Goal: Task Accomplishment & Management: Manage account settings

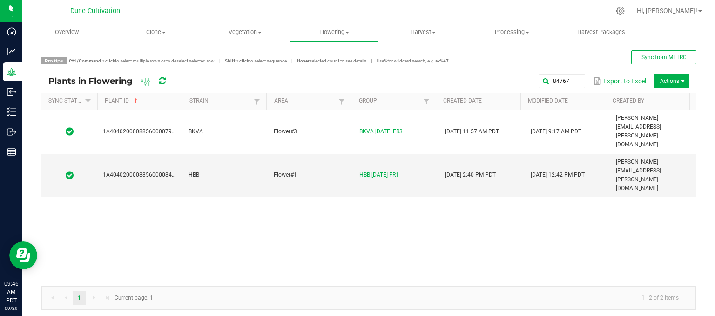
scroll to position [4, 0]
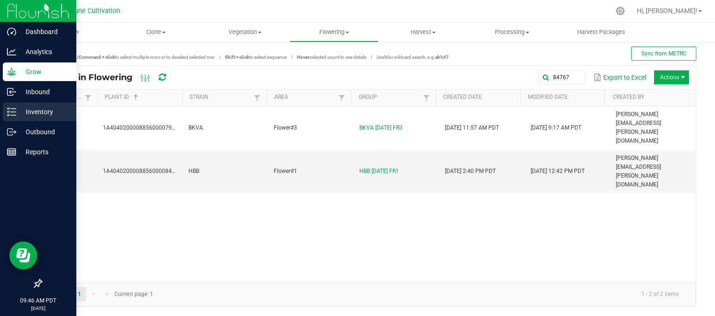
click at [17, 114] on p "Inventory" at bounding box center [44, 111] width 56 height 11
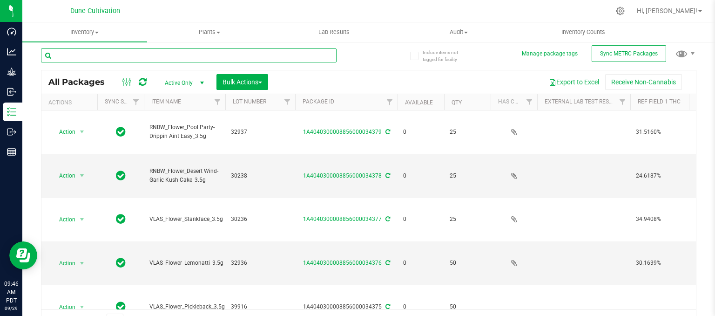
click at [148, 57] on input "text" at bounding box center [189, 55] width 296 height 14
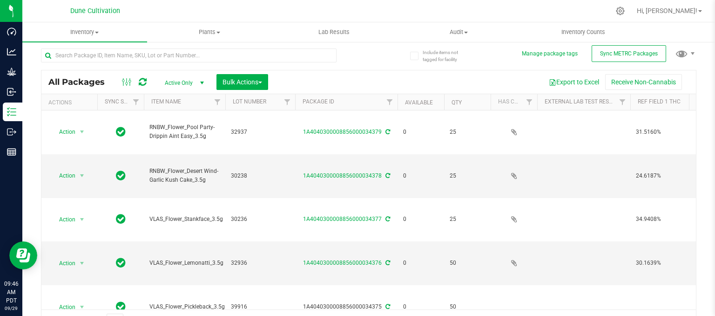
click at [198, 84] on span "select" at bounding box center [201, 82] width 7 height 7
click at [176, 135] on li "All" at bounding box center [182, 140] width 50 height 14
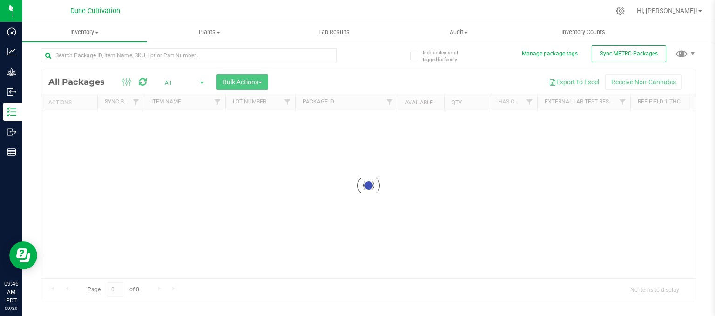
click at [73, 47] on div at bounding box center [205, 55] width 328 height 30
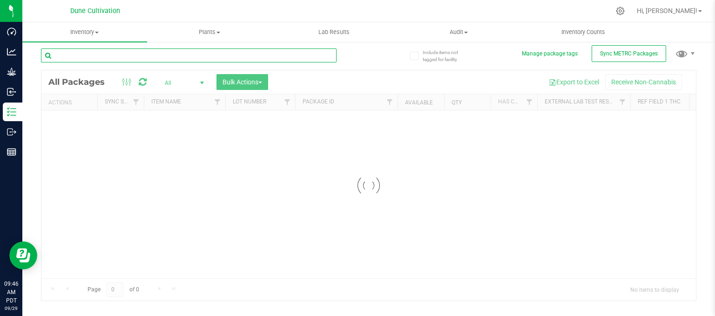
click at [73, 49] on input "text" at bounding box center [189, 55] width 296 height 14
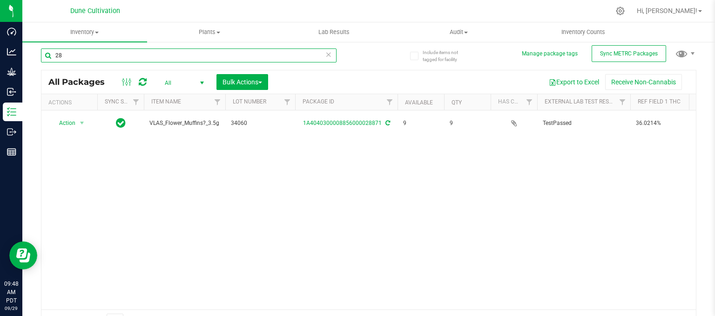
type input "2"
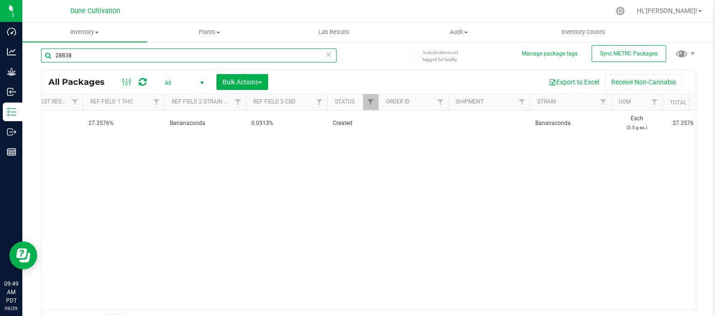
scroll to position [0, 548]
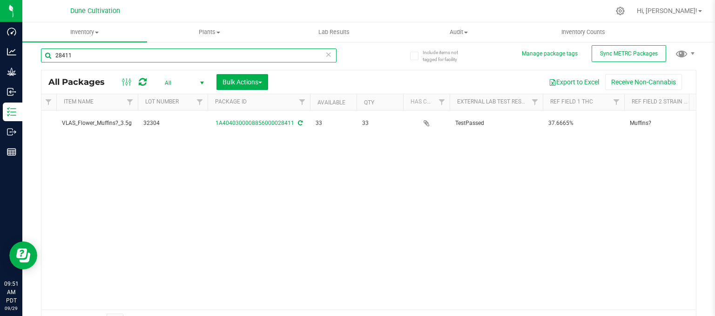
scroll to position [0, 84]
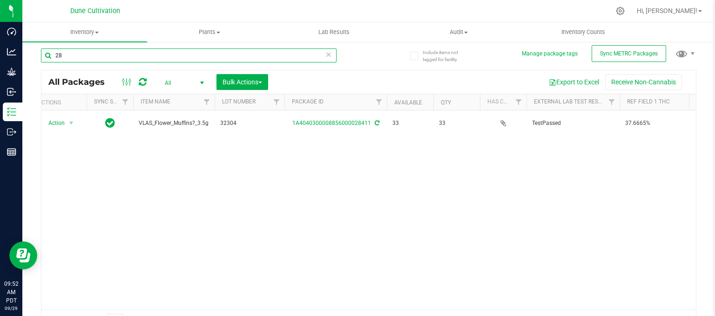
type input "2"
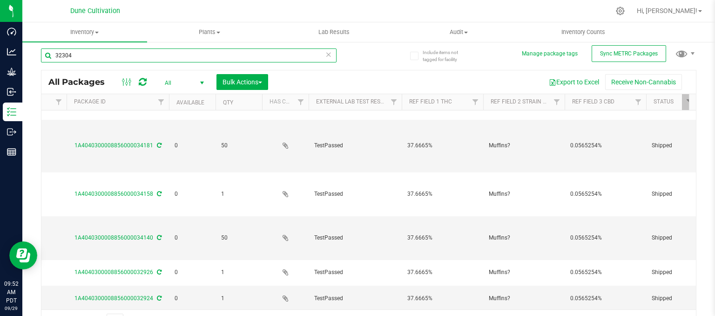
scroll to position [0, 238]
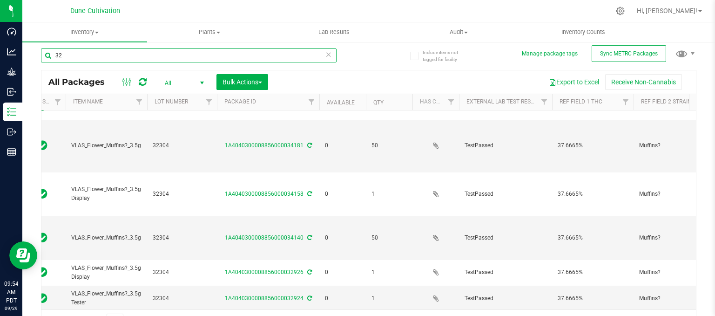
type input "3"
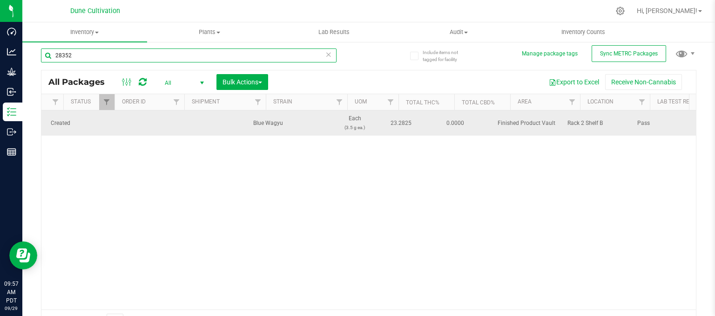
scroll to position [0, 829]
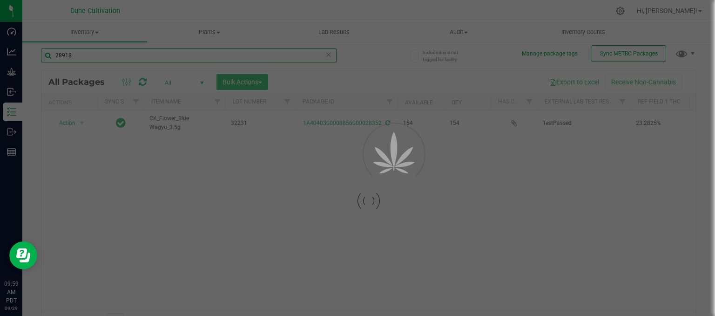
drag, startPoint x: 263, startPoint y: 55, endPoint x: 158, endPoint y: 204, distance: 182.4
click at [158, 204] on div "28918 Loading... All Packages All Active Only Lab Samples Locked All External I…" at bounding box center [368, 186] width 655 height 292
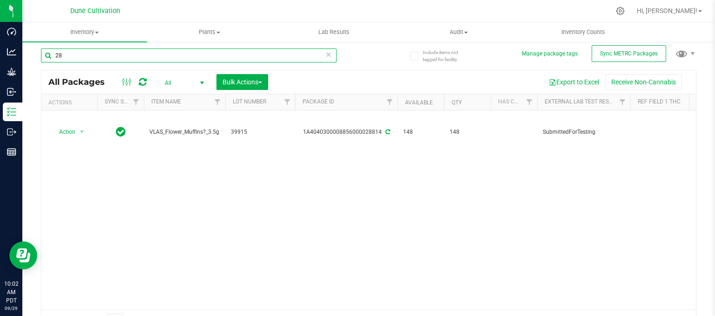
type input "2"
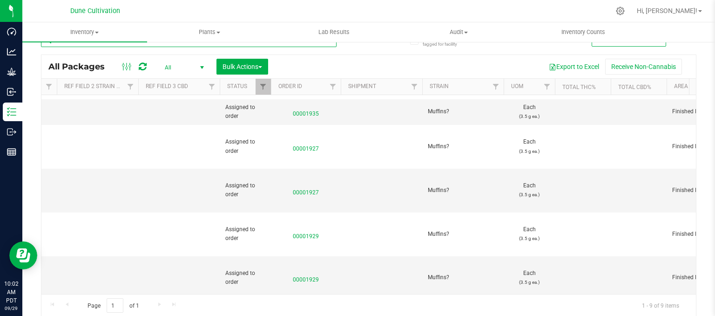
scroll to position [0, 667]
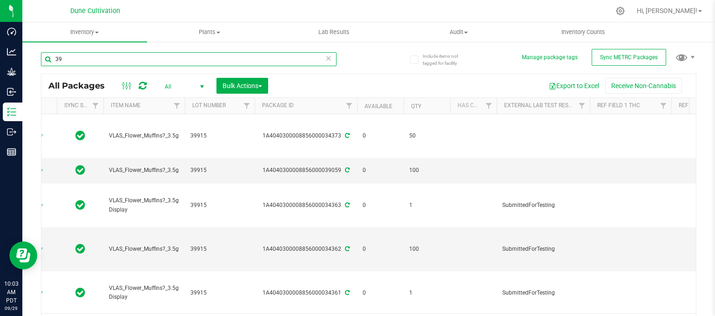
type input "3"
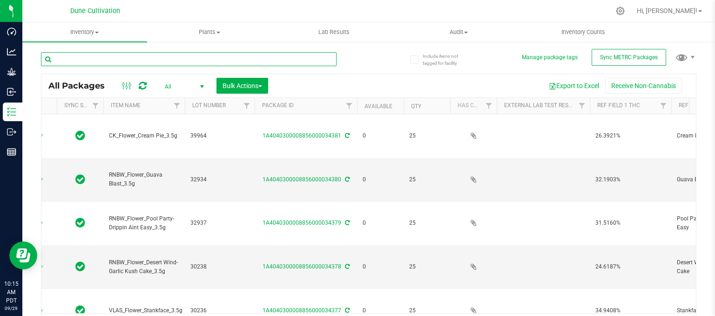
click at [168, 62] on input "text" at bounding box center [189, 59] width 296 height 14
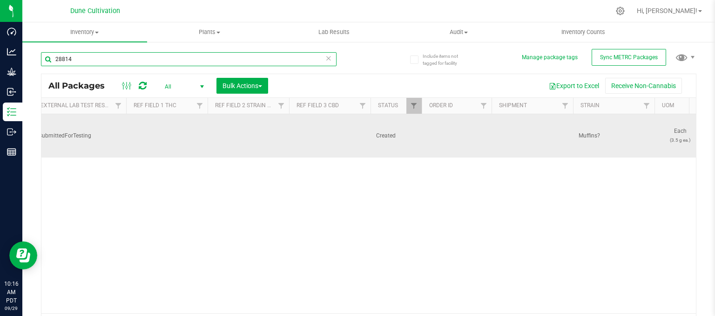
scroll to position [0, 646]
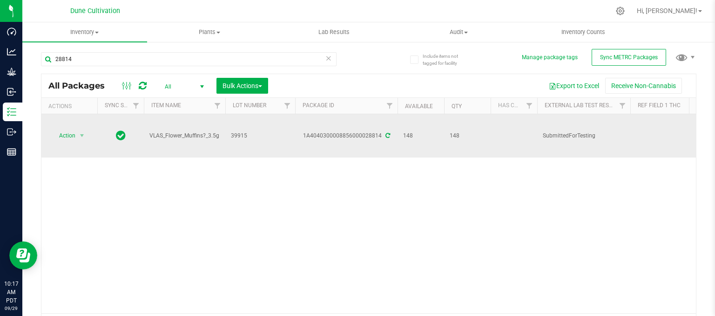
drag, startPoint x: 249, startPoint y: 128, endPoint x: 236, endPoint y: 136, distance: 15.2
click at [236, 136] on td "39915" at bounding box center [260, 135] width 70 height 43
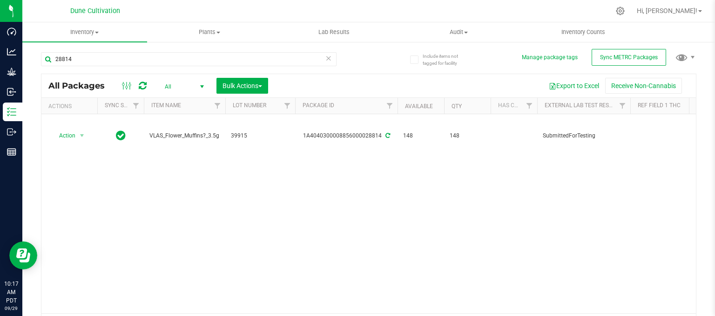
click at [249, 174] on div "Action Action Adjust qty Create package Edit attributes Global inventory Locate…" at bounding box center [368, 213] width 654 height 199
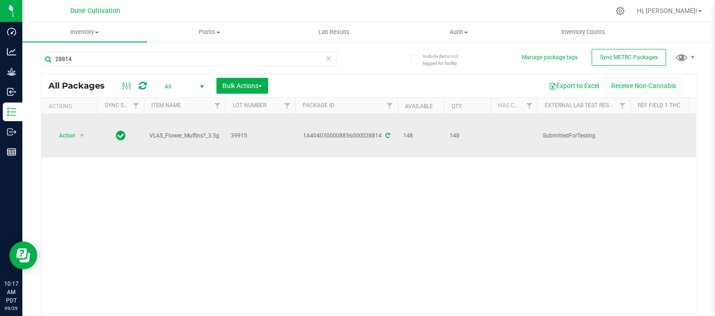
drag, startPoint x: 251, startPoint y: 128, endPoint x: 231, endPoint y: 128, distance: 20.5
click at [231, 131] on span "39915" at bounding box center [260, 135] width 59 height 9
click at [243, 158] on div "Action Action Adjust qty Create package Edit attributes Global inventory Locate…" at bounding box center [368, 213] width 654 height 199
drag, startPoint x: 257, startPoint y: 121, endPoint x: 248, endPoint y: 127, distance: 10.9
click at [248, 127] on td "39915" at bounding box center [260, 135] width 70 height 43
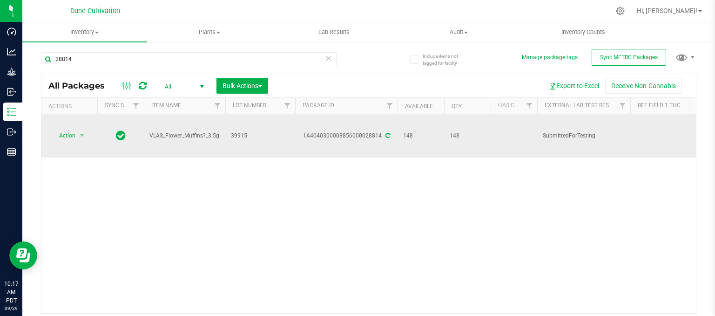
click at [259, 166] on div "Action Action Adjust qty Create package Edit attributes Global inventory Locate…" at bounding box center [368, 213] width 654 height 199
drag, startPoint x: 222, startPoint y: 126, endPoint x: 149, endPoint y: 123, distance: 73.1
click at [149, 123] on td "VLAS_Flower_Muffins?_3.5g" at bounding box center [184, 135] width 81 height 43
copy span "VLAS_Flower_Muffins?_3.5g"
drag, startPoint x: 381, startPoint y: 126, endPoint x: 328, endPoint y: 121, distance: 53.3
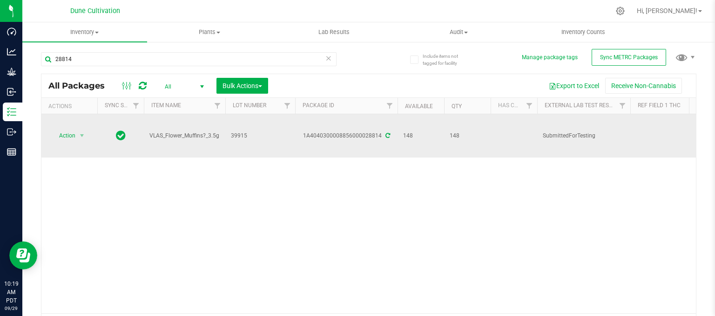
click at [328, 121] on td "1A4040300008856000028814" at bounding box center [346, 135] width 102 height 43
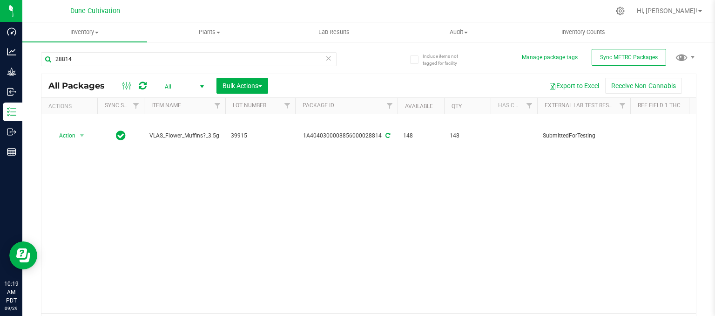
click at [368, 157] on div "Action Action Adjust qty Create package Edit attributes Global inventory Locate…" at bounding box center [368, 213] width 654 height 199
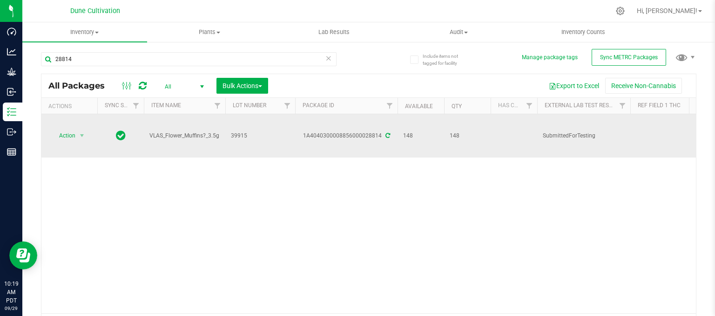
drag, startPoint x: 381, startPoint y: 127, endPoint x: 298, endPoint y: 119, distance: 83.2
click at [298, 119] on td "1A4040300008856000028814" at bounding box center [346, 135] width 102 height 43
drag, startPoint x: 379, startPoint y: 129, endPoint x: 298, endPoint y: 131, distance: 81.0
click at [298, 131] on td "1A4040300008856000028814" at bounding box center [346, 135] width 102 height 43
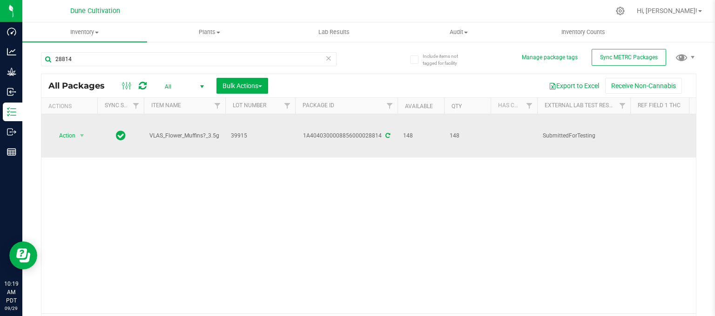
copy div "1A4040300008856000028814"
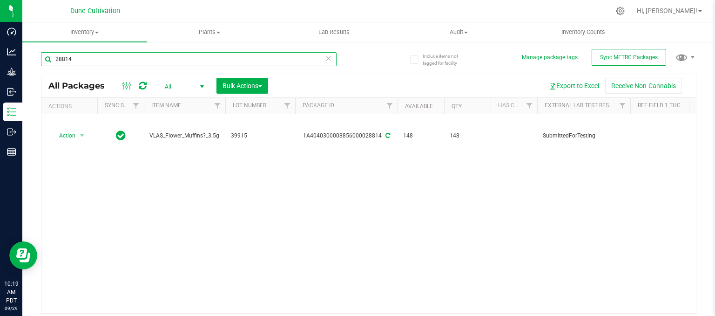
click at [154, 60] on input "28814" at bounding box center [189, 59] width 296 height 14
type input "2"
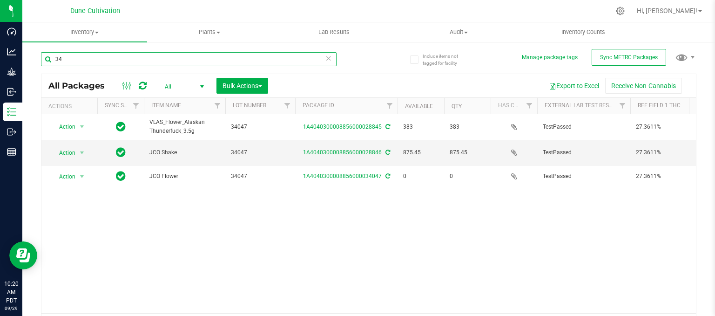
type input "3"
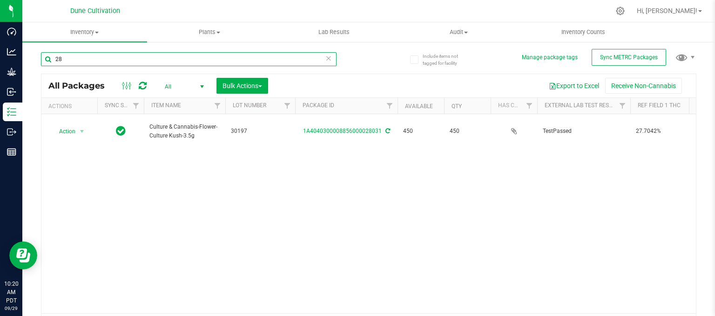
type input "2"
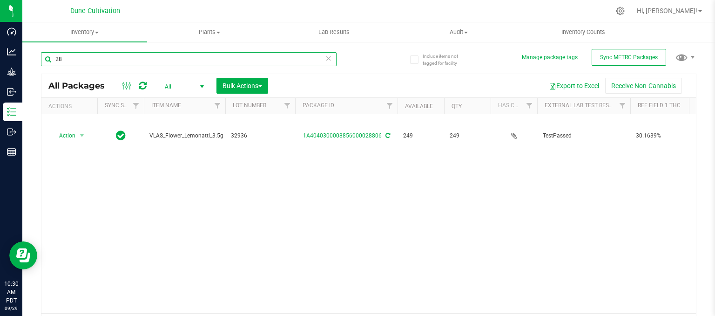
type input "2"
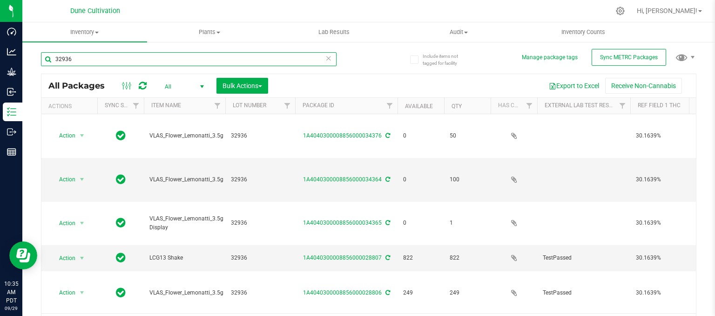
click at [157, 61] on input "32936" at bounding box center [189, 59] width 296 height 14
type input "3"
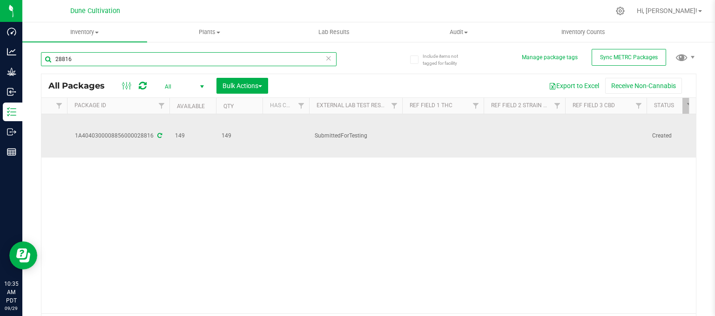
scroll to position [0, 236]
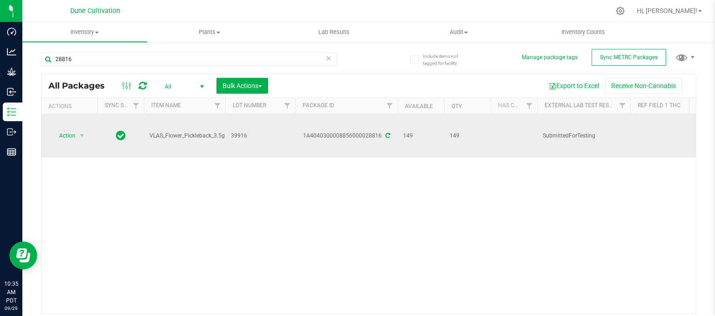
drag, startPoint x: 225, startPoint y: 125, endPoint x: 137, endPoint y: 120, distance: 88.2
copy tr "VLAS_Flower_Pickleback_3.5g"
drag, startPoint x: 302, startPoint y: 128, endPoint x: 307, endPoint y: 133, distance: 7.0
click at [307, 133] on td "1A4040300008856000028816" at bounding box center [346, 135] width 102 height 43
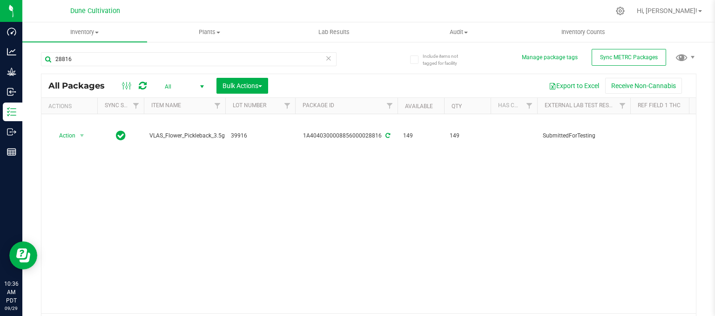
click at [341, 151] on div "Action Action Adjust qty Create package Edit attributes Global inventory Locate…" at bounding box center [368, 213] width 654 height 199
drag, startPoint x: 384, startPoint y: 135, endPoint x: 341, endPoint y: 144, distance: 43.8
click at [341, 144] on div "Action Action Adjust qty Create package Edit attributes Global inventory Locate…" at bounding box center [368, 213] width 654 height 199
click at [360, 184] on div "Action Action Adjust qty Create package Edit attributes Global inventory Locate…" at bounding box center [368, 213] width 654 height 199
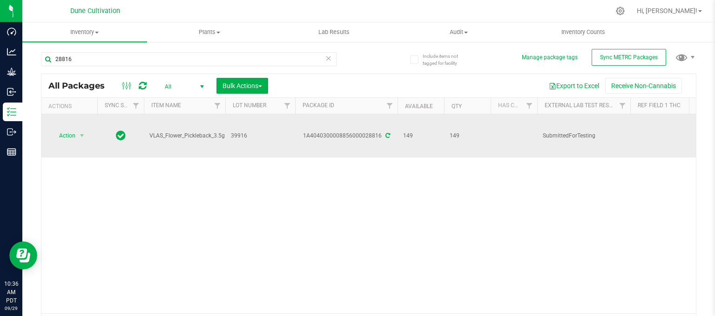
drag, startPoint x: 381, startPoint y: 131, endPoint x: 303, endPoint y: 131, distance: 77.7
click at [303, 131] on div "1A4040300008856000028816" at bounding box center [346, 135] width 105 height 9
copy div "1A4040300008856000028816"
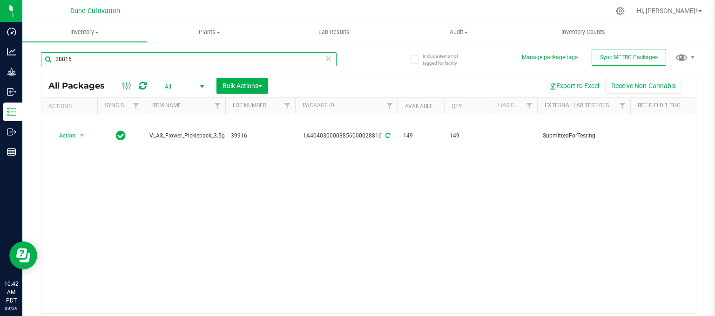
click at [62, 60] on input "28816" at bounding box center [189, 59] width 296 height 14
click at [65, 59] on input "28816" at bounding box center [189, 59] width 296 height 14
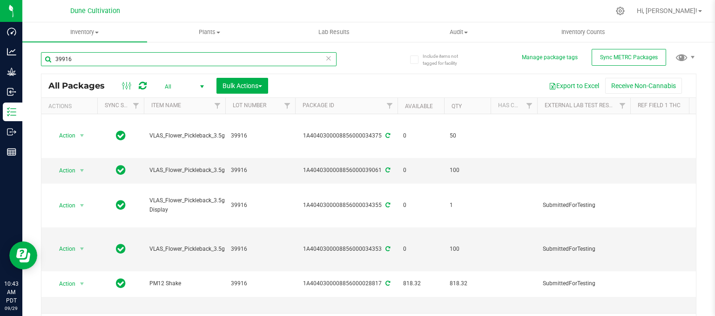
click at [84, 58] on input "39916" at bounding box center [189, 59] width 296 height 14
type input "3"
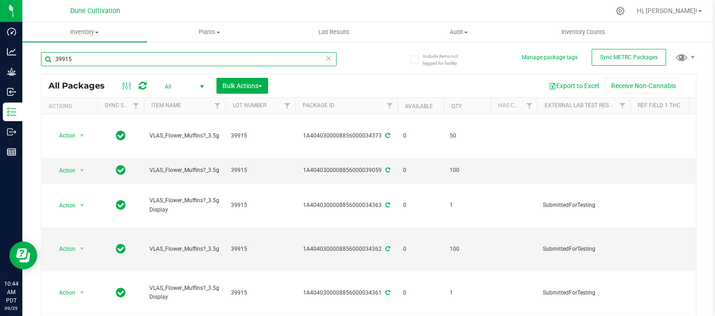
type input "39915"
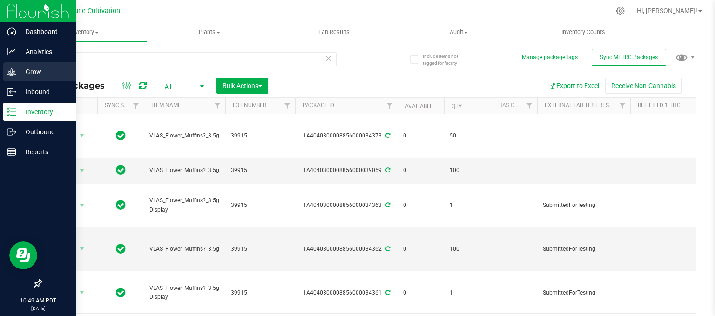
click at [39, 76] on p "Grow" at bounding box center [44, 71] width 56 height 11
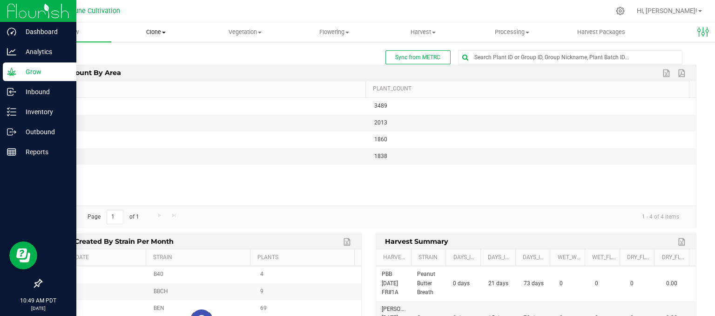
click at [146, 33] on span "Clone" at bounding box center [156, 32] width 88 height 8
click at [164, 62] on li "Cloning groups" at bounding box center [156, 67] width 91 height 11
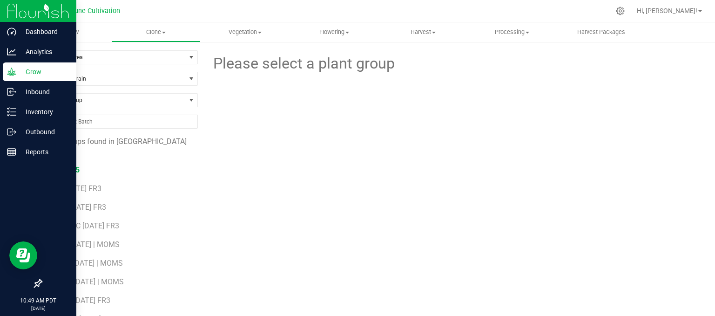
scroll to position [454, 0]
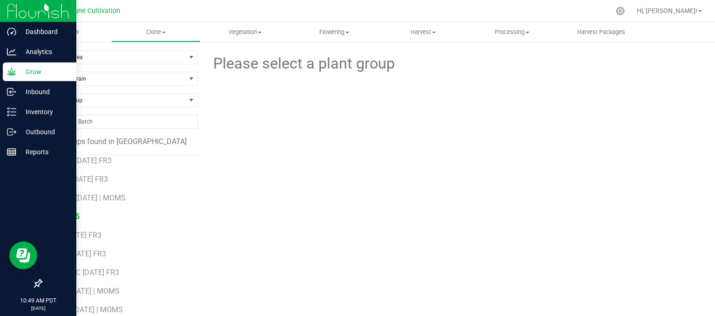
click at [67, 213] on span "RPP # 5" at bounding box center [67, 216] width 26 height 9
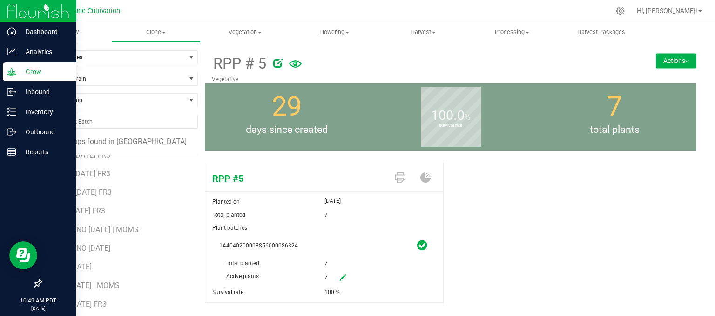
scroll to position [47, 0]
click at [89, 268] on span "GS8 [DATE] | MOMS" at bounding box center [87, 270] width 66 height 9
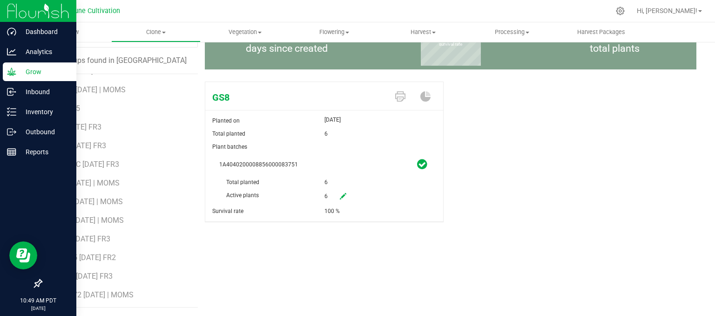
scroll to position [501, 0]
click at [89, 292] on span "ZQU3 [DATE] | MOMS" at bounding box center [89, 293] width 71 height 9
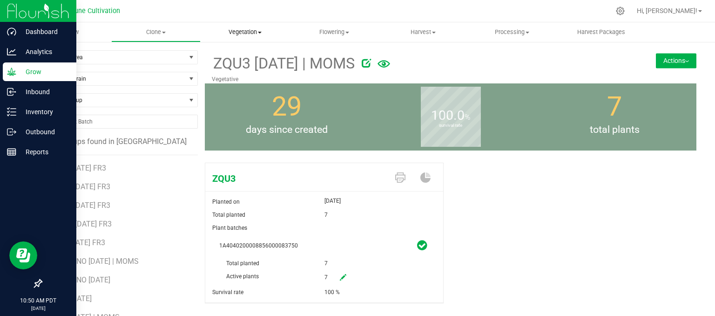
click at [256, 36] on uib-tab-heading "Vegetation Veg groups Veg plants Mother groups Mother plants Apply to plants Cr…" at bounding box center [245, 32] width 88 height 19
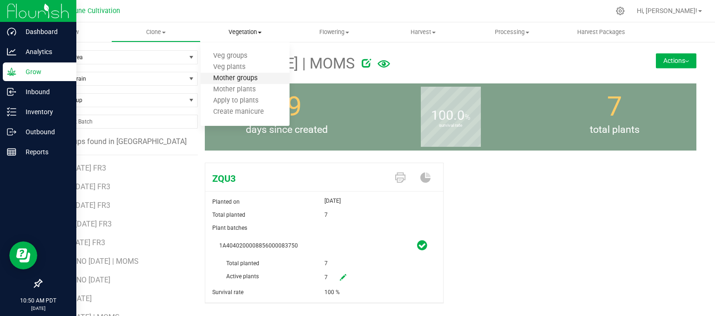
click at [224, 81] on span "Mother groups" at bounding box center [235, 78] width 69 height 8
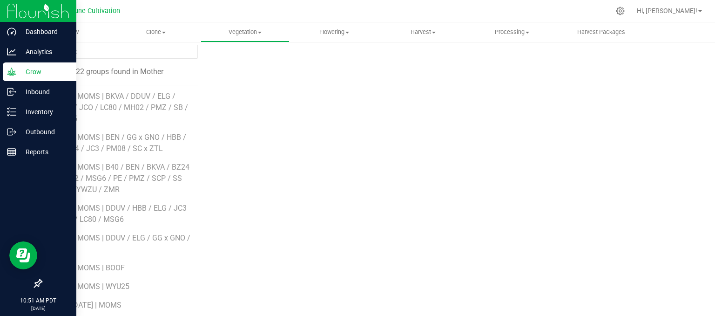
scroll to position [81, 0]
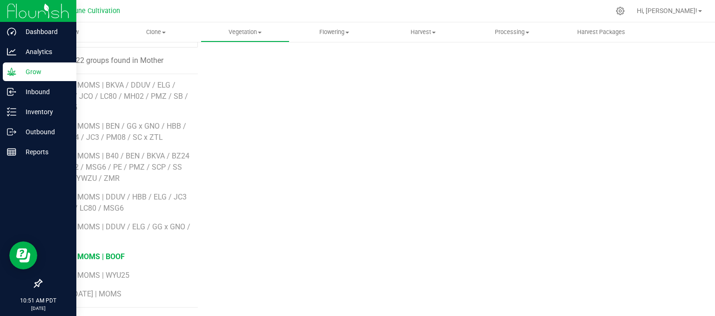
click at [93, 257] on span "[DATE] MOMS | BOOF" at bounding box center [89, 256] width 71 height 9
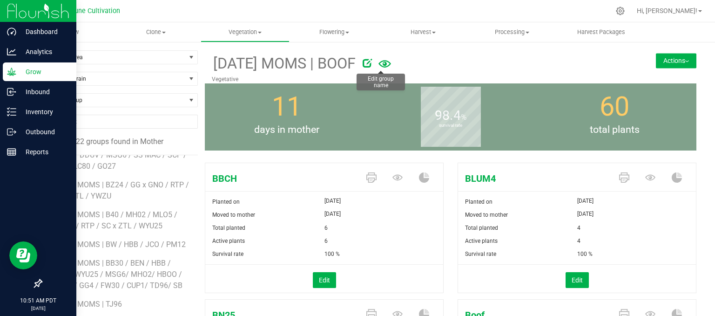
click at [372, 64] on icon at bounding box center [367, 62] width 9 height 9
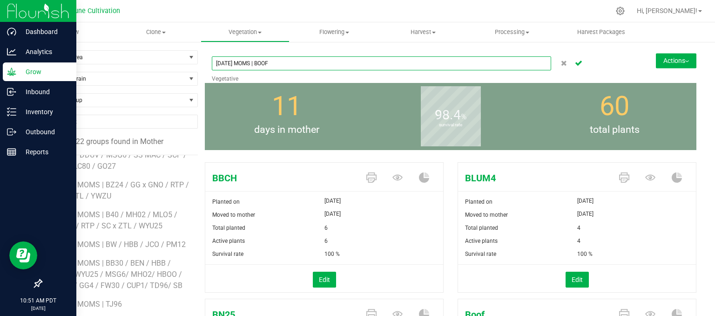
drag, startPoint x: 302, startPoint y: 61, endPoint x: 298, endPoint y: 64, distance: 5.0
click at [302, 62] on input "[DATE] MOMS | BOOF" at bounding box center [381, 63] width 339 height 14
click at [397, 62] on input "[DATE] MOMS | BOOF / BBCH / BLUM4 / BN25 / GS8 / LCP #6 / OISH" at bounding box center [381, 63] width 339 height 14
type input "[DATE] MOMS | BOOF / BBCH / BLUM4 / BN25 / GS8 / LCP #6 / OISH / PC #77 / PEZ /…"
click at [575, 61] on icon "Cancel button" at bounding box center [578, 63] width 7 height 6
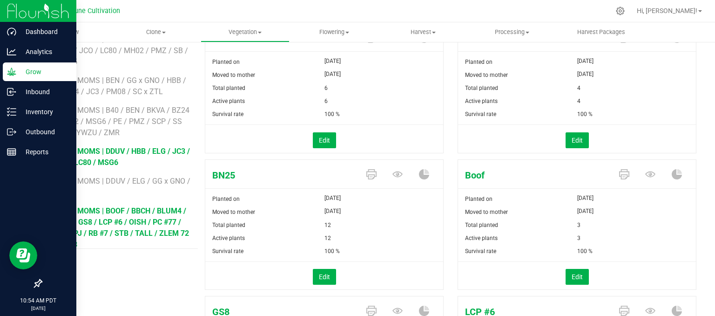
scroll to position [508, 0]
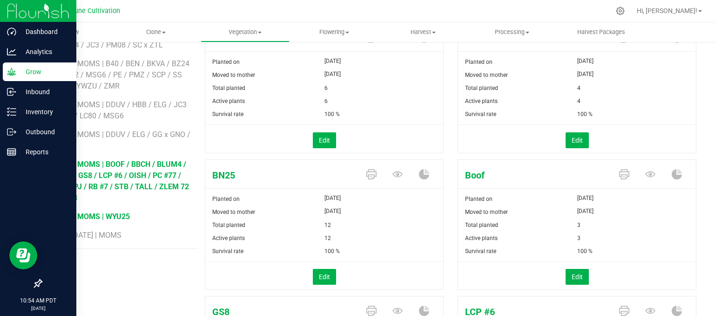
click at [89, 214] on span "[DATE] MOMS | WYU25" at bounding box center [92, 216] width 76 height 9
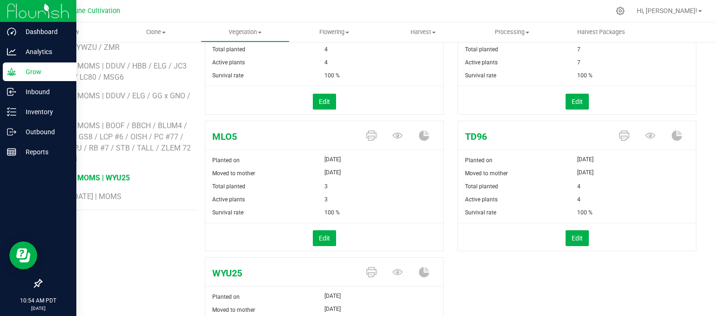
scroll to position [1, 0]
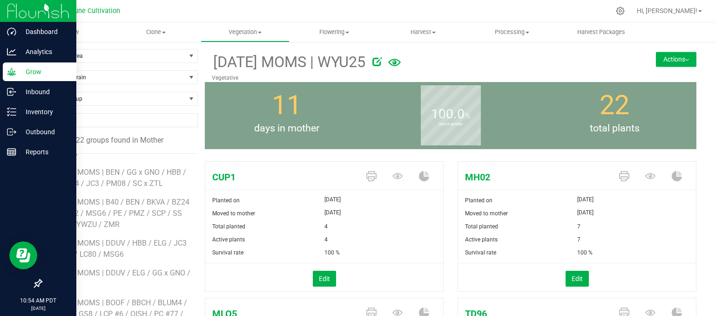
click at [382, 55] on span at bounding box center [376, 62] width 9 height 14
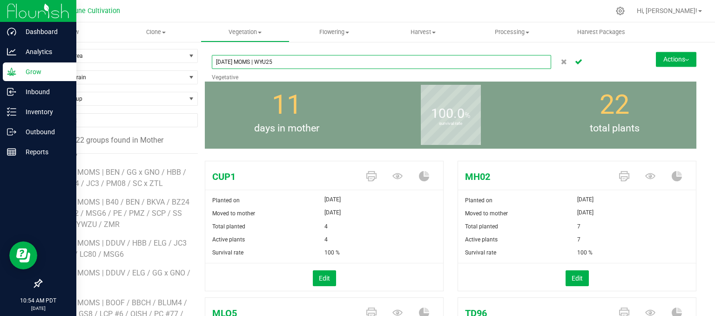
click at [320, 64] on input "[DATE] MOMS | WYU25" at bounding box center [381, 62] width 339 height 14
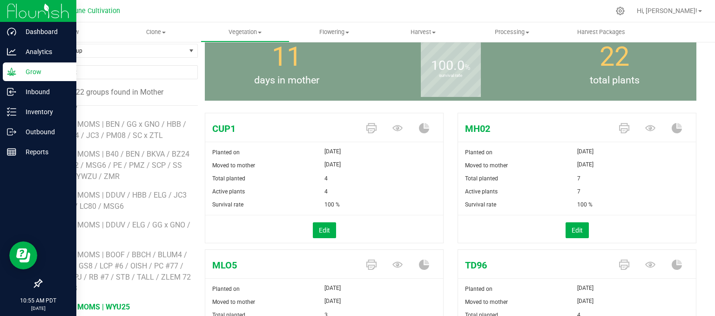
scroll to position [0, 0]
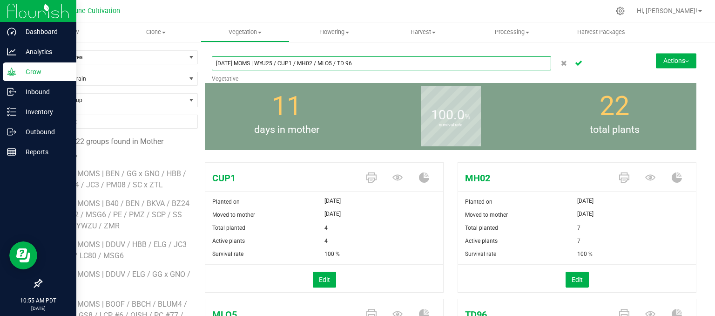
type input "[DATE] MOMS | WYU25 / CUP1 / MH02 / MLO5 / TD 96"
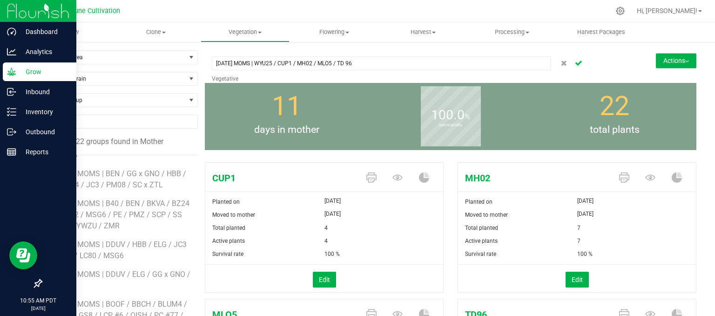
click at [575, 61] on icon "Cancel button" at bounding box center [578, 63] width 7 height 6
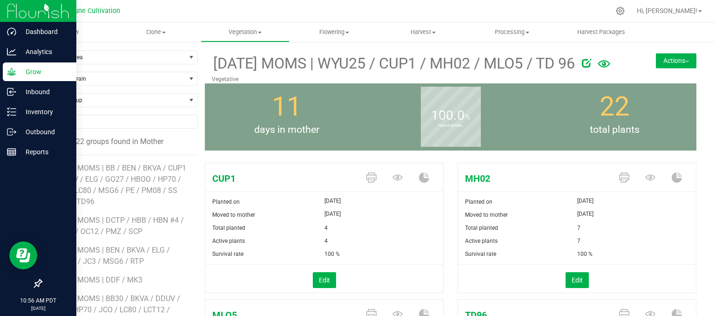
click at [30, 74] on p "Grow" at bounding box center [44, 71] width 56 height 11
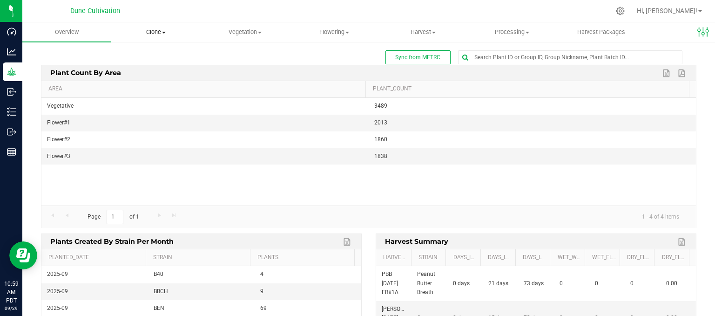
click at [160, 25] on uib-tab-heading "Clone Create plants Cloning groups Cloning plant batches Apply to plants" at bounding box center [156, 32] width 88 height 19
click at [151, 67] on span "Cloning groups" at bounding box center [146, 67] width 70 height 8
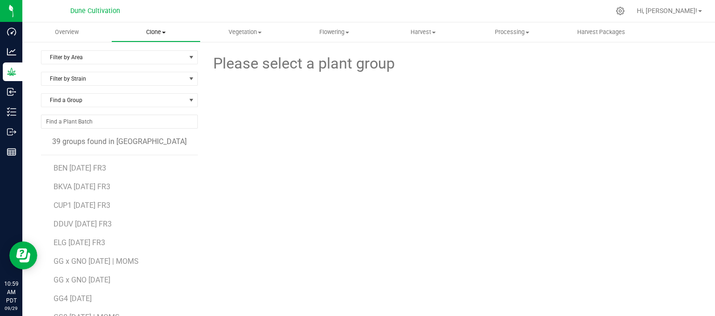
click at [166, 28] on span "Clone" at bounding box center [156, 32] width 88 height 8
click at [168, 29] on span "Clone" at bounding box center [155, 32] width 89 height 8
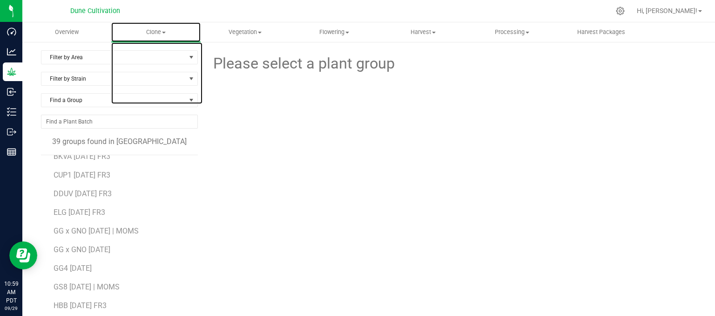
scroll to position [47, 0]
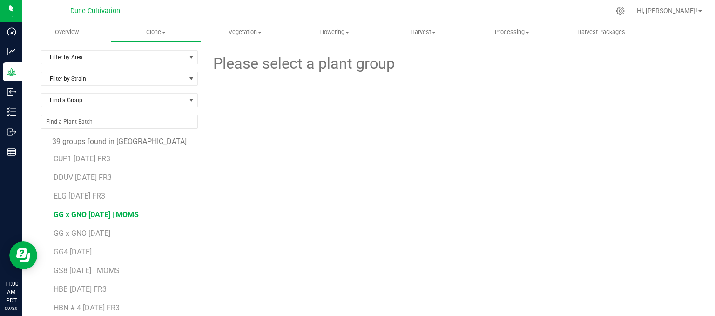
click at [138, 215] on span "GG x GNO [DATE] | MOMS" at bounding box center [96, 214] width 85 height 9
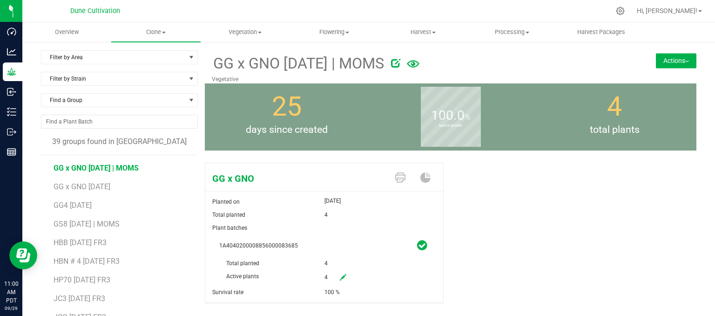
scroll to position [93, 0]
click at [92, 204] on span "GG4 [DATE]" at bounding box center [73, 205] width 38 height 9
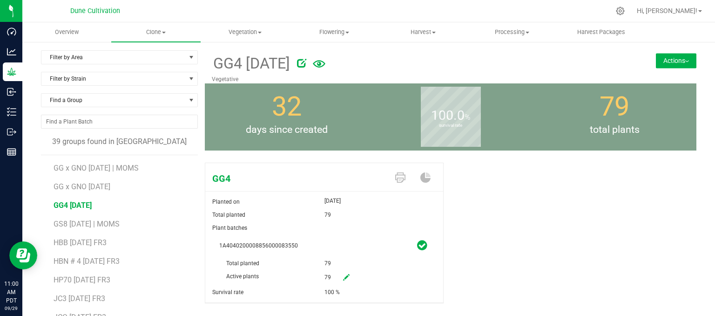
scroll to position [140, 0]
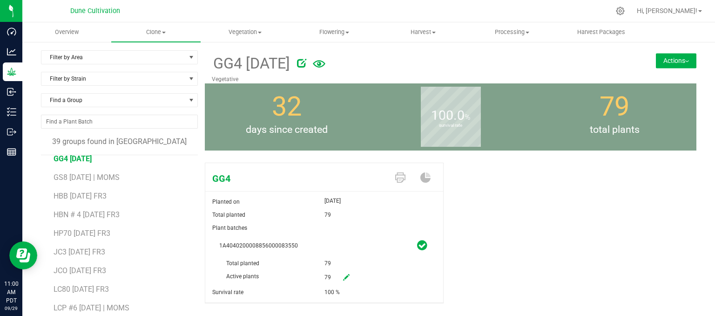
click at [88, 183] on li "HBB [DATE] FR3" at bounding box center [123, 192] width 138 height 19
click at [91, 175] on span "GS8 [DATE] | MOMS" at bounding box center [87, 177] width 66 height 9
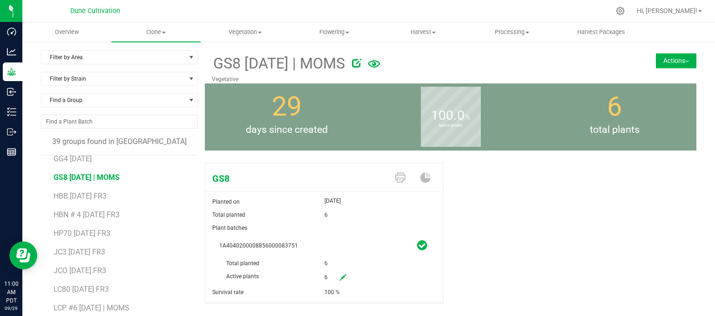
click at [680, 52] on div "GS8 [DATE] | MOMS Vegetative Actions Move group Split group" at bounding box center [451, 66] width 492 height 33
click at [679, 60] on button "Actions" at bounding box center [676, 60] width 40 height 15
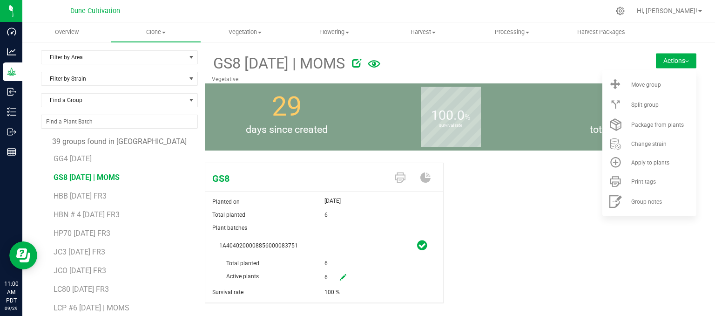
click at [452, 269] on div "GS8 Planted on [DATE] Total planted 6 Plant batches 1A4040200008856000083751 To…" at bounding box center [451, 243] width 492 height 168
click at [341, 274] on icon at bounding box center [343, 277] width 7 height 7
drag, startPoint x: 355, startPoint y: 276, endPoint x: 298, endPoint y: 277, distance: 57.3
click at [297, 256] on div "Active plants 6 6" at bounding box center [324, 256] width 210 height 0
type input "0"
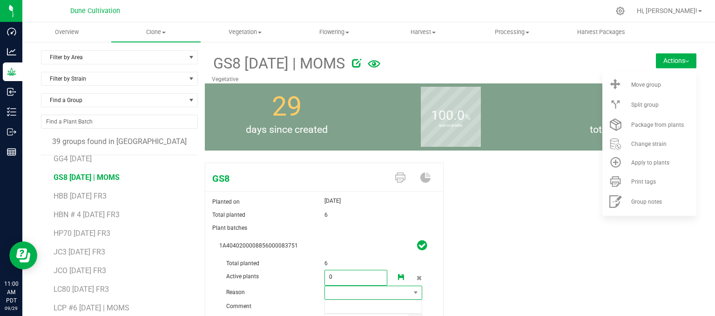
type input "0"
click at [371, 285] on span at bounding box center [373, 292] width 98 height 14
click at [359, 280] on li "Pruning" at bounding box center [370, 276] width 96 height 16
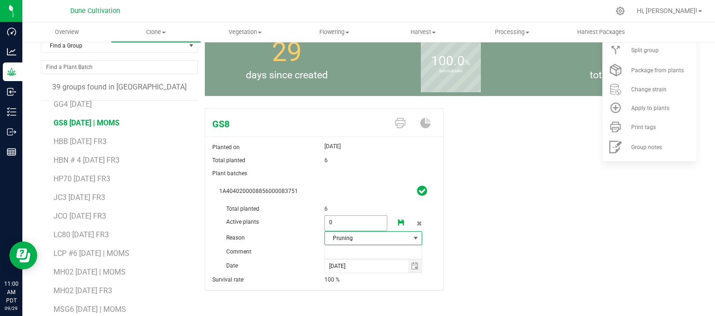
scroll to position [81, 0]
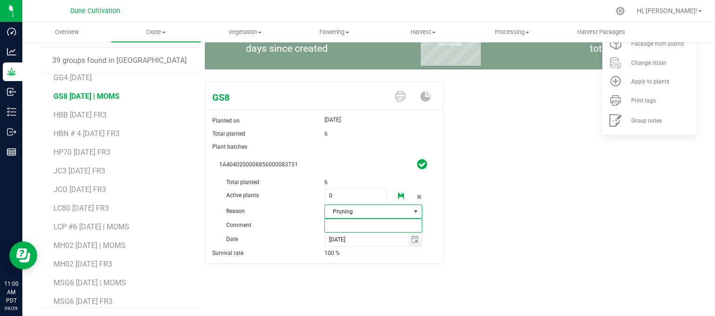
click at [338, 222] on input "text" at bounding box center [373, 225] width 98 height 14
type input "unhealthy"
click at [398, 194] on icon at bounding box center [401, 196] width 7 height 7
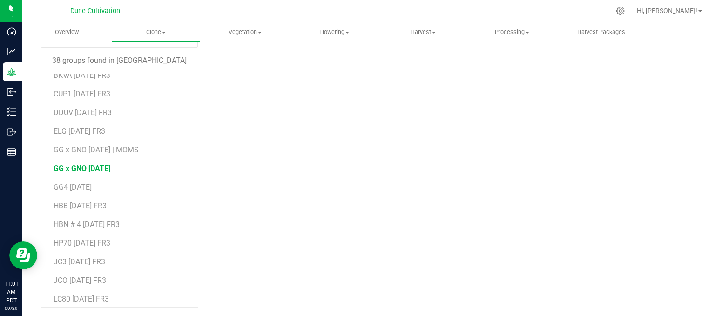
scroll to position [47, 0]
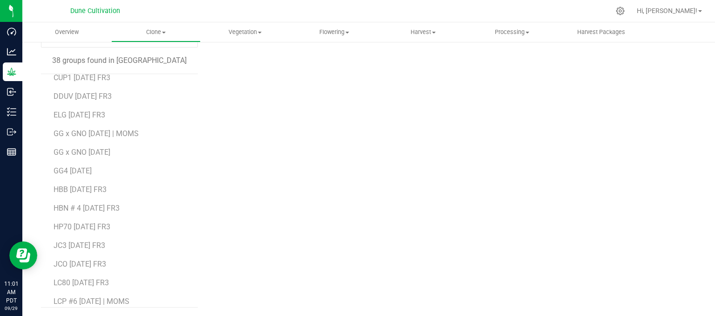
click at [101, 172] on li "GG4 [DATE]" at bounding box center [123, 167] width 138 height 19
click at [89, 172] on span "GG4 [DATE]" at bounding box center [73, 170] width 38 height 9
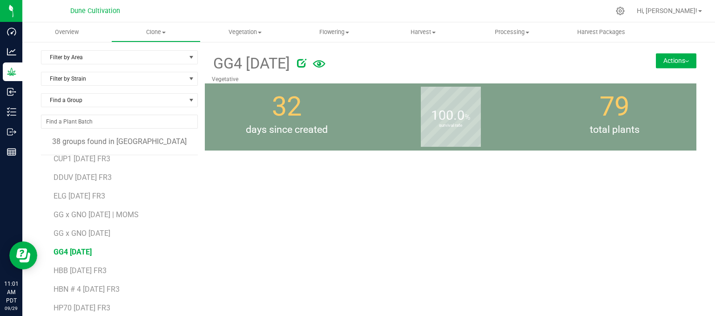
click at [306, 66] on icon at bounding box center [301, 62] width 9 height 9
click at [302, 71] on div "GG4 [DATE]" at bounding box center [381, 63] width 339 height 22
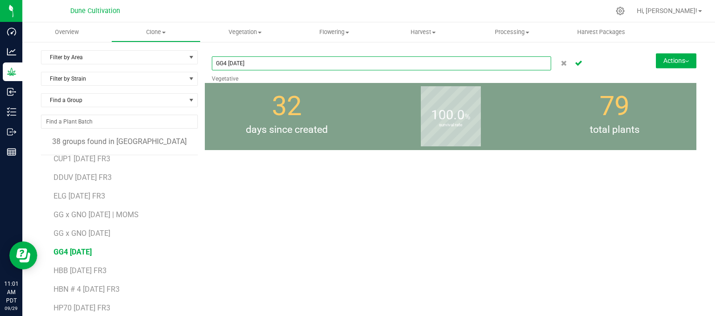
click at [299, 64] on input "GG4 [DATE]" at bounding box center [381, 63] width 339 height 14
type input "GG4 [DATE]"
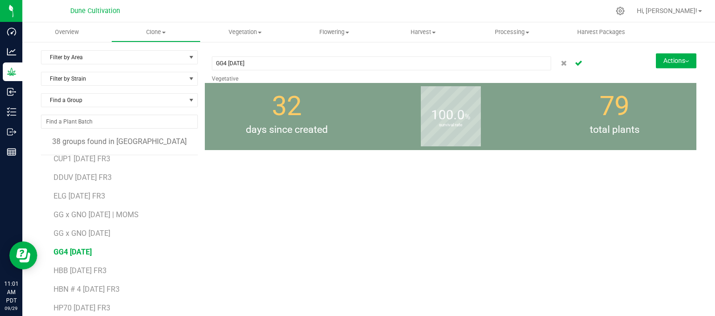
click at [85, 249] on span "GG4 [DATE]" at bounding box center [73, 251] width 38 height 9
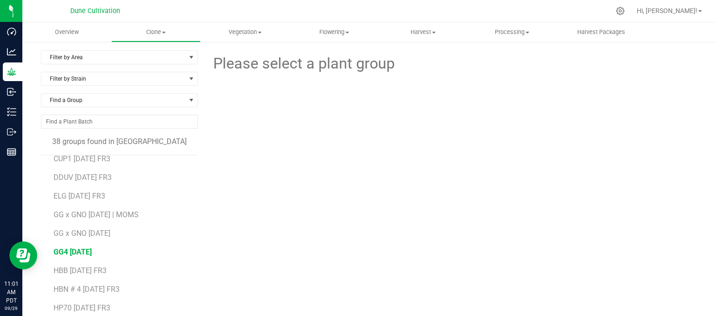
click at [88, 251] on span "GG4 [DATE]" at bounding box center [73, 251] width 38 height 9
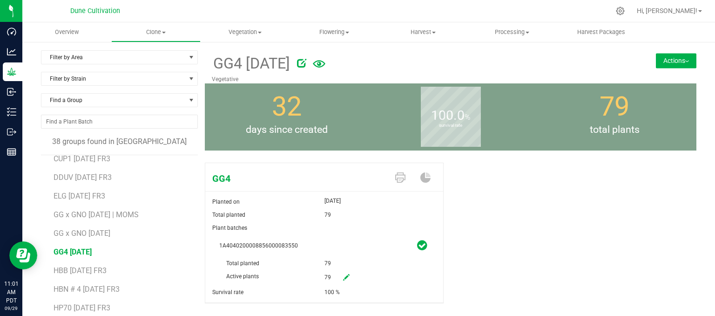
click at [678, 56] on button "Actions" at bounding box center [676, 60] width 40 height 15
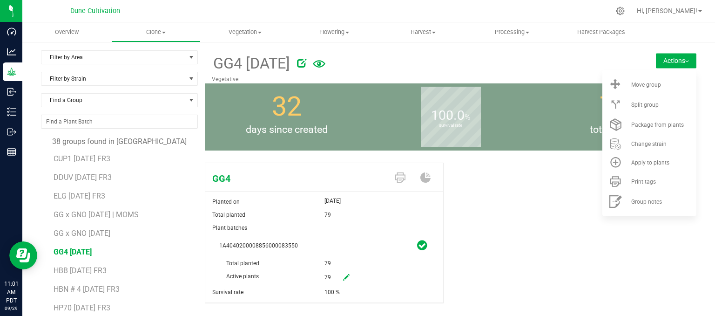
drag, startPoint x: 523, startPoint y: 225, endPoint x: 507, endPoint y: 235, distance: 18.9
click at [522, 224] on div "GG4 Planted on [DATE] Total planted 79 Plant batches 1A4040200008856000083550 T…" at bounding box center [451, 243] width 492 height 168
click at [343, 275] on icon at bounding box center [346, 277] width 7 height 7
drag, startPoint x: 340, startPoint y: 279, endPoint x: 310, endPoint y: 276, distance: 29.9
click at [310, 256] on div "Active plants 79 79" at bounding box center [324, 256] width 210 height 0
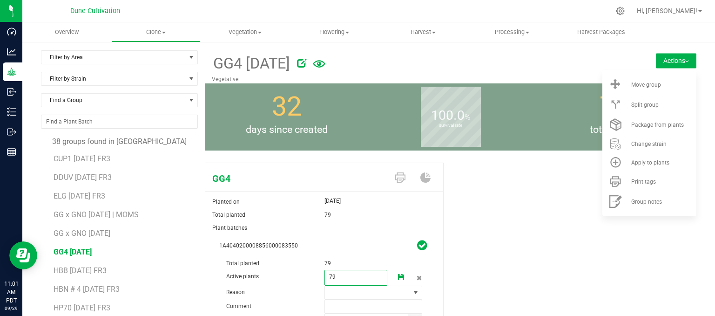
type input "0"
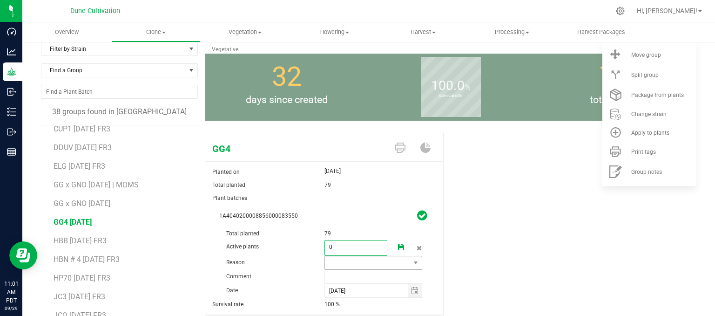
scroll to position [47, 0]
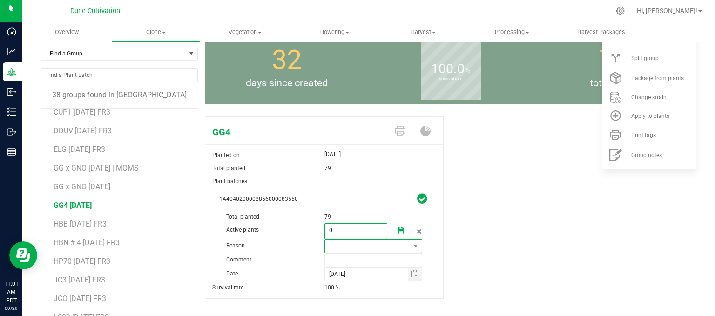
type input "0"
click at [344, 250] on span at bounding box center [368, 245] width 86 height 13
click at [342, 263] on li "Pruning" at bounding box center [370, 263] width 96 height 16
click at [341, 254] on input "text" at bounding box center [373, 260] width 98 height 14
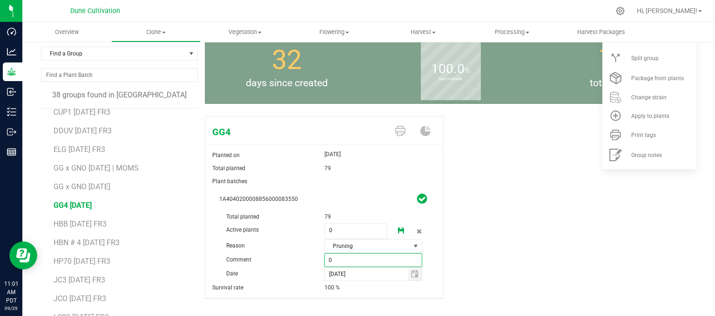
type input "0"
type input "unhealthy"
click at [392, 228] on link at bounding box center [401, 231] width 19 height 16
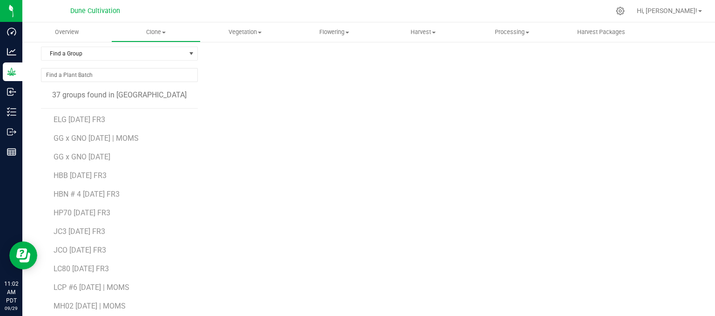
scroll to position [93, 0]
click at [64, 131] on li "GG x GNO [DATE]" at bounding box center [123, 136] width 138 height 19
click at [61, 132] on li "GG x GNO [DATE]" at bounding box center [123, 136] width 138 height 19
click at [80, 139] on span "GG x GNO [DATE]" at bounding box center [82, 139] width 57 height 9
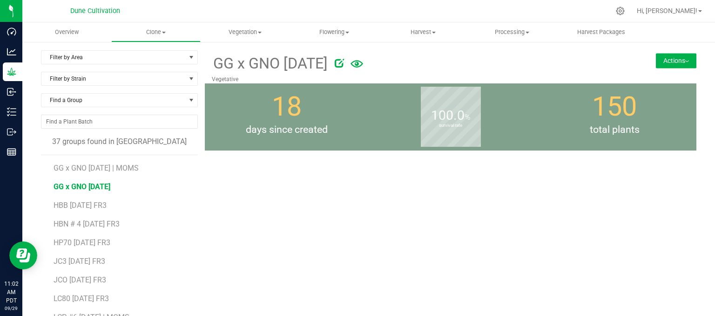
click at [665, 63] on button "Actions" at bounding box center [676, 60] width 40 height 15
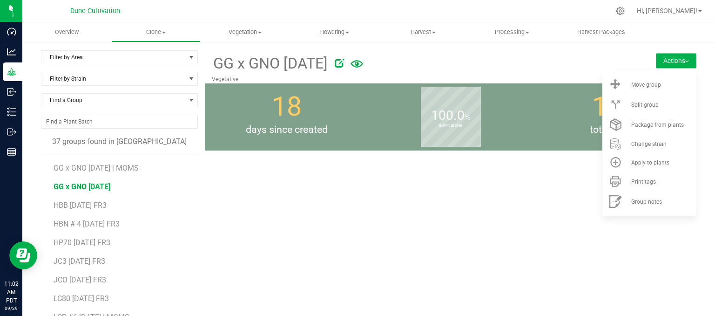
click at [344, 64] on icon at bounding box center [339, 62] width 9 height 9
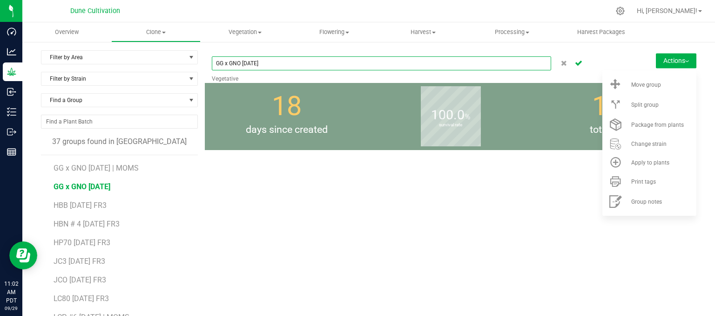
click at [352, 64] on input "GG x GNO [DATE]" at bounding box center [381, 63] width 339 height 14
type input "GG x GNO [DATE] FR3"
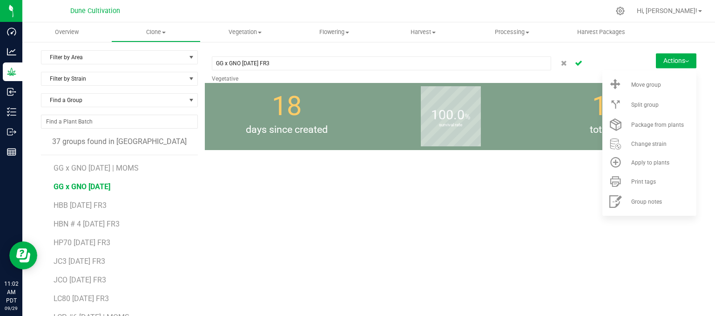
click at [575, 65] on icon "Cancel button" at bounding box center [578, 63] width 7 height 6
click at [404, 206] on div "GG x GNO [DATE] FR3 Vegetative Actions Move group Split group" at bounding box center [451, 219] width 492 height 338
click at [669, 53] on div "GG x GNO [DATE] FR3 Vegetative Actions Move group Split group" at bounding box center [451, 66] width 492 height 33
click at [669, 58] on button "Actions" at bounding box center [676, 60] width 40 height 15
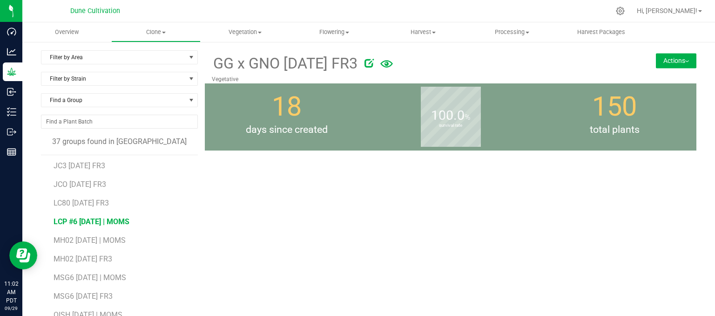
scroll to position [140, 0]
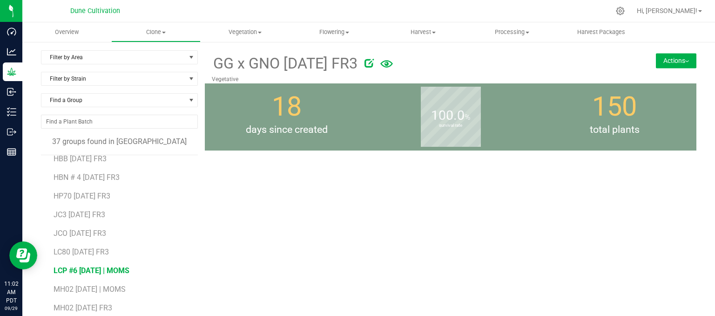
click at [101, 266] on span "LCP #6 [DATE] | MOMS" at bounding box center [92, 270] width 76 height 9
click at [670, 65] on button "Actions" at bounding box center [676, 60] width 40 height 15
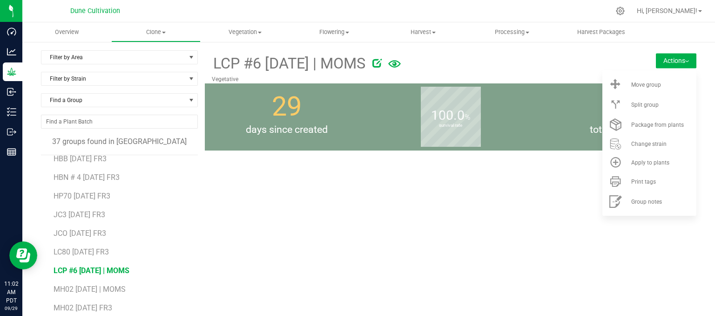
click at [562, 201] on div "LCP #6 [DATE] | MOMS Vegetative Actions Move group Split group" at bounding box center [451, 219] width 492 height 338
click at [71, 268] on span "LCP #6 [DATE] | MOMS" at bounding box center [92, 270] width 76 height 9
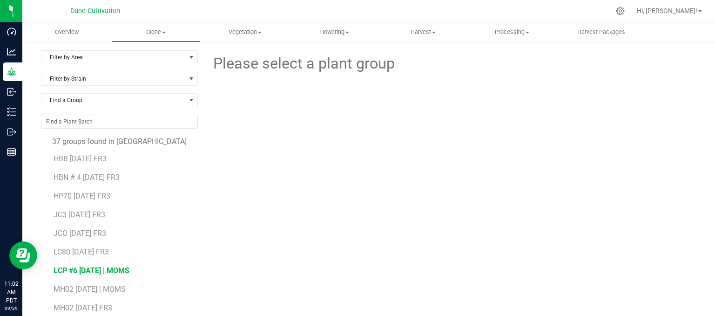
click at [71, 268] on span "LCP #6 [DATE] | MOMS" at bounding box center [92, 270] width 76 height 9
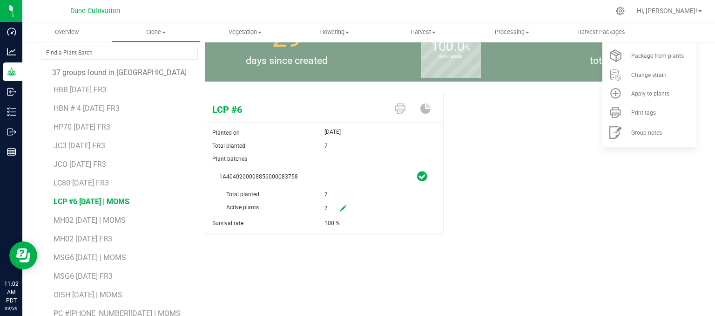
scroll to position [81, 0]
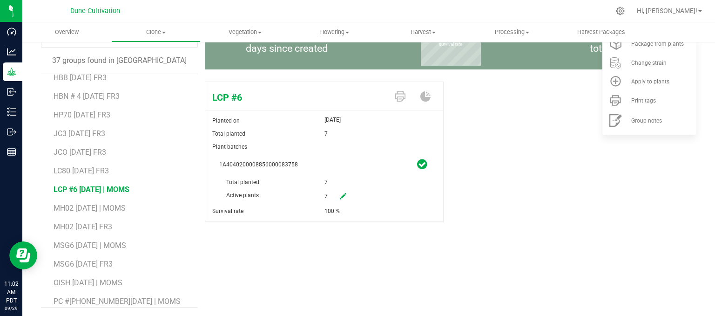
click at [343, 193] on link at bounding box center [343, 197] width 19 height 16
drag, startPoint x: 343, startPoint y: 199, endPoint x: 314, endPoint y: 205, distance: 29.9
click at [295, 175] on div "Active plants 7 7" at bounding box center [324, 175] width 210 height 0
type input "0"
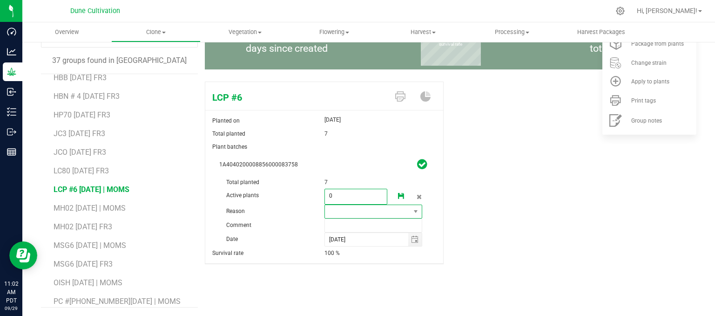
type input "0"
click at [372, 211] on span at bounding box center [368, 211] width 86 height 13
click at [347, 226] on li "Pruning" at bounding box center [370, 228] width 96 height 16
click at [347, 226] on input "text" at bounding box center [373, 225] width 98 height 14
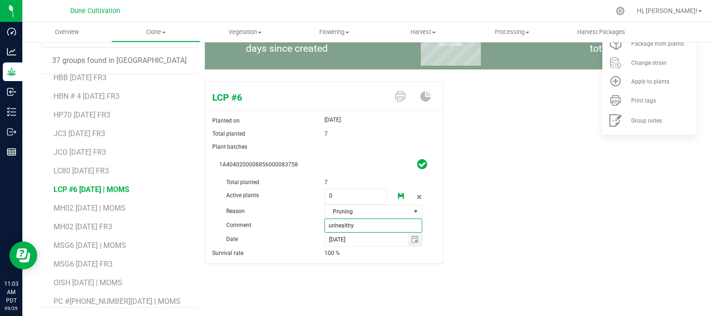
type input "unhealthy"
click at [398, 199] on icon at bounding box center [401, 196] width 7 height 7
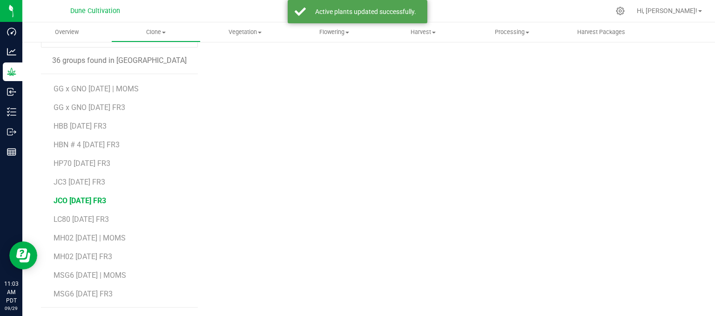
scroll to position [93, 0]
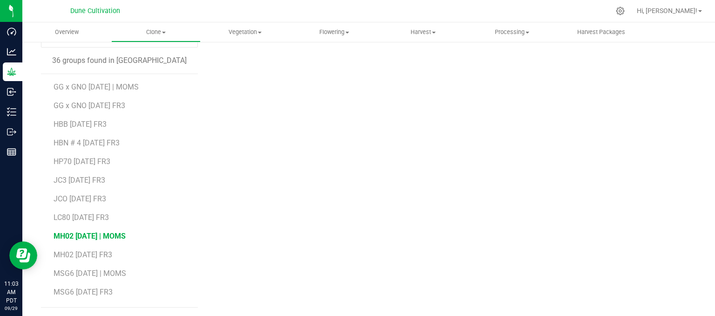
click at [101, 229] on li "MH02 [DATE] | MOMS" at bounding box center [123, 232] width 138 height 19
click at [99, 234] on span "MH02 [DATE] | MOMS" at bounding box center [90, 235] width 72 height 9
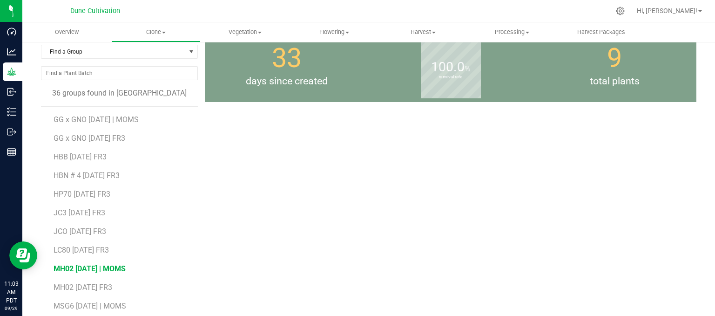
scroll to position [81, 0]
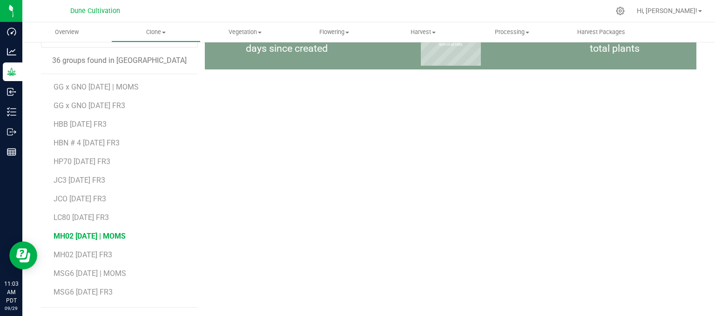
click at [72, 234] on span "MH02 [DATE] | MOMS" at bounding box center [90, 235] width 72 height 9
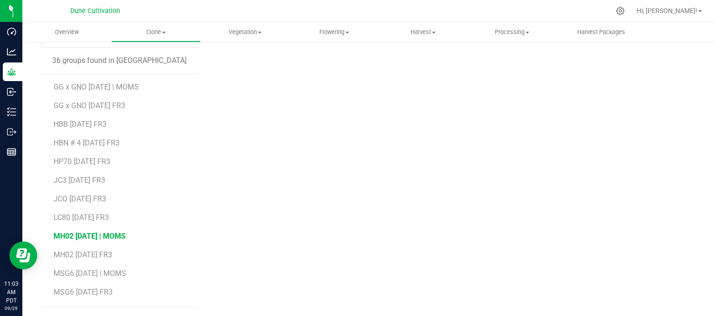
click at [74, 234] on span "MH02 [DATE] | MOMS" at bounding box center [90, 235] width 72 height 9
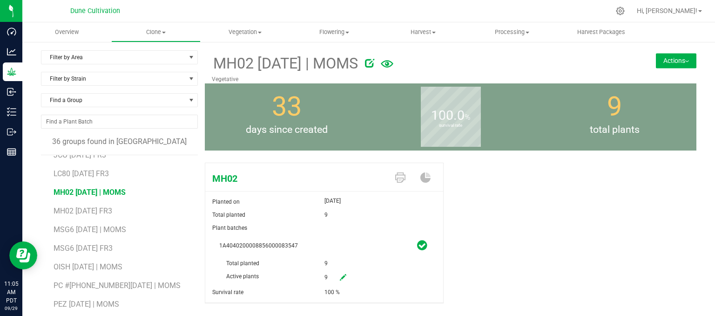
scroll to position [233, 0]
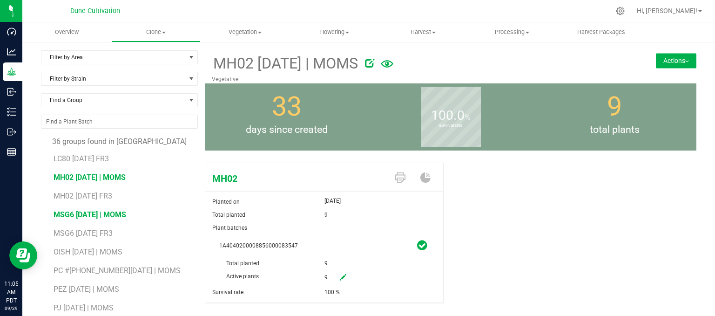
click at [101, 216] on span "MSG6 [DATE] | MOMS" at bounding box center [90, 214] width 73 height 9
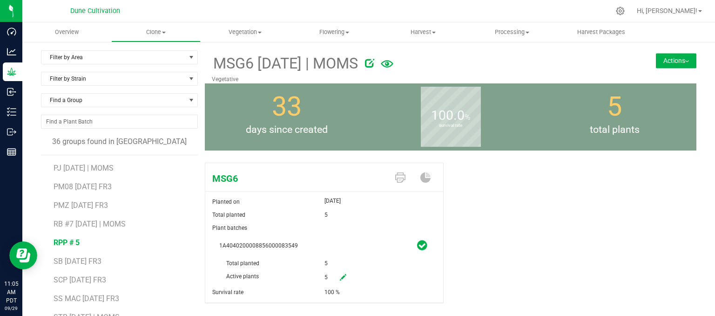
click at [78, 241] on span "RPP # 5" at bounding box center [67, 242] width 26 height 9
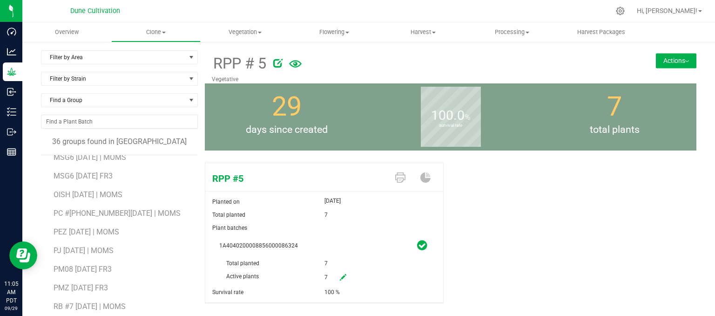
scroll to position [233, 0]
click at [77, 178] on span "MH02 [DATE] | MOMS" at bounding box center [90, 177] width 72 height 9
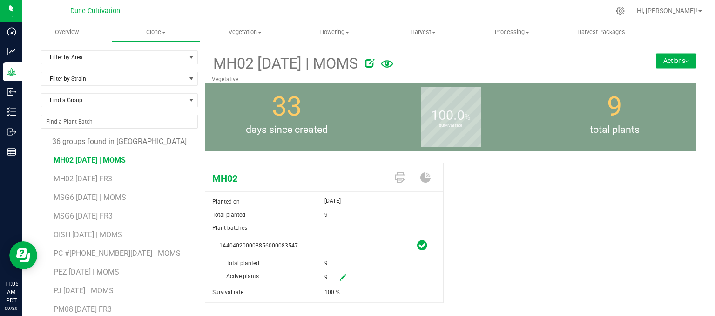
scroll to position [279, 0]
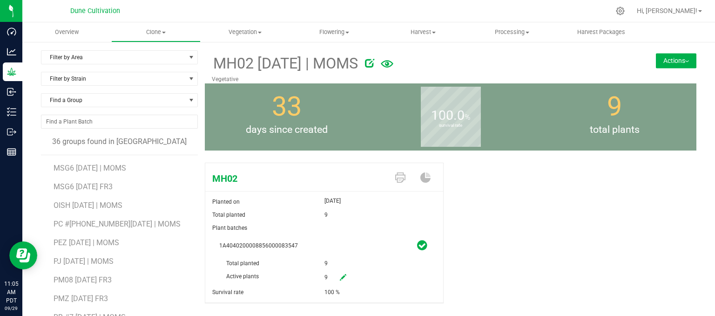
click at [340, 276] on icon at bounding box center [343, 277] width 7 height 7
drag, startPoint x: 337, startPoint y: 275, endPoint x: 311, endPoint y: 274, distance: 25.6
click at [311, 256] on div "Active plants 9 9" at bounding box center [324, 256] width 210 height 0
type input "0"
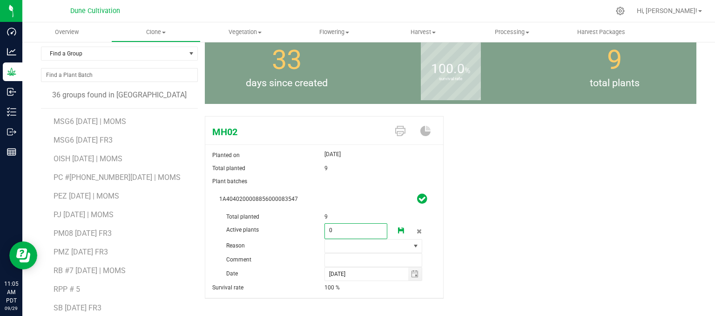
scroll to position [81, 0]
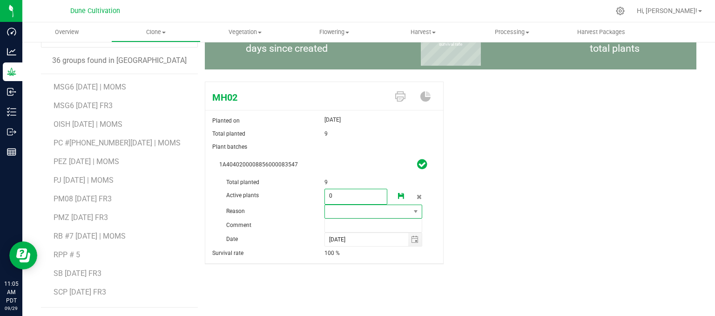
type input "0"
click at [372, 213] on span at bounding box center [368, 211] width 86 height 13
click at [350, 229] on li "Pruning" at bounding box center [370, 228] width 96 height 16
click at [350, 218] on input "text" at bounding box center [373, 225] width 98 height 14
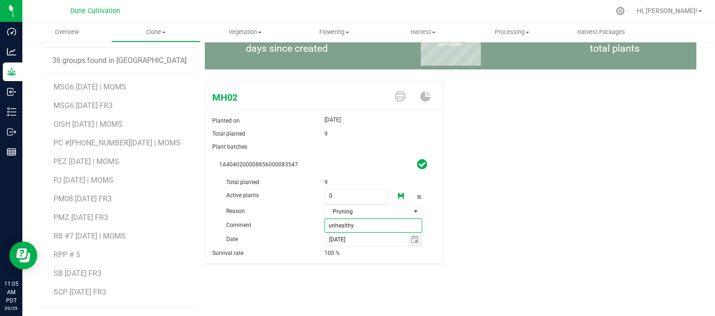
type input "unhealthy"
click at [398, 194] on icon at bounding box center [401, 196] width 7 height 7
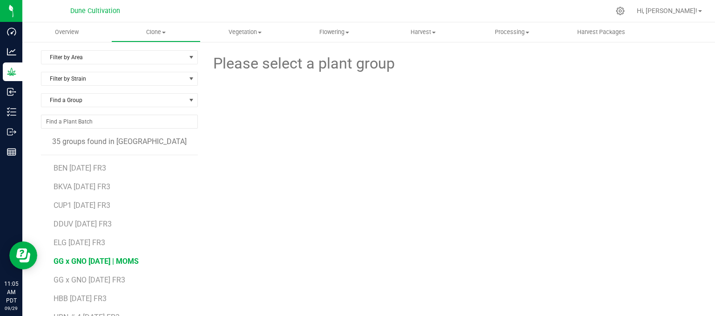
click at [95, 258] on span "GG x GNO [DATE] | MOMS" at bounding box center [96, 260] width 85 height 9
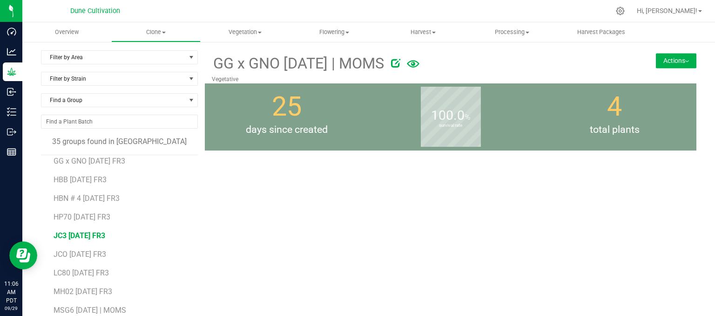
scroll to position [140, 0]
click at [101, 287] on span "MSG6 [DATE] | MOMS" at bounding box center [90, 288] width 73 height 9
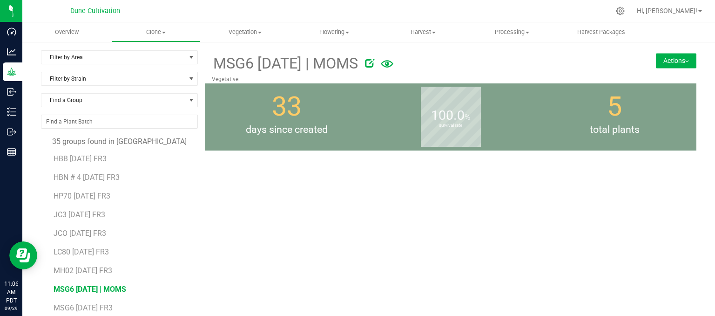
click at [99, 287] on span "MSG6 [DATE] | MOMS" at bounding box center [90, 288] width 73 height 9
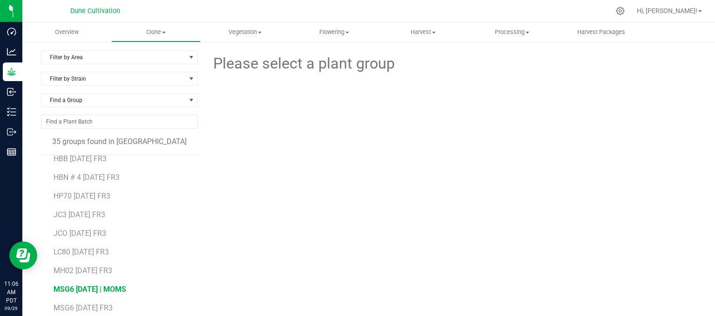
click at [98, 288] on span "MSG6 [DATE] | MOMS" at bounding box center [90, 288] width 73 height 9
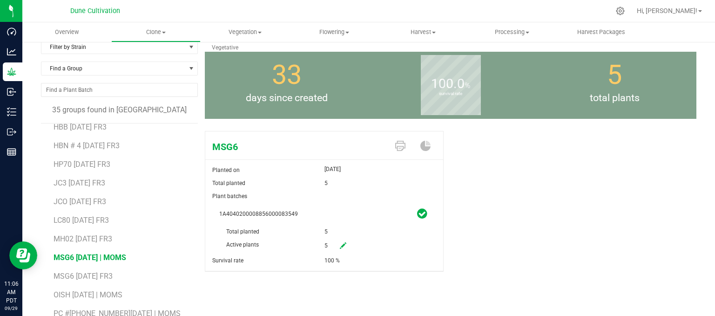
scroll to position [81, 0]
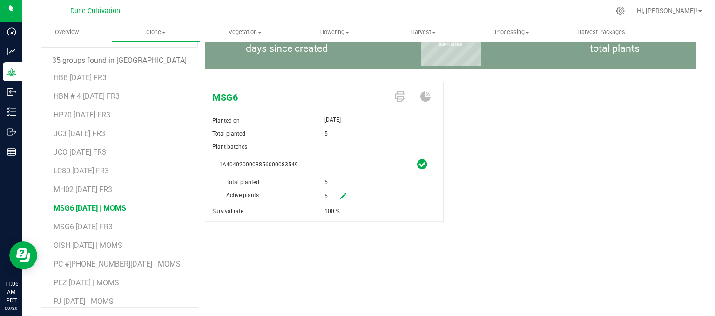
click at [340, 195] on icon at bounding box center [343, 196] width 7 height 7
drag, startPoint x: 338, startPoint y: 195, endPoint x: 290, endPoint y: 199, distance: 48.6
click at [290, 175] on div "Active plants 5 5" at bounding box center [324, 175] width 210 height 0
type input "0"
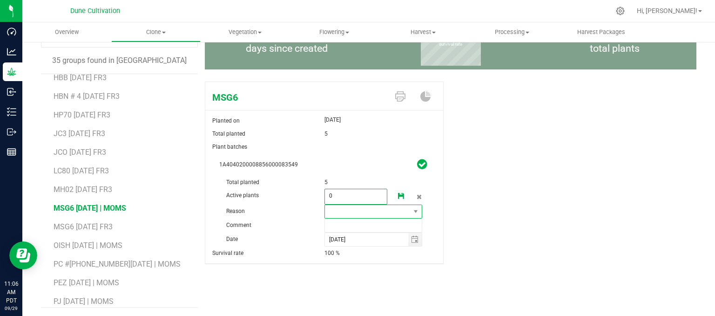
type input "0"
drag, startPoint x: 327, startPoint y: 206, endPoint x: 324, endPoint y: 214, distance: 9.2
click at [326, 206] on span at bounding box center [368, 211] width 86 height 13
click at [324, 228] on li "Pruning" at bounding box center [370, 228] width 96 height 16
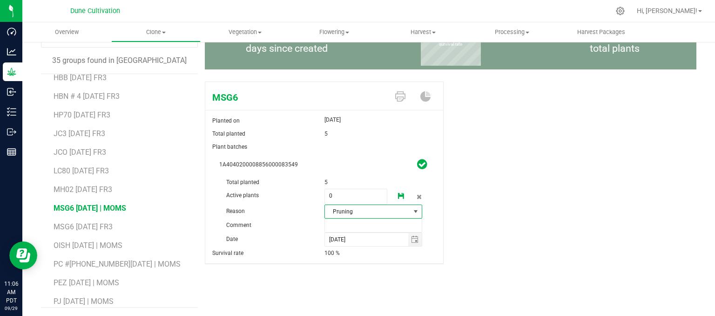
click at [334, 215] on span "Pruning" at bounding box center [368, 211] width 86 height 13
click at [334, 214] on span "Pruning" at bounding box center [368, 211] width 86 height 13
click at [334, 223] on input "text" at bounding box center [373, 225] width 98 height 14
type input "unhealthy"
click at [398, 194] on icon at bounding box center [401, 196] width 7 height 7
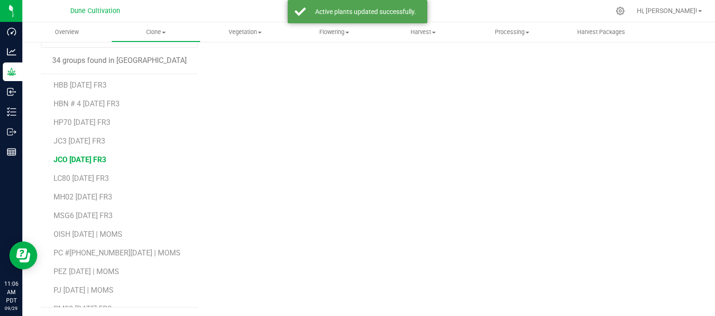
scroll to position [186, 0]
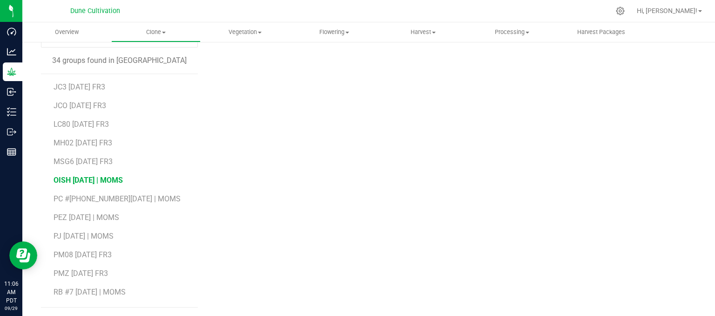
click at [96, 177] on span "OISH [DATE] | MOMS" at bounding box center [88, 179] width 69 height 9
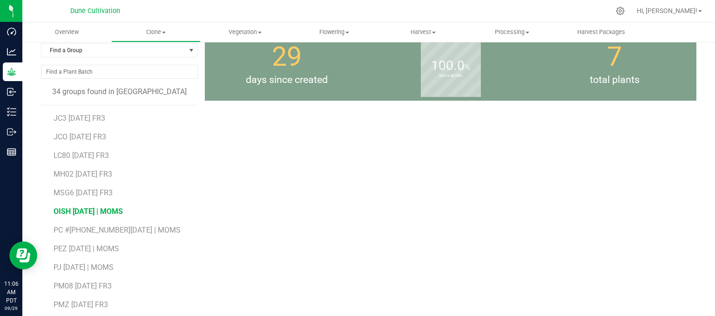
scroll to position [81, 0]
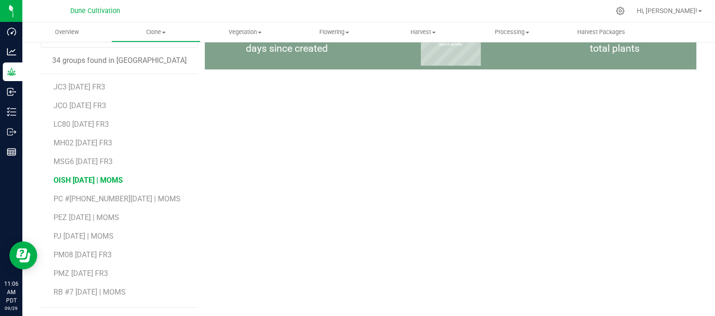
click at [97, 178] on span "OISH [DATE] | MOMS" at bounding box center [88, 179] width 69 height 9
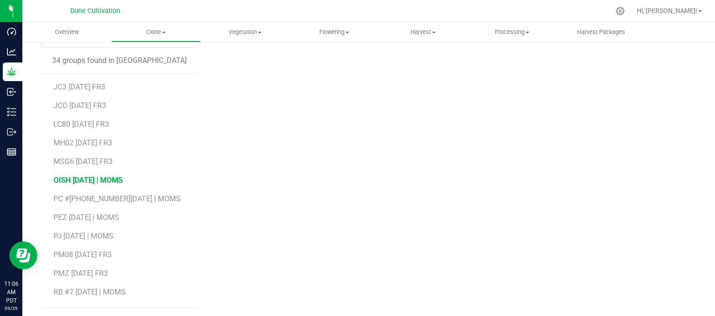
click at [97, 178] on span "OISH [DATE] | MOMS" at bounding box center [88, 179] width 69 height 9
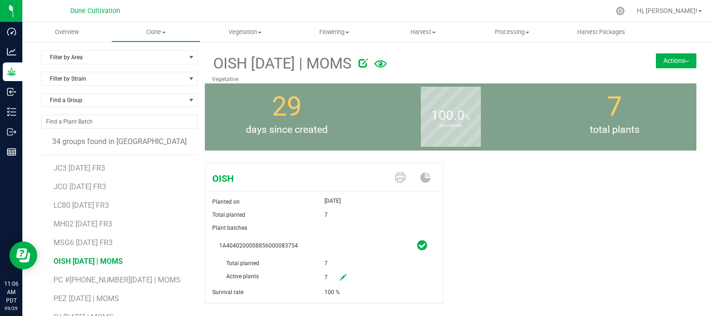
click at [344, 275] on link at bounding box center [343, 278] width 19 height 16
drag, startPoint x: 344, startPoint y: 271, endPoint x: 302, endPoint y: 277, distance: 43.2
click at [302, 256] on div "Active plants 7 7" at bounding box center [324, 256] width 210 height 0
type input "0"
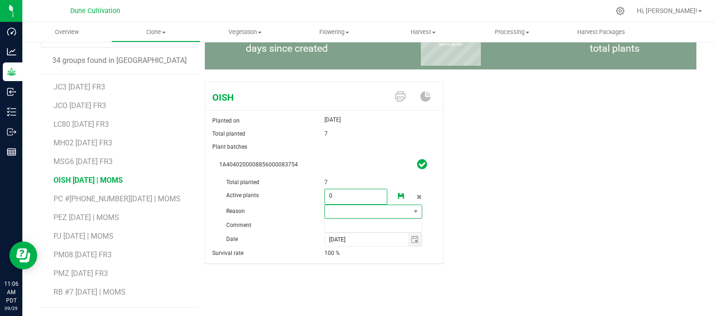
type input "0"
click at [365, 214] on span at bounding box center [368, 211] width 86 height 13
click at [355, 222] on li "Pruning" at bounding box center [370, 228] width 96 height 16
click at [354, 219] on input "text" at bounding box center [373, 225] width 98 height 14
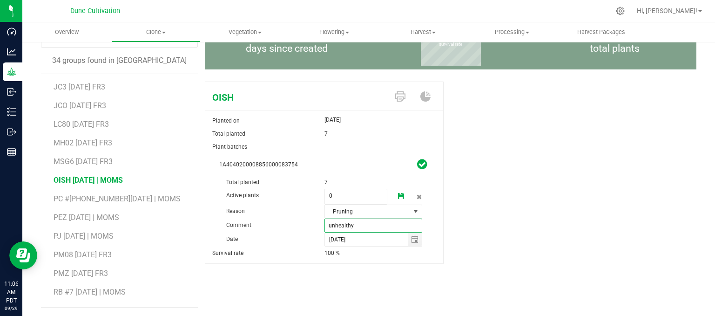
type input "unhealthy"
click at [398, 198] on icon at bounding box center [401, 196] width 7 height 7
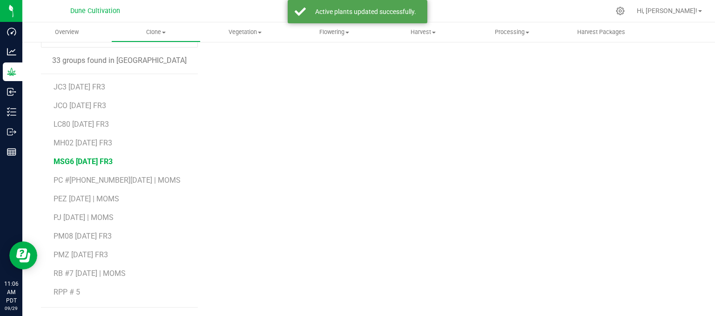
scroll to position [279, 0]
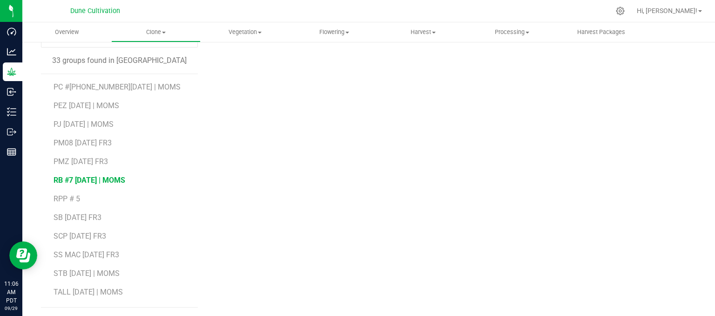
click at [82, 179] on span "RB #7 [DATE] | MOMS" at bounding box center [90, 179] width 72 height 9
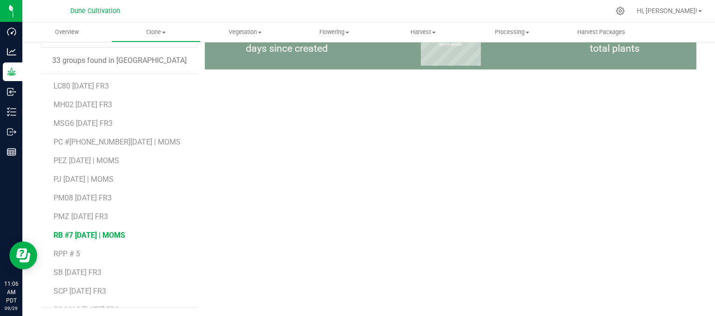
scroll to position [186, 0]
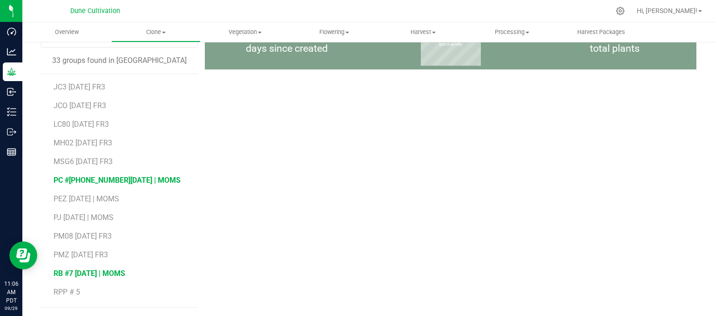
click at [82, 181] on span "PC #[PHONE_NUMBER][DATE] | MOMS" at bounding box center [117, 179] width 127 height 9
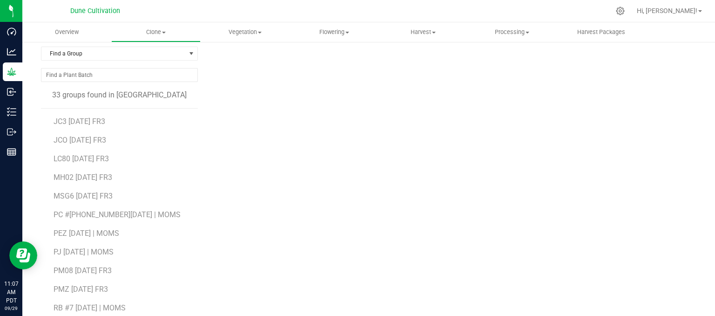
scroll to position [81, 0]
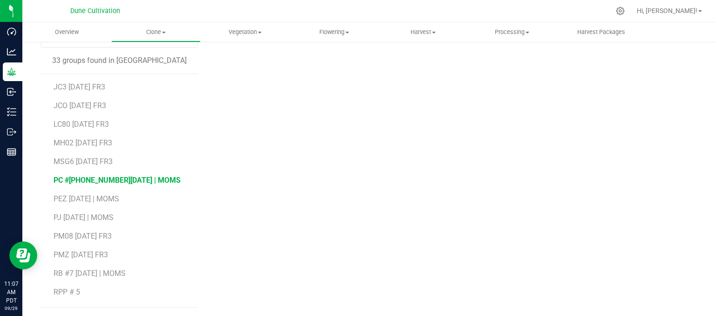
click at [95, 182] on span "PC #[PHONE_NUMBER][DATE] | MOMS" at bounding box center [117, 179] width 127 height 9
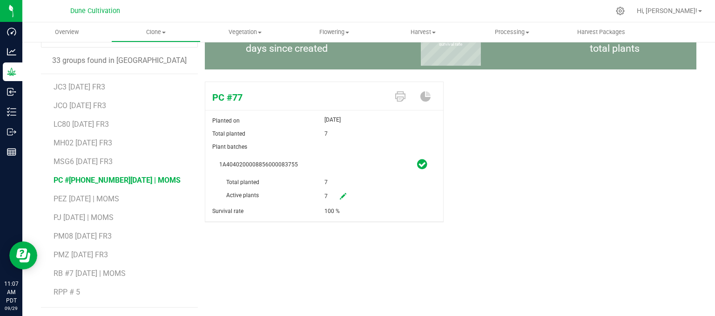
click at [341, 196] on icon at bounding box center [343, 196] width 7 height 7
click at [339, 192] on span "7 7" at bounding box center [355, 197] width 63 height 16
type input "0"
click at [399, 191] on link at bounding box center [401, 197] width 19 height 16
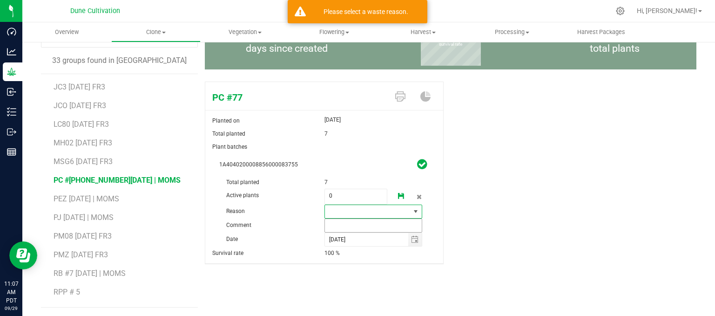
click at [350, 218] on div "1A4040200008856000083755 Total planted 7 Active plants 0 0 Reason Comment" at bounding box center [324, 202] width 224 height 88
click at [350, 218] on input "text" at bounding box center [373, 225] width 98 height 14
click at [354, 213] on span at bounding box center [368, 211] width 86 height 13
click at [363, 222] on li "Pruning" at bounding box center [370, 228] width 96 height 16
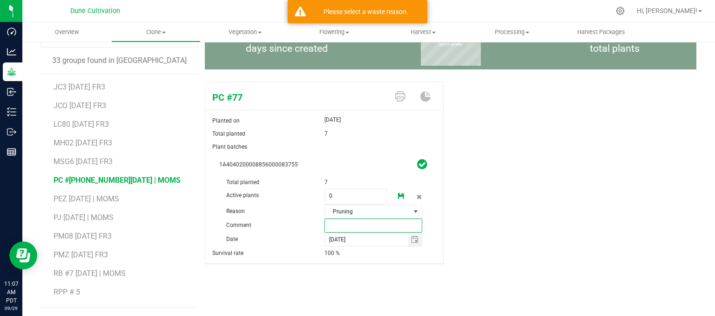
click at [359, 226] on input "text" at bounding box center [373, 225] width 98 height 14
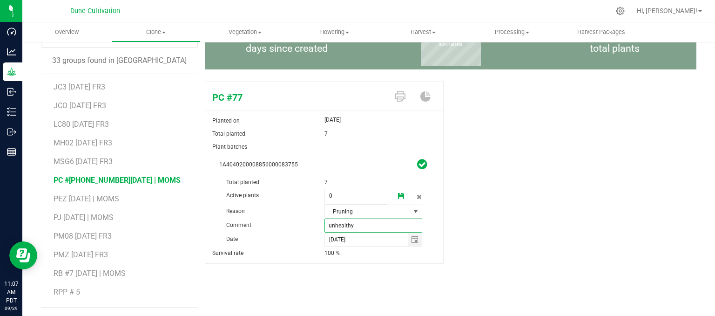
type input "unhealthy"
click at [398, 195] on icon at bounding box center [401, 196] width 7 height 7
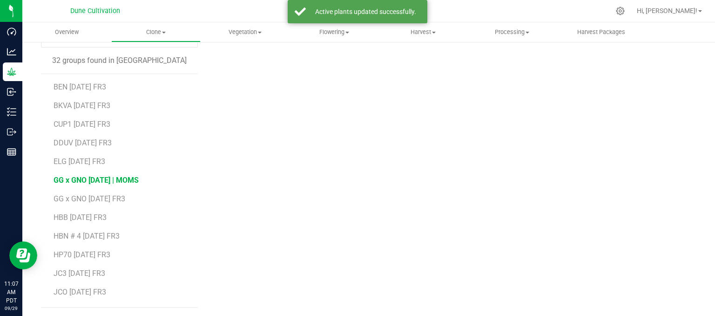
click at [96, 182] on span "GG x GNO [DATE] | MOMS" at bounding box center [96, 179] width 85 height 9
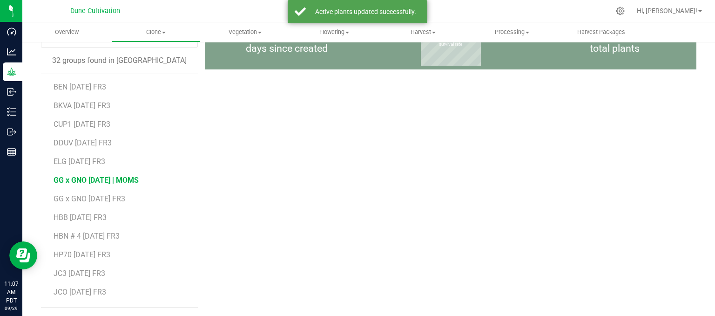
click at [76, 177] on span "GG x GNO [DATE] | MOMS" at bounding box center [96, 179] width 85 height 9
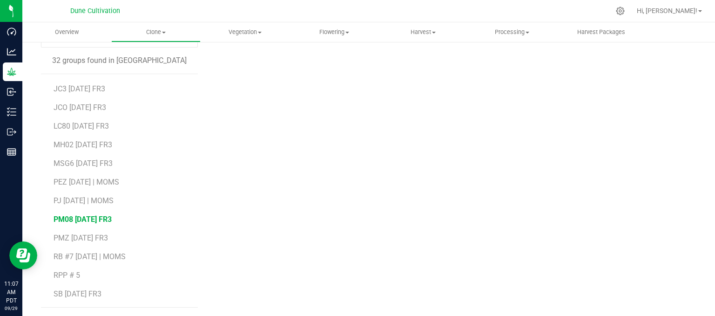
scroll to position [186, 0]
click at [91, 175] on span "PEZ [DATE] | MOMS" at bounding box center [87, 179] width 66 height 9
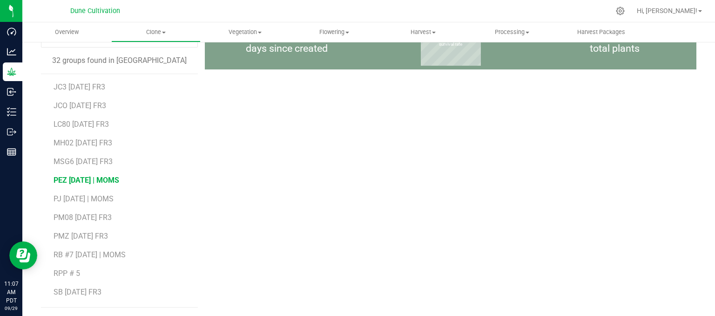
click at [91, 175] on span "PEZ [DATE] | MOMS" at bounding box center [87, 179] width 66 height 9
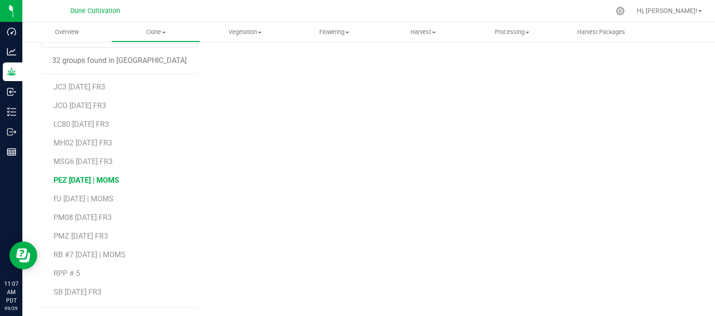
click at [91, 175] on span "PEZ [DATE] | MOMS" at bounding box center [87, 179] width 66 height 9
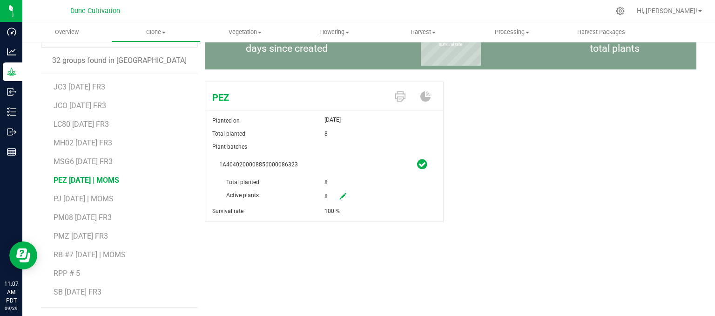
click at [340, 194] on icon at bounding box center [343, 196] width 7 height 7
drag, startPoint x: 346, startPoint y: 196, endPoint x: 270, endPoint y: 194, distance: 76.4
click at [270, 175] on div "Active plants 8 8" at bounding box center [324, 175] width 210 height 0
type input "0"
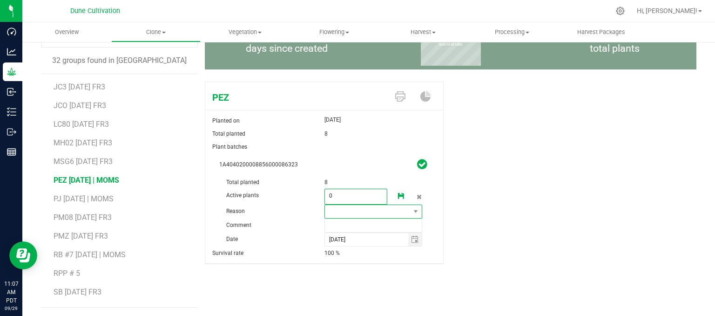
type input "0"
click at [350, 207] on span at bounding box center [368, 211] width 86 height 13
click at [341, 232] on li "Pruning" at bounding box center [370, 228] width 96 height 16
click at [339, 218] on input "text" at bounding box center [373, 225] width 98 height 14
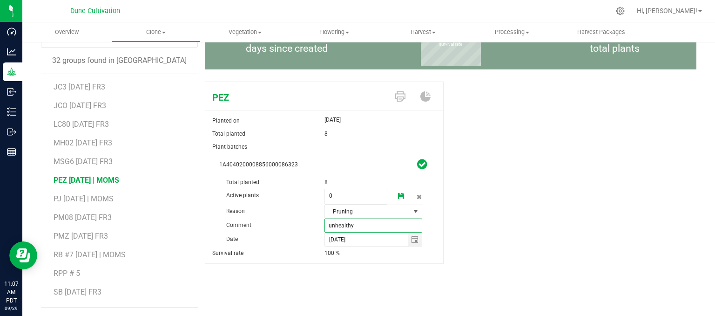
type input "unhealthy"
click at [399, 198] on icon at bounding box center [401, 196] width 7 height 7
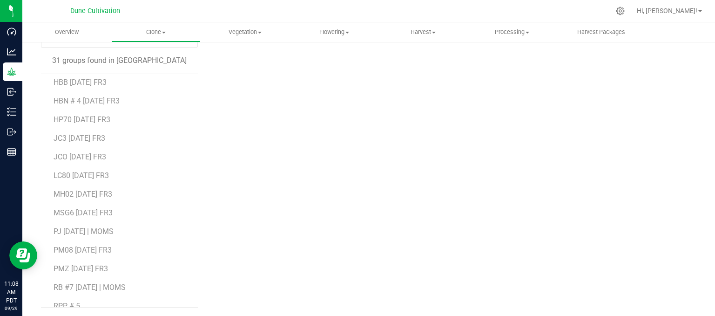
scroll to position [186, 0]
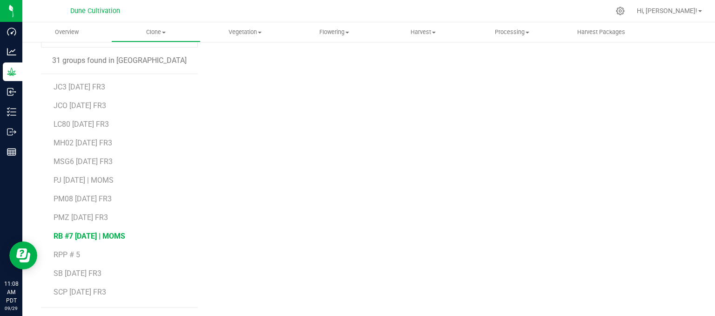
click at [86, 238] on span "RB #7 [DATE] | MOMS" at bounding box center [90, 235] width 72 height 9
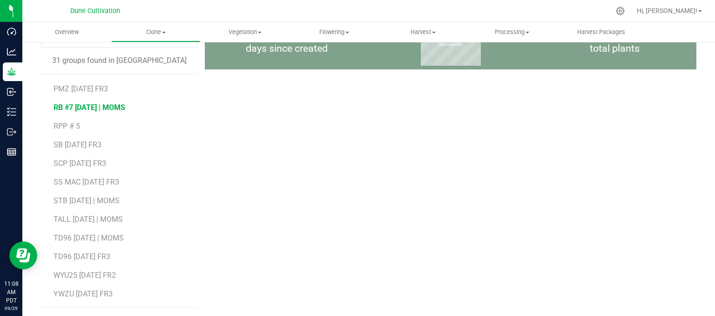
scroll to position [352, 0]
click at [116, 239] on span "WYU25 [DATE] FR2" at bounding box center [85, 237] width 63 height 9
click at [116, 237] on span "WYU25 [DATE] FR2" at bounding box center [85, 237] width 63 height 9
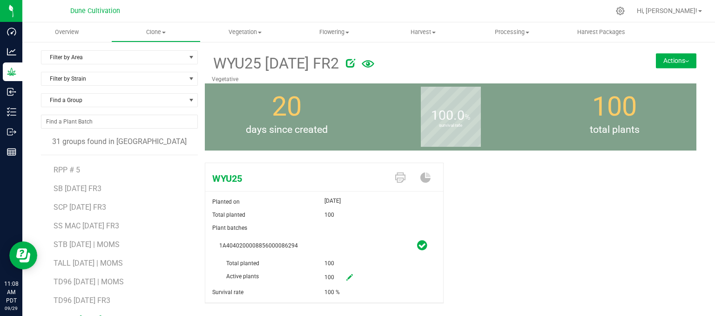
click at [353, 64] on div at bounding box center [473, 61] width 269 height 19
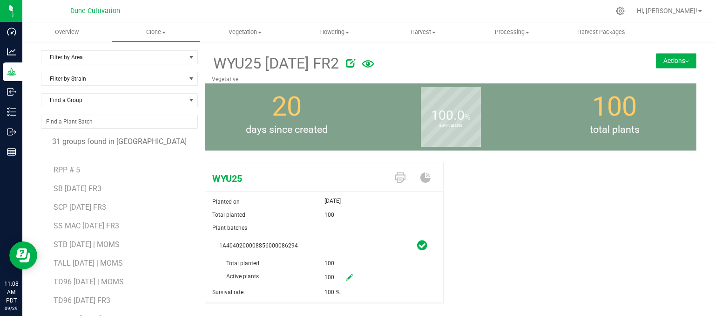
click at [353, 64] on div at bounding box center [473, 61] width 269 height 19
click at [355, 65] on icon at bounding box center [350, 62] width 9 height 9
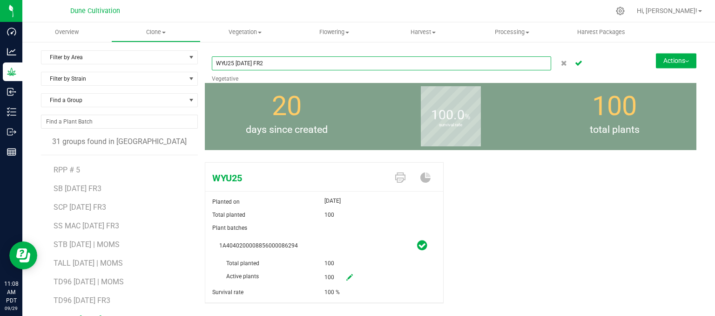
click at [312, 61] on input "WYU25 [DATE] FR2" at bounding box center [381, 63] width 339 height 14
type input "WYU25 [DATE] FR3"
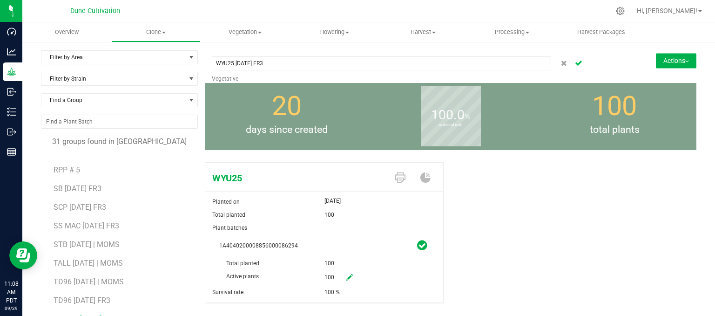
click at [573, 60] on button "Cancel button" at bounding box center [578, 62] width 13 height 13
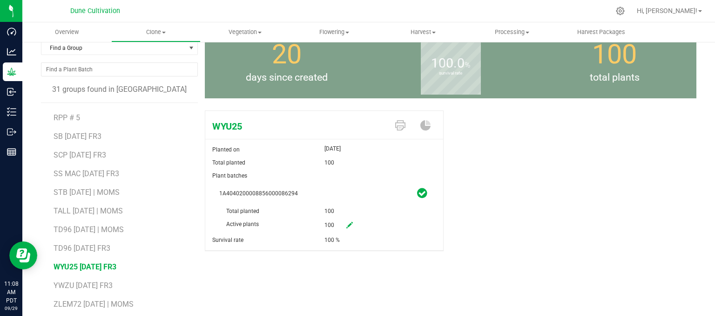
scroll to position [81, 0]
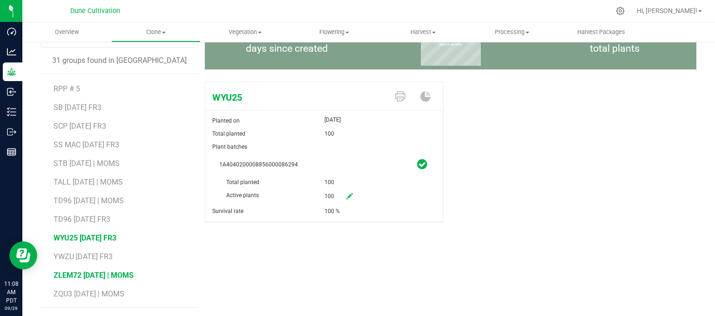
click at [94, 270] on span "ZLEM72 [DATE] | MOMS" at bounding box center [94, 274] width 80 height 9
click at [88, 164] on span "STB [DATE] | MOMS" at bounding box center [87, 163] width 66 height 9
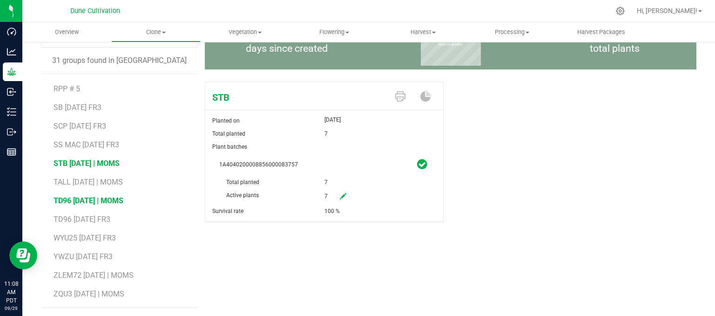
click at [78, 200] on span "TD96 [DATE] | MOMS" at bounding box center [89, 200] width 70 height 9
click at [92, 162] on span "STB [DATE] | MOMS" at bounding box center [87, 163] width 66 height 9
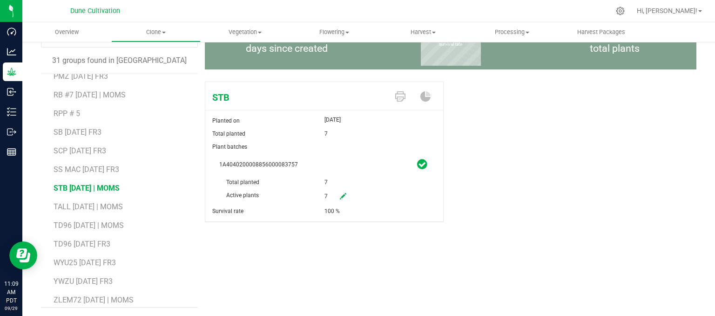
scroll to position [305, 0]
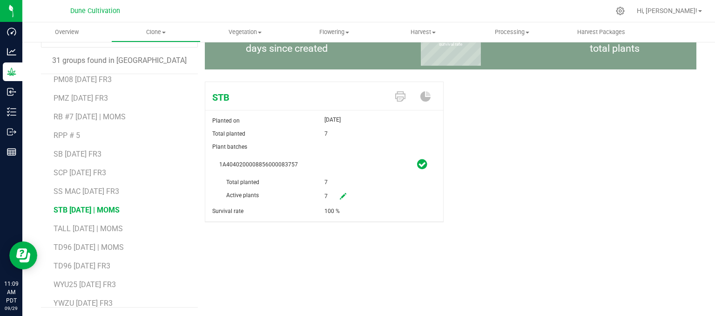
click at [83, 136] on li "RPP # 5" at bounding box center [123, 131] width 138 height 19
click at [66, 131] on span "RPP # 5" at bounding box center [67, 135] width 26 height 9
click at [77, 114] on span "RB #7 [DATE] | MOMS" at bounding box center [90, 116] width 72 height 9
click at [342, 200] on link at bounding box center [346, 197] width 19 height 16
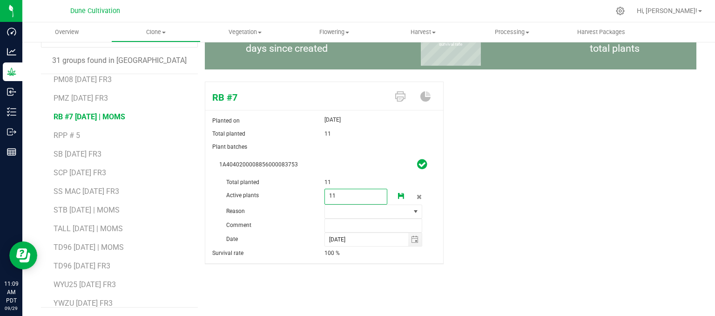
drag, startPoint x: 341, startPoint y: 196, endPoint x: 308, endPoint y: 196, distance: 33.1
click at [309, 175] on div "Active plants 11 11" at bounding box center [324, 175] width 210 height 0
type input "0"
click at [348, 222] on input "text" at bounding box center [373, 225] width 98 height 14
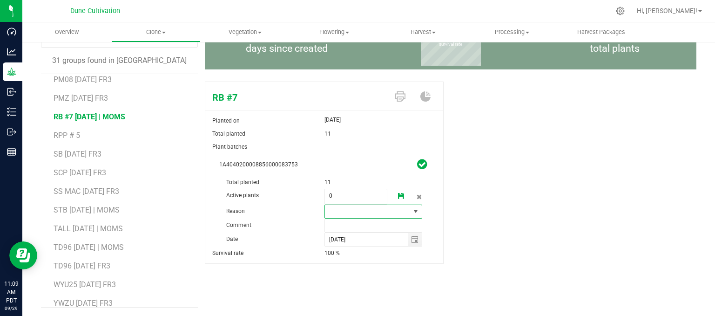
click at [346, 213] on span at bounding box center [368, 211] width 86 height 13
click at [343, 227] on li "Pruning" at bounding box center [370, 228] width 96 height 16
click at [343, 227] on input "text" at bounding box center [373, 225] width 98 height 14
type input "unhealthy"
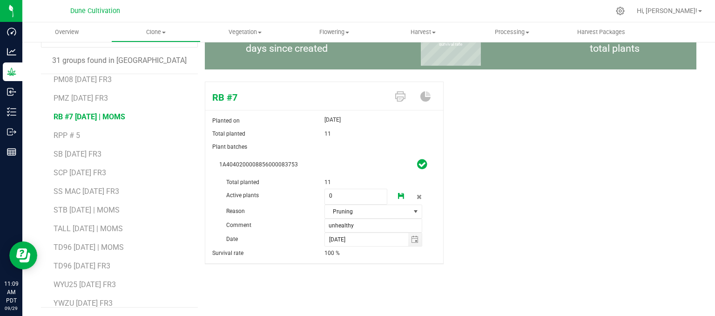
click at [398, 194] on icon at bounding box center [401, 196] width 7 height 7
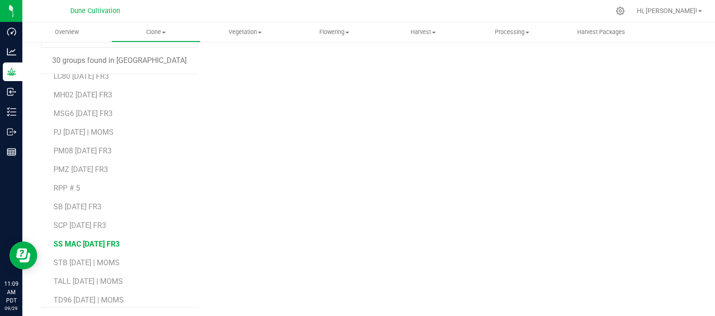
scroll to position [279, 0]
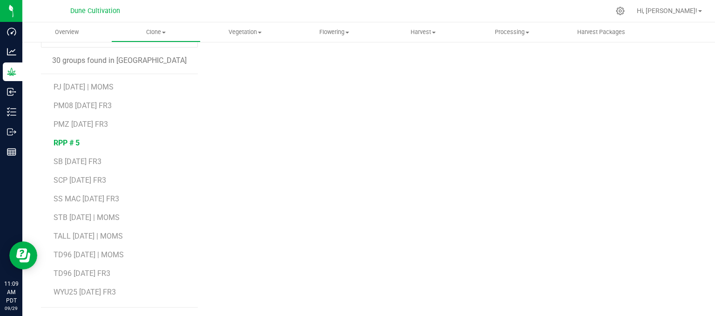
click at [65, 138] on span "RPP # 5" at bounding box center [67, 142] width 26 height 9
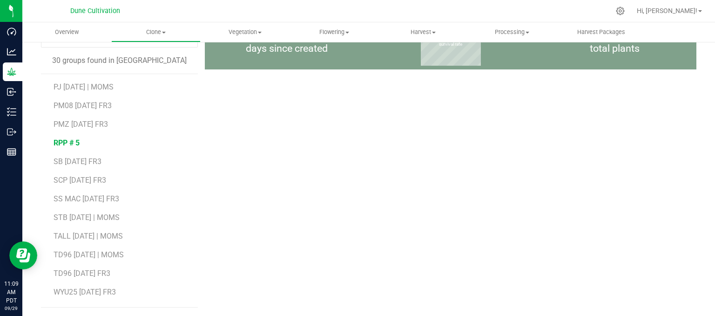
click at [67, 138] on span "RPP # 5" at bounding box center [67, 142] width 26 height 9
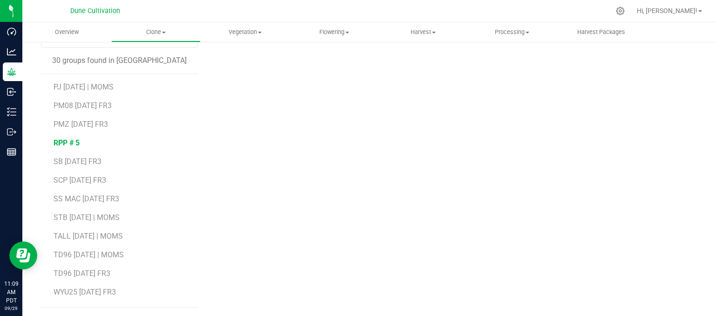
click at [68, 142] on span "RPP # 5" at bounding box center [67, 142] width 26 height 9
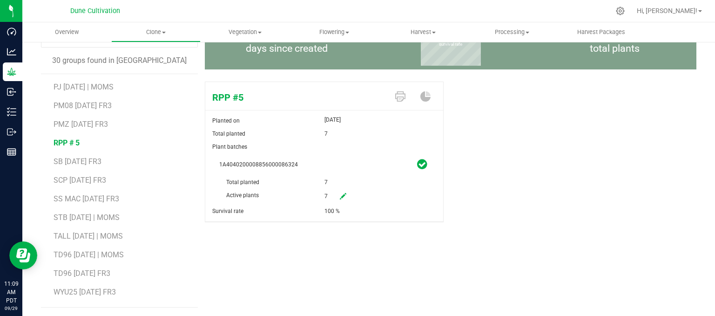
click at [341, 193] on icon at bounding box center [343, 196] width 7 height 7
drag, startPoint x: 337, startPoint y: 198, endPoint x: 321, endPoint y: 198, distance: 15.4
click at [317, 175] on div "Active plants 7 7" at bounding box center [324, 175] width 210 height 0
type input "0"
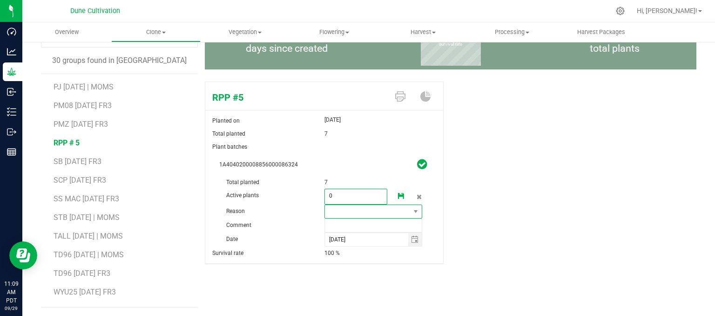
type input "0"
click at [342, 212] on span at bounding box center [368, 211] width 86 height 13
click at [344, 227] on li "Pruning" at bounding box center [370, 228] width 96 height 16
click at [350, 227] on input "text" at bounding box center [373, 225] width 98 height 14
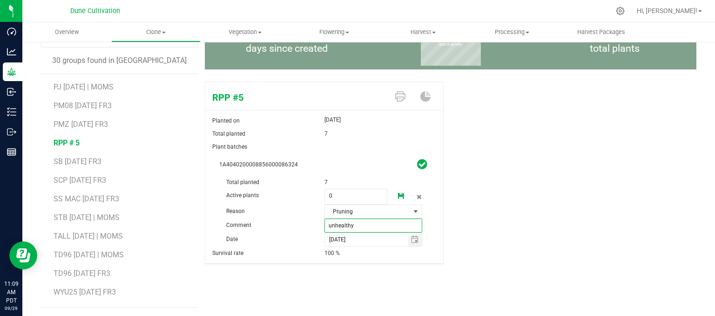
type input "unhealthy"
click at [398, 195] on icon at bounding box center [401, 196] width 7 height 7
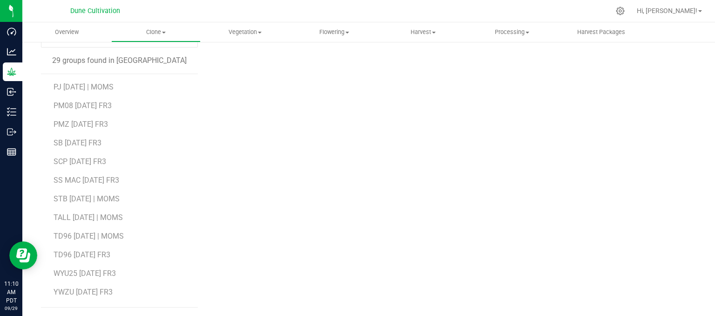
scroll to position [315, 0]
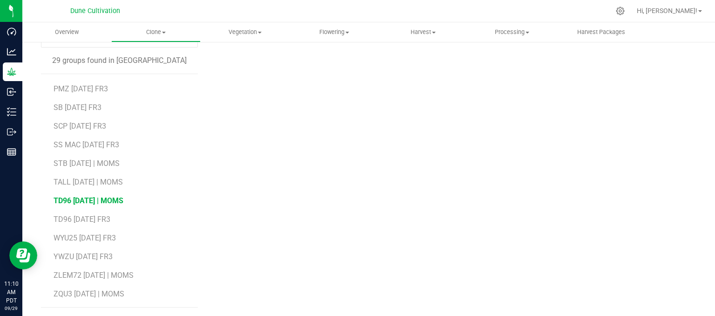
click at [105, 200] on span "TD96 [DATE] | MOMS" at bounding box center [89, 200] width 70 height 9
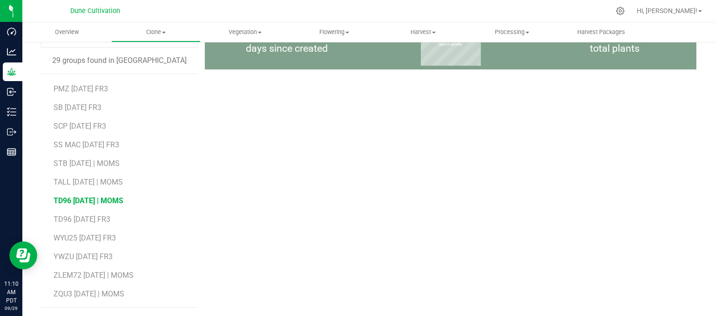
click at [105, 200] on span "TD96 [DATE] | MOMS" at bounding box center [89, 200] width 70 height 9
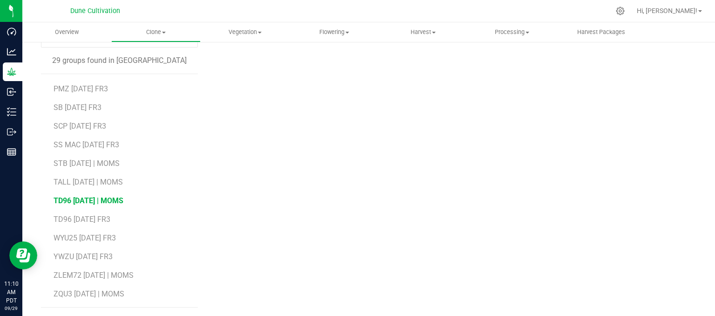
click at [105, 200] on span "TD96 [DATE] | MOMS" at bounding box center [89, 200] width 70 height 9
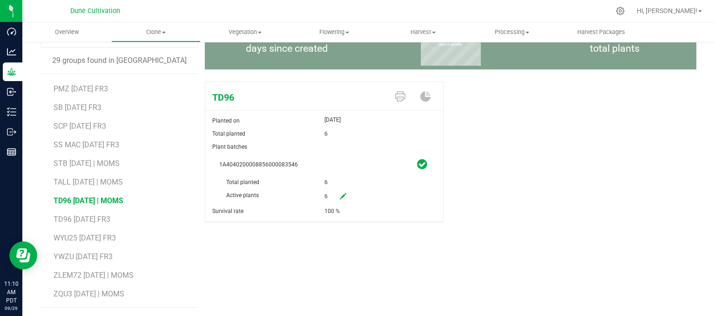
click at [340, 197] on icon at bounding box center [343, 196] width 7 height 7
drag, startPoint x: 341, startPoint y: 196, endPoint x: 309, endPoint y: 200, distance: 32.8
click at [330, 198] on span "6 6" at bounding box center [355, 197] width 63 height 16
type input "0"
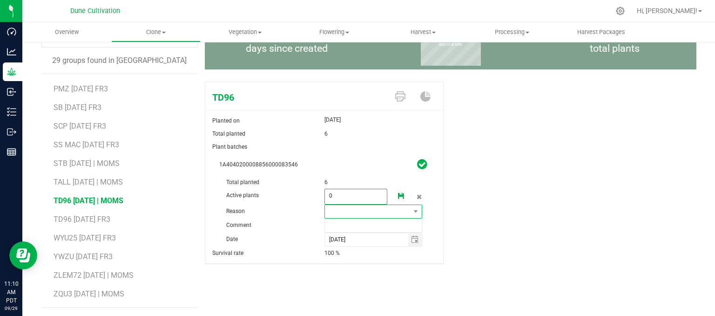
type input "0"
click at [330, 212] on span at bounding box center [368, 211] width 86 height 13
click at [349, 227] on li "Pruning" at bounding box center [370, 228] width 96 height 16
click at [346, 220] on input "text" at bounding box center [373, 225] width 98 height 14
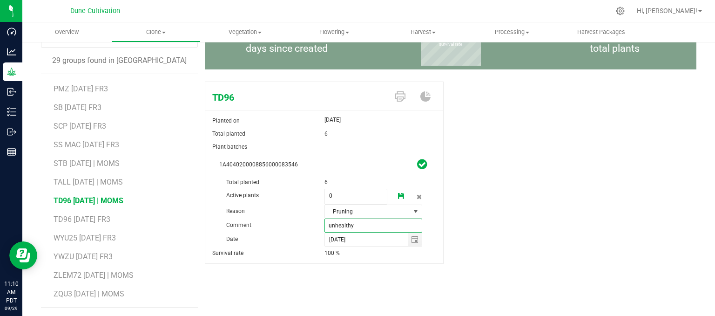
type input "unhealthy"
click at [398, 196] on icon at bounding box center [401, 196] width 7 height 7
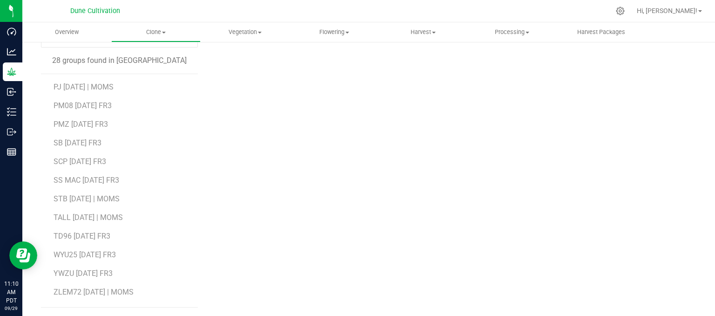
scroll to position [296, 0]
click at [102, 181] on span "STB [DATE] | MOMS" at bounding box center [87, 181] width 66 height 9
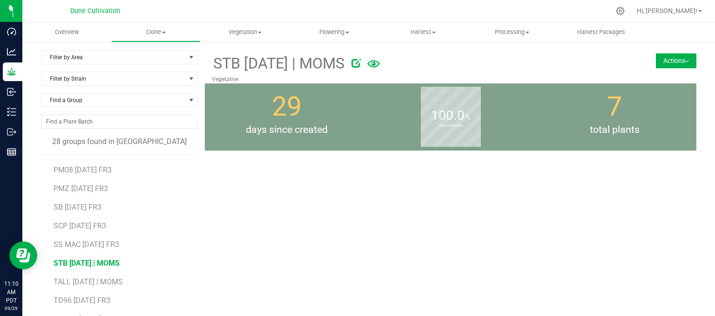
click at [93, 260] on span "STB [DATE] | MOMS" at bounding box center [87, 262] width 66 height 9
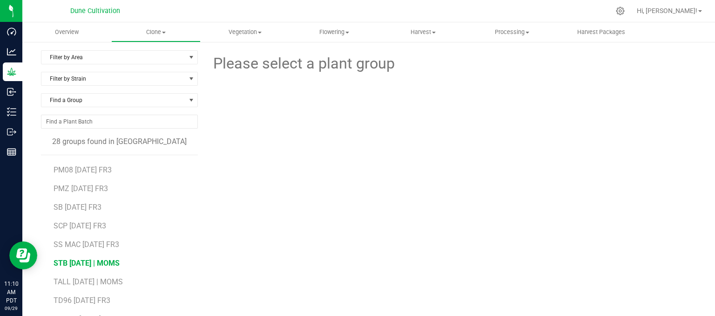
click at [97, 259] on span "STB [DATE] | MOMS" at bounding box center [87, 262] width 66 height 9
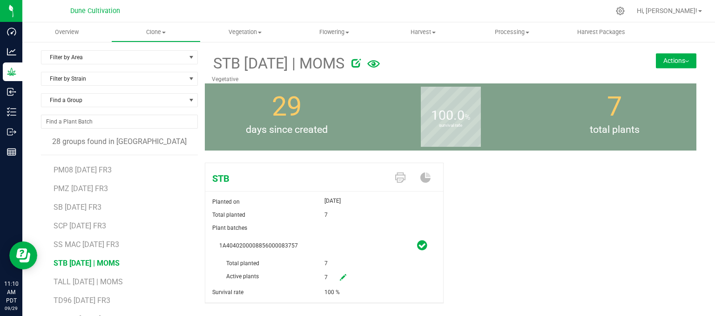
click at [341, 277] on icon at bounding box center [343, 277] width 7 height 7
drag, startPoint x: 360, startPoint y: 276, endPoint x: 281, endPoint y: 274, distance: 78.7
click at [281, 256] on div "Active plants 7 7" at bounding box center [324, 256] width 210 height 0
type input "0"
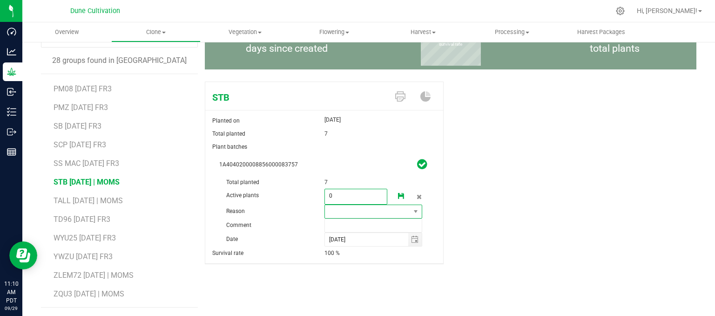
type input "0"
click at [340, 209] on span at bounding box center [368, 211] width 86 height 13
click at [341, 229] on li "Pruning" at bounding box center [370, 228] width 96 height 16
click at [344, 225] on input "text" at bounding box center [373, 225] width 98 height 14
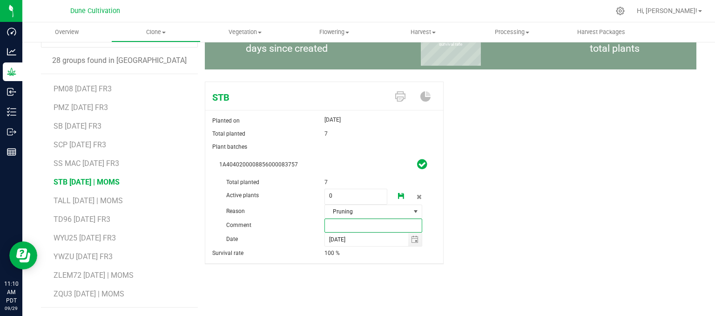
type input "U"
type input "unhealthy"
click at [395, 200] on link at bounding box center [401, 197] width 19 height 16
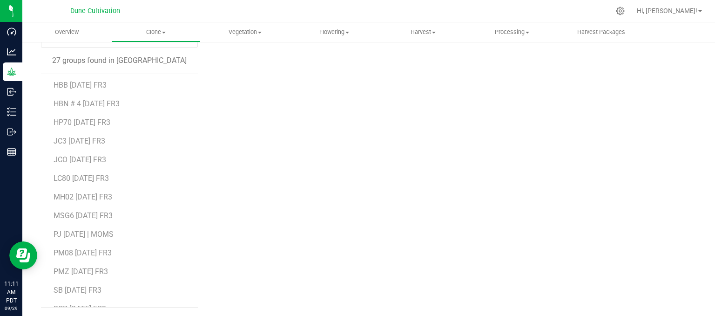
scroll to position [233, 0]
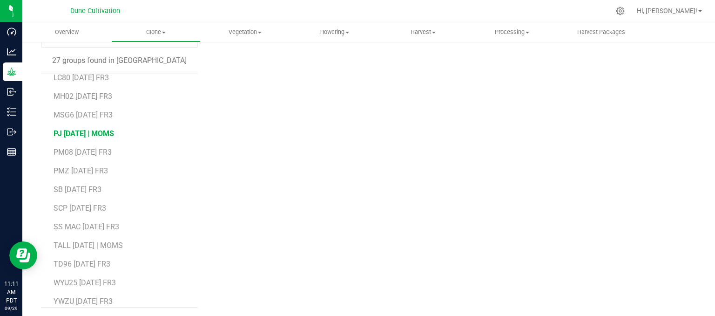
click at [103, 130] on span "PJ [DATE] | MOMS" at bounding box center [84, 133] width 61 height 9
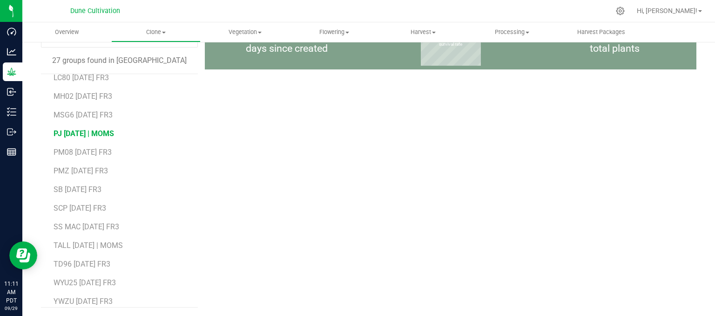
click at [114, 129] on span "PJ [DATE] | MOMS" at bounding box center [84, 133] width 61 height 9
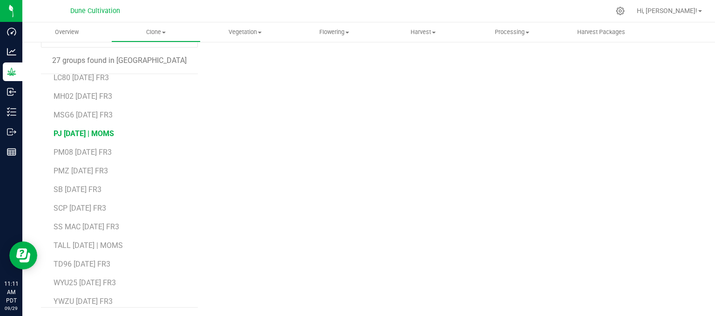
click at [114, 129] on span "PJ [DATE] | MOMS" at bounding box center [84, 133] width 61 height 9
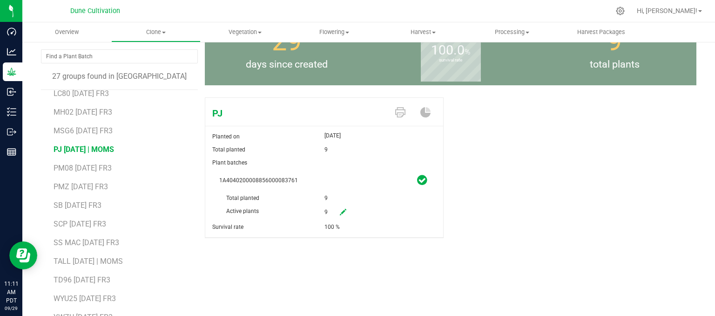
scroll to position [81, 0]
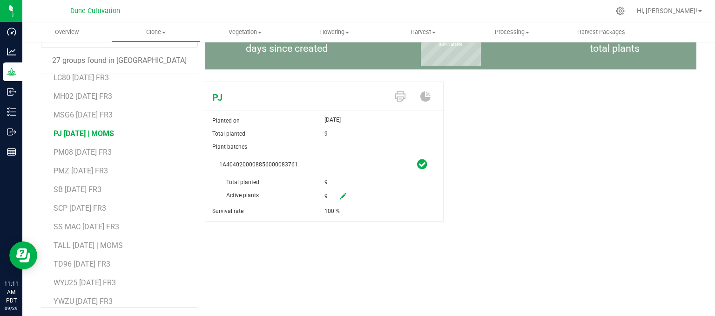
click at [335, 198] on link at bounding box center [343, 197] width 19 height 16
drag, startPoint x: 335, startPoint y: 197, endPoint x: 271, endPoint y: 209, distance: 65.4
click at [270, 209] on div "1A4040200008856000083761 Total planted 9 Active plants 9 9 Reason Comment" at bounding box center [324, 202] width 224 height 88
type input "0"
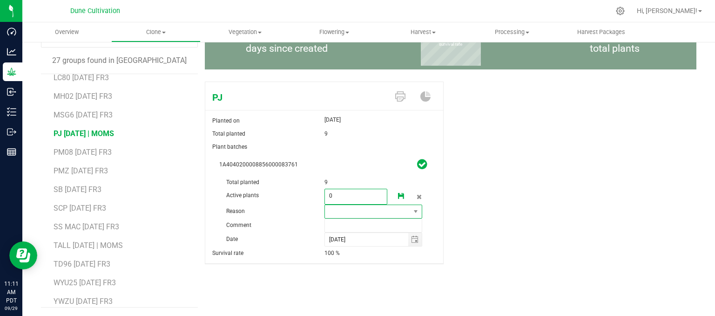
type input "0"
click at [328, 213] on span at bounding box center [368, 211] width 86 height 13
click at [338, 227] on li "Pruning" at bounding box center [370, 228] width 96 height 16
click at [346, 222] on input "text" at bounding box center [373, 225] width 98 height 14
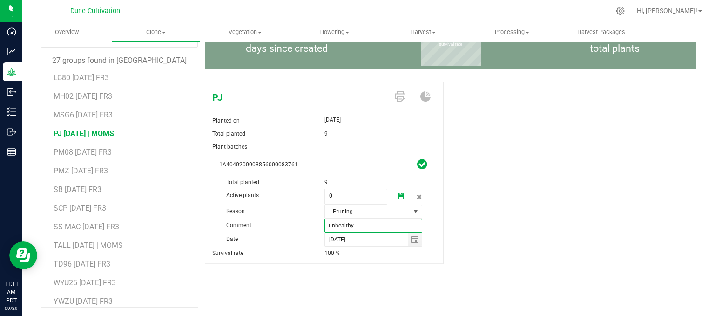
type input "unhealthy"
click at [398, 198] on icon at bounding box center [401, 196] width 7 height 7
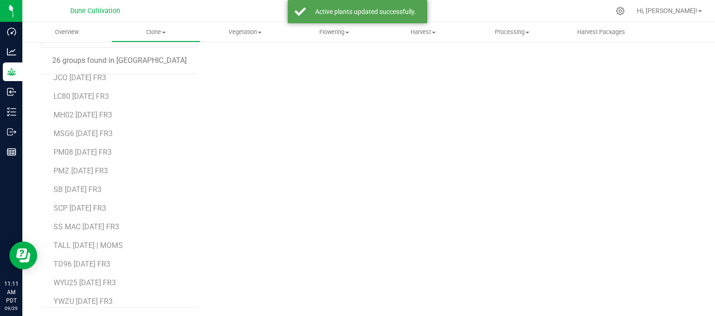
scroll to position [259, 0]
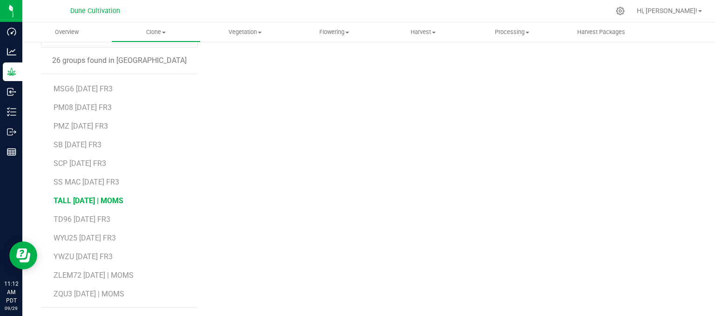
click at [96, 198] on span "TALL [DATE] | MOMS" at bounding box center [89, 200] width 70 height 9
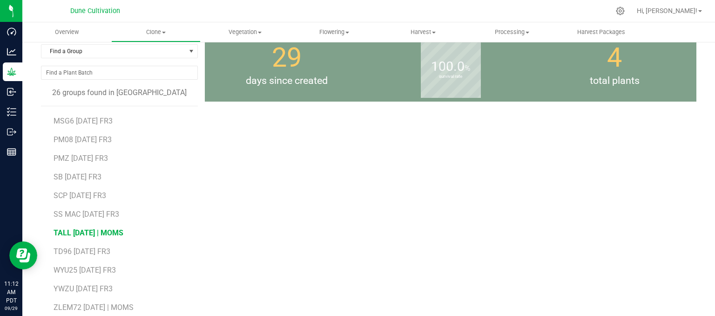
scroll to position [34, 0]
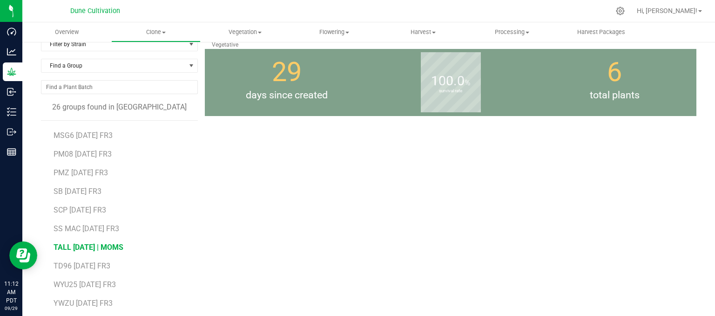
click at [90, 255] on li "TD96 [DATE] FR3" at bounding box center [123, 262] width 138 height 19
click at [94, 245] on span "TALL [DATE] | MOMS" at bounding box center [89, 247] width 70 height 9
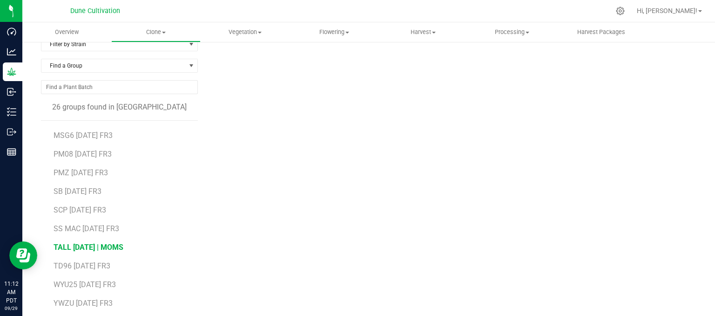
click at [91, 244] on span "TALL [DATE] | MOMS" at bounding box center [89, 247] width 70 height 9
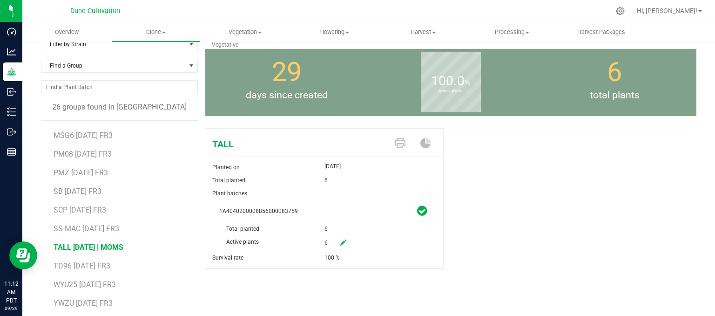
click at [340, 240] on icon at bounding box center [343, 242] width 7 height 7
drag, startPoint x: 339, startPoint y: 240, endPoint x: 311, endPoint y: 241, distance: 27.9
click at [311, 222] on div "Active plants 6 6" at bounding box center [324, 222] width 210 height 0
type input "0"
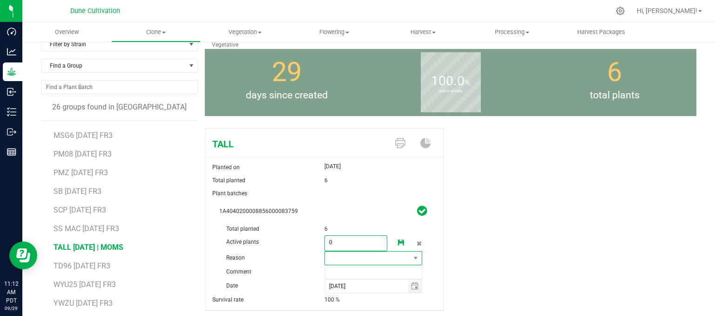
type input "0"
click at [352, 256] on span at bounding box center [368, 257] width 86 height 13
click at [350, 270] on li "Pruning" at bounding box center [370, 275] width 96 height 16
click at [346, 272] on input "text" at bounding box center [373, 272] width 98 height 14
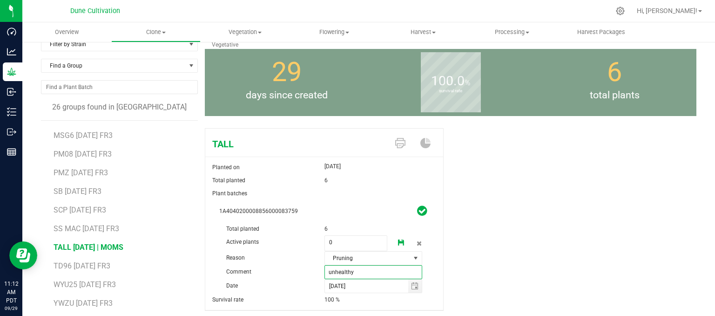
type input "unhealthy"
click at [398, 239] on icon at bounding box center [401, 242] width 7 height 7
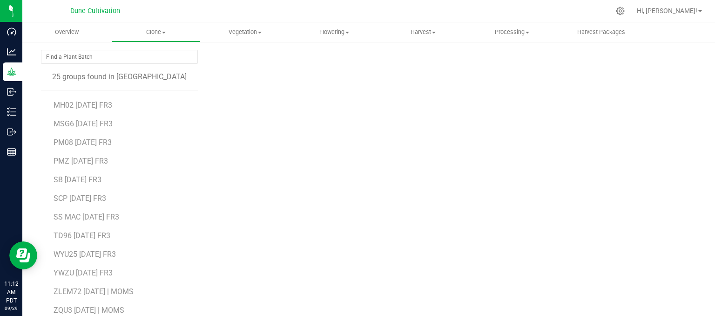
scroll to position [81, 0]
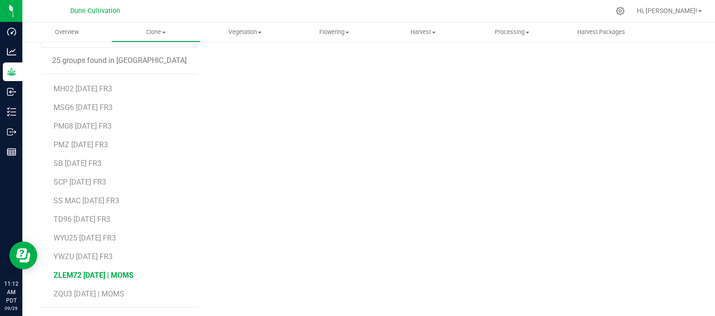
click at [73, 271] on span "ZLEM72 [DATE] | MOMS" at bounding box center [94, 274] width 80 height 9
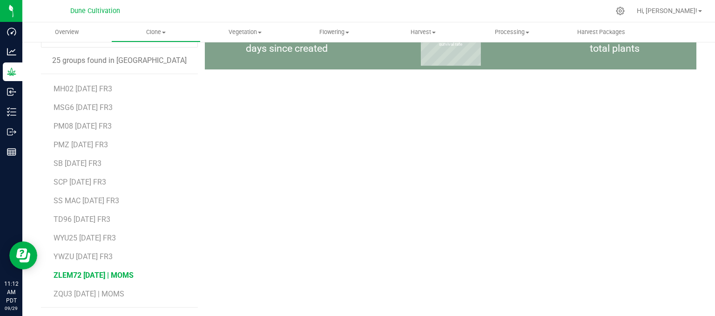
click at [92, 271] on span "ZLEM72 [DATE] | MOMS" at bounding box center [94, 274] width 80 height 9
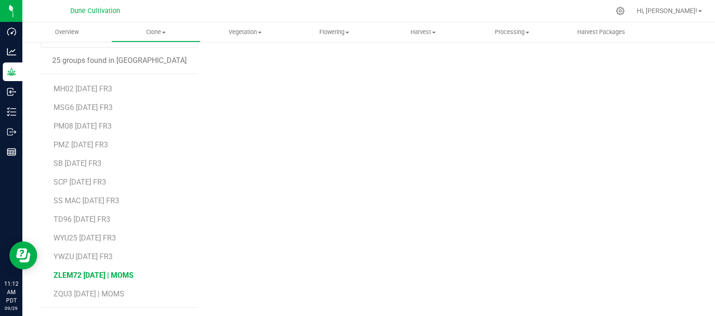
click at [92, 271] on span "ZLEM72 [DATE] | MOMS" at bounding box center [94, 274] width 80 height 9
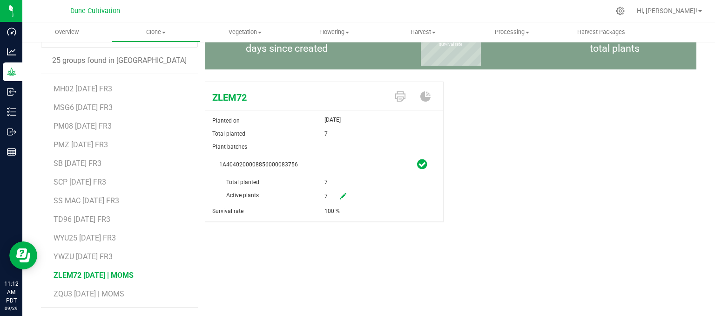
click at [340, 198] on icon at bounding box center [343, 196] width 7 height 7
drag, startPoint x: 317, startPoint y: 202, endPoint x: 311, endPoint y: 203, distance: 5.9
click at [311, 203] on div "1A4040200008856000083756 Total planted 7 Active plants 7 7 Reason Comment" at bounding box center [324, 202] width 224 height 88
type input "0"
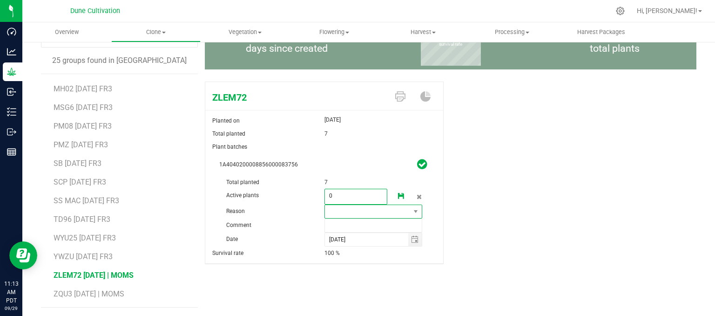
type input "0"
click at [336, 208] on span at bounding box center [368, 211] width 86 height 13
click at [343, 224] on li "Pruning" at bounding box center [370, 228] width 96 height 16
click at [342, 218] on input "text" at bounding box center [373, 225] width 98 height 14
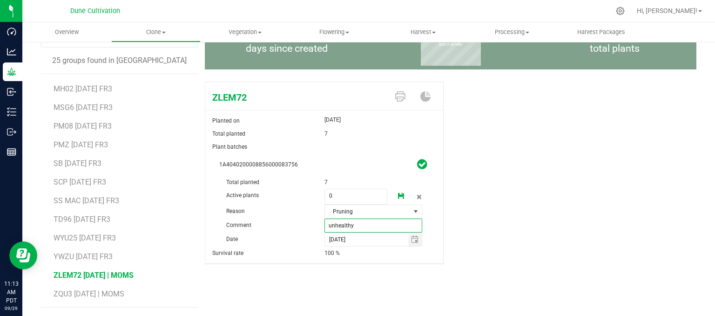
type input "unhealthy"
click at [396, 190] on link at bounding box center [401, 197] width 19 height 16
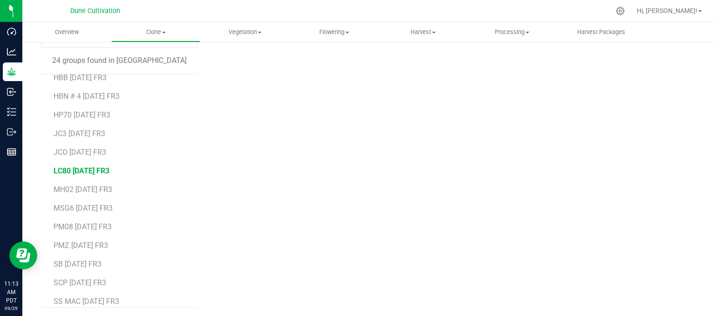
scroll to position [222, 0]
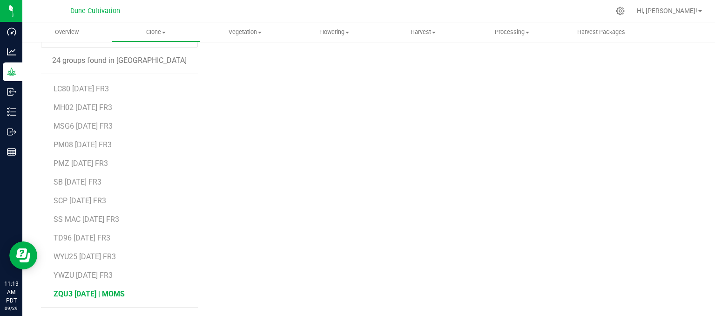
click at [97, 289] on span "ZQU3 [DATE] | MOMS" at bounding box center [89, 293] width 71 height 9
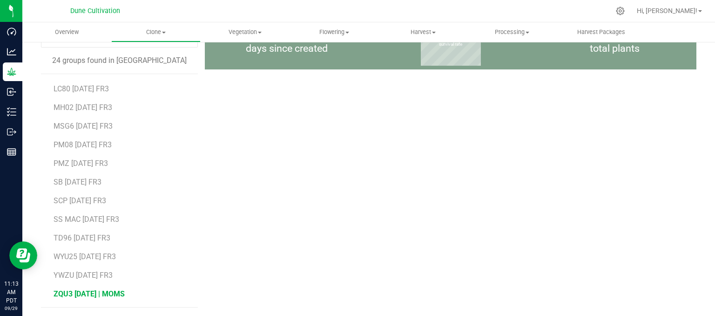
click at [121, 291] on span "ZQU3 [DATE] | MOMS" at bounding box center [89, 293] width 71 height 9
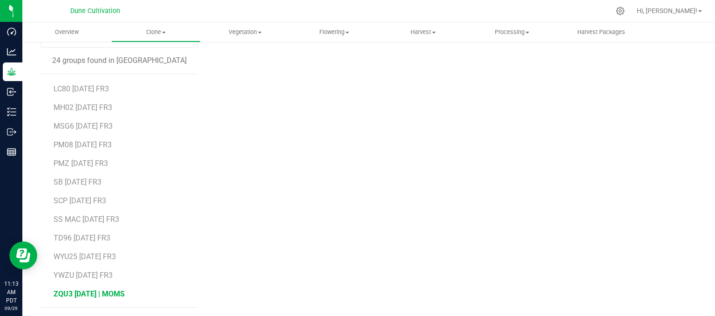
click at [117, 291] on span "ZQU3 [DATE] | MOMS" at bounding box center [89, 293] width 71 height 9
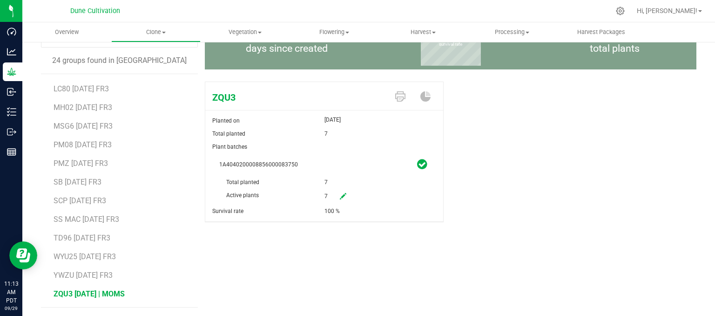
click at [340, 199] on icon at bounding box center [343, 196] width 7 height 7
drag, startPoint x: 339, startPoint y: 197, endPoint x: 326, endPoint y: 198, distance: 13.1
click at [328, 198] on span "7 7" at bounding box center [355, 197] width 63 height 16
click at [318, 195] on div "Active plants" at bounding box center [271, 195] width 105 height 13
drag, startPoint x: 331, startPoint y: 193, endPoint x: 305, endPoint y: 206, distance: 29.6
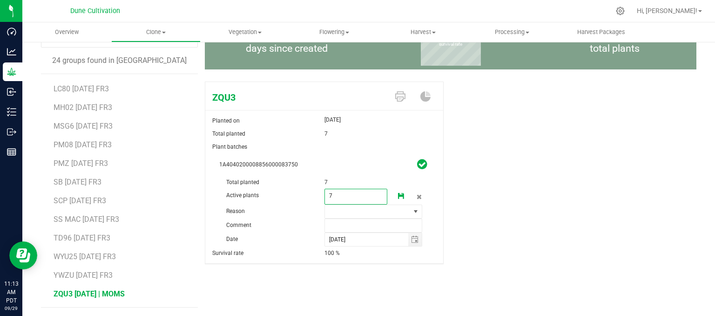
click at [305, 206] on div "1A4040200008856000083750 Total planted 7 Active plants 7 7 Reason Comment" at bounding box center [324, 202] width 224 height 88
type input "0"
click at [390, 205] on span at bounding box center [368, 211] width 86 height 13
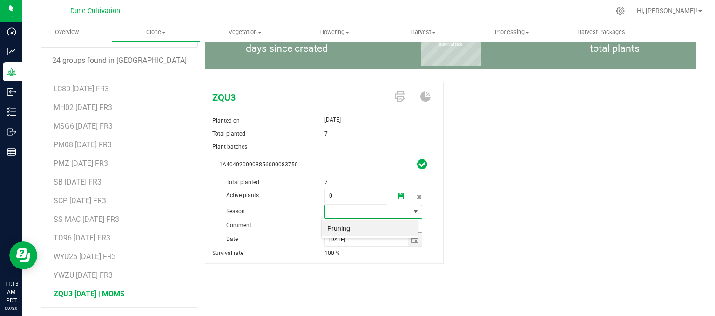
click at [353, 231] on li "Pruning" at bounding box center [370, 228] width 96 height 16
drag, startPoint x: 346, startPoint y: 226, endPoint x: 341, endPoint y: 225, distance: 5.2
click at [342, 225] on input "text" at bounding box center [373, 225] width 98 height 14
type input "unhealthy"
click at [398, 198] on icon at bounding box center [401, 196] width 7 height 7
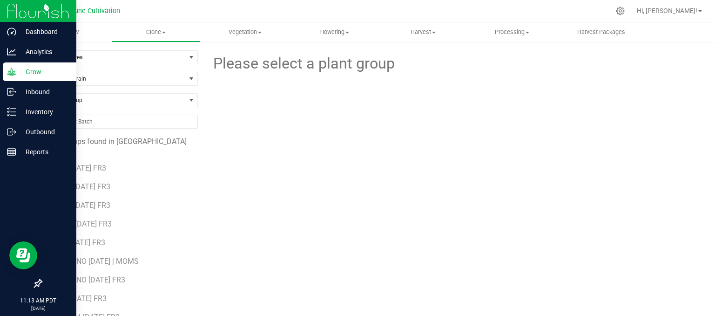
click at [35, 66] on p "Grow" at bounding box center [44, 71] width 56 height 11
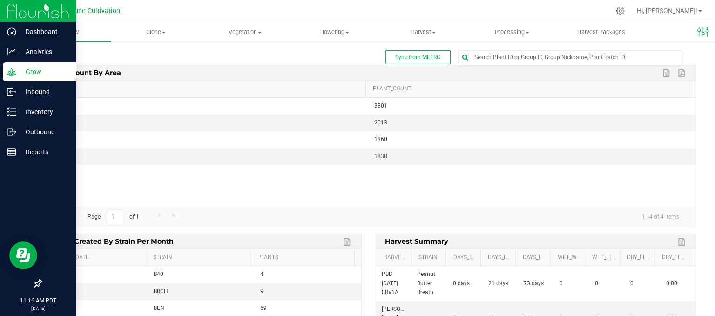
click at [49, 71] on p "Grow" at bounding box center [44, 71] width 56 height 11
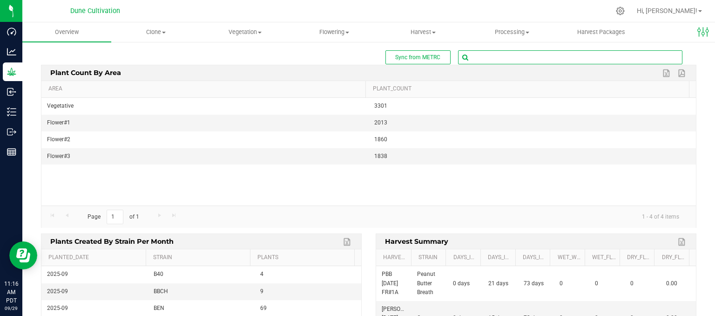
drag, startPoint x: 472, startPoint y: 58, endPoint x: 460, endPoint y: 64, distance: 13.1
click at [471, 58] on input "text" at bounding box center [569, 57] width 223 height 13
type input "77108"
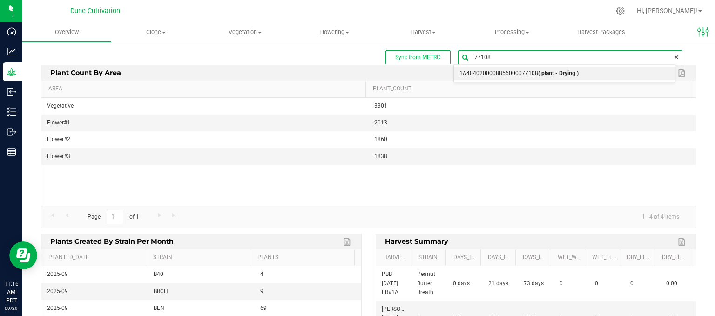
click at [460, 67] on span "1A4040200008856000077108 ( plant - Drying )" at bounding box center [518, 73] width 119 height 12
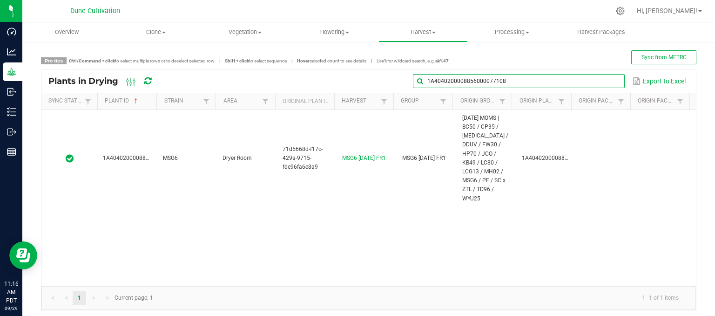
drag, startPoint x: 605, startPoint y: 84, endPoint x: 598, endPoint y: 84, distance: 7.4
click at [601, 84] on input "1A4040200008856000077108" at bounding box center [519, 81] width 212 height 14
drag, startPoint x: 586, startPoint y: 77, endPoint x: 261, endPoint y: 102, distance: 325.8
click at [269, 102] on kendo-grid "Plants in Drying 1A4040200008856000077108 Export to Excel Sync Status Plant ID …" at bounding box center [368, 189] width 655 height 241
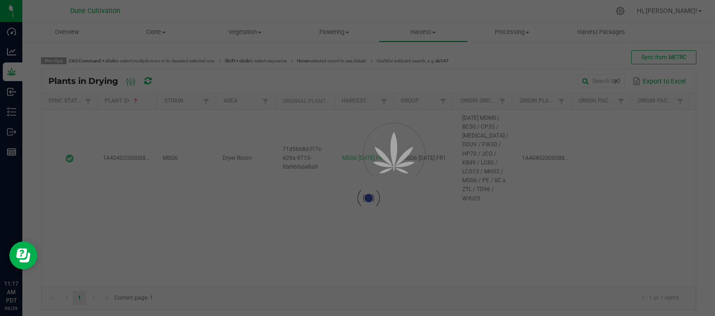
click at [15, 72] on div at bounding box center [357, 158] width 715 height 316
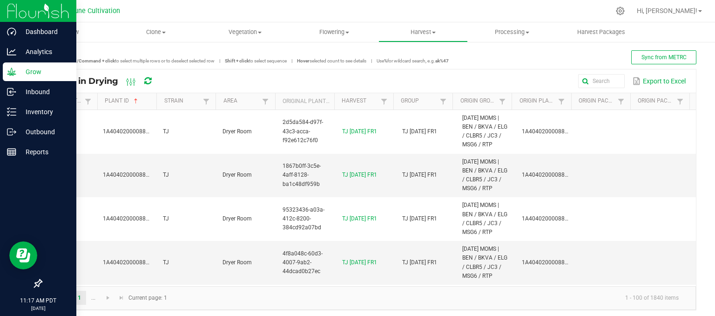
click at [16, 77] on div "Grow" at bounding box center [40, 71] width 74 height 19
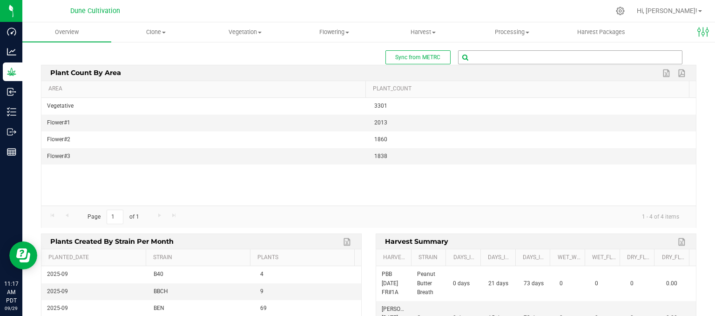
click at [483, 62] on input "text" at bounding box center [569, 57] width 223 height 13
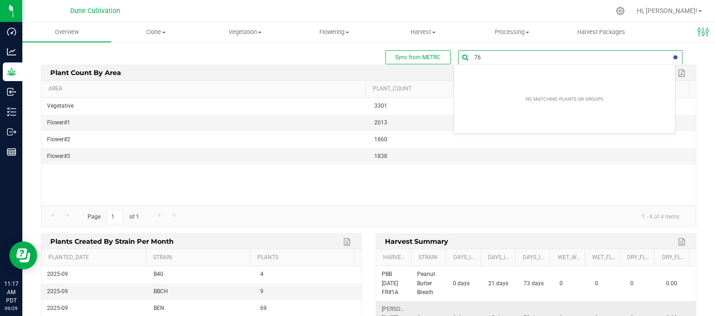
type input "7"
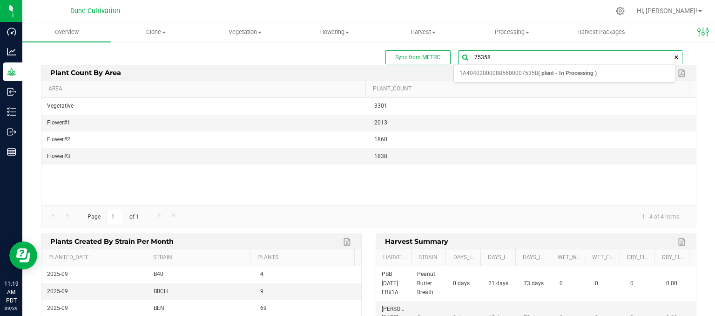
click at [492, 57] on input "75358" at bounding box center [569, 57] width 223 height 13
click at [511, 55] on input "74045" at bounding box center [569, 57] width 223 height 13
type input "74045"
click at [463, 70] on span "1A4040200008856000074045 ( plant - Mother )" at bounding box center [519, 73] width 121 height 12
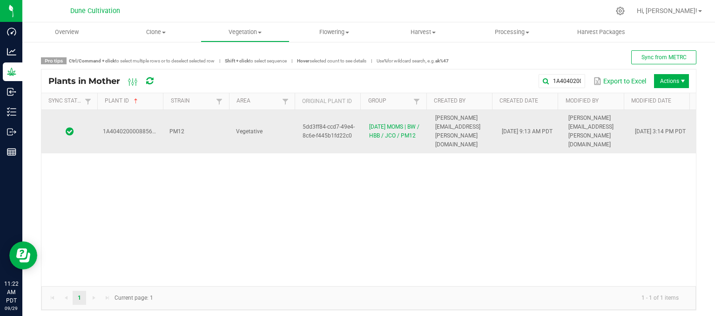
click at [182, 128] on td "PM12" at bounding box center [197, 131] width 67 height 43
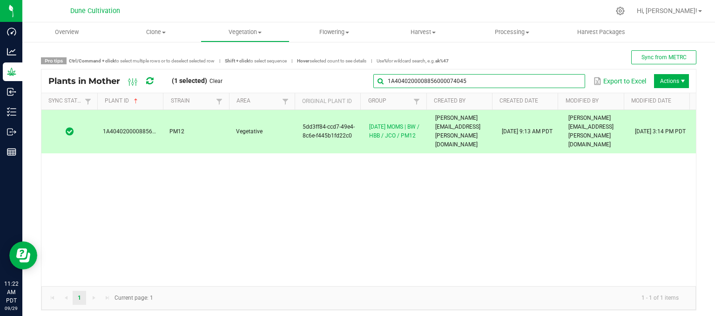
click at [573, 80] on input "1A4040200008856000074045" at bounding box center [479, 81] width 212 height 14
click at [538, 81] on input "1A4040200008856000074045" at bounding box center [479, 81] width 212 height 14
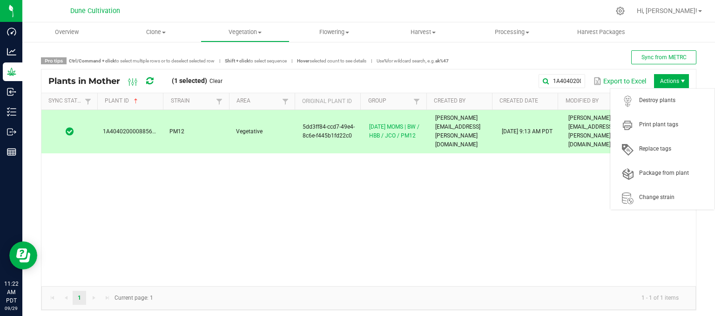
click at [664, 77] on span "Actions" at bounding box center [671, 81] width 35 height 14
click at [641, 105] on span "Destroy plants" at bounding box center [662, 100] width 93 height 19
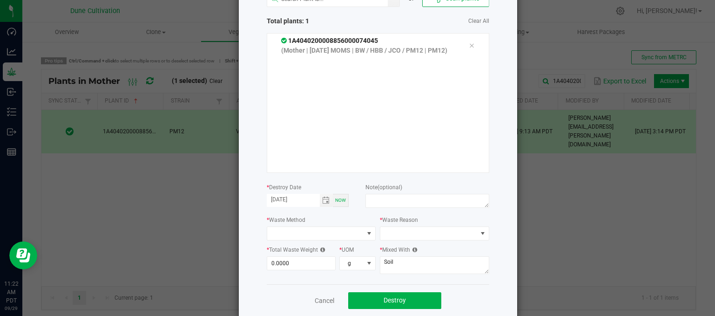
scroll to position [83, 0]
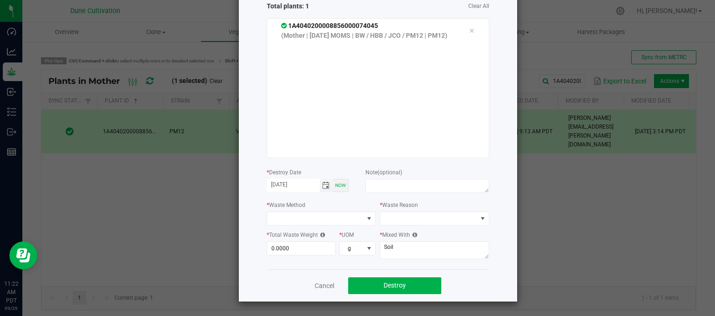
click at [324, 184] on span "Toggle calendar" at bounding box center [325, 185] width 7 height 7
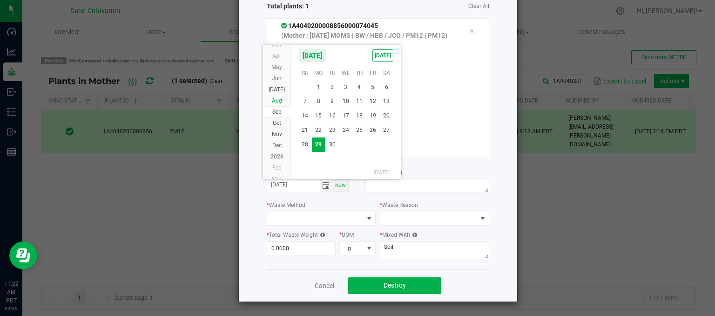
click at [282, 96] on li "Aug" at bounding box center [277, 100] width 28 height 11
drag, startPoint x: 359, startPoint y: 142, endPoint x: 354, endPoint y: 141, distance: 5.2
click at [359, 142] on span "28" at bounding box center [358, 143] width 13 height 14
type input "[DATE]"
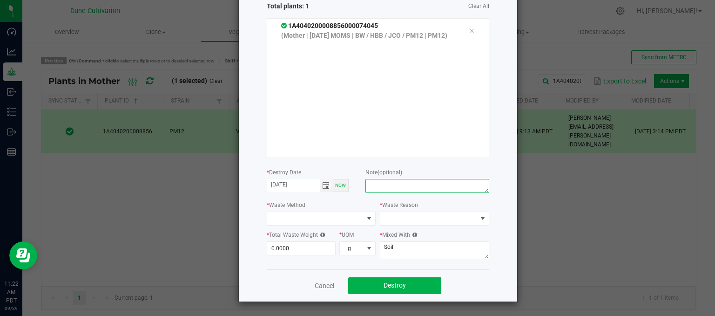
click at [382, 183] on textarea at bounding box center [426, 186] width 123 height 14
type textarea "unhealthy"
click at [407, 213] on span at bounding box center [428, 218] width 97 height 13
drag, startPoint x: 401, startPoint y: 234, endPoint x: 377, endPoint y: 232, distance: 24.7
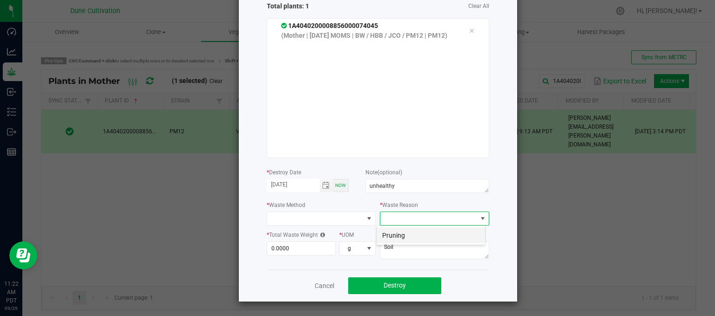
click at [401, 234] on li "Pruning" at bounding box center [431, 235] width 108 height 16
click at [273, 209] on div "* Waste Method" at bounding box center [321, 213] width 109 height 26
click at [273, 218] on span at bounding box center [315, 218] width 97 height 13
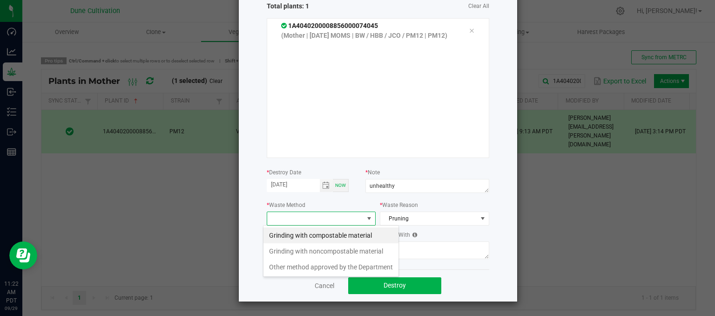
click at [291, 233] on li "Grinding with compostable material" at bounding box center [330, 235] width 135 height 16
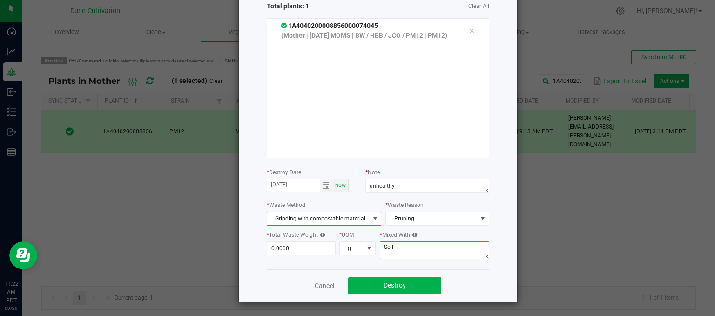
click at [396, 248] on textarea "Soil" at bounding box center [434, 250] width 109 height 18
type textarea "S"
type textarea "wood chips"
click at [300, 246] on input "0" at bounding box center [301, 248] width 68 height 13
type input "384.0000"
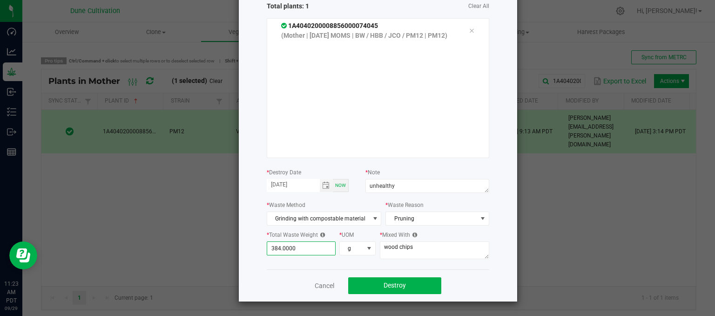
click at [389, 263] on div "or Scan plants Total plants: 1 Clear All 1A4040200008856000074045 (Mother | [DA…" at bounding box center [378, 117] width 222 height 303
click at [422, 292] on button "Destroy" at bounding box center [394, 285] width 93 height 17
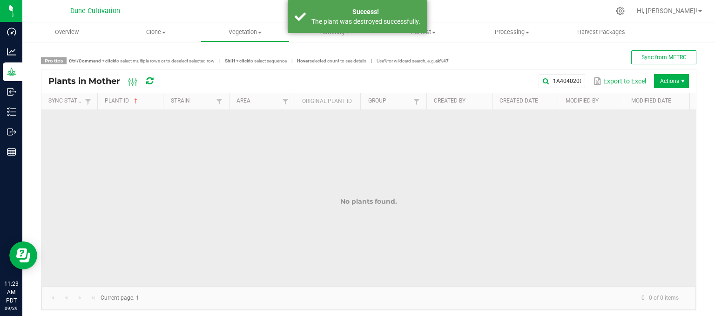
scroll to position [0, 0]
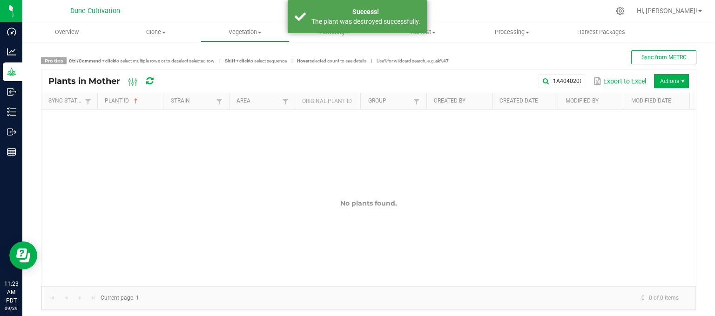
click at [568, 89] on div "Plants in Mother 1A4040200008856000074045 Export to Excel Actions" at bounding box center [368, 80] width 654 height 23
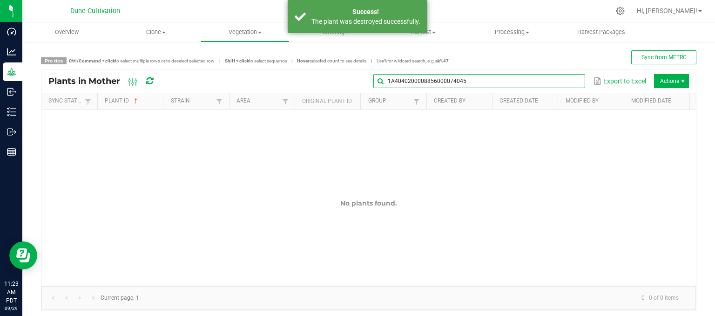
click at [564, 86] on input "1A4040200008856000074045" at bounding box center [479, 81] width 212 height 14
click at [528, 86] on input "1A4040200008856000074045" at bounding box center [479, 81] width 212 height 14
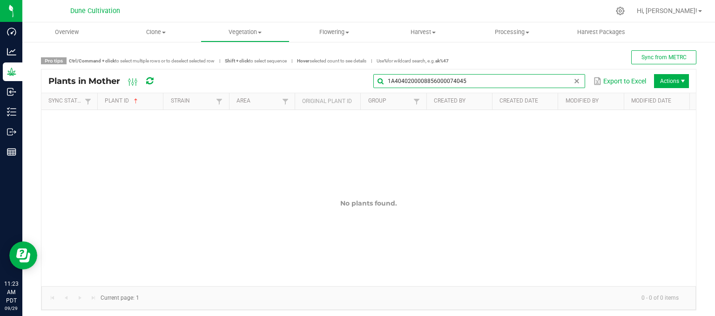
drag, startPoint x: 515, startPoint y: 81, endPoint x: 248, endPoint y: 88, distance: 267.7
click at [248, 88] on div "1A4040200008856000074045 Export to Excel Actions" at bounding box center [428, 81] width 519 height 16
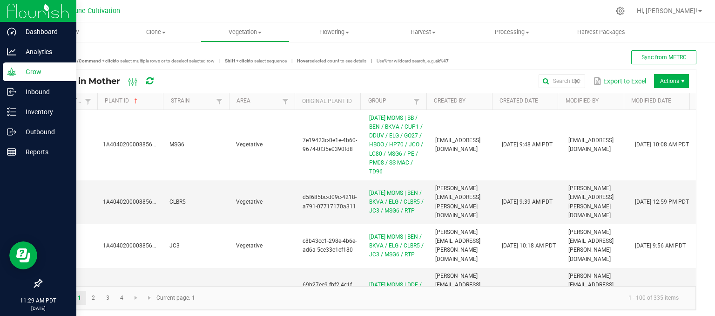
click at [11, 71] on icon at bounding box center [11, 71] width 9 height 9
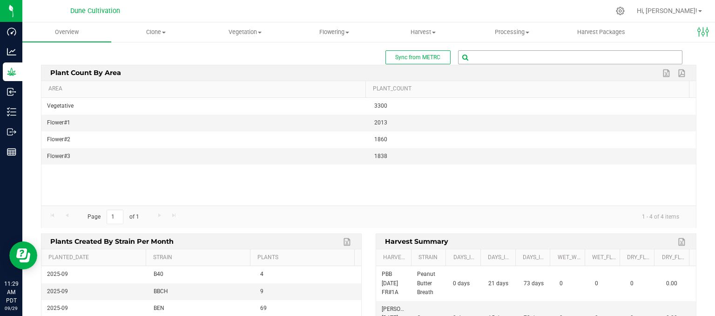
click at [525, 55] on input "text" at bounding box center [569, 57] width 223 height 13
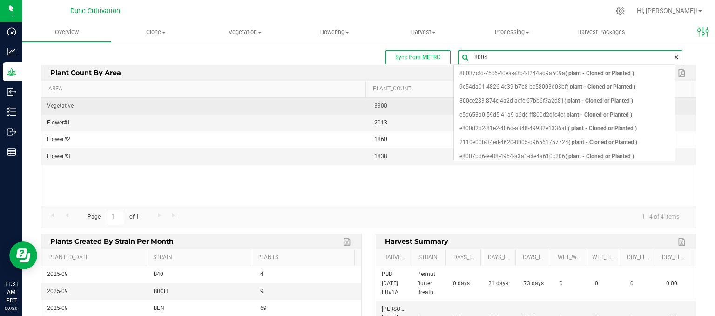
type input "80043"
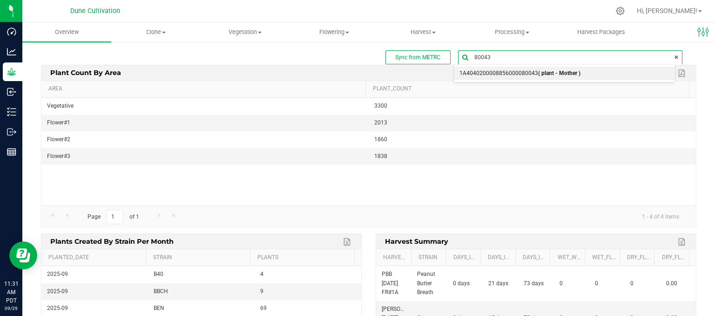
click at [503, 71] on span "1A4040200008856000080043 ( plant - Mother )" at bounding box center [519, 73] width 121 height 12
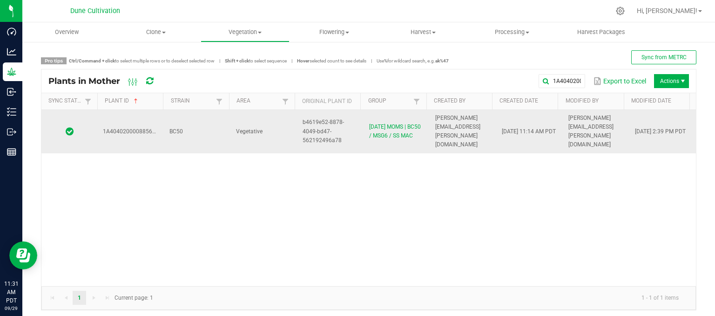
click at [203, 137] on td "BC50" at bounding box center [197, 131] width 67 height 43
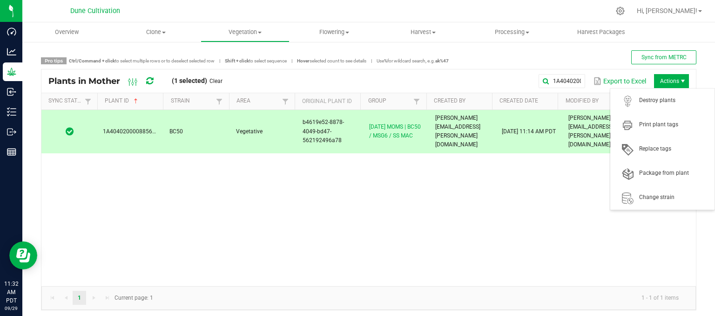
click at [666, 78] on span "Actions" at bounding box center [671, 81] width 35 height 14
click at [675, 102] on span "Destroy plants" at bounding box center [674, 100] width 70 height 8
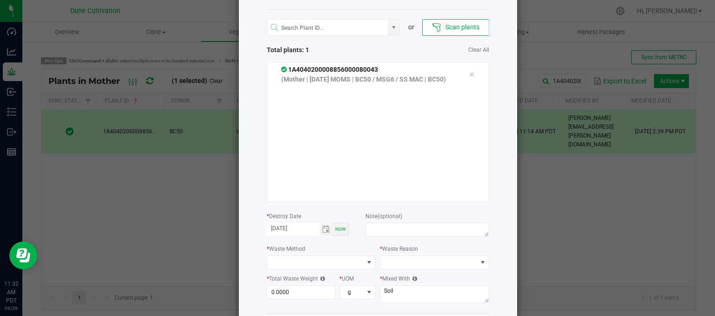
scroll to position [83, 0]
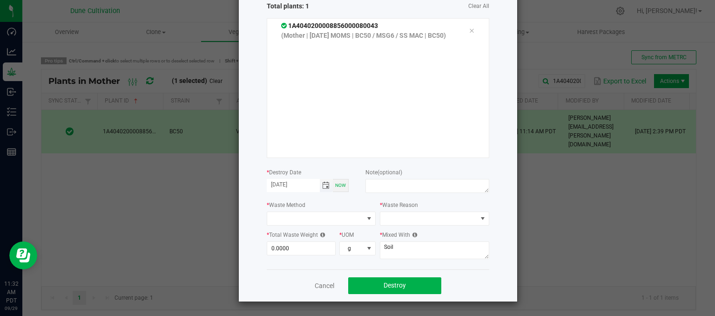
click at [322, 184] on span "Toggle calendar" at bounding box center [325, 185] width 7 height 7
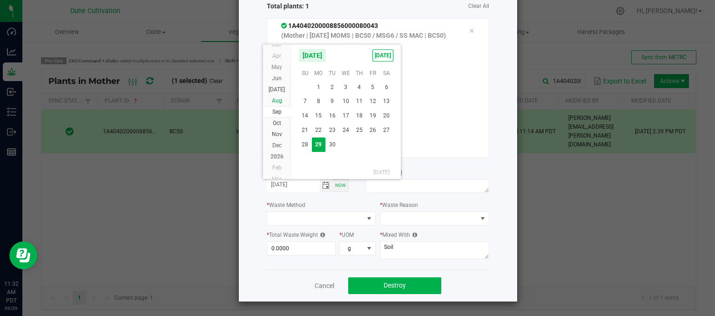
click at [283, 101] on li "Aug" at bounding box center [277, 100] width 28 height 11
click at [376, 115] on span "15" at bounding box center [372, 115] width 13 height 14
type input "[DATE]"
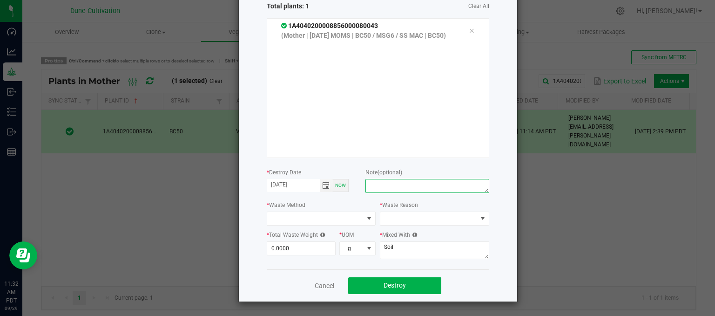
click at [396, 192] on textarea at bounding box center [426, 186] width 123 height 14
click at [330, 228] on div "or Scan plants Total plants: 1 Clear All 1A4040200008856000080043 (Mother | [DA…" at bounding box center [378, 117] width 222 height 303
click at [326, 223] on span at bounding box center [315, 218] width 97 height 13
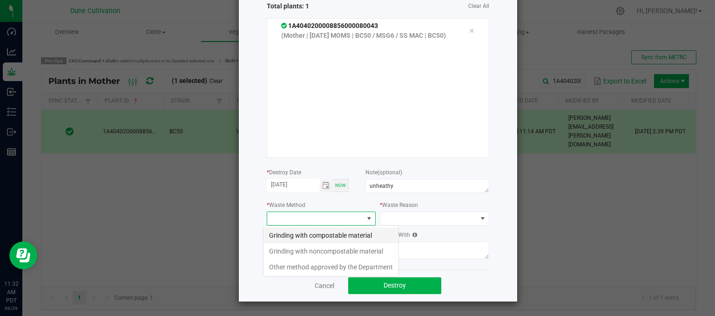
scroll to position [13, 109]
click at [304, 242] on li "Grinding with compostable material" at bounding box center [330, 235] width 135 height 16
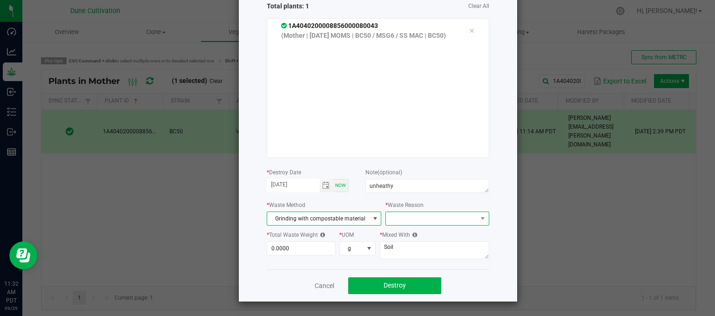
click at [408, 212] on span at bounding box center [431, 218] width 91 height 13
click at [385, 181] on textarea "unheathy" at bounding box center [426, 186] width 123 height 14
click at [384, 190] on textarea "unheathy" at bounding box center [426, 186] width 123 height 14
click at [380, 185] on textarea "unheathy" at bounding box center [426, 186] width 123 height 14
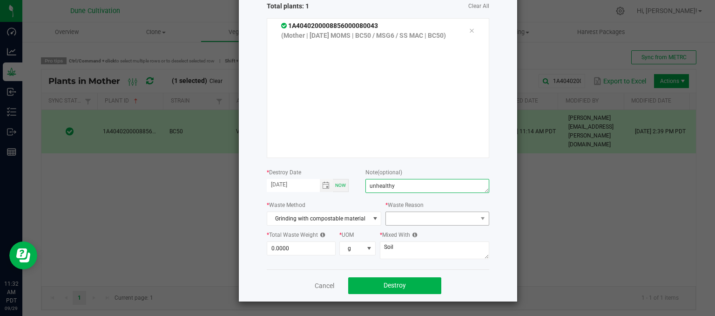
type textarea "unhealthy"
click at [413, 224] on span at bounding box center [431, 218] width 91 height 13
click at [423, 231] on li "Pruning" at bounding box center [432, 235] width 105 height 16
click at [280, 249] on input "0" at bounding box center [301, 248] width 68 height 13
type input "145.0000"
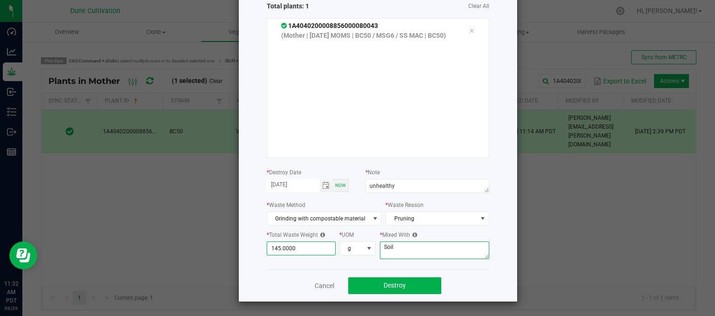
click at [395, 242] on textarea "Soil" at bounding box center [434, 250] width 109 height 18
type textarea "S"
type textarea "wood chips"
click at [412, 295] on div "Cancel Destroy" at bounding box center [378, 285] width 222 height 32
click at [404, 287] on button "Destroy" at bounding box center [394, 285] width 93 height 17
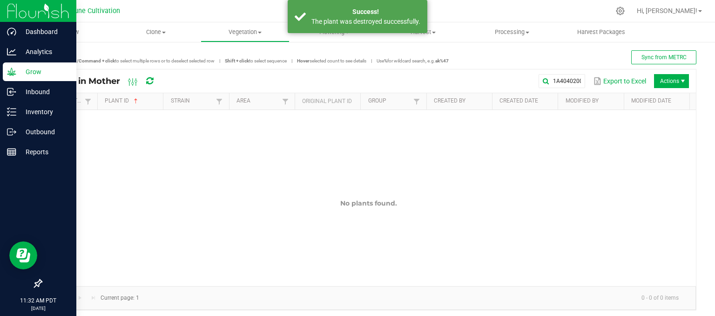
click at [25, 62] on div "Grow" at bounding box center [40, 71] width 74 height 19
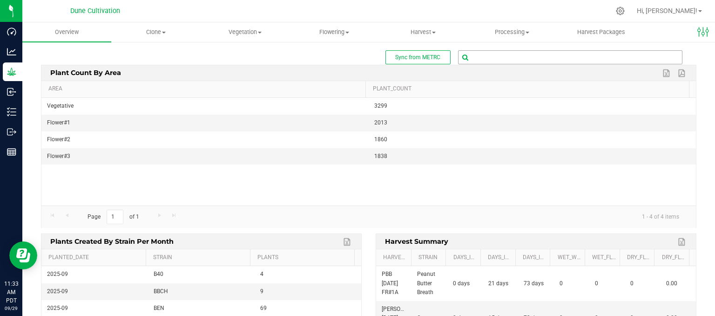
drag, startPoint x: 498, startPoint y: 53, endPoint x: 490, endPoint y: 51, distance: 8.6
click at [494, 52] on input "text" at bounding box center [569, 57] width 223 height 13
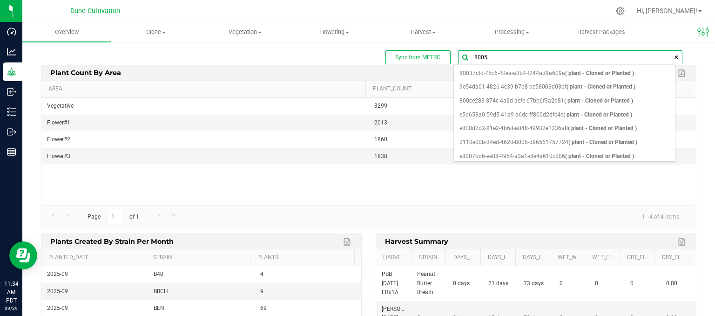
type input "80058"
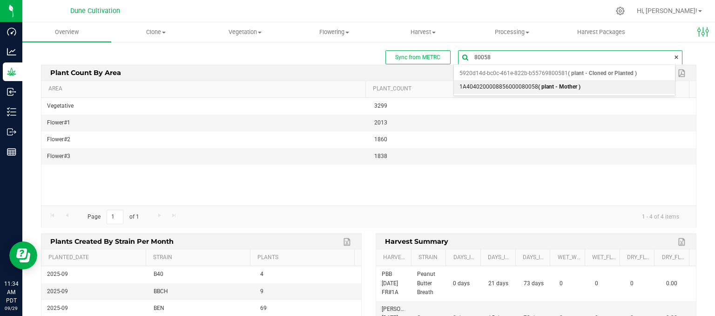
click at [577, 84] on b "( plant - Mother )" at bounding box center [559, 86] width 42 height 7
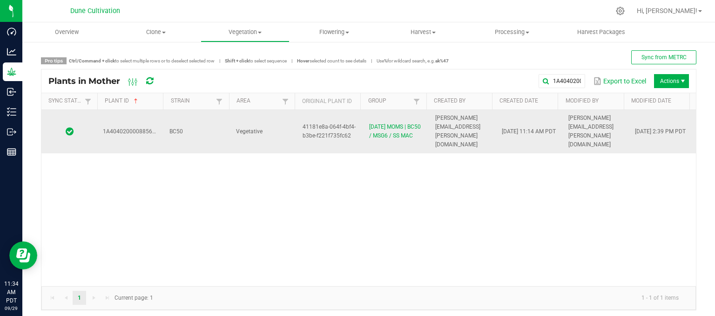
drag, startPoint x: 264, startPoint y: 136, endPoint x: 258, endPoint y: 133, distance: 7.5
click at [263, 135] on td "Vegetative" at bounding box center [263, 131] width 67 height 43
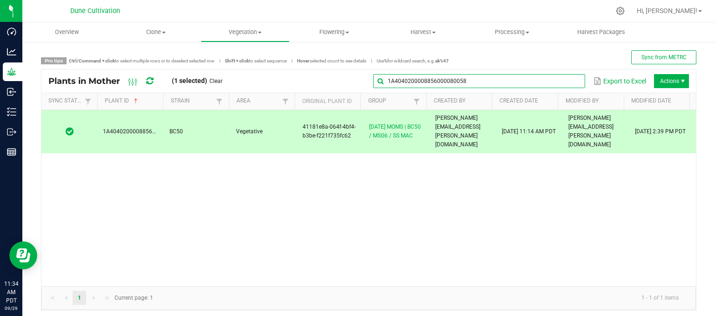
click at [573, 84] on input "1A4040200008856000080058" at bounding box center [479, 81] width 212 height 14
click at [516, 84] on input "1A4040200008856000080058" at bounding box center [479, 81] width 212 height 14
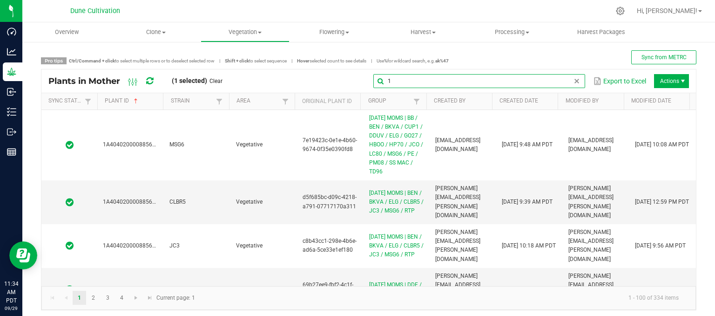
type input "1"
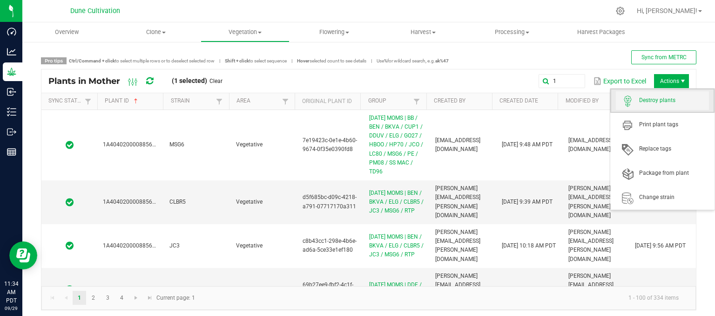
click at [659, 101] on span "Destroy plants" at bounding box center [674, 100] width 70 height 8
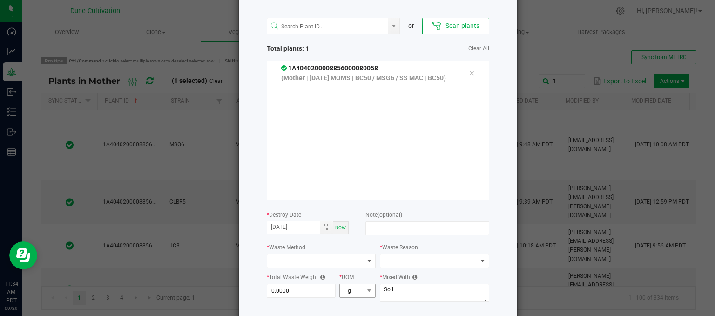
scroll to position [83, 0]
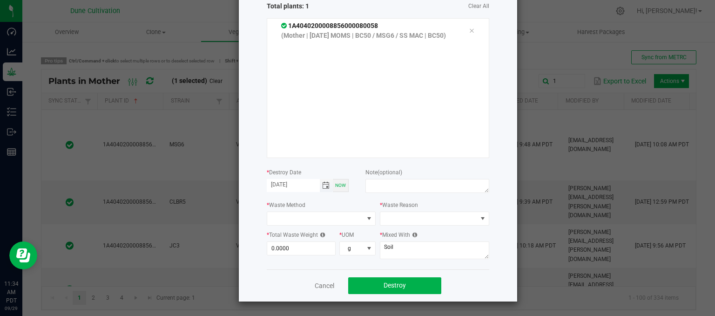
click at [322, 188] on span "Toggle calendar" at bounding box center [325, 185] width 7 height 7
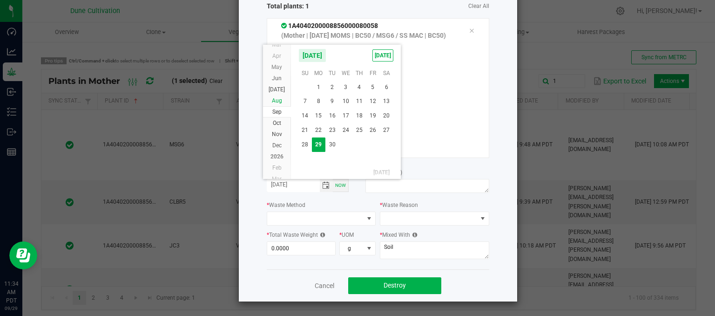
click at [279, 101] on span "Aug" at bounding box center [277, 100] width 10 height 7
click at [372, 113] on span "15" at bounding box center [372, 115] width 13 height 14
type input "[DATE]"
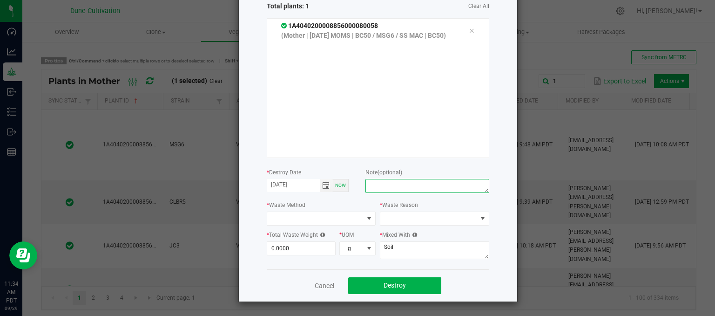
click at [386, 185] on textarea at bounding box center [426, 186] width 123 height 14
type textarea "unhealthy"
click at [339, 213] on span at bounding box center [315, 218] width 97 height 13
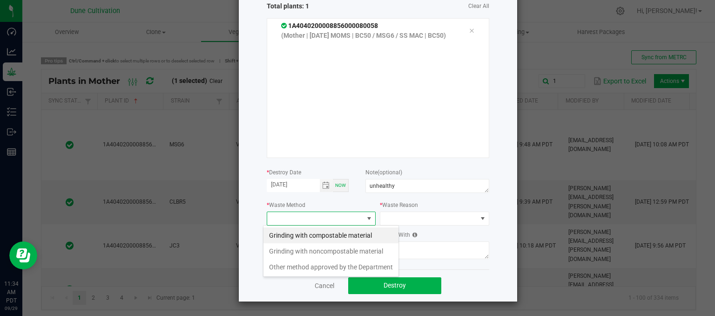
scroll to position [13, 109]
click at [338, 232] on li "Grinding with compostable material" at bounding box center [330, 235] width 135 height 16
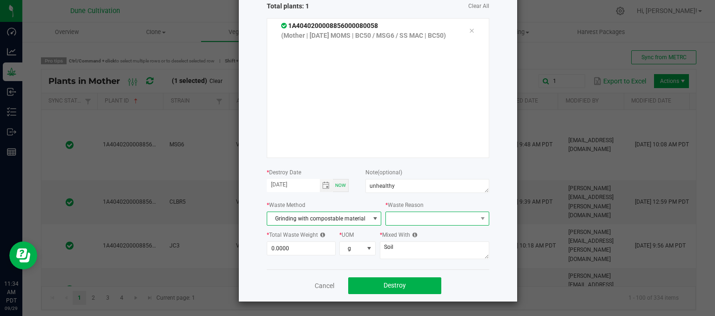
click at [414, 221] on span at bounding box center [431, 218] width 91 height 13
click at [402, 236] on li "Pruning" at bounding box center [432, 235] width 105 height 16
click at [305, 250] on input "0" at bounding box center [301, 248] width 68 height 13
type input "6"
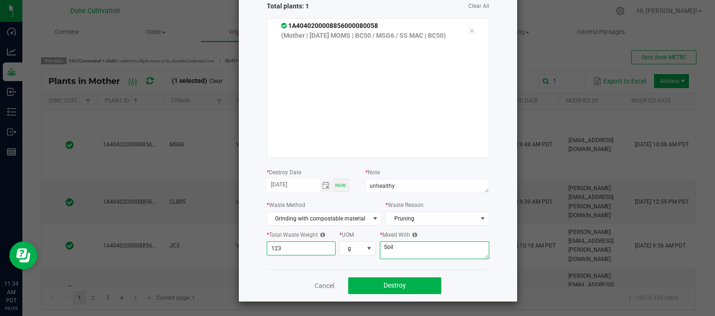
type input "123.0000"
drag, startPoint x: 408, startPoint y: 254, endPoint x: 398, endPoint y: 244, distance: 14.2
click at [406, 250] on textarea "Soil" at bounding box center [434, 250] width 109 height 18
type textarea "S"
type textarea "wood chips"
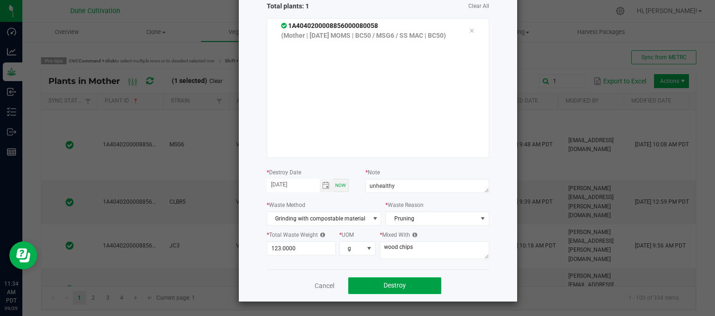
click at [394, 280] on button "Destroy" at bounding box center [394, 285] width 93 height 17
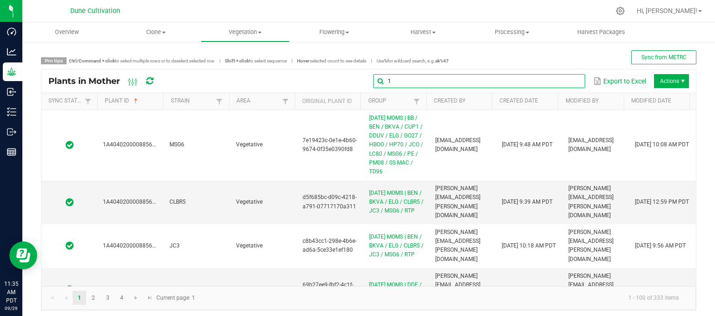
click at [570, 84] on input "1" at bounding box center [479, 81] width 212 height 14
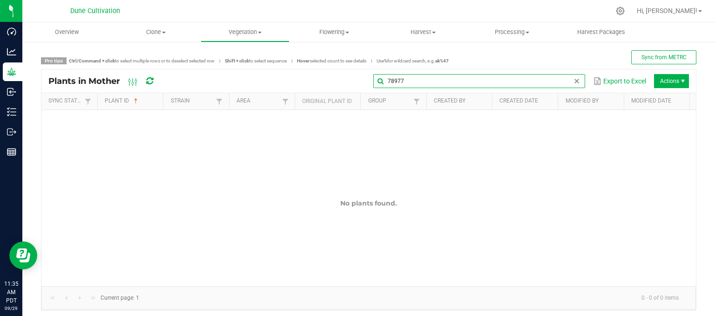
type input "78977"
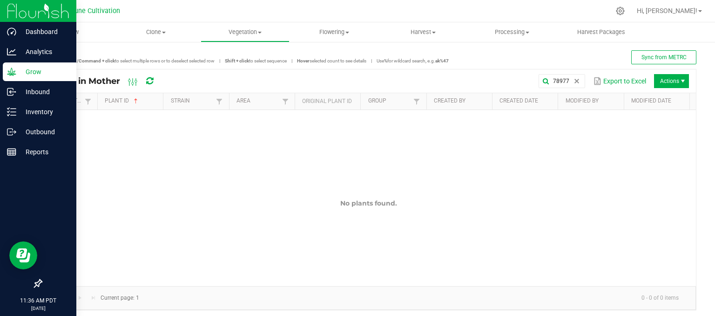
click at [35, 68] on p "Grow" at bounding box center [44, 71] width 56 height 11
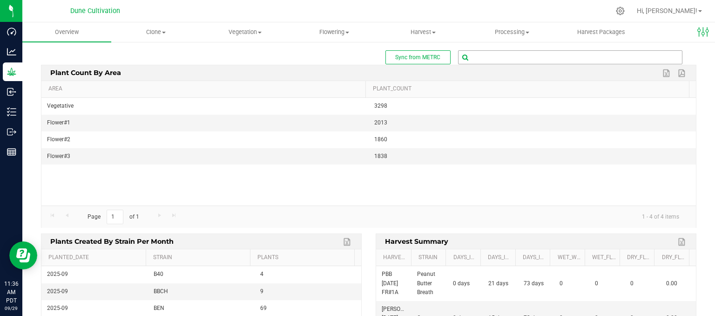
click at [497, 56] on input "text" at bounding box center [569, 57] width 223 height 13
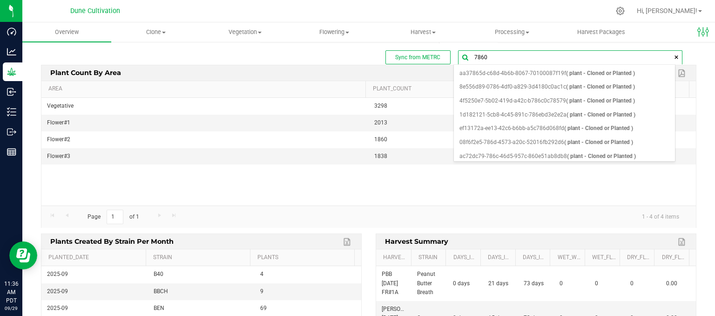
type input "78603"
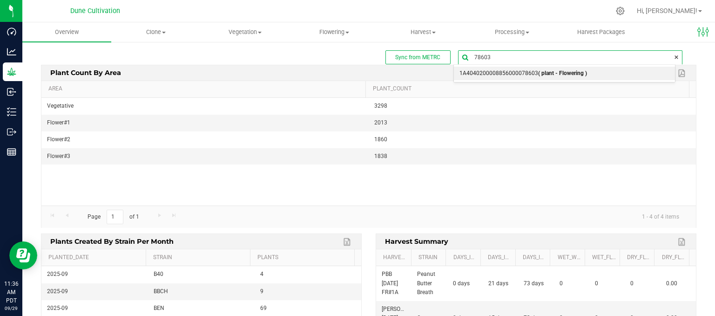
click at [484, 74] on span "1A4040200008856000078603 ( plant - Flowering )" at bounding box center [523, 73] width 128 height 12
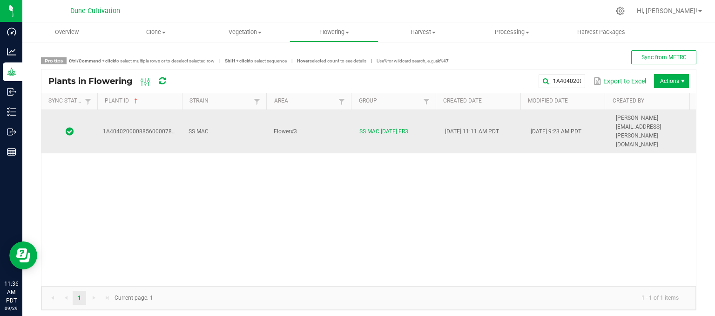
click at [343, 116] on td "Flower#3" at bounding box center [311, 131] width 86 height 43
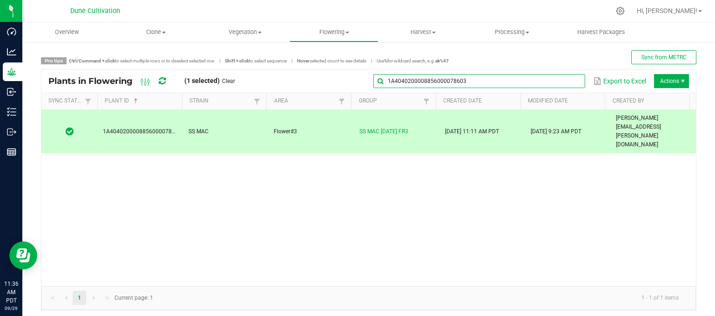
click at [547, 80] on input "1A4040200008856000078603" at bounding box center [479, 81] width 212 height 14
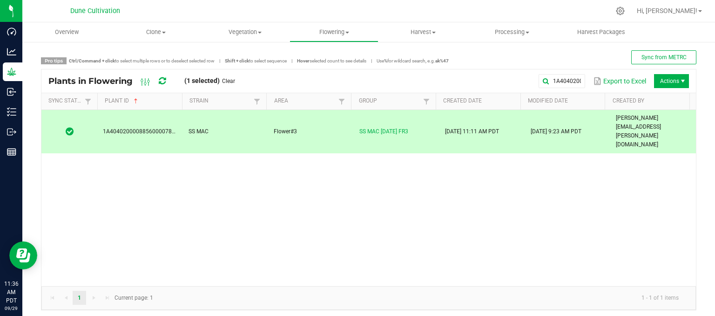
click at [459, 92] on div "Plants in Flowering (1 selected) Clear 1A4040200008856000078603 Export to Excel…" at bounding box center [368, 80] width 654 height 23
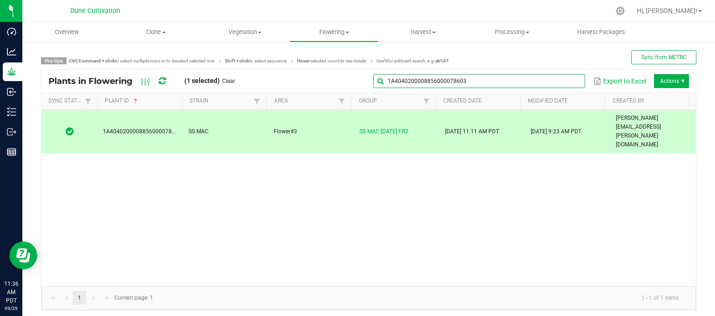
click at [570, 76] on input "1A4040200008856000078603" at bounding box center [479, 81] width 212 height 14
click at [542, 77] on input "1A4040200008856000078603" at bounding box center [479, 81] width 212 height 14
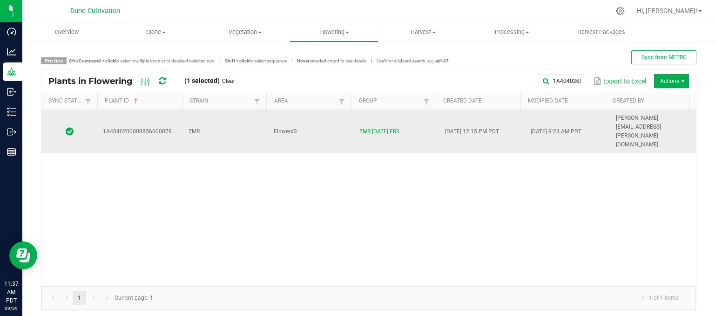
click at [224, 121] on td "ZMR" at bounding box center [226, 131] width 86 height 43
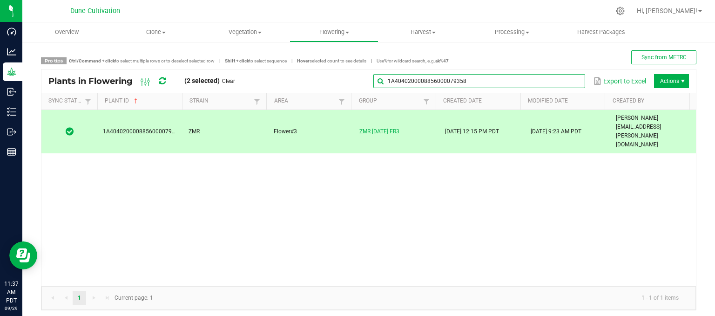
click at [566, 86] on input "1A4040200008856000079358" at bounding box center [479, 81] width 212 height 14
click at [550, 80] on input "1A4040200008856000079358" at bounding box center [479, 81] width 212 height 14
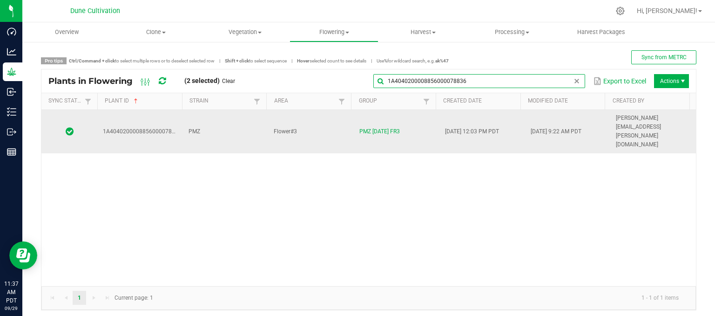
type input "1A4040200008856000078836"
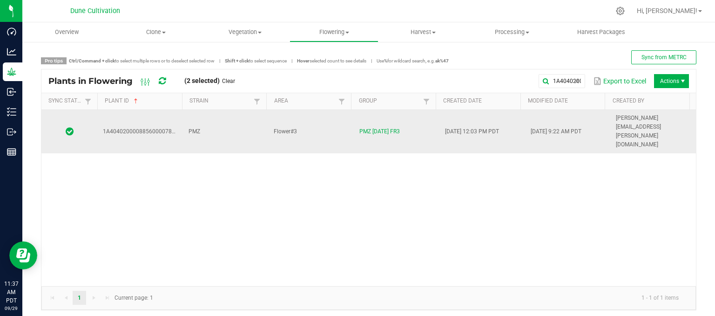
click at [268, 117] on td "Flower#3" at bounding box center [311, 131] width 86 height 43
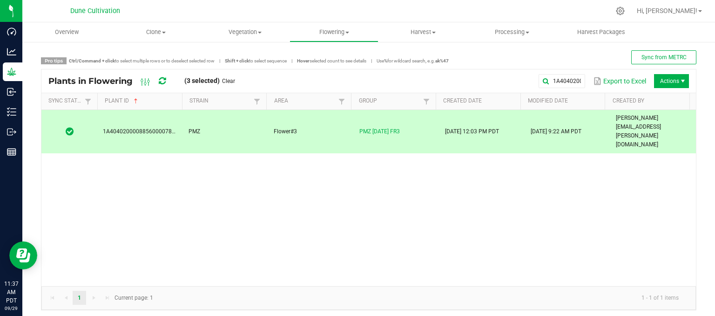
click at [681, 83] on span "Actions" at bounding box center [671, 81] width 35 height 14
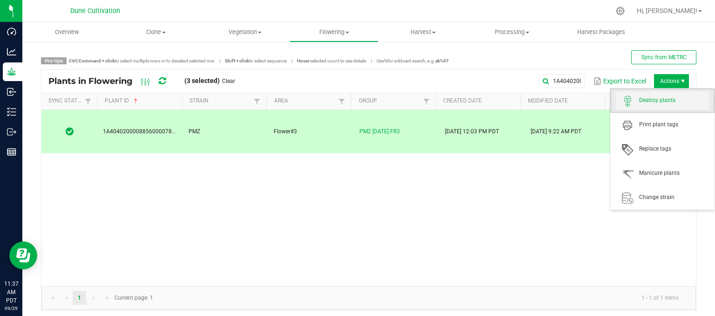
click at [667, 106] on span "Destroy plants" at bounding box center [662, 100] width 93 height 19
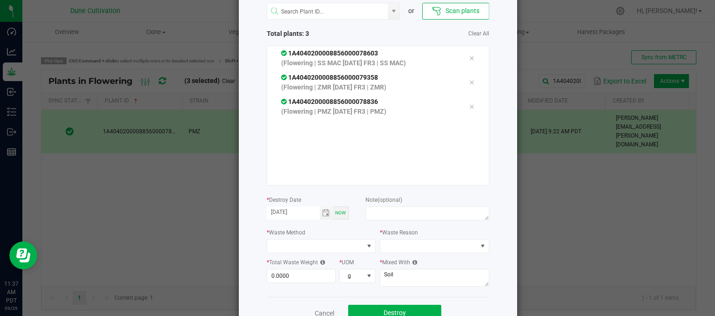
scroll to position [83, 0]
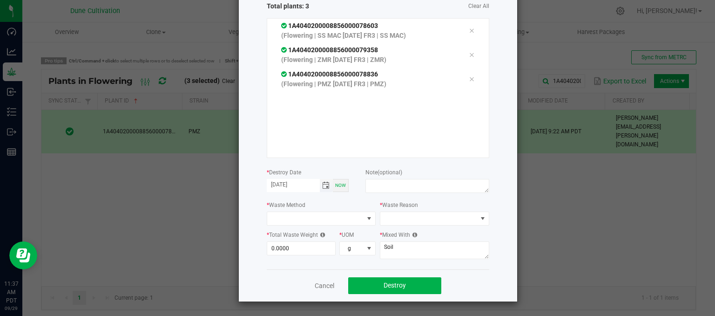
click at [324, 188] on span "Toggle calendar" at bounding box center [325, 185] width 7 height 7
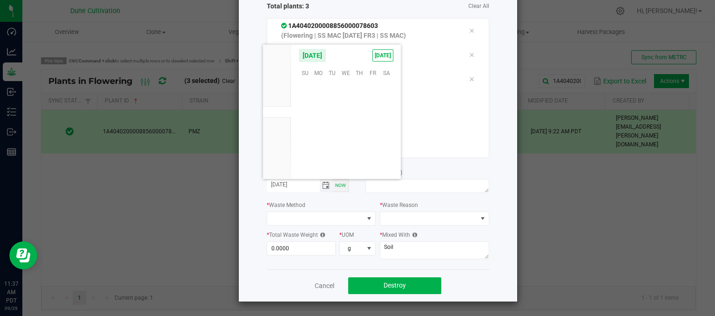
scroll to position [150986, 0]
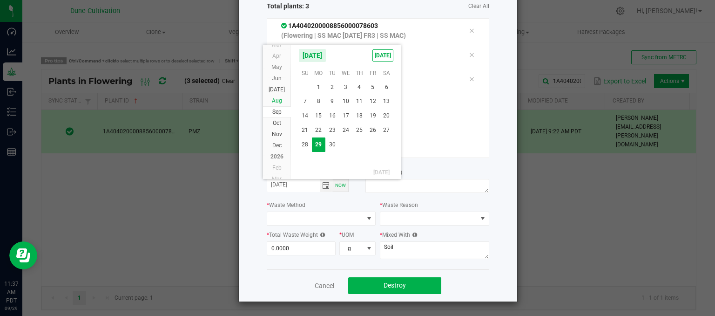
click at [279, 101] on span "Aug" at bounding box center [277, 100] width 10 height 7
click at [369, 112] on span "15" at bounding box center [372, 115] width 13 height 14
type input "[DATE]"
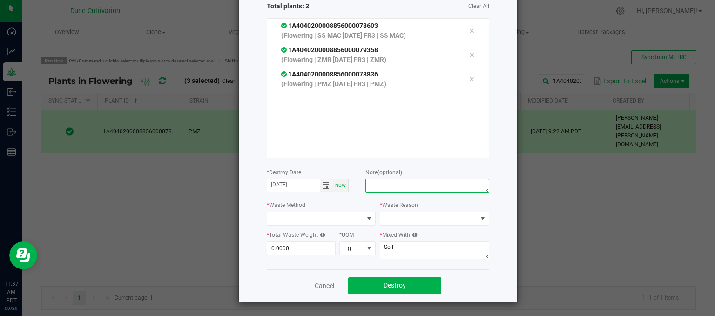
click at [380, 189] on textarea at bounding box center [426, 186] width 123 height 14
type textarea "unhealthy"
click at [318, 216] on span at bounding box center [315, 218] width 97 height 13
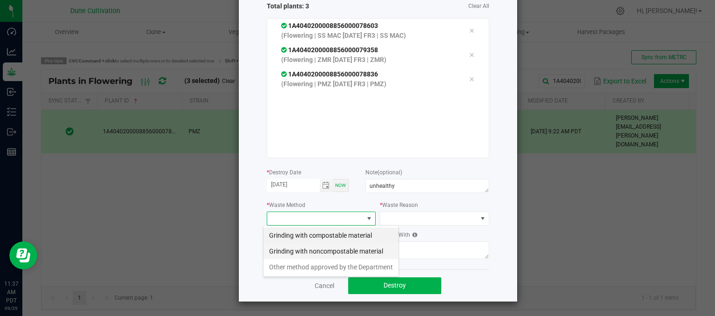
scroll to position [13, 109]
click at [315, 237] on li "Grinding with compostable material" at bounding box center [330, 235] width 135 height 16
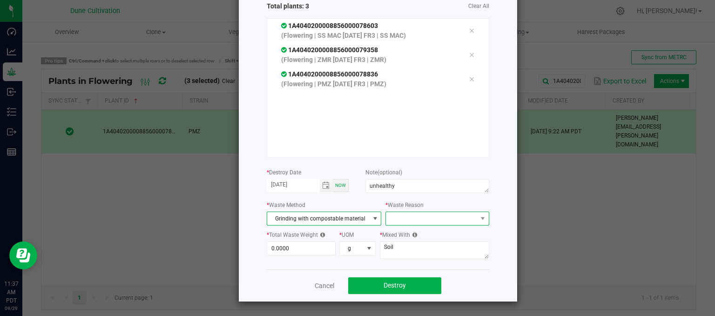
click at [428, 215] on span at bounding box center [431, 218] width 91 height 13
drag, startPoint x: 409, startPoint y: 233, endPoint x: 404, endPoint y: 236, distance: 5.0
click at [408, 233] on li "Pruning" at bounding box center [432, 235] width 105 height 16
click at [295, 249] on input "0" at bounding box center [301, 248] width 68 height 13
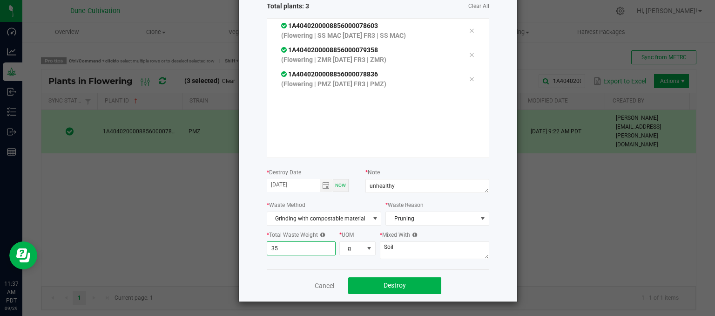
type input "3"
type input "8"
type input "9"
type input "287.0000"
click at [421, 254] on textarea "Soil" at bounding box center [434, 250] width 109 height 18
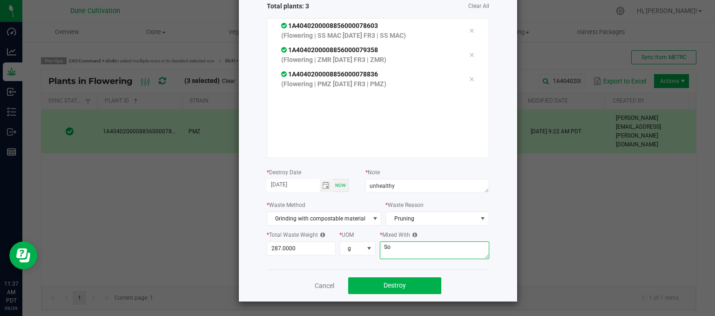
type textarea "S"
type textarea "wood chips"
drag, startPoint x: 407, startPoint y: 274, endPoint x: 405, endPoint y: 282, distance: 7.8
click at [405, 281] on div "Cancel Destroy" at bounding box center [378, 285] width 222 height 32
click at [405, 282] on button "Destroy" at bounding box center [394, 285] width 93 height 17
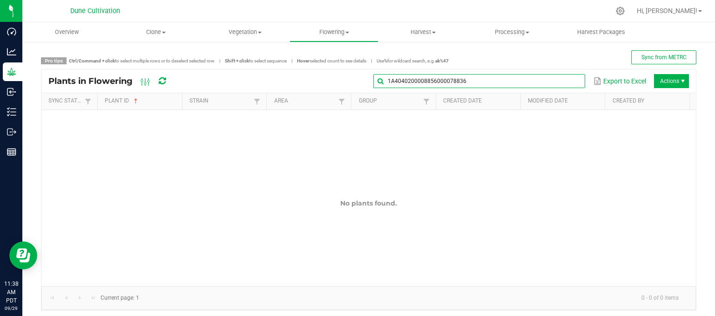
click at [560, 81] on input "1A4040200008856000078836" at bounding box center [479, 81] width 212 height 14
click at [560, 83] on input "1A4040200008856000078836" at bounding box center [479, 81] width 212 height 14
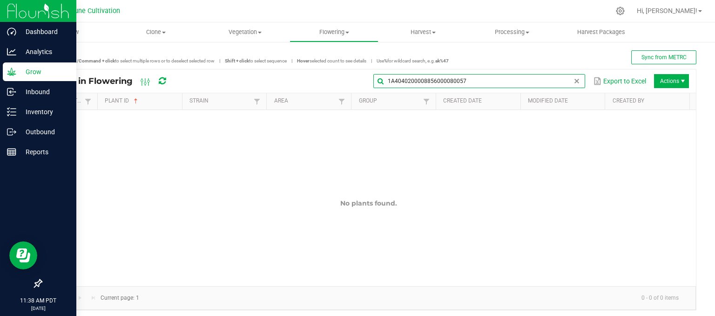
type input "1A4040200008856000080057"
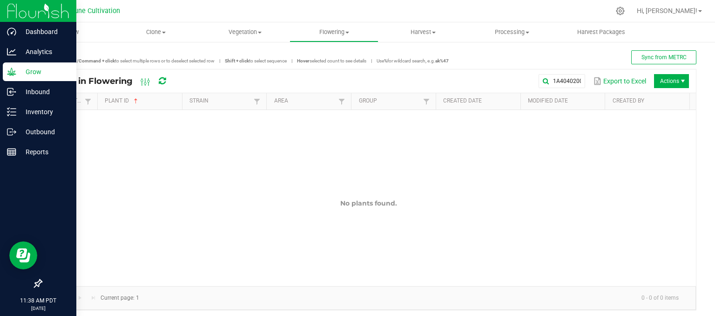
click at [39, 67] on p "Grow" at bounding box center [44, 71] width 56 height 11
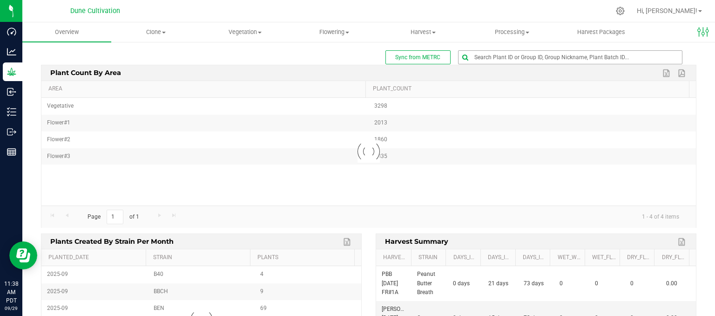
click at [518, 47] on div "Sync from METRC Edit dashboard Plant count by area Export to Excel Export to PD…" at bounding box center [368, 226] width 693 height 370
click at [512, 55] on input "text" at bounding box center [569, 57] width 223 height 13
type input "80057"
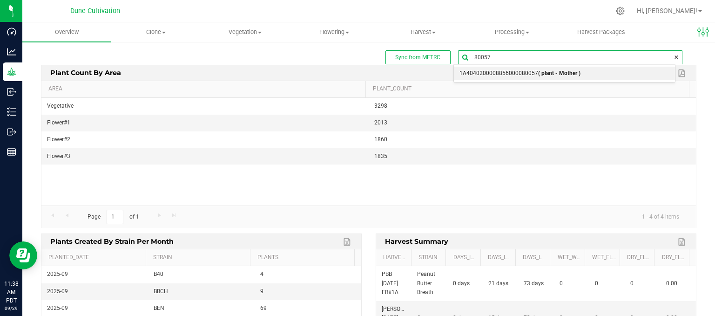
click at [499, 74] on span "1A4040200008856000080057 ( plant - Mother )" at bounding box center [519, 73] width 121 height 12
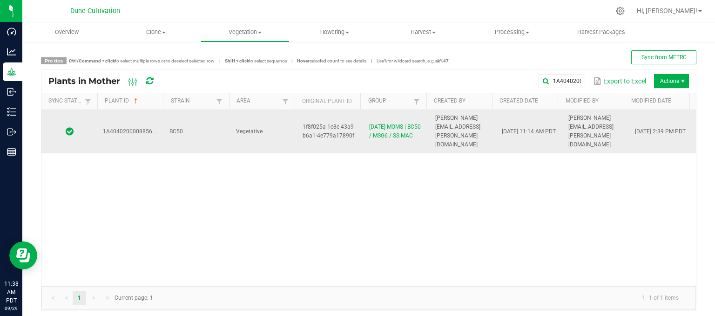
click at [270, 134] on td "Vegetative" at bounding box center [263, 131] width 67 height 43
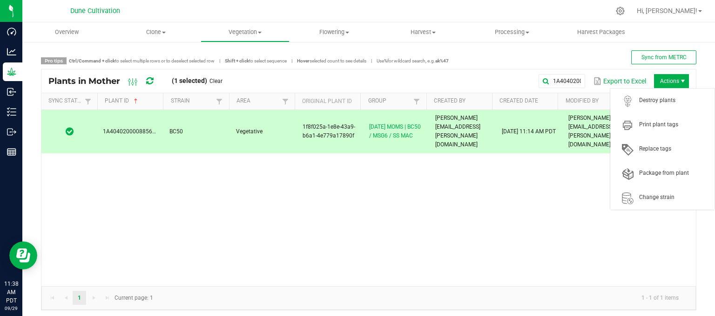
click at [665, 82] on span "Actions" at bounding box center [671, 81] width 35 height 14
click at [654, 111] on span "Destroy plants" at bounding box center [662, 100] width 104 height 24
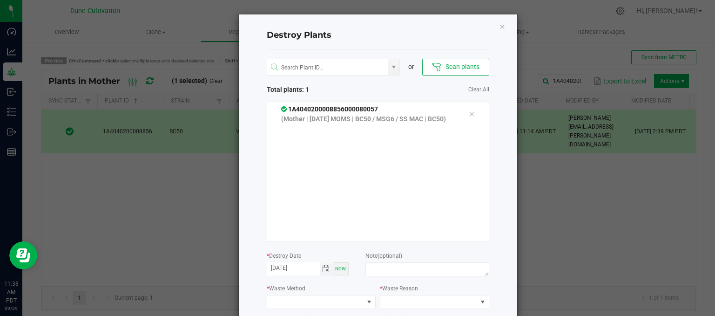
click at [324, 270] on span "Toggle calendar" at bounding box center [325, 268] width 7 height 7
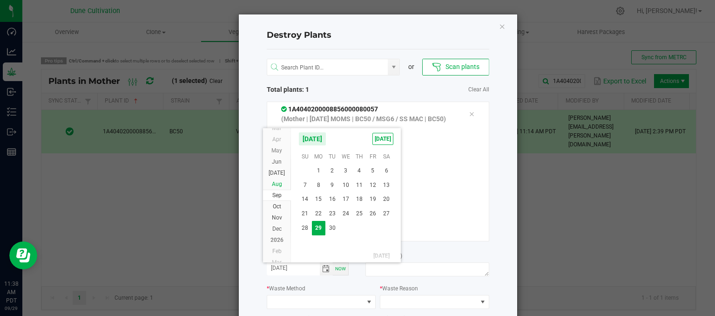
click at [276, 186] on span "Aug" at bounding box center [277, 184] width 10 height 7
click at [367, 198] on span "15" at bounding box center [372, 198] width 13 height 14
type input "[DATE]"
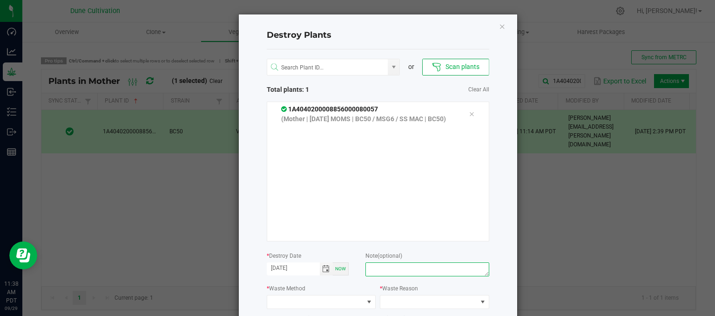
click at [412, 270] on textarea at bounding box center [426, 269] width 123 height 14
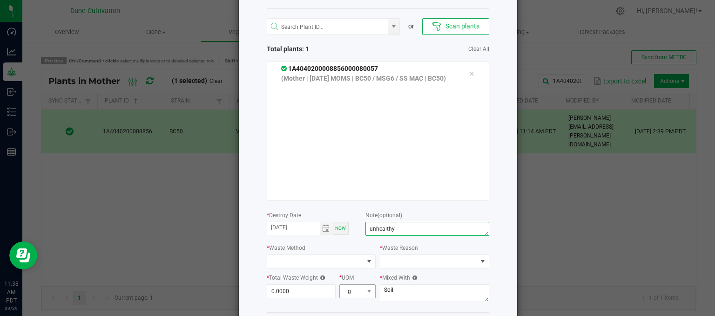
scroll to position [83, 0]
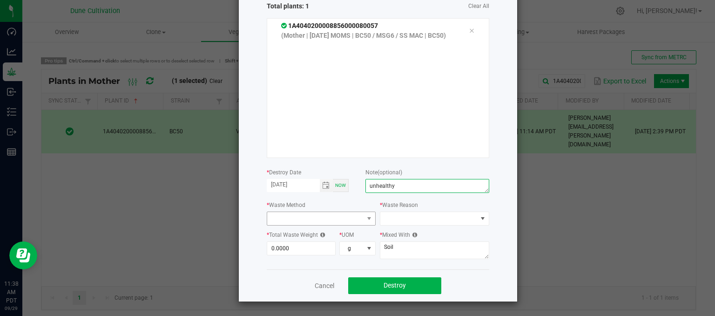
type textarea "unhealthy"
click at [364, 222] on span at bounding box center [370, 218] width 12 height 13
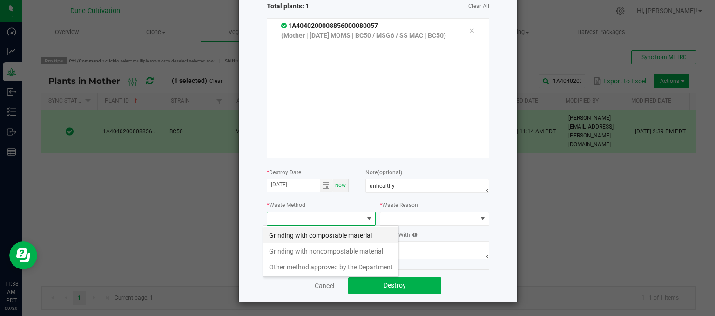
scroll to position [13, 109]
click at [339, 233] on li "Grinding with compostable material" at bounding box center [330, 235] width 135 height 16
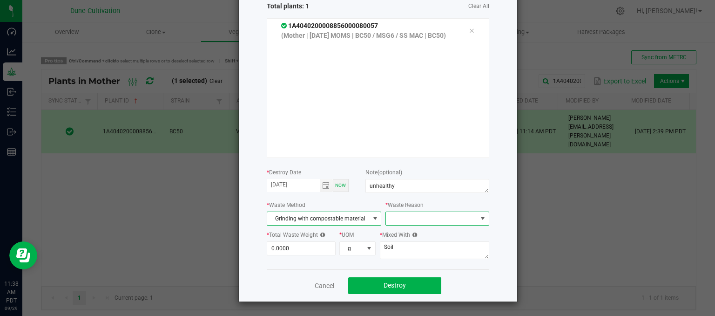
click at [430, 216] on span at bounding box center [431, 218] width 91 height 13
click at [428, 234] on li "Pruning" at bounding box center [432, 235] width 105 height 16
click at [280, 244] on input "0" at bounding box center [301, 248] width 68 height 13
type input "89.0000"
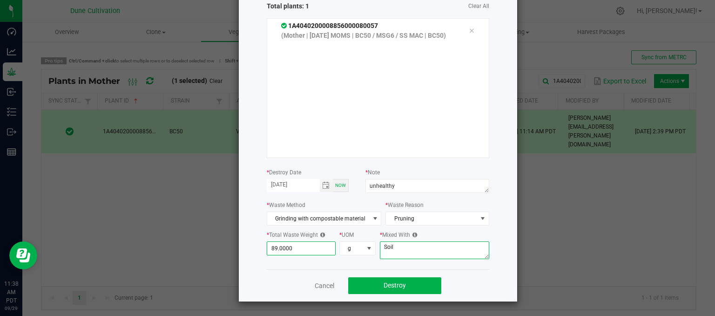
click at [400, 244] on textarea "Soil" at bounding box center [434, 250] width 109 height 18
type textarea "S"
type textarea "wood chips"
click at [436, 280] on button "Destroy" at bounding box center [394, 285] width 93 height 17
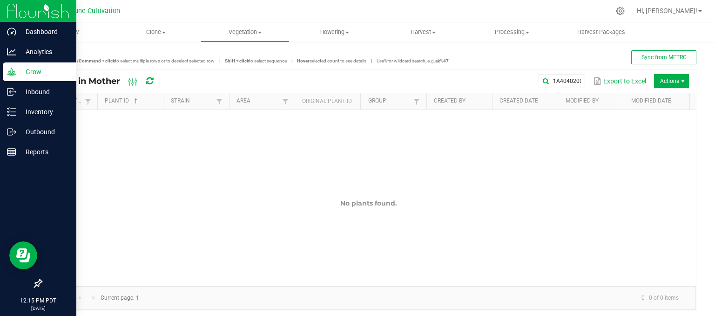
click at [32, 74] on p "Grow" at bounding box center [44, 71] width 56 height 11
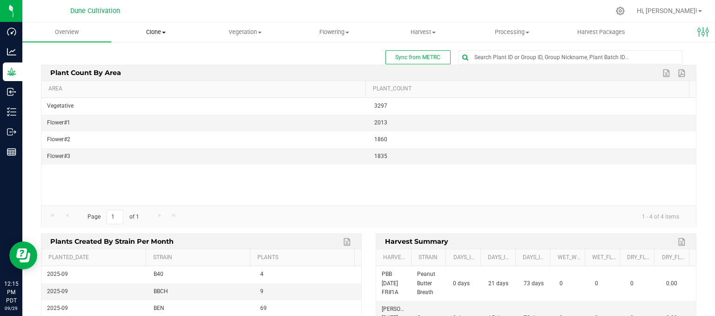
click at [158, 30] on span "Clone" at bounding box center [156, 32] width 88 height 8
click at [160, 71] on span "Cloning groups" at bounding box center [146, 67] width 70 height 8
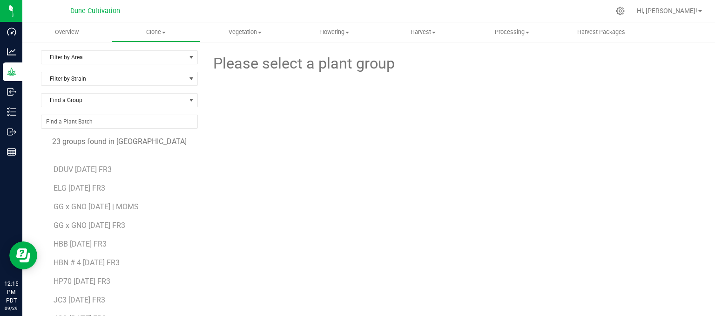
scroll to position [140, 0]
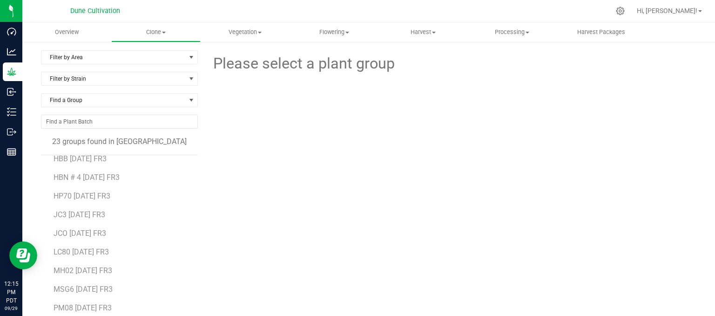
click at [64, 258] on li "MH02 [DATE] FR3" at bounding box center [123, 266] width 138 height 19
click at [68, 252] on span "LC80 [DATE] FR3" at bounding box center [82, 251] width 56 height 9
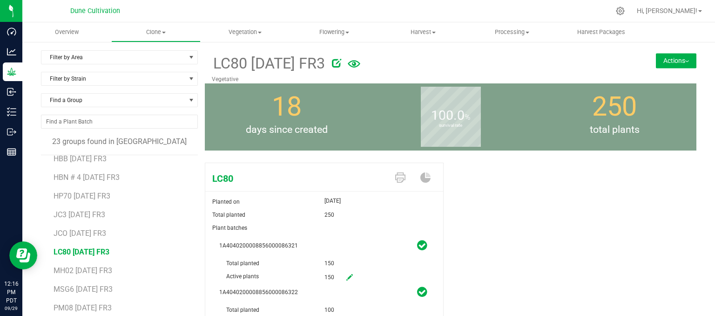
click at [667, 54] on button "Actions" at bounding box center [676, 60] width 40 height 15
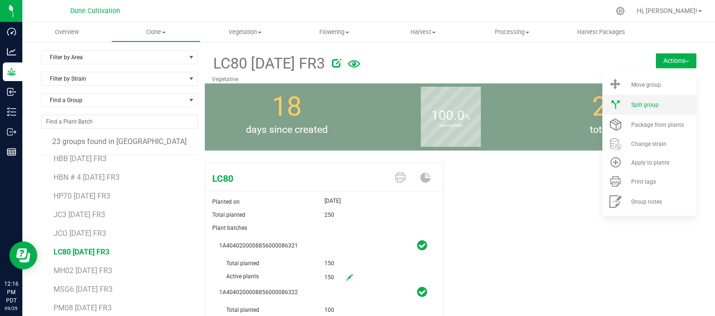
click at [640, 108] on li "Split group" at bounding box center [649, 104] width 94 height 20
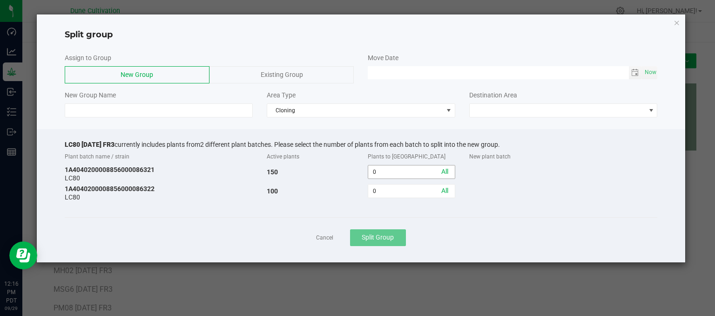
drag, startPoint x: 444, startPoint y: 170, endPoint x: 439, endPoint y: 170, distance: 5.1
click at [442, 169] on link "All" at bounding box center [444, 171] width 7 height 7
type input "150"
click at [404, 189] on input "0" at bounding box center [411, 190] width 86 height 13
type input "99"
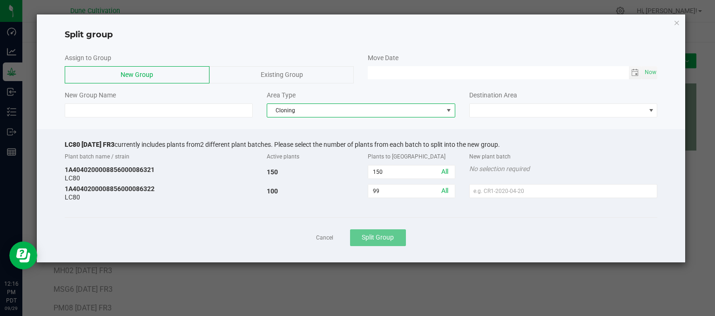
click at [286, 110] on span "Cloning" at bounding box center [355, 110] width 176 height 13
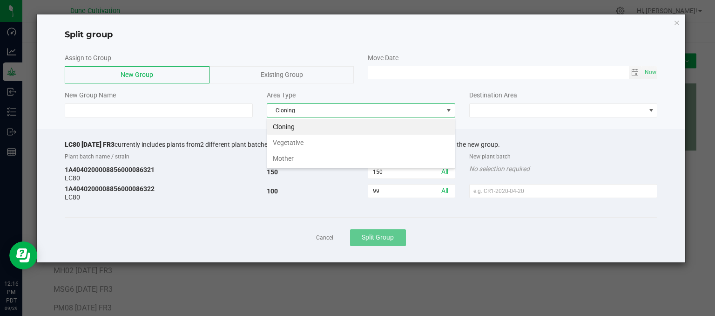
scroll to position [13, 188]
click at [300, 143] on li "Vegetative" at bounding box center [361, 143] width 188 height 16
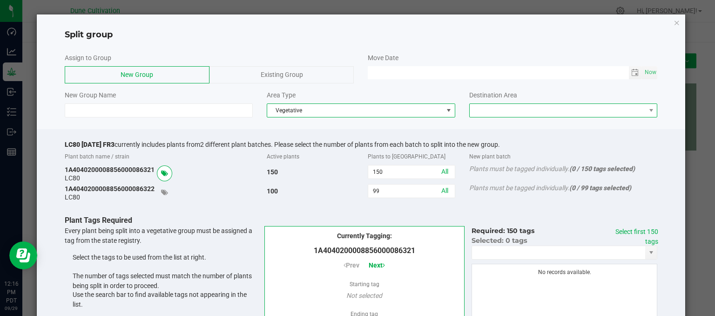
click at [493, 110] on span at bounding box center [558, 110] width 176 height 13
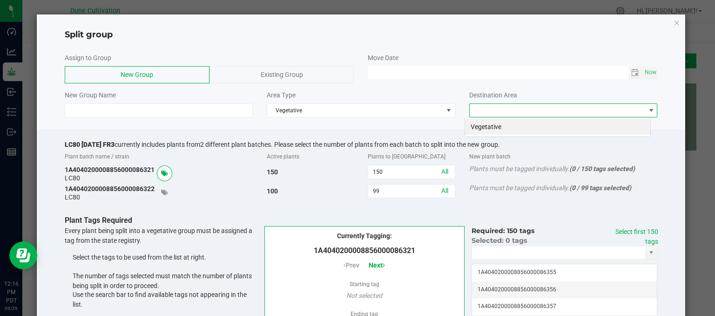
scroll to position [13, 186]
click at [497, 129] on li "Vegetative" at bounding box center [557, 127] width 185 height 16
click at [631, 71] on span "Toggle calendar" at bounding box center [634, 72] width 7 height 7
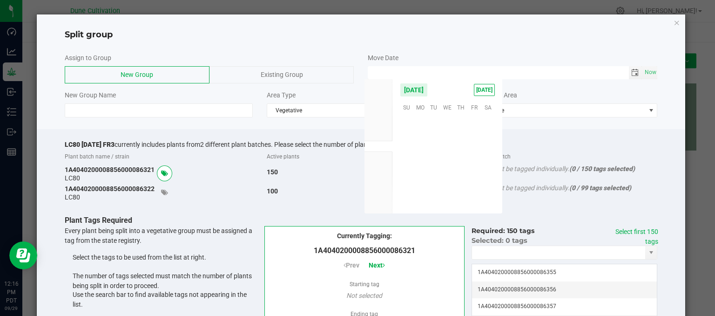
scroll to position [150986, 0]
click at [463, 167] on span "25" at bounding box center [460, 164] width 13 height 14
type input "[DATE] 12:00 AM"
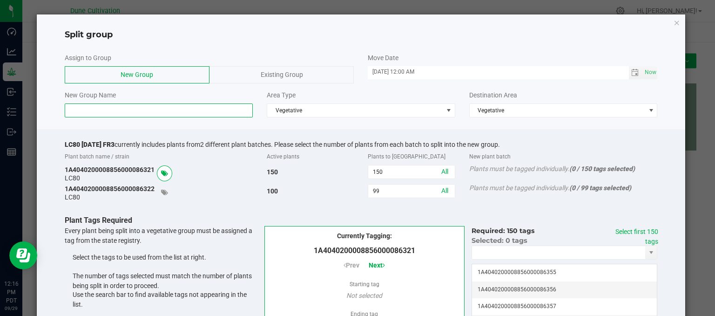
click at [156, 108] on input at bounding box center [159, 110] width 189 height 14
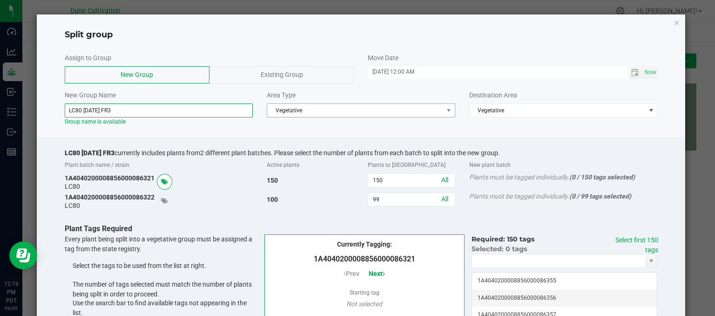
type input "LC80 [DATE] FR3"
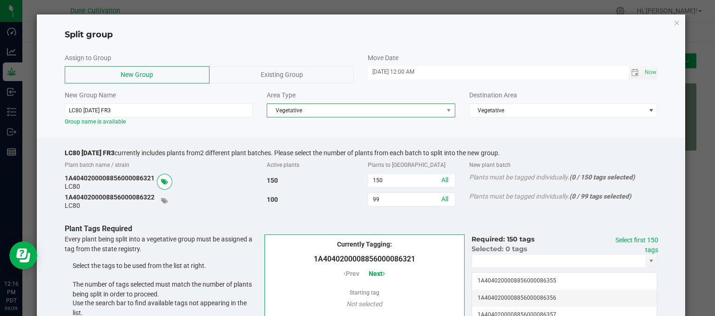
click at [311, 108] on span "Vegetative" at bounding box center [355, 110] width 176 height 13
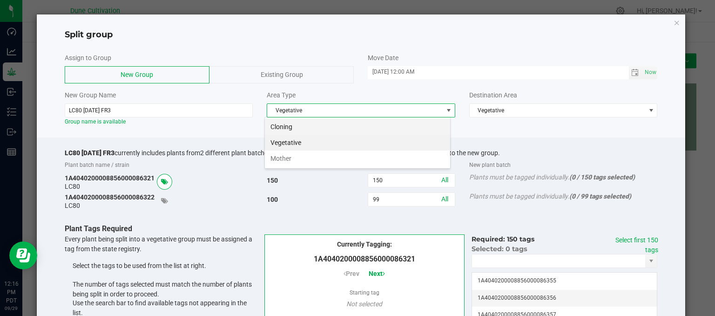
scroll to position [13, 186]
click at [305, 145] on li "Vegetative" at bounding box center [357, 143] width 185 height 16
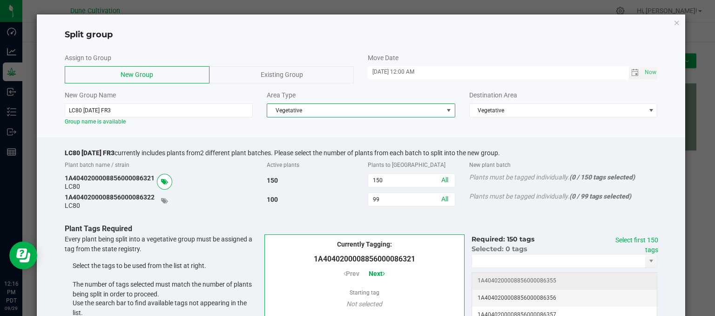
scroll to position [94, 0]
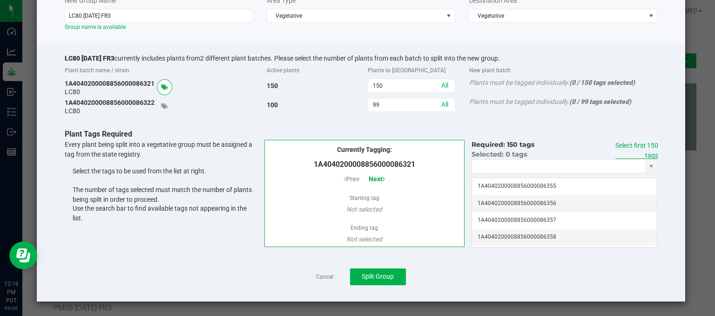
click at [647, 144] on link "Select first 150 tags" at bounding box center [636, 150] width 43 height 17
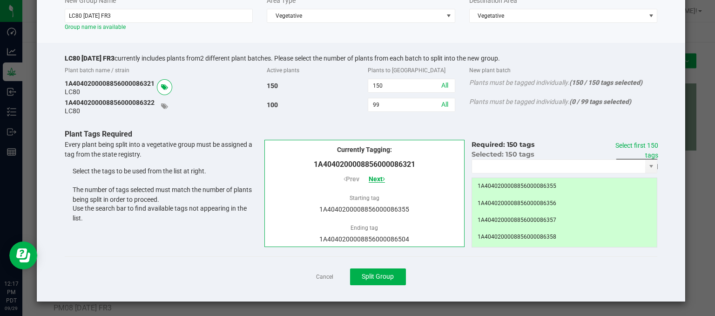
click at [376, 180] on span "Next" at bounding box center [377, 178] width 16 height 7
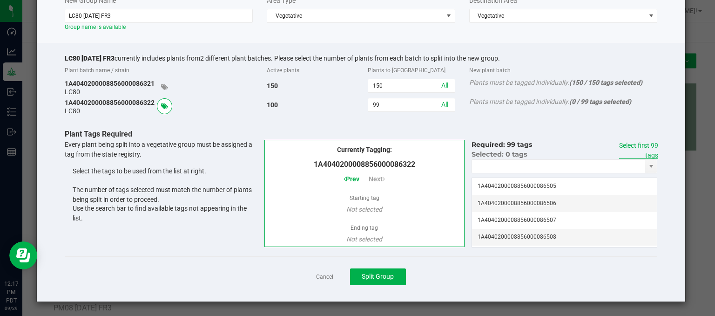
click at [636, 145] on link "Select first 99 tags" at bounding box center [638, 150] width 39 height 17
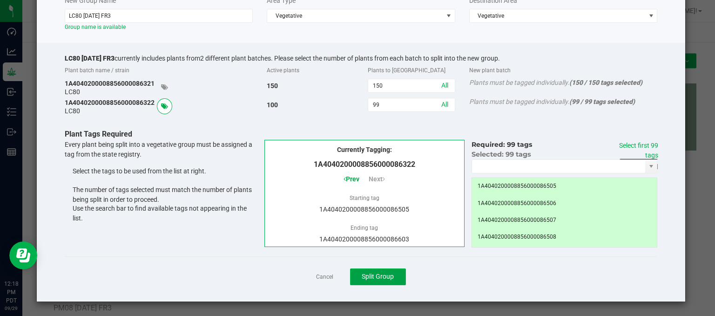
click at [373, 274] on span "Split Group" at bounding box center [378, 275] width 32 height 7
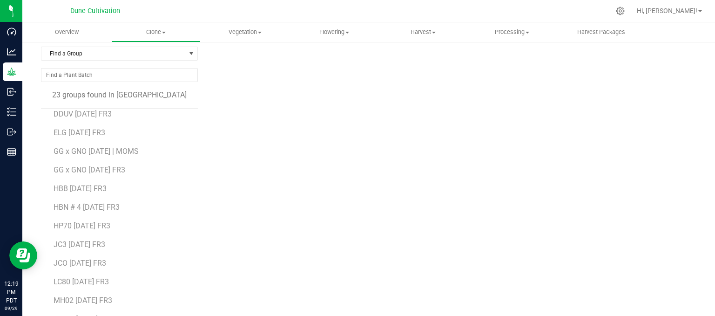
scroll to position [63, 0]
click at [79, 129] on span "ELG [DATE] FR3" at bounding box center [80, 132] width 52 height 9
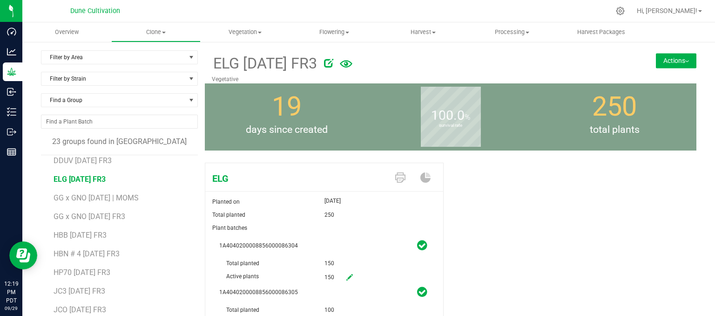
click at [669, 67] on button "Actions" at bounding box center [676, 60] width 40 height 15
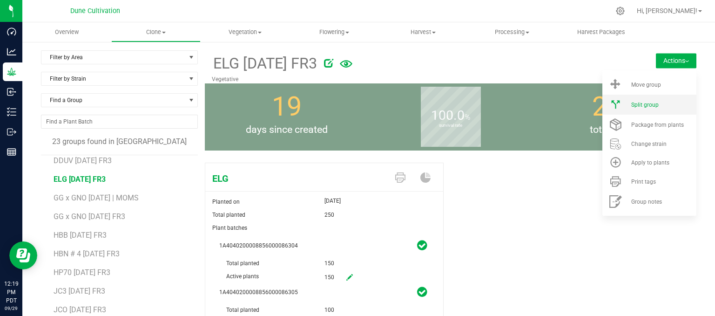
click at [649, 112] on li "Split group" at bounding box center [649, 104] width 94 height 20
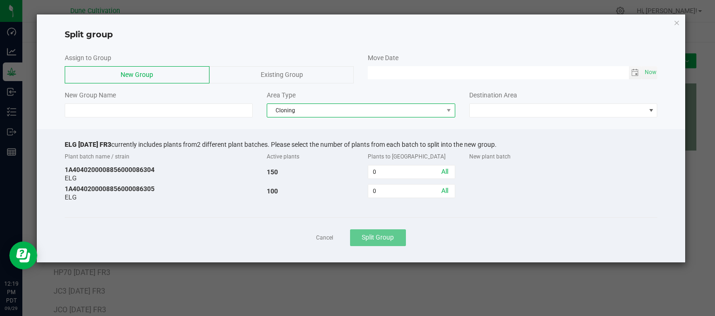
click at [303, 107] on span "Cloning" at bounding box center [355, 110] width 176 height 13
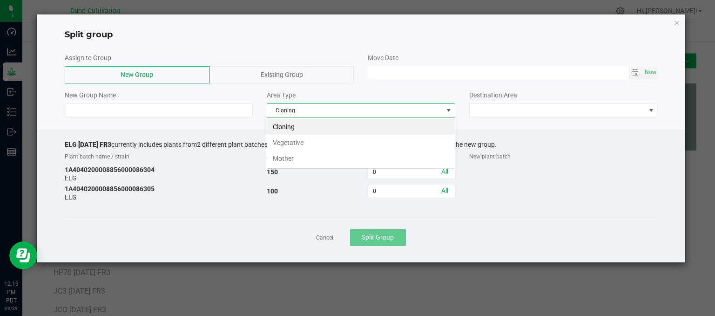
scroll to position [13, 188]
click at [307, 145] on li "Vegetative" at bounding box center [361, 143] width 188 height 16
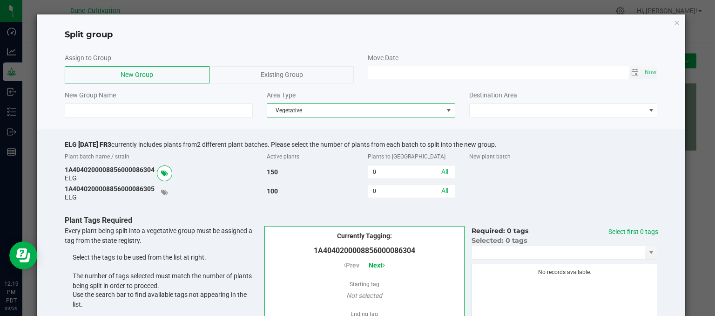
type input "MM/dd/yy HH:MM AM"
click at [378, 71] on input "MM/dd/yy HH:MM AM" at bounding box center [498, 72] width 261 height 12
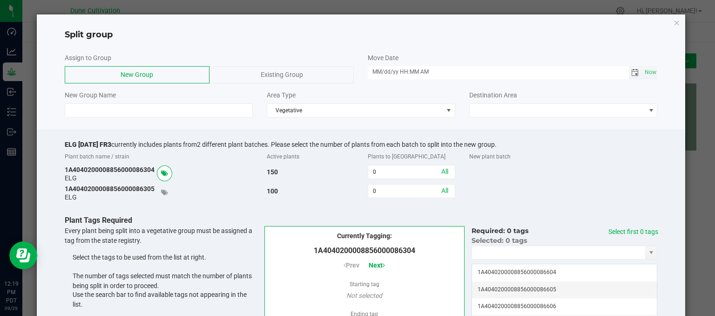
click at [631, 75] on span "Toggle calendar" at bounding box center [634, 72] width 7 height 7
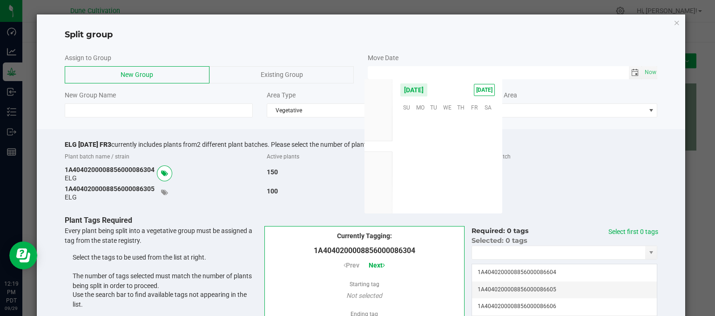
scroll to position [150986, 0]
click at [463, 166] on span "25" at bounding box center [460, 164] width 13 height 14
type input "[DATE] 12:00 AM"
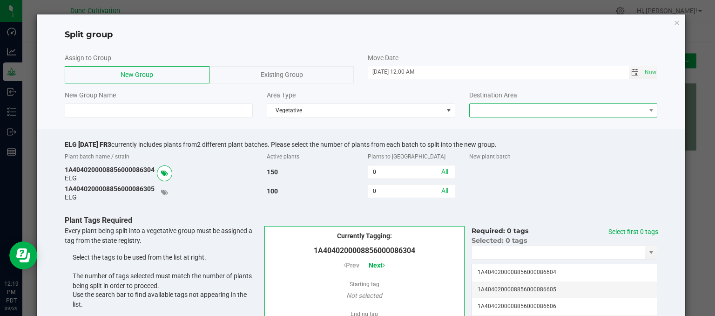
click at [518, 114] on span at bounding box center [558, 110] width 176 height 13
click at [498, 131] on li "Vegetative" at bounding box center [557, 127] width 185 height 16
click at [444, 169] on input "0" at bounding box center [411, 171] width 86 height 13
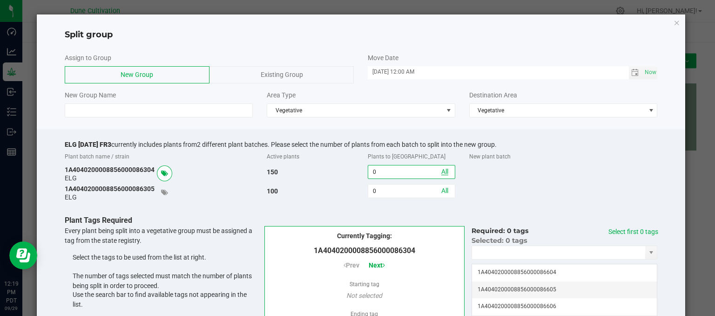
click at [441, 172] on link "All" at bounding box center [444, 171] width 7 height 7
type input "150"
click at [416, 189] on input "0" at bounding box center [411, 190] width 86 height 13
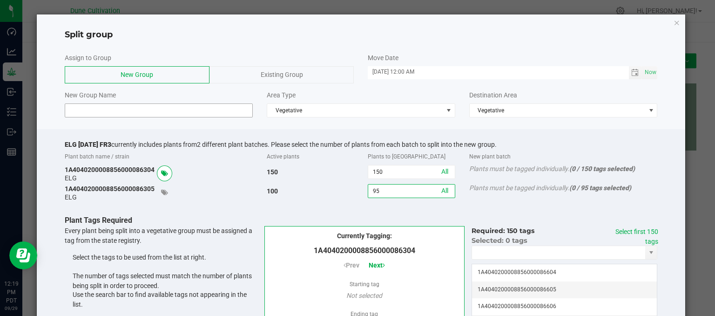
type input "95"
click at [216, 109] on input at bounding box center [159, 110] width 189 height 14
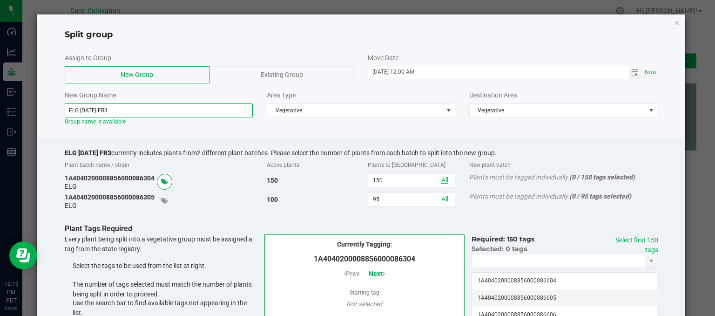
type input "ELG [DATE] FR3"
click at [441, 182] on link "All" at bounding box center [444, 179] width 7 height 7
click at [644, 243] on link "Select first 150 tags" at bounding box center [636, 244] width 43 height 17
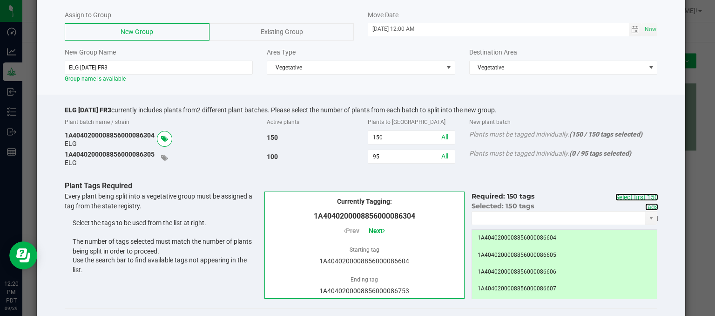
scroll to position [94, 0]
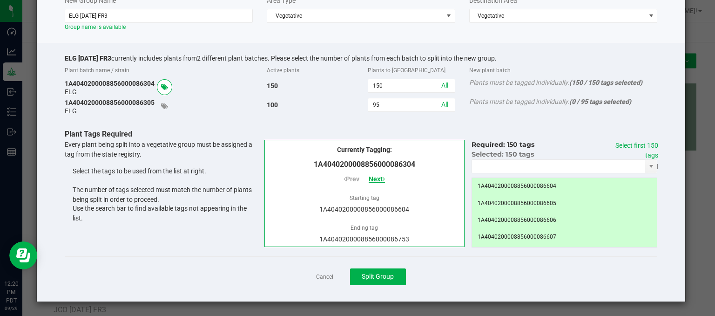
click at [383, 176] on icon at bounding box center [384, 178] width 2 height 7
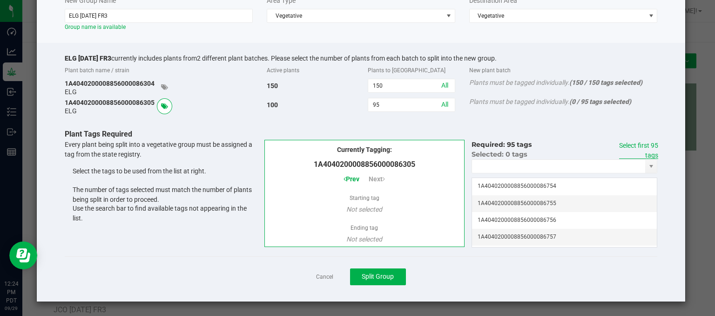
click at [627, 147] on link "Select first 95 tags" at bounding box center [638, 150] width 39 height 17
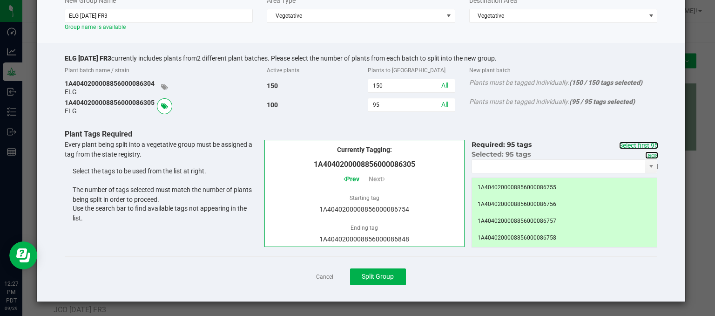
scroll to position [0, 0]
click at [371, 270] on button "Split Group" at bounding box center [378, 276] width 56 height 17
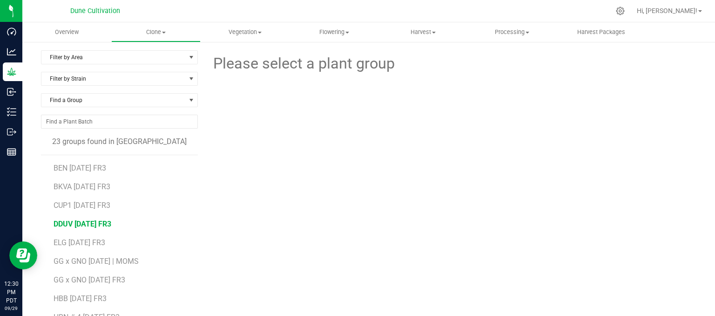
click at [71, 220] on span "DDUV [DATE] FR3" at bounding box center [83, 223] width 58 height 9
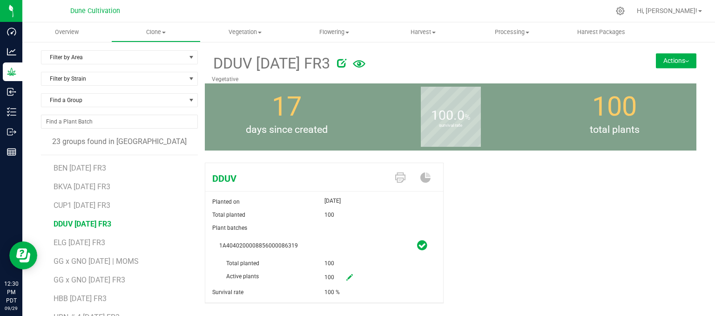
click at [685, 64] on button "Actions" at bounding box center [676, 60] width 40 height 15
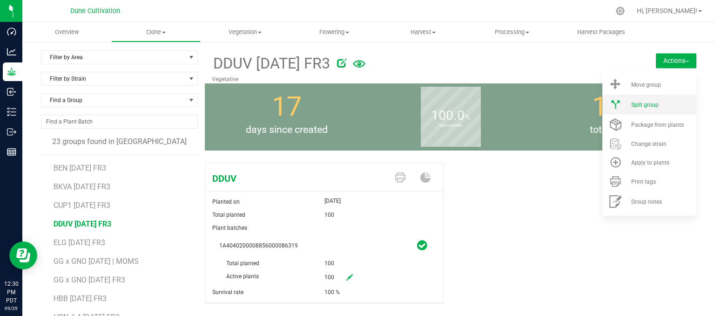
click at [640, 109] on li "Split group" at bounding box center [649, 104] width 94 height 20
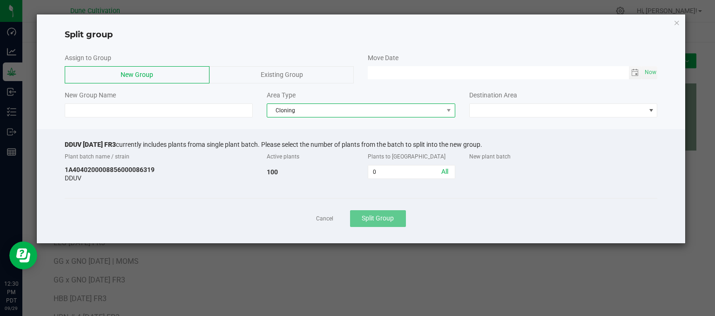
click at [330, 104] on span "Cloning" at bounding box center [355, 110] width 176 height 13
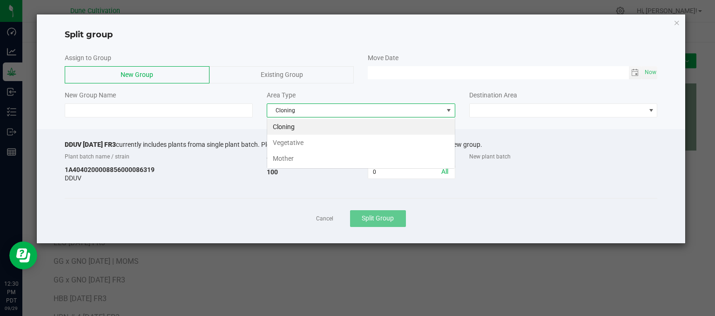
scroll to position [13, 188]
click at [313, 142] on li "Vegetative" at bounding box center [361, 143] width 188 height 16
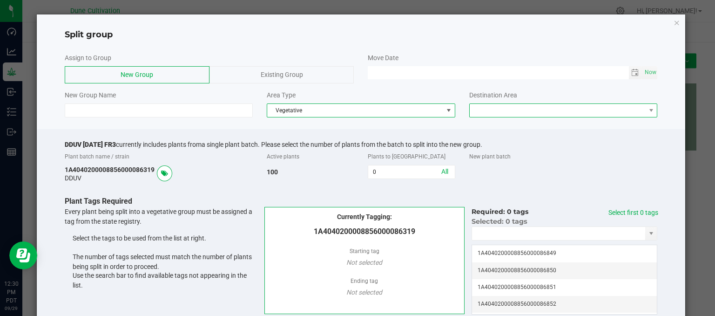
click at [495, 104] on span at bounding box center [558, 110] width 176 height 13
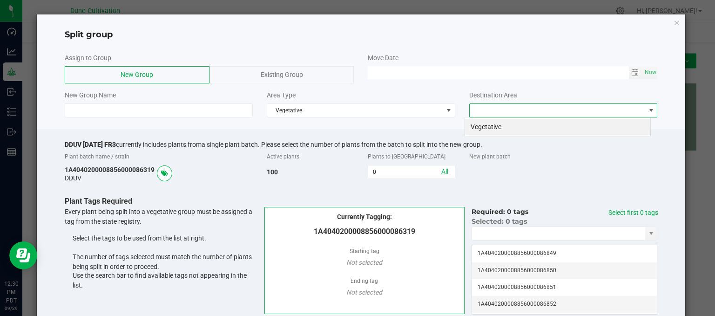
scroll to position [13, 186]
drag, startPoint x: 479, startPoint y: 139, endPoint x: 475, endPoint y: 136, distance: 5.4
click at [477, 138] on div "DDUV 09.12.25 FR3 currently includes plants from a single plant batch. Please s…" at bounding box center [361, 248] width 649 height 239
click at [480, 113] on span at bounding box center [558, 110] width 176 height 13
drag, startPoint x: 482, startPoint y: 115, endPoint x: 486, endPoint y: 126, distance: 11.3
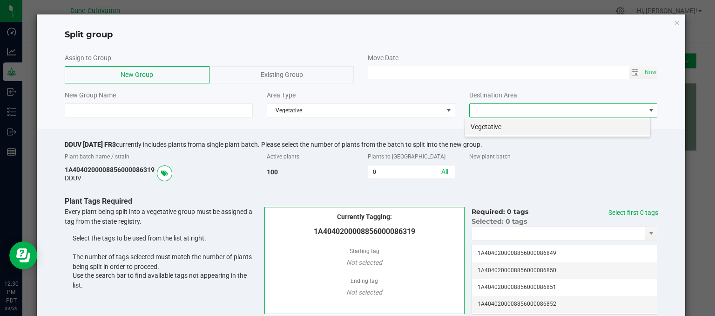
click at [486, 126] on li "Vegetative" at bounding box center [557, 127] width 185 height 16
click at [631, 72] on span "Toggle calendar" at bounding box center [634, 72] width 7 height 7
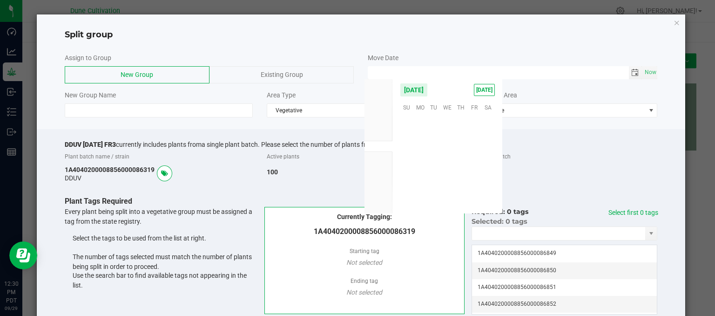
scroll to position [150986, 0]
click at [460, 165] on span "25" at bounding box center [460, 164] width 13 height 14
type input "[DATE] 12:00 AM"
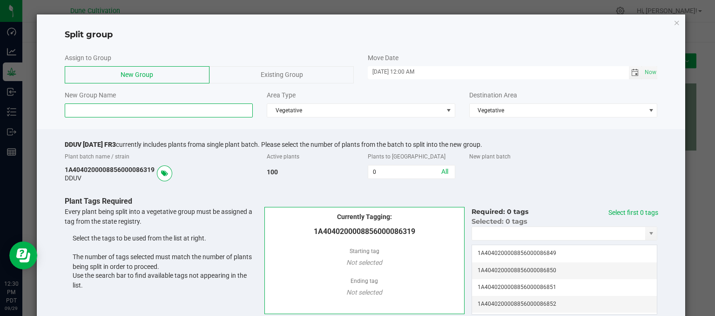
click at [136, 112] on input at bounding box center [159, 110] width 189 height 14
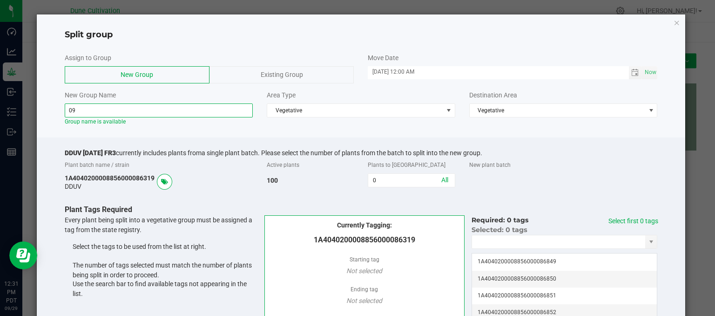
type input "0"
type input "DDUV 09.25.25 FR3"
click at [674, 21] on icon "button" at bounding box center [677, 22] width 7 height 11
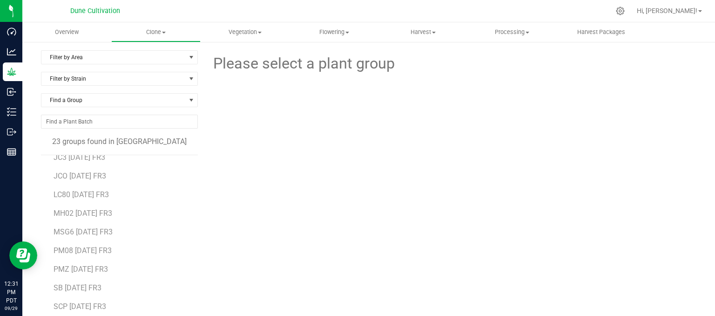
scroll to position [203, 0]
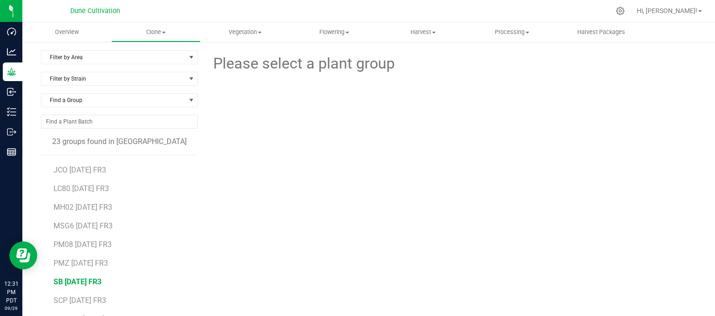
click at [85, 284] on span "SB [DATE] FR3" at bounding box center [78, 281] width 48 height 9
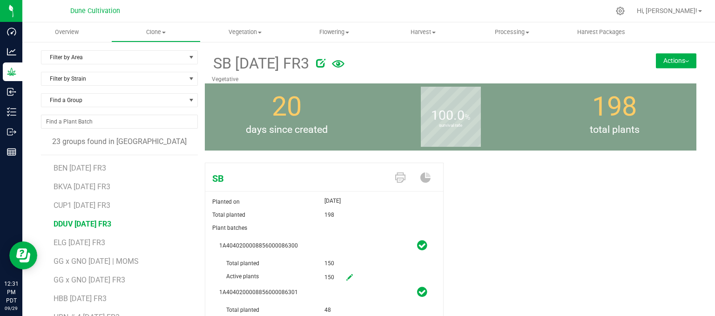
click at [82, 226] on span "DDUV [DATE] FR3" at bounding box center [83, 223] width 58 height 9
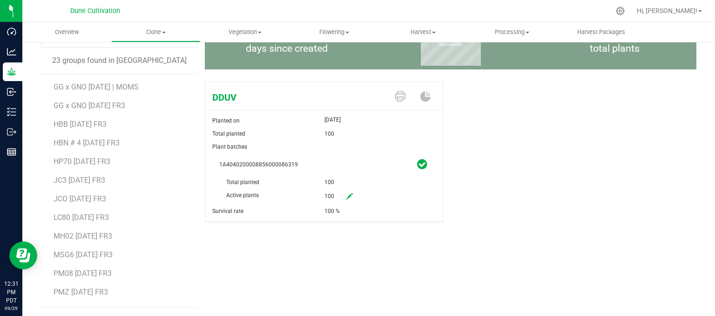
scroll to position [140, 0]
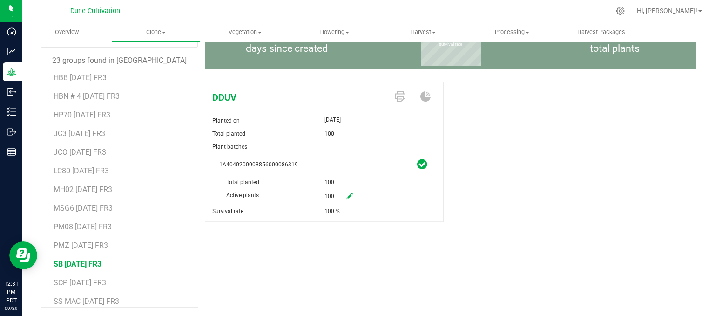
click at [75, 264] on span "SB [DATE] FR3" at bounding box center [78, 263] width 48 height 9
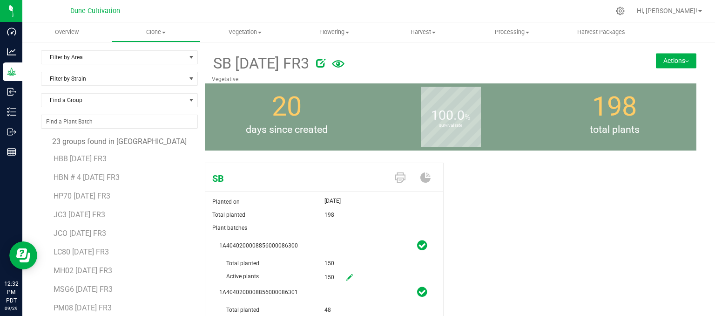
click at [662, 53] on button "Actions" at bounding box center [676, 60] width 40 height 15
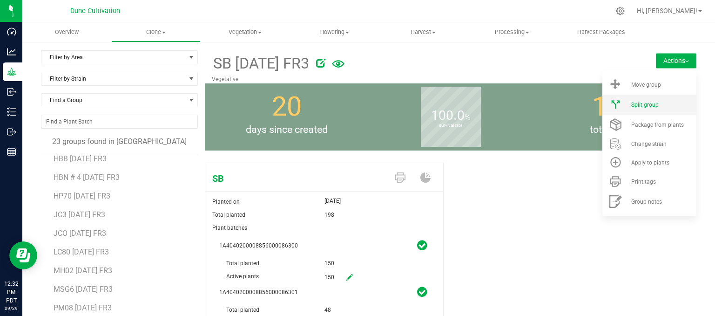
click at [640, 96] on li "Split group" at bounding box center [649, 104] width 94 height 20
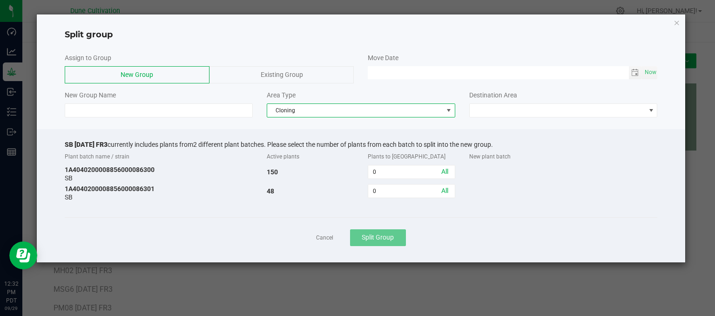
drag, startPoint x: 302, startPoint y: 110, endPoint x: 311, endPoint y: 115, distance: 10.6
click at [302, 110] on span "Cloning" at bounding box center [355, 110] width 176 height 13
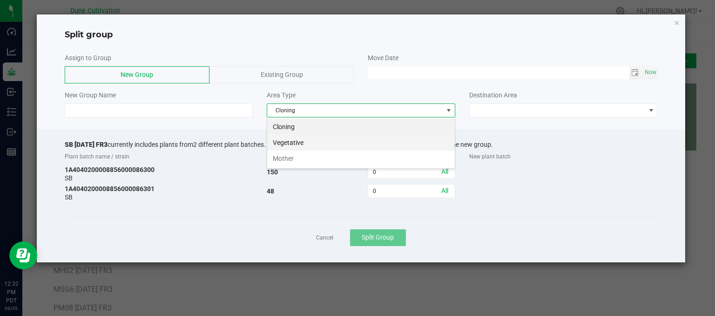
scroll to position [13, 188]
click at [313, 139] on li "Vegetative" at bounding box center [361, 143] width 188 height 16
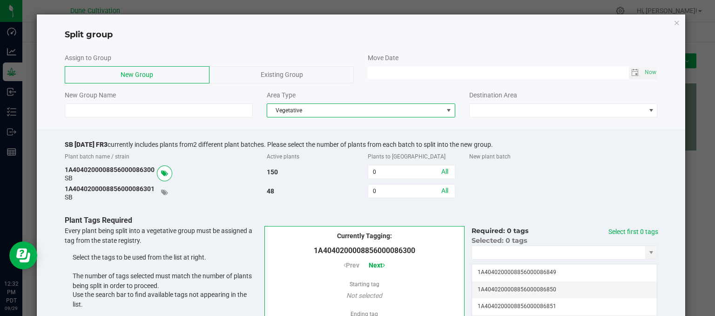
click at [482, 95] on span "Destination Area" at bounding box center [493, 94] width 48 height 7
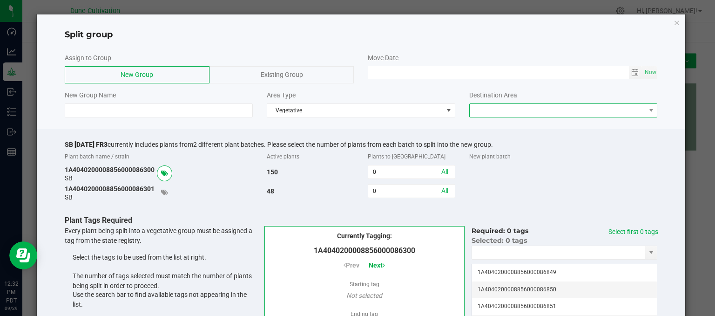
click at [488, 104] on span at bounding box center [558, 110] width 176 height 13
click at [482, 129] on li "Vegetative" at bounding box center [557, 127] width 185 height 16
click at [402, 179] on div "0 All" at bounding box center [411, 171] width 101 height 17
click at [382, 177] on input "0" at bounding box center [411, 171] width 86 height 13
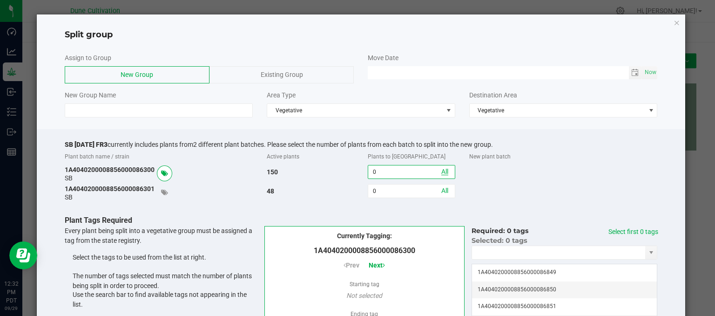
click at [441, 171] on link "All" at bounding box center [444, 171] width 7 height 7
type input "150"
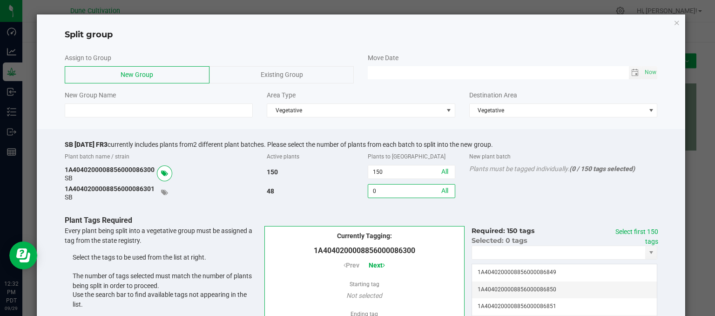
click at [392, 188] on input "0" at bounding box center [411, 190] width 86 height 13
type input "30"
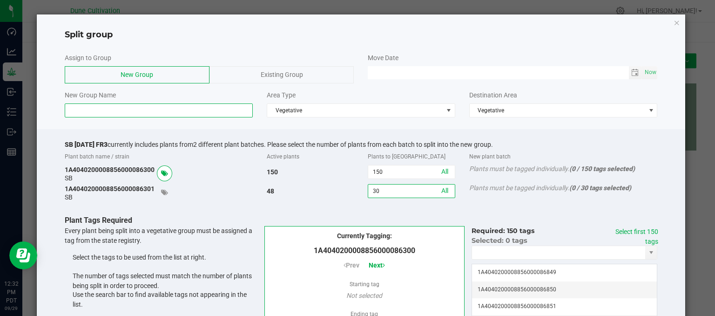
click at [209, 108] on input at bounding box center [159, 110] width 189 height 14
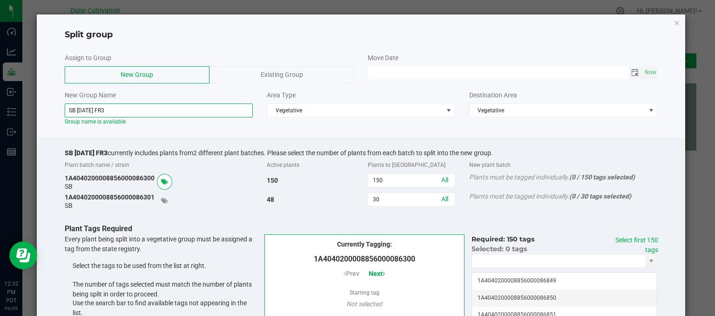
click at [631, 74] on span "Toggle calendar" at bounding box center [634, 72] width 7 height 7
type input "SB 09.25.25 FR3"
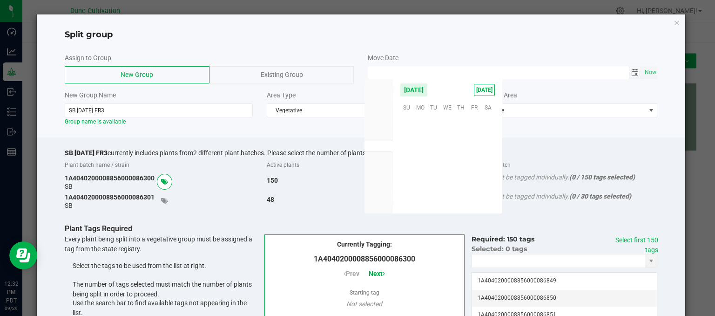
scroll to position [150986, 0]
click at [459, 169] on span "25" at bounding box center [460, 164] width 13 height 14
type input "[DATE] 12:00 AM"
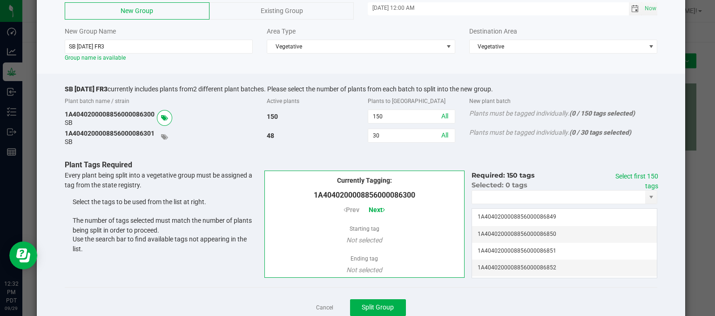
scroll to position [94, 0]
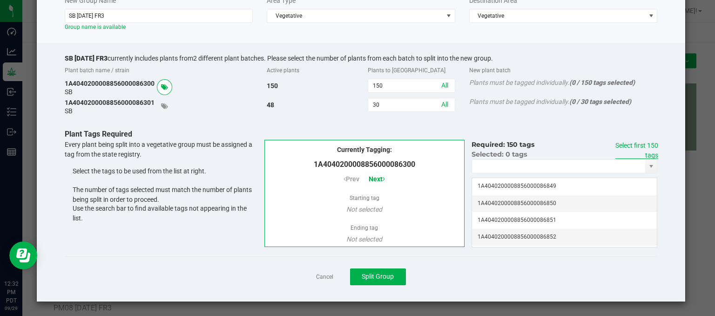
click at [637, 146] on link "Select first 150 tags" at bounding box center [636, 150] width 43 height 17
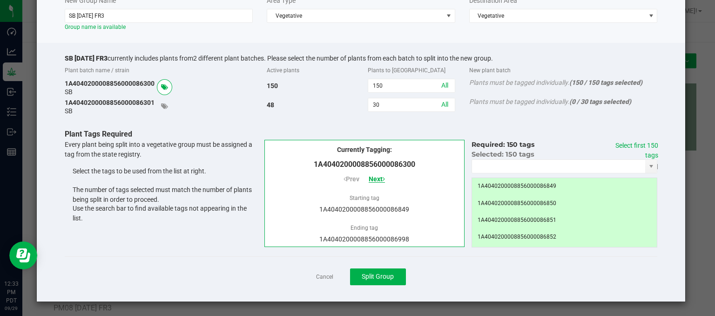
click at [369, 175] on span "Next" at bounding box center [377, 178] width 16 height 7
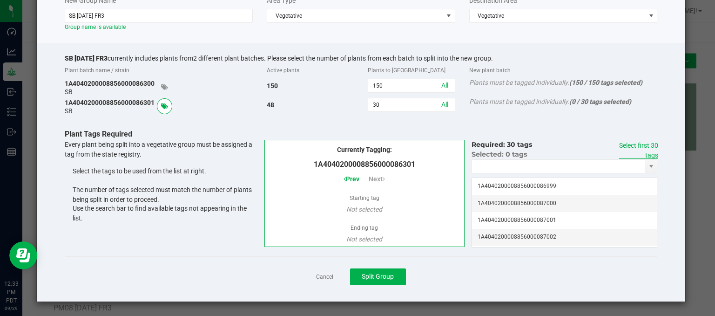
click at [643, 148] on link "Select first 30 tags" at bounding box center [638, 150] width 39 height 17
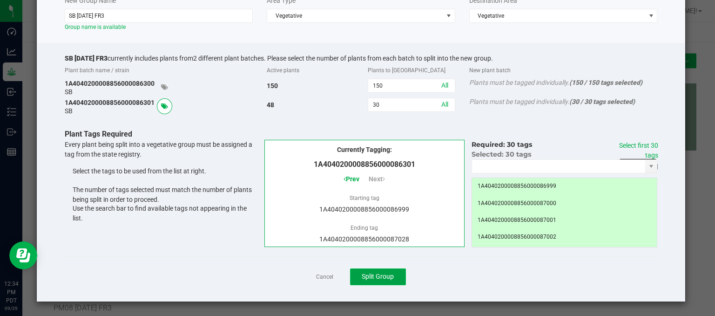
click at [388, 280] on button "Split Group" at bounding box center [378, 276] width 56 height 17
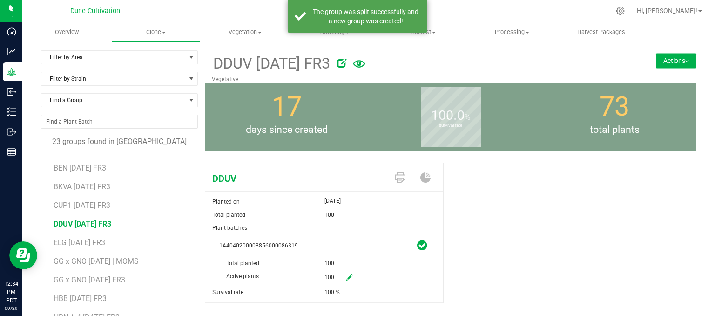
click at [93, 220] on span "DDUV [DATE] FR3" at bounding box center [83, 223] width 58 height 9
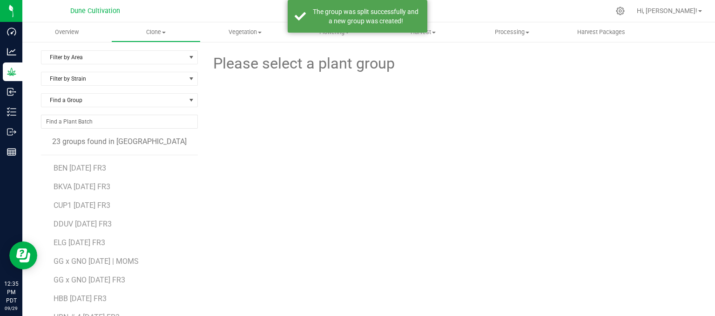
click at [80, 231] on li "ELG [DATE] FR3" at bounding box center [123, 238] width 138 height 19
click at [82, 229] on li "ELG [DATE] FR3" at bounding box center [123, 238] width 138 height 19
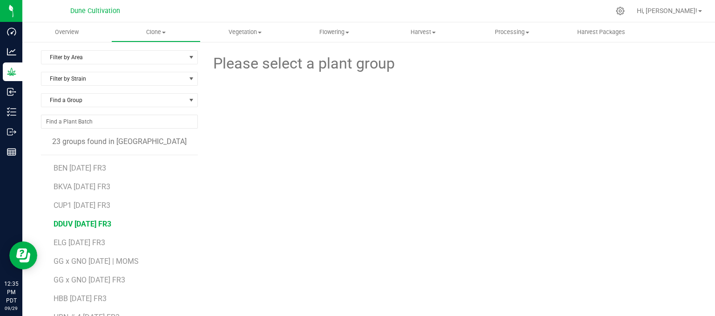
click at [86, 225] on span "DDUV [DATE] FR3" at bounding box center [83, 223] width 58 height 9
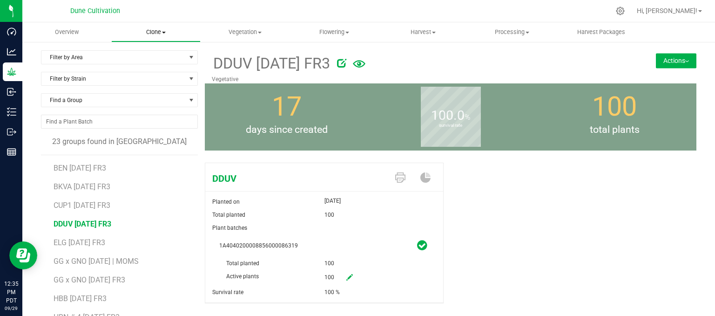
click at [154, 32] on span "Clone" at bounding box center [156, 32] width 88 height 8
click at [154, 54] on span "Create plants" at bounding box center [144, 56] width 66 height 8
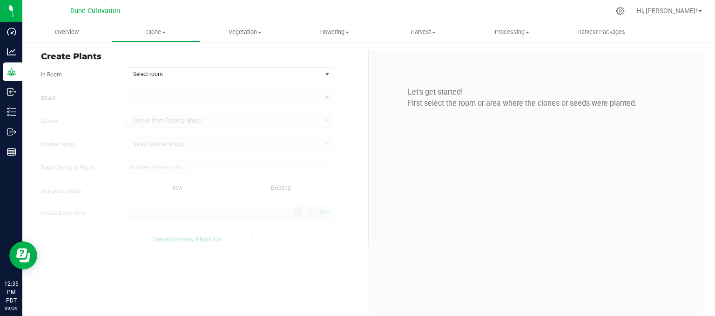
type input "0"
type input "9/29/2025 12:35 PM"
click at [164, 77] on span "Select room" at bounding box center [223, 73] width 196 height 13
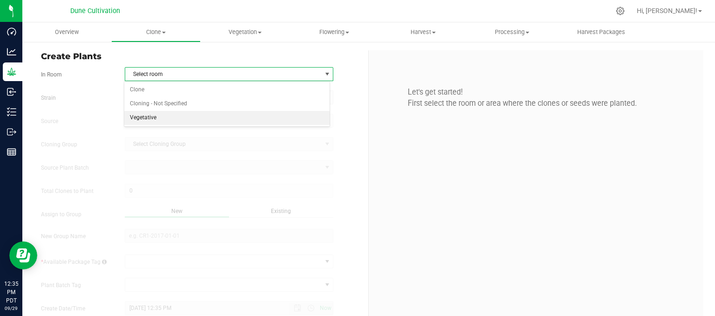
click at [158, 115] on li "Vegetative" at bounding box center [227, 118] width 206 height 14
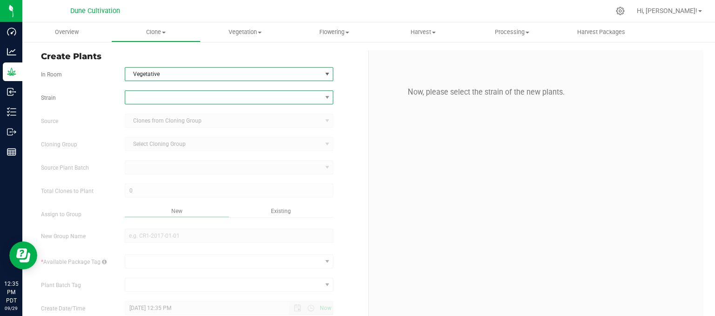
click at [152, 93] on span at bounding box center [223, 97] width 196 height 13
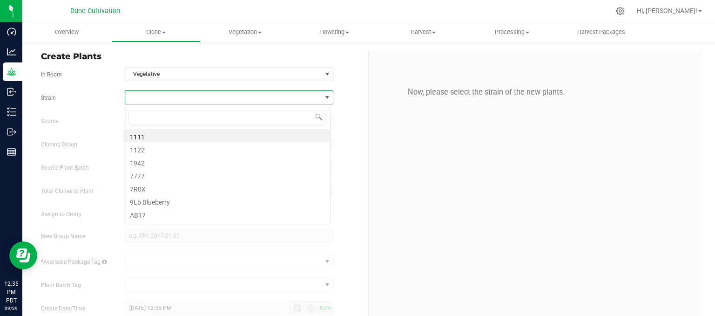
scroll to position [13, 206]
type input "DDuv"
click at [156, 142] on div "DDuv DDUV" at bounding box center [227, 124] width 207 height 40
click at [153, 138] on li "DDUV" at bounding box center [227, 135] width 206 height 13
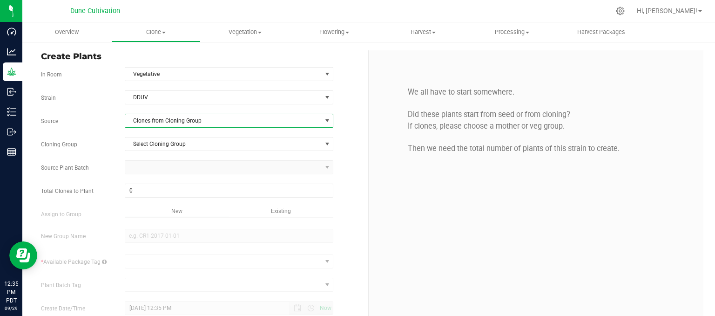
click at [218, 125] on span "Clones from Cloning Group" at bounding box center [223, 120] width 196 height 13
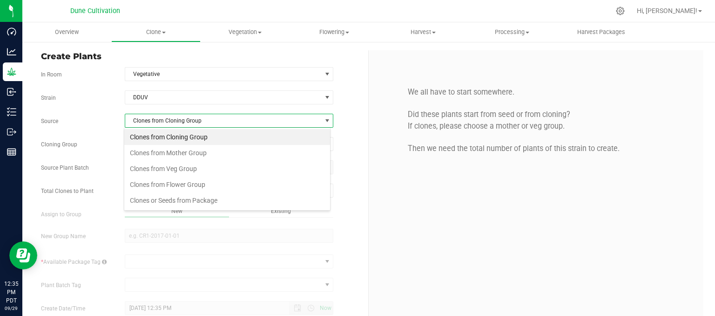
scroll to position [13, 206]
click at [202, 152] on li "Clones from Mother Group" at bounding box center [227, 153] width 206 height 16
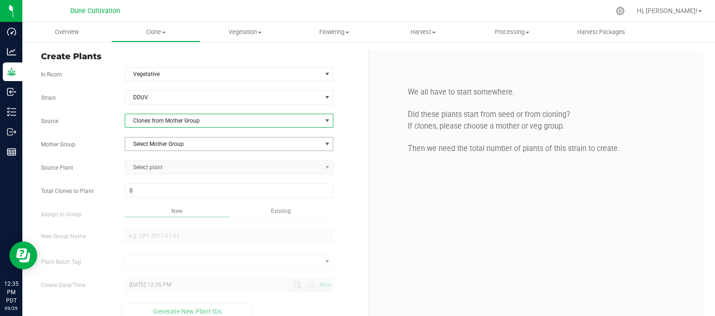
click at [185, 146] on span "Select Mother Group" at bounding box center [223, 143] width 196 height 13
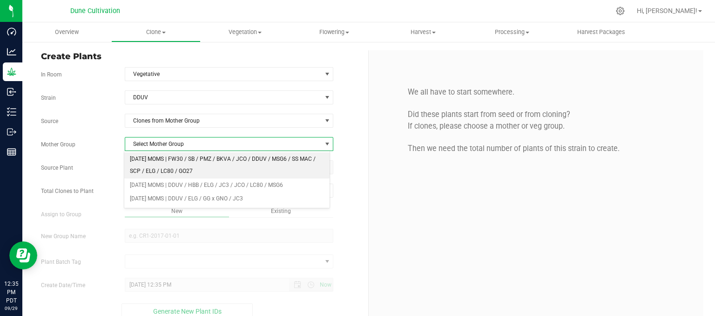
click at [181, 163] on li "[DATE] MOMS | FW30 / SB / PMZ / BKVA / JCO / DDUV / MSG6 / SS MAC / SCP / ELG /…" at bounding box center [227, 165] width 206 height 26
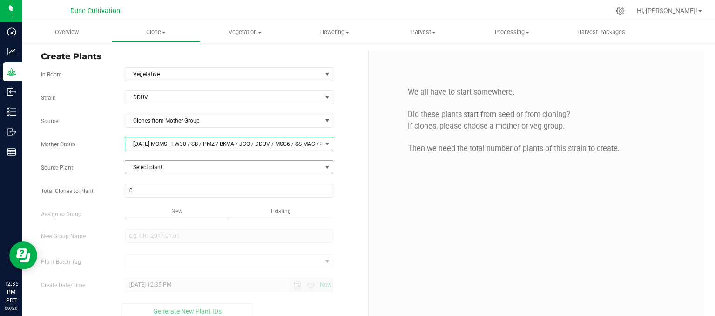
click at [180, 165] on span "Select plant" at bounding box center [223, 167] width 196 height 13
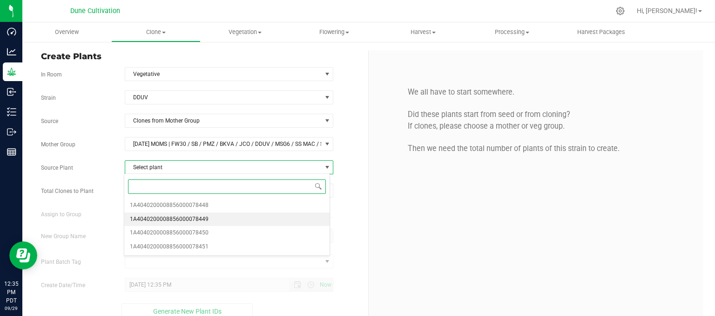
click at [178, 218] on span "1A4040200008856000078449" at bounding box center [169, 219] width 79 height 12
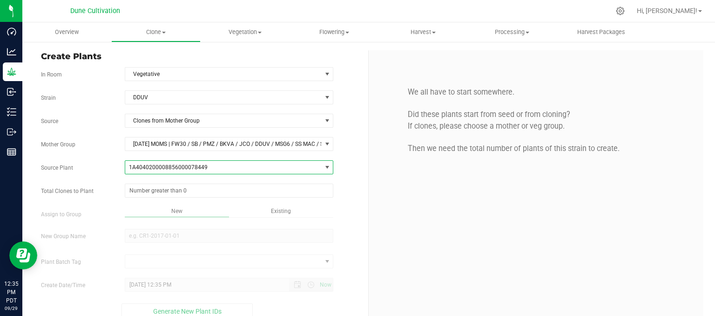
click at [177, 197] on div "Strain DDUV Source Clones from Mother Group Mother Group 06.09.25 MOMS | FW30 /…" at bounding box center [201, 204] width 320 height 229
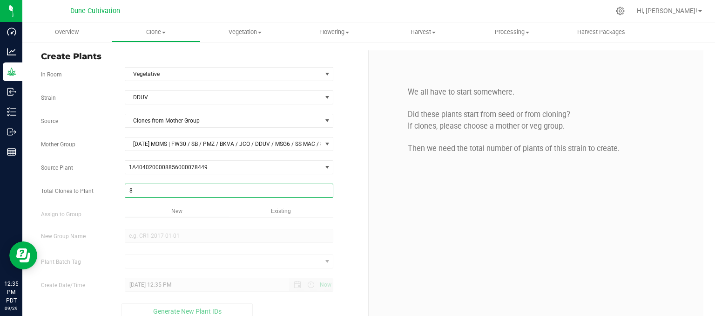
type input "80"
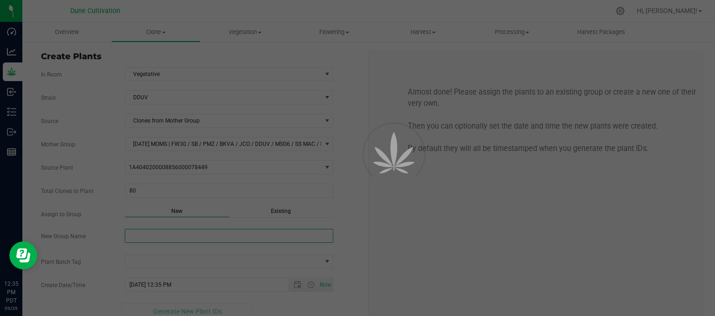
click at [176, 228] on div "Overview Clone Create plants Cloning groups Cloning plant batches Apply to plan…" at bounding box center [368, 168] width 693 height 293
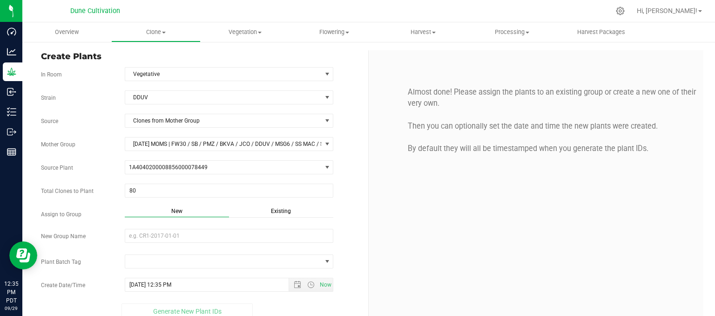
click at [285, 211] on span "Existing" at bounding box center [281, 211] width 20 height 7
click at [188, 237] on span "Select Plant Group" at bounding box center [223, 235] width 196 height 13
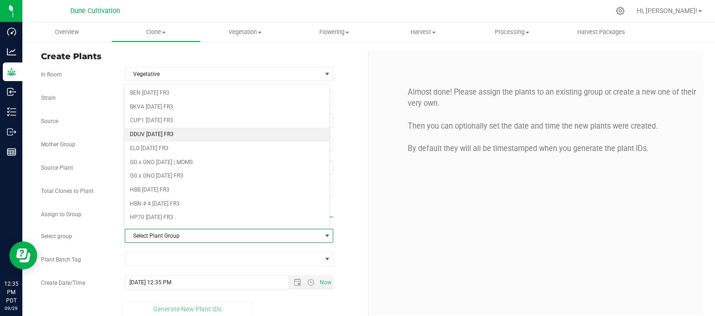
click at [162, 136] on li "DDUV [DATE] FR3" at bounding box center [227, 135] width 206 height 14
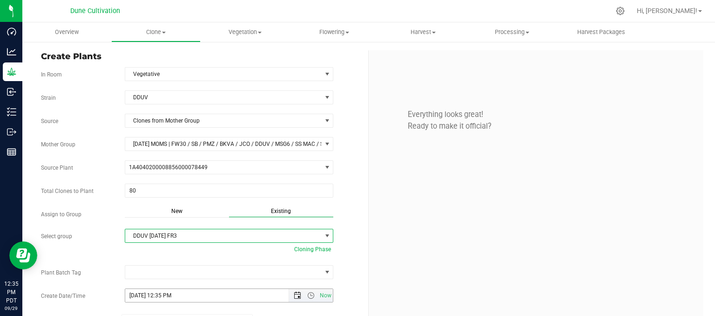
click at [294, 291] on span "Open the date view" at bounding box center [297, 294] width 7 height 7
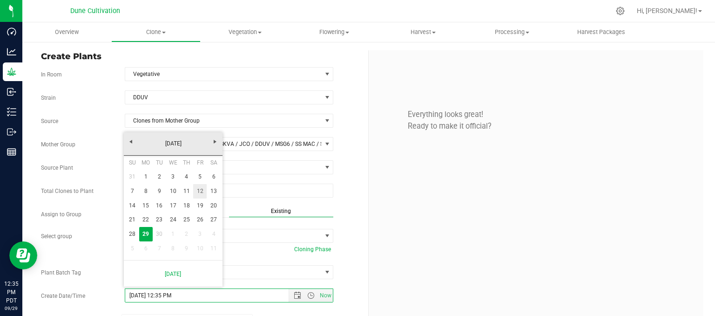
click at [194, 190] on link "12" at bounding box center [199, 191] width 13 height 14
type input "9/12/2025 12:35 PM"
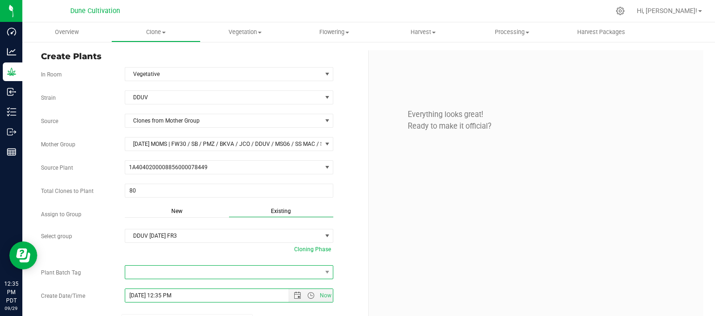
click at [175, 271] on span at bounding box center [223, 271] width 196 height 13
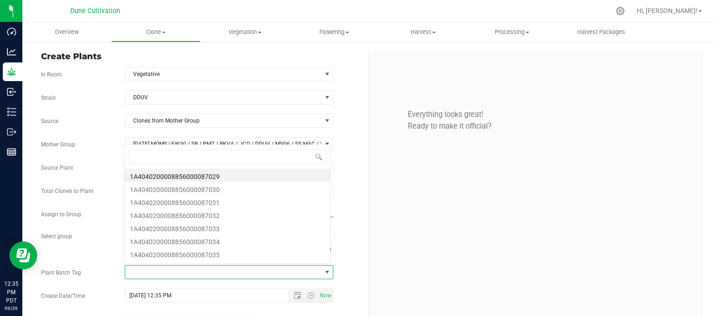
scroll to position [13, 204]
click at [202, 177] on li "1A4040200008856000087029" at bounding box center [227, 175] width 206 height 13
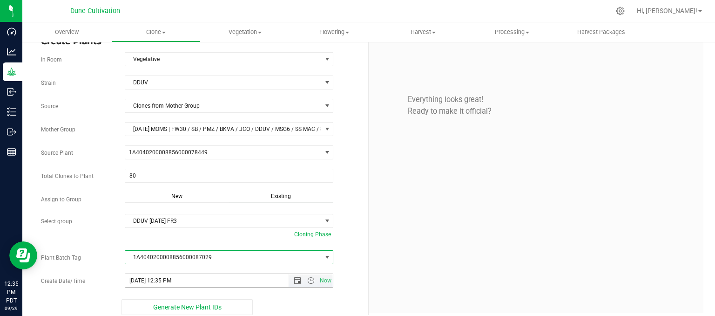
scroll to position [21, 0]
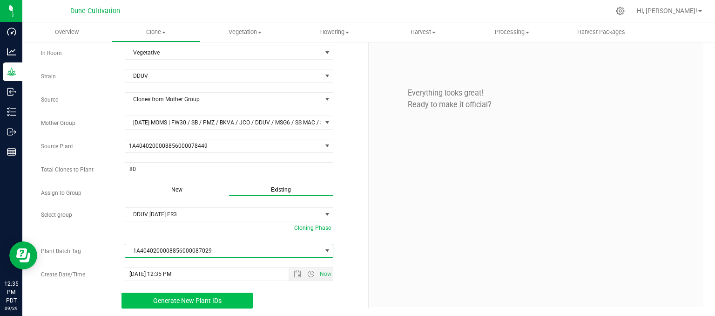
click at [200, 298] on span "Generate New Plant IDs" at bounding box center [187, 300] width 68 height 7
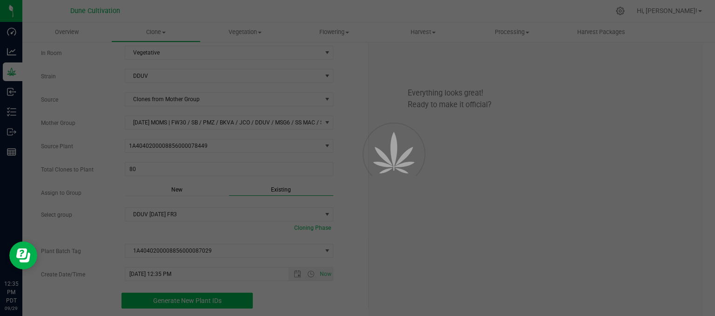
scroll to position [28, 0]
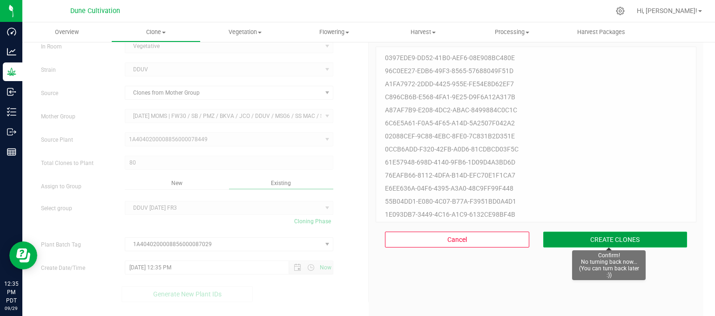
click at [575, 236] on button "CREATE CLONES" at bounding box center [615, 239] width 144 height 16
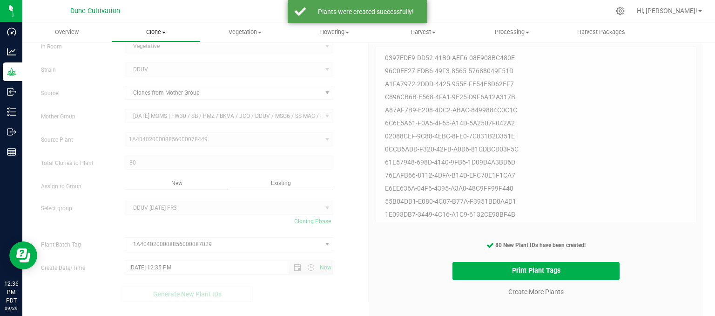
click at [156, 34] on span "Clone" at bounding box center [156, 32] width 88 height 8
click at [143, 65] on span "Cloning groups" at bounding box center [146, 67] width 70 height 8
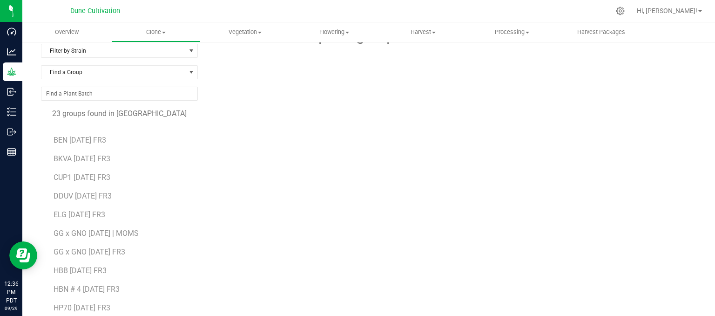
click at [101, 202] on li "ELG [DATE] FR3" at bounding box center [123, 211] width 138 height 19
click at [101, 194] on span "DDUV [DATE] FR3" at bounding box center [83, 195] width 58 height 9
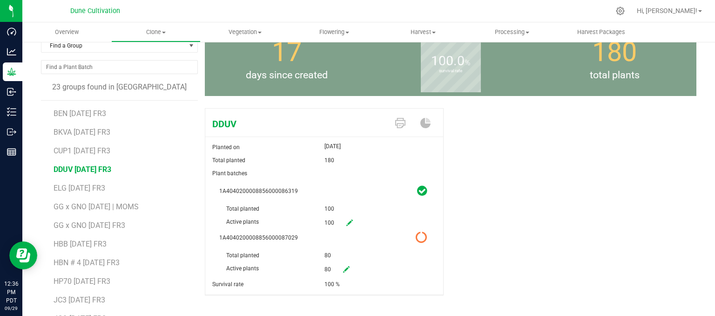
scroll to position [81, 0]
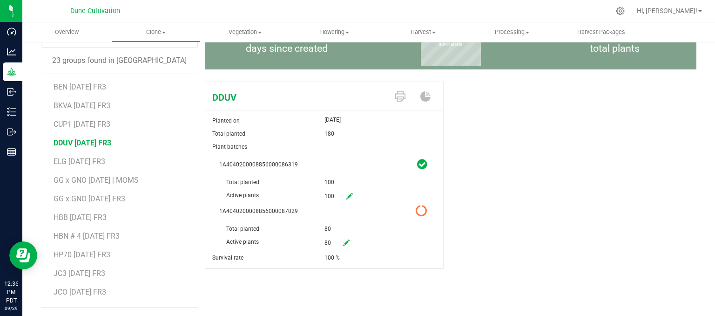
click at [418, 215] on icon at bounding box center [421, 211] width 12 height 12
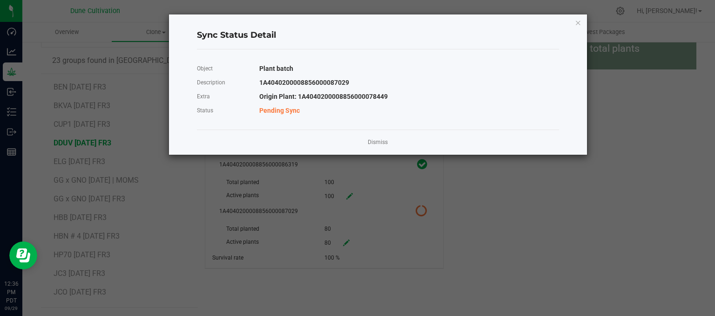
click at [382, 141] on link "Dismiss" at bounding box center [378, 142] width 20 height 8
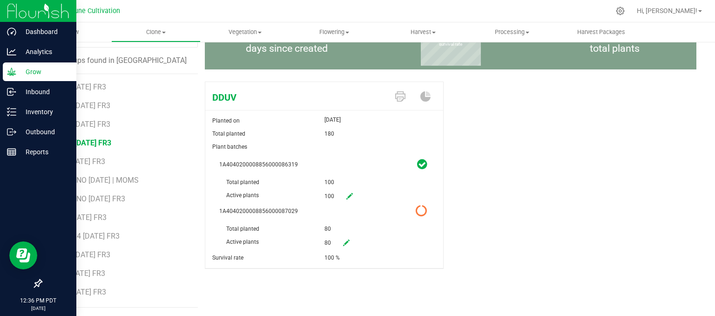
click at [28, 69] on p "Grow" at bounding box center [44, 71] width 56 height 11
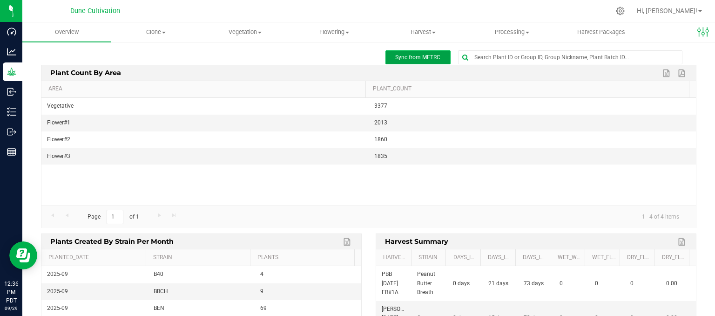
click at [426, 63] on button "Sync from METRC" at bounding box center [417, 57] width 65 height 14
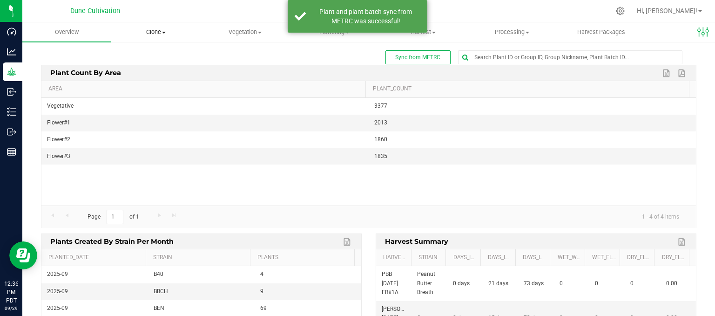
click at [143, 28] on uib-tab-heading "Clone Create plants Cloning groups Cloning plant batches Apply to plants" at bounding box center [156, 32] width 88 height 19
click at [167, 67] on span "Cloning groups" at bounding box center [146, 67] width 70 height 8
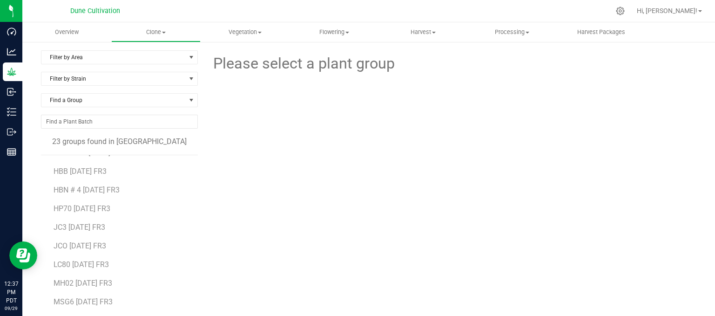
scroll to position [63, 0]
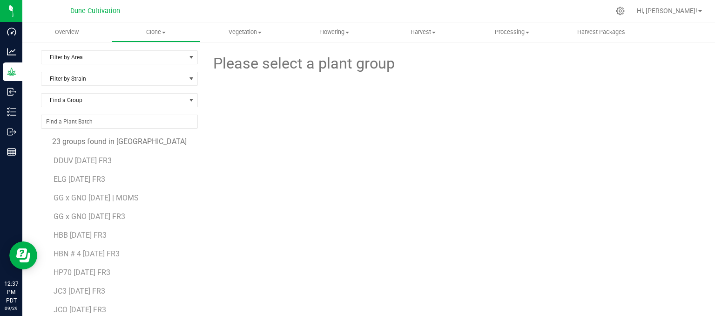
click at [93, 166] on li "ELG [DATE] FR3" at bounding box center [123, 175] width 138 height 19
click at [93, 162] on span "DDUV [DATE] FR3" at bounding box center [83, 160] width 58 height 9
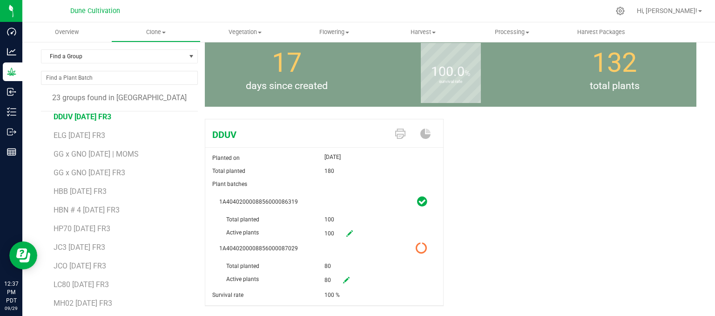
scroll to position [81, 0]
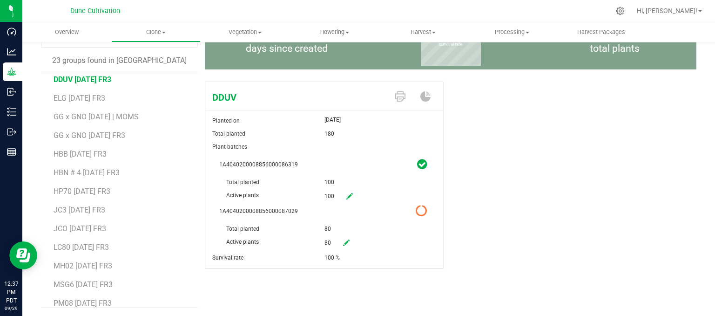
click at [416, 210] on icon at bounding box center [421, 211] width 12 height 12
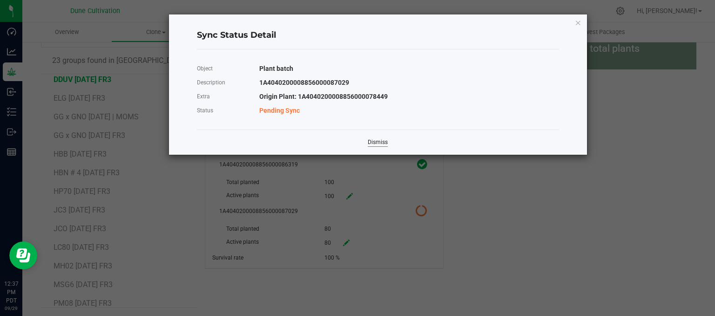
click at [368, 144] on link "Dismiss" at bounding box center [378, 142] width 20 height 8
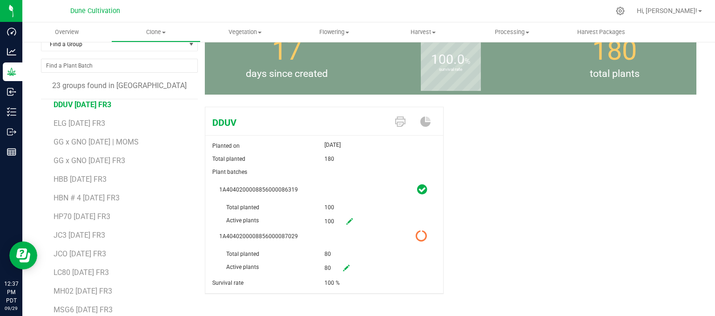
scroll to position [0, 0]
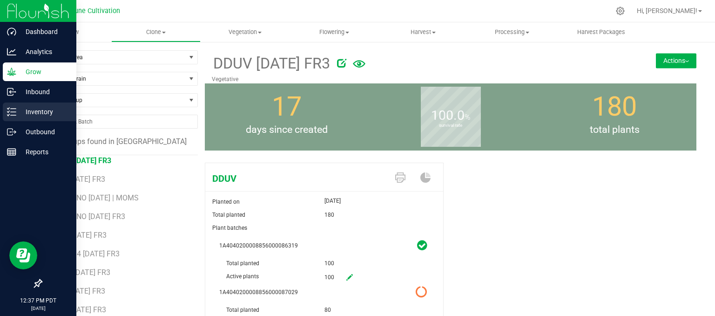
click at [30, 110] on p "Inventory" at bounding box center [44, 111] width 56 height 11
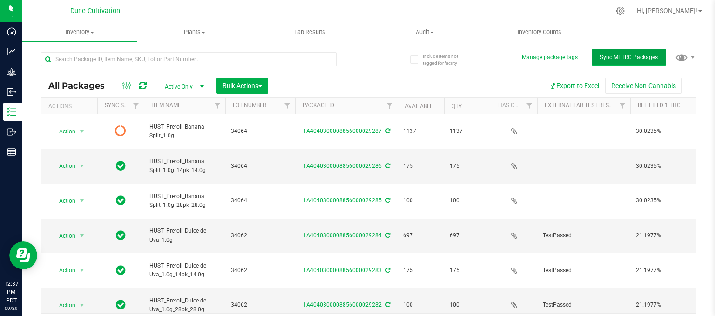
click at [610, 58] on span "Sync METRC Packages" at bounding box center [629, 57] width 58 height 7
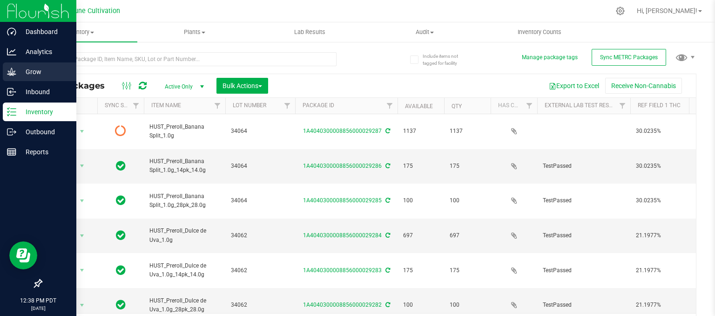
click at [32, 66] on p "Grow" at bounding box center [44, 71] width 56 height 11
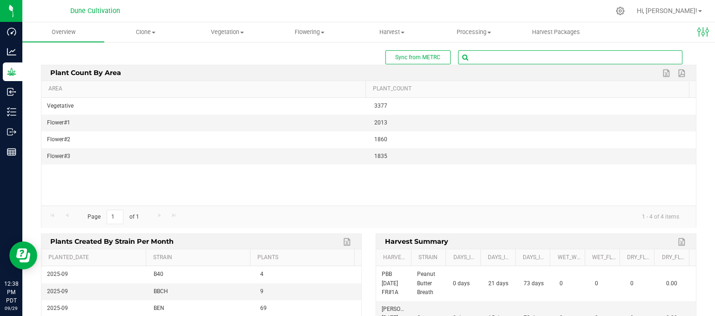
click at [492, 61] on input "text" at bounding box center [569, 57] width 223 height 13
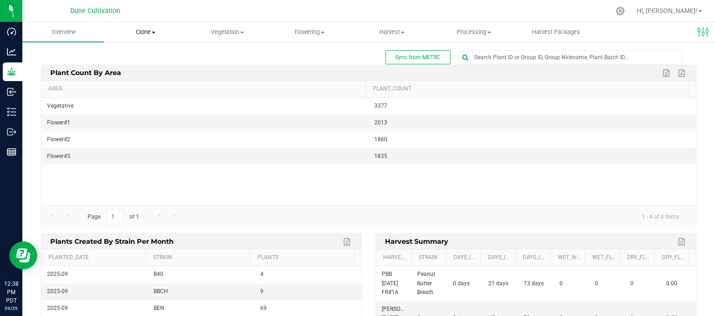
click at [134, 34] on span "Clone" at bounding box center [145, 32] width 81 height 8
click at [146, 73] on li "Cloning groups" at bounding box center [149, 67] width 91 height 11
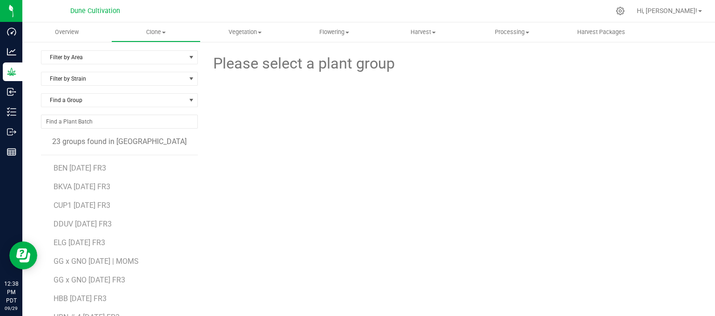
click at [75, 217] on li "DDUV [DATE] FR3" at bounding box center [123, 220] width 138 height 19
click at [80, 222] on span "DDUV [DATE] FR3" at bounding box center [83, 223] width 58 height 9
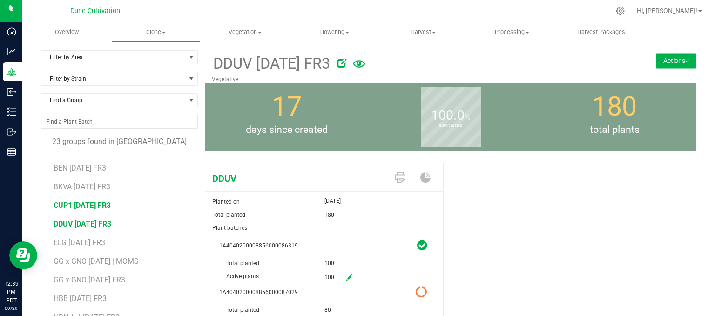
click at [88, 206] on span "CUP1 [DATE] FR3" at bounding box center [82, 205] width 57 height 9
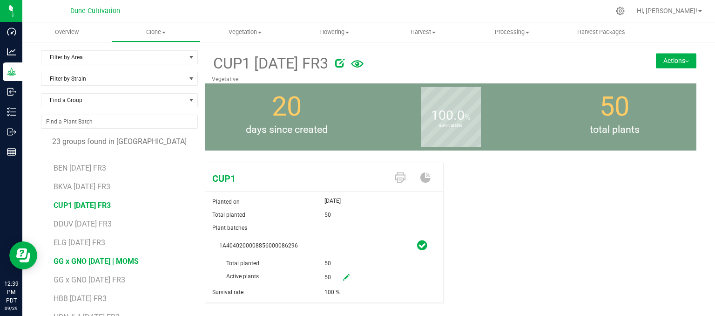
click at [89, 263] on span "GG x GNO [DATE] | MOMS" at bounding box center [96, 260] width 85 height 9
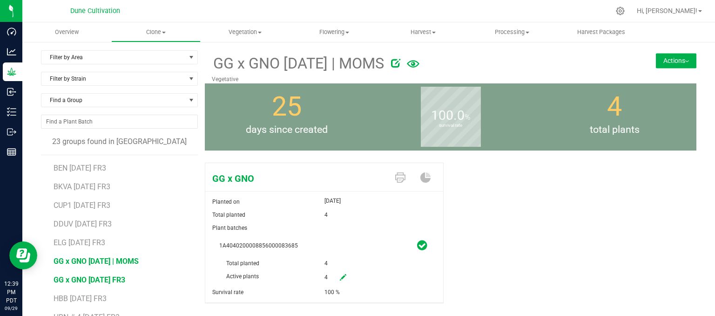
click at [106, 275] on span "GG x GNO [DATE] FR3" at bounding box center [90, 279] width 72 height 9
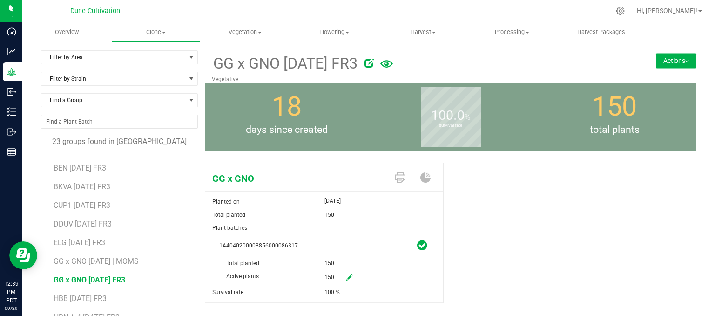
click at [659, 65] on button "Actions" at bounding box center [676, 60] width 40 height 15
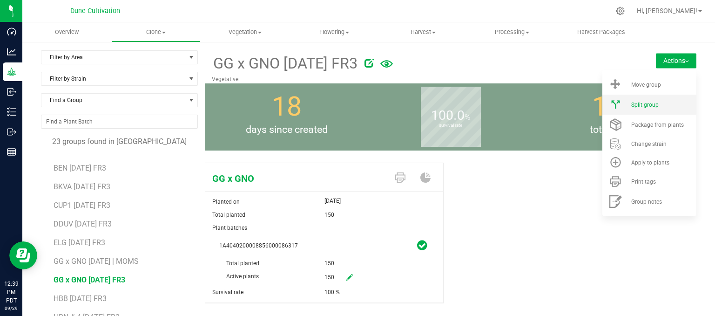
click at [631, 107] on span "Split group" at bounding box center [644, 104] width 27 height 7
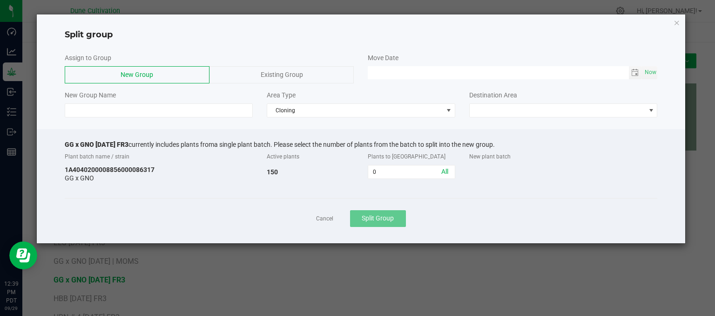
click at [390, 160] on div "Plants to [GEOGRAPHIC_DATA]" at bounding box center [411, 156] width 101 height 17
click at [385, 166] on input "0" at bounding box center [411, 171] width 86 height 13
type input "135"
click at [354, 182] on div "Plant batch name / strain Active plants Plants to split New plant batch 1A40402…" at bounding box center [361, 166] width 593 height 36
click at [413, 118] on div "Assign to Group New Group Existing Group Move Date Now New Group Name Area Type…" at bounding box center [361, 85] width 649 height 74
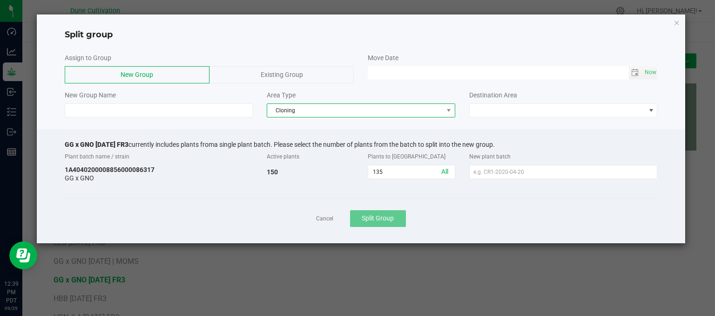
click at [391, 113] on span "Cloning" at bounding box center [355, 110] width 176 height 13
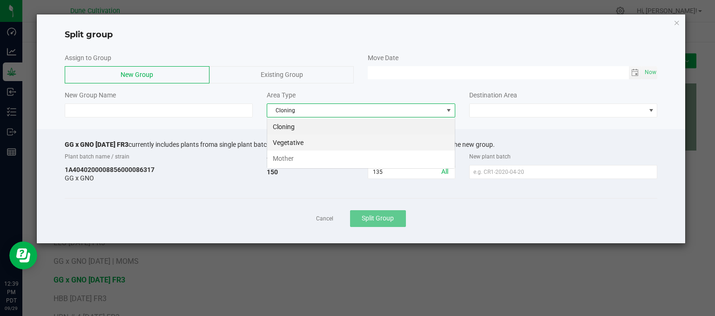
scroll to position [13, 188]
click at [305, 143] on li "Vegetative" at bounding box center [361, 143] width 188 height 16
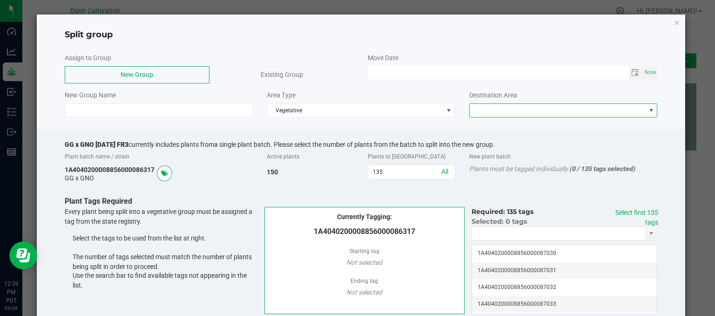
click at [512, 115] on span at bounding box center [558, 110] width 176 height 13
click at [486, 129] on li "Vegetative" at bounding box center [557, 127] width 185 height 16
click at [631, 73] on span "Toggle calendar" at bounding box center [634, 72] width 7 height 7
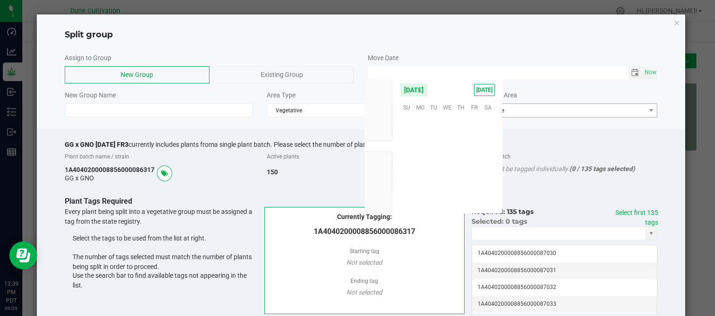
scroll to position [150986, 0]
click at [454, 158] on span "25" at bounding box center [460, 164] width 13 height 14
type input "[DATE] 12:00 AM"
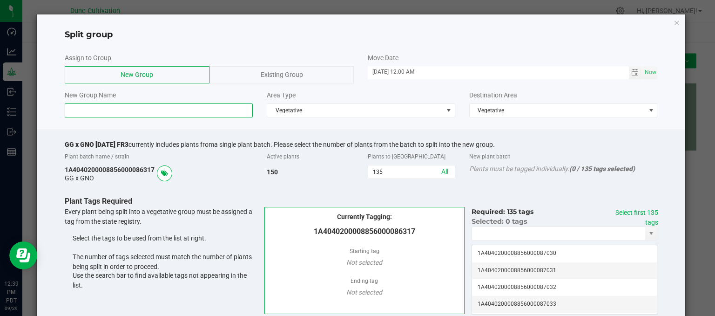
click at [136, 105] on input at bounding box center [159, 110] width 189 height 14
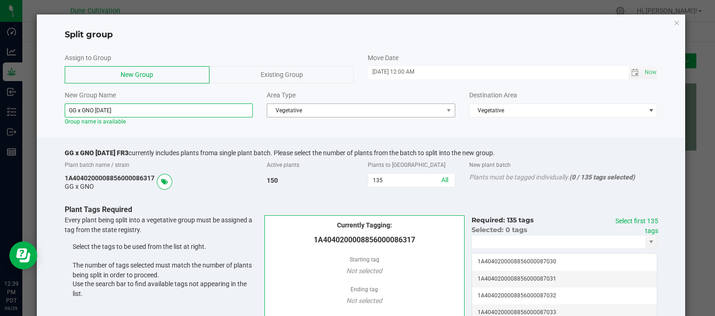
type input "GG x GNO 09.25.2025"
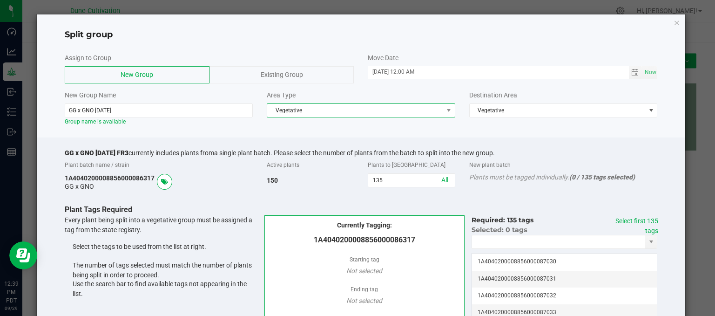
click at [298, 108] on span "Vegetative" at bounding box center [355, 110] width 176 height 13
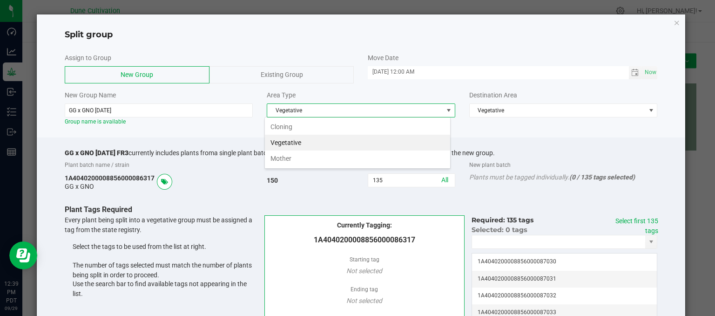
scroll to position [13, 186]
click at [316, 144] on li "Vegetative" at bounding box center [357, 143] width 185 height 16
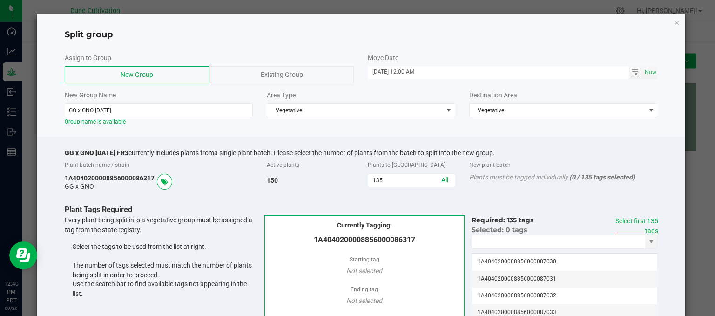
click at [627, 222] on link "Select first 135 tags" at bounding box center [636, 225] width 43 height 17
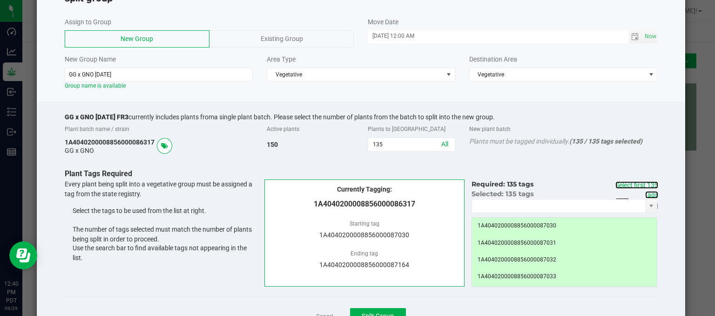
scroll to position [47, 0]
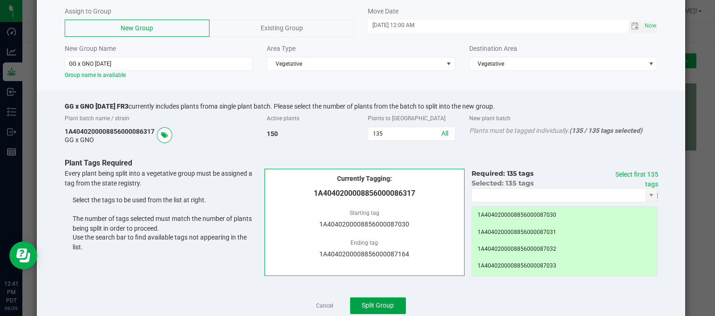
click at [371, 302] on span "Split Group" at bounding box center [378, 304] width 32 height 7
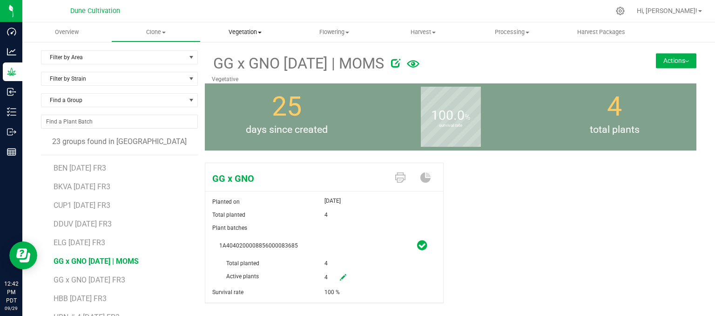
click at [246, 30] on span "Vegetation" at bounding box center [245, 32] width 88 height 8
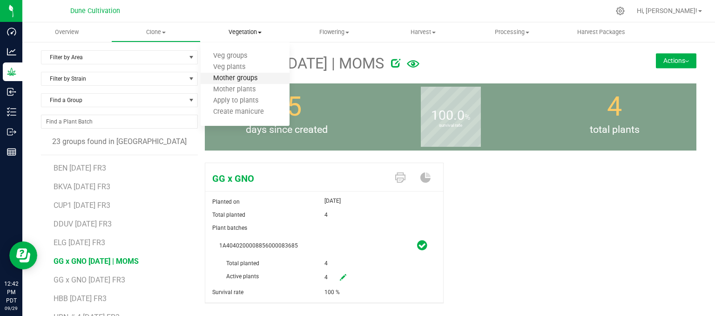
click at [233, 74] on span "Mother groups" at bounding box center [235, 78] width 69 height 8
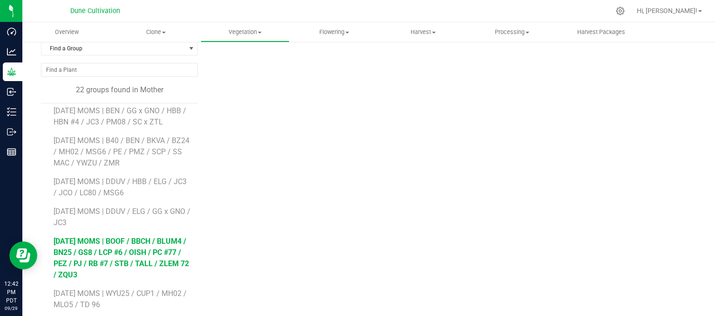
scroll to position [81, 0]
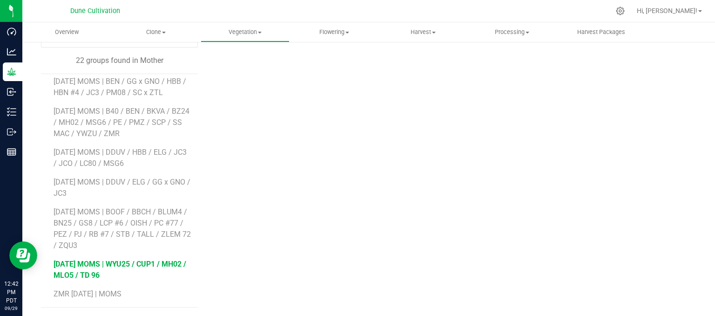
click at [110, 271] on span "[DATE] MOMS | WYU25 / CUP1 / MH02 / MLO5 / TD 96" at bounding box center [120, 269] width 133 height 20
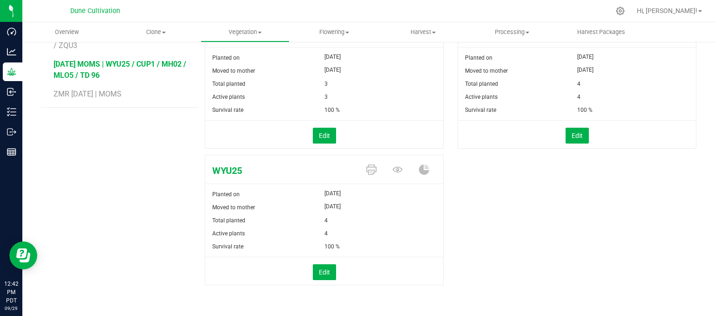
scroll to position [141, 0]
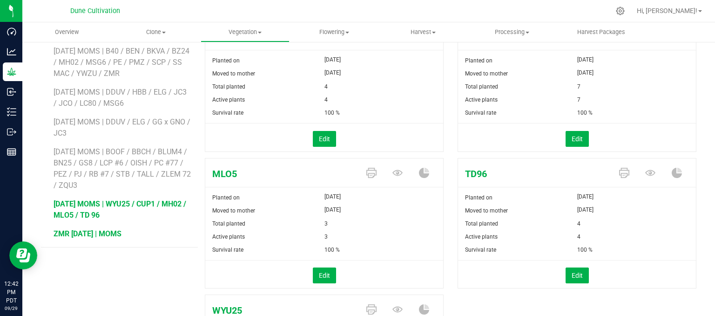
click at [98, 231] on span "ZMR [DATE] | MOMS" at bounding box center [88, 233] width 68 height 9
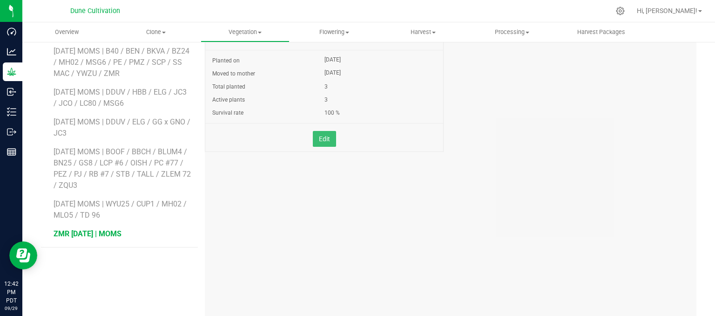
scroll to position [81, 0]
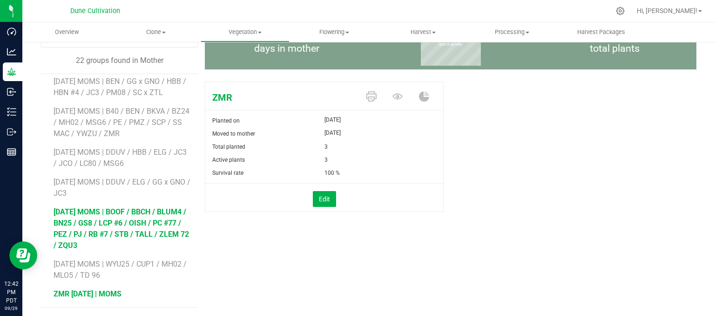
click at [119, 215] on li "[DATE] MOMS | BOOF / BBCH / BLUM4 / BN25 / GS8 / LCP #6 / OISH / PC #77 / PEZ /…" at bounding box center [123, 225] width 138 height 52
click at [119, 215] on span "[DATE] MOMS | BOOF / BBCH / BLUM4 / BN25 / GS8 / LCP #6 / OISH / PC #77 / PEZ /…" at bounding box center [121, 228] width 135 height 42
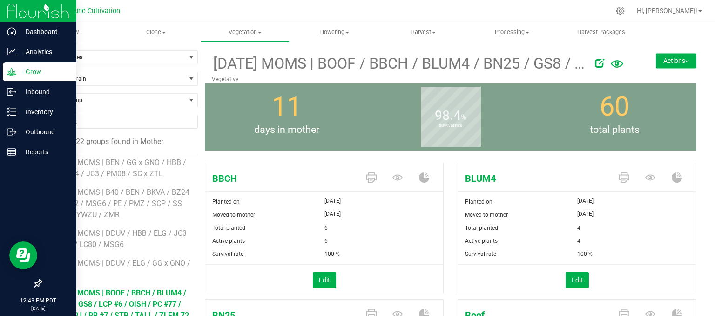
click at [15, 75] on icon at bounding box center [11, 71] width 9 height 9
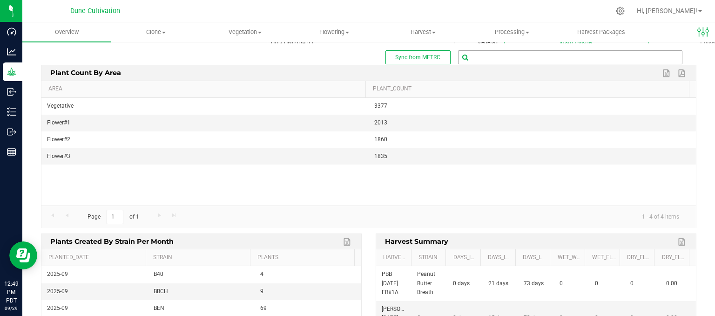
click at [470, 60] on input "text" at bounding box center [569, 57] width 223 height 13
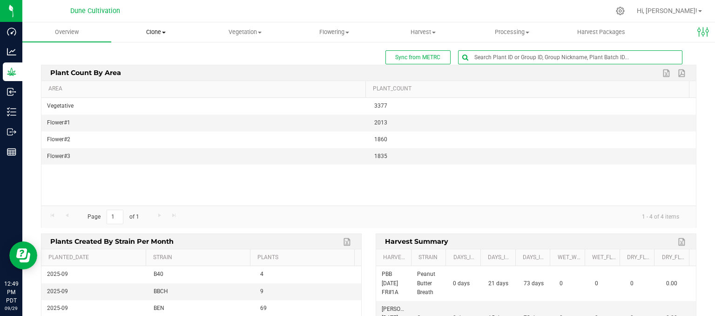
click at [151, 36] on uib-tab-heading "Clone Create plants Cloning groups Cloning plant batches Apply to plants" at bounding box center [156, 32] width 88 height 19
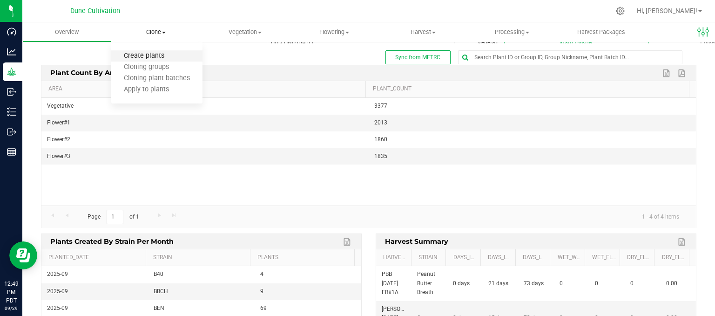
click at [146, 57] on span "Create plants" at bounding box center [144, 56] width 66 height 8
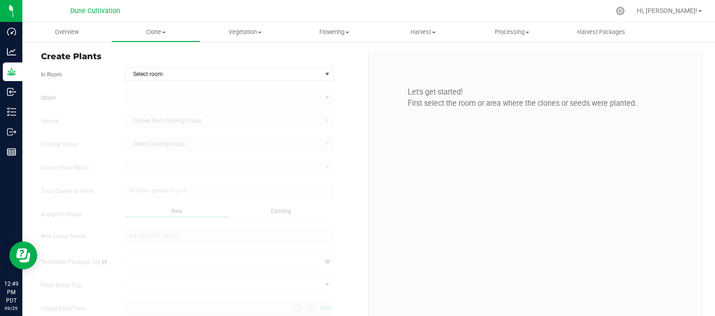
type input "9/29/2025 12:49 PM"
click at [152, 27] on uib-tab-heading "Clone Create plants Cloning groups Cloning plant batches Apply to plants" at bounding box center [156, 32] width 88 height 19
click at [156, 66] on span "Cloning groups" at bounding box center [146, 67] width 70 height 8
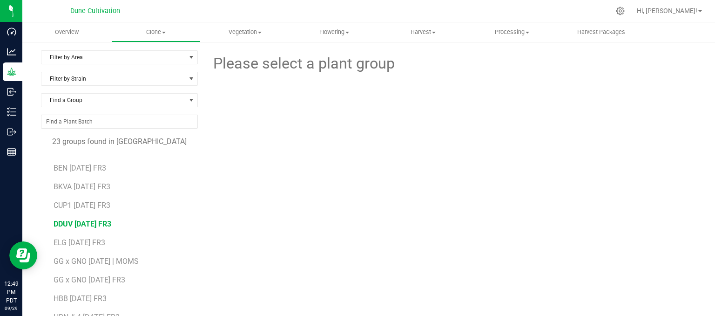
click at [101, 222] on span "DDUV [DATE] FR3" at bounding box center [83, 223] width 58 height 9
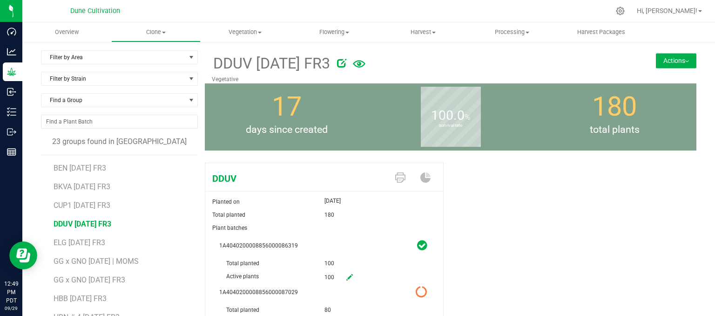
click at [420, 246] on icon at bounding box center [422, 245] width 10 height 12
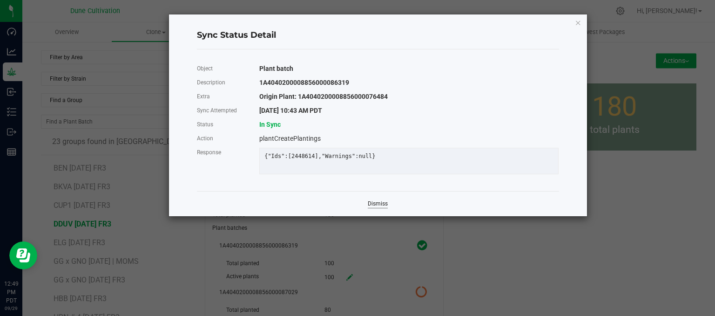
click at [382, 208] on link "Dismiss" at bounding box center [378, 204] width 20 height 8
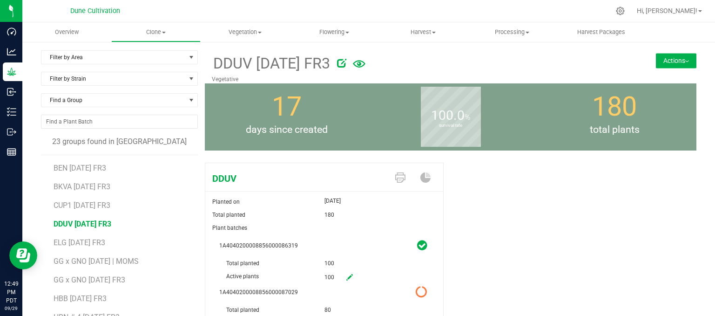
click at [417, 294] on icon at bounding box center [421, 292] width 12 height 12
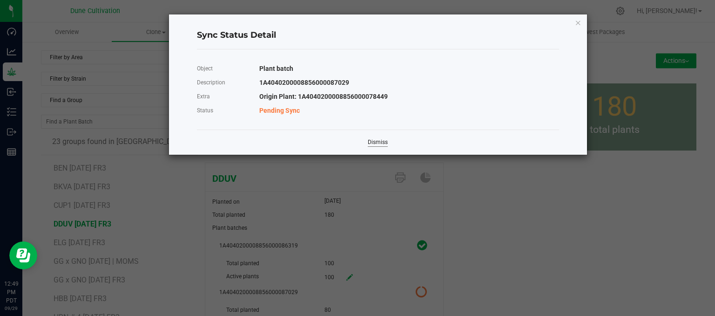
click at [380, 143] on link "Dismiss" at bounding box center [378, 142] width 20 height 8
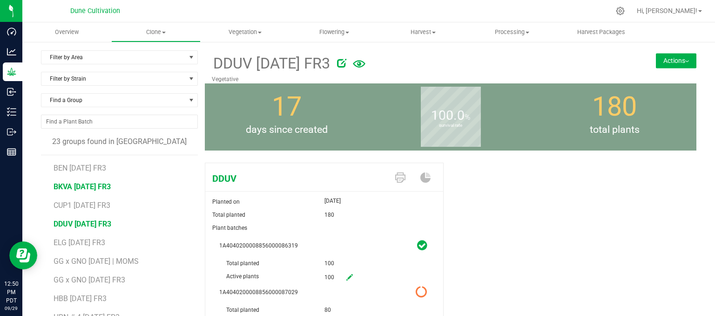
scroll to position [140, 0]
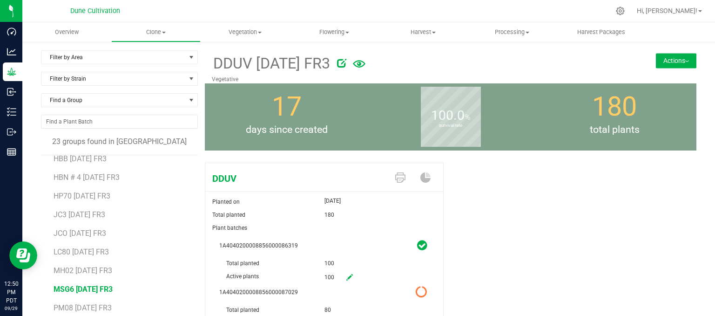
click at [82, 291] on span "MSG6 [DATE] FR3" at bounding box center [83, 288] width 59 height 9
click at [676, 62] on button "Actions" at bounding box center [676, 60] width 40 height 15
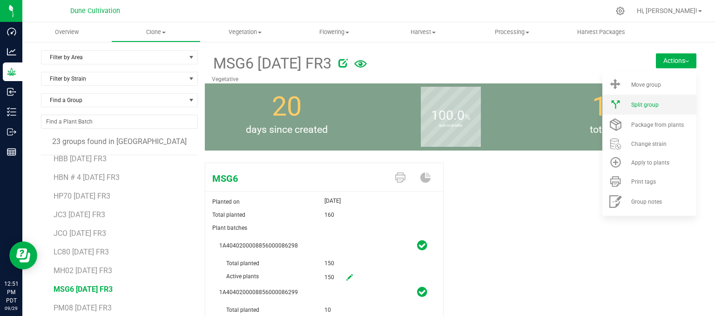
click at [644, 101] on span "Split group" at bounding box center [644, 104] width 27 height 7
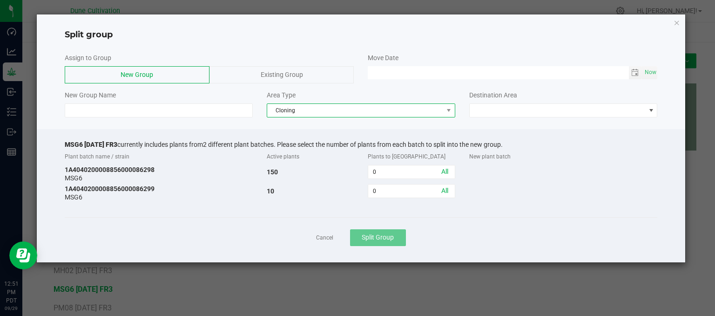
click at [303, 108] on span "Cloning" at bounding box center [355, 110] width 176 height 13
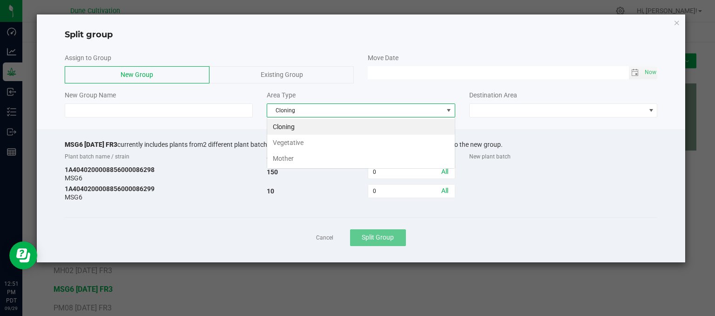
scroll to position [13, 188]
click at [310, 137] on li "Vegetative" at bounding box center [361, 143] width 188 height 16
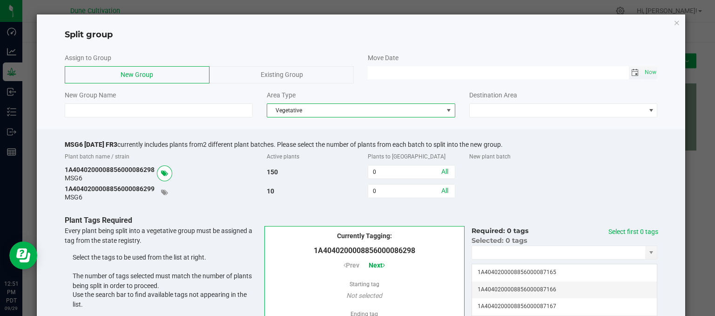
click at [631, 74] on span "Toggle calendar" at bounding box center [634, 72] width 7 height 7
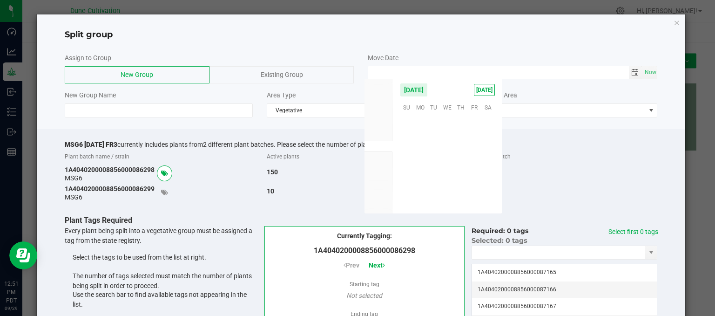
scroll to position [150986, 0]
click at [462, 160] on span "25" at bounding box center [460, 164] width 13 height 14
type input "[DATE] 12:00 AM"
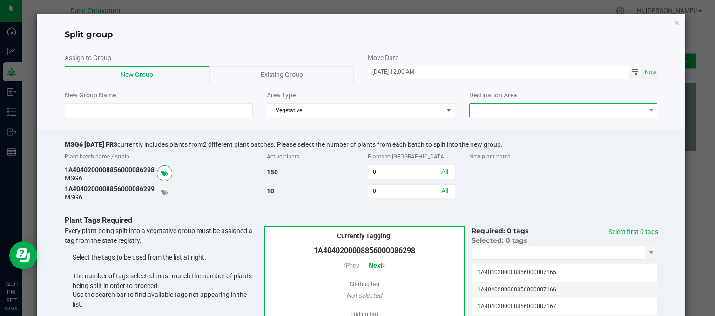
click at [510, 105] on span at bounding box center [558, 110] width 176 height 13
click at [507, 133] on li "Vegetative" at bounding box center [557, 127] width 185 height 16
click at [499, 106] on span "Vegetative" at bounding box center [558, 110] width 176 height 13
click at [492, 118] on div "Vegetative" at bounding box center [558, 127] width 186 height 20
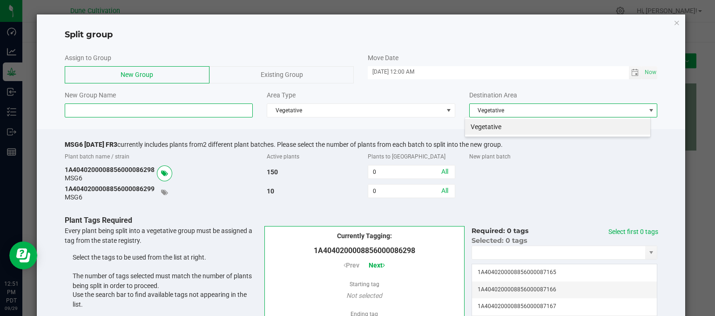
click at [120, 109] on input at bounding box center [159, 110] width 189 height 14
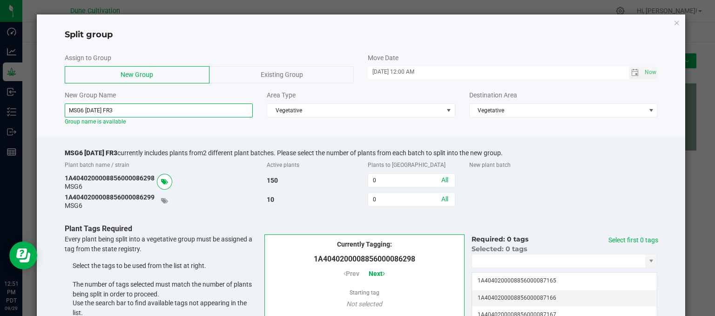
type input "MSG6 09.25.25 FR3"
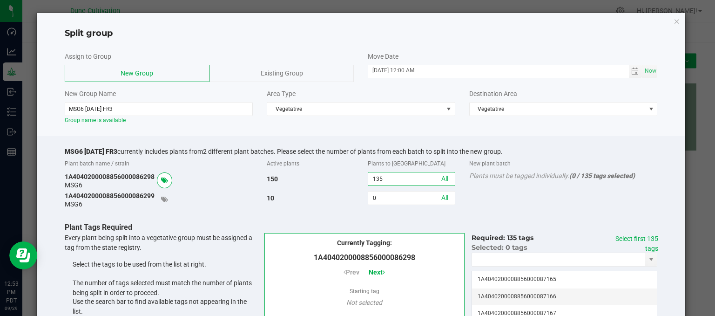
scroll to position [94, 0]
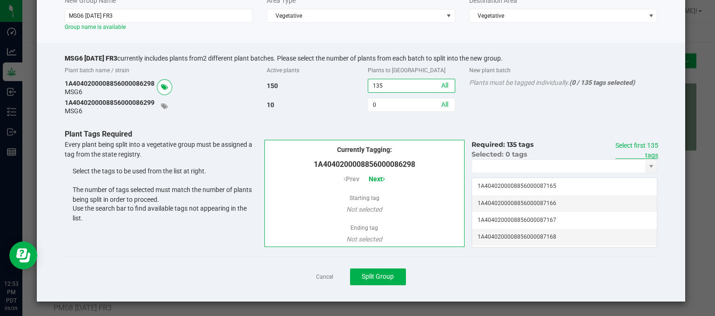
type input "135"
click at [640, 143] on link "Select first 135 tags" at bounding box center [636, 150] width 43 height 17
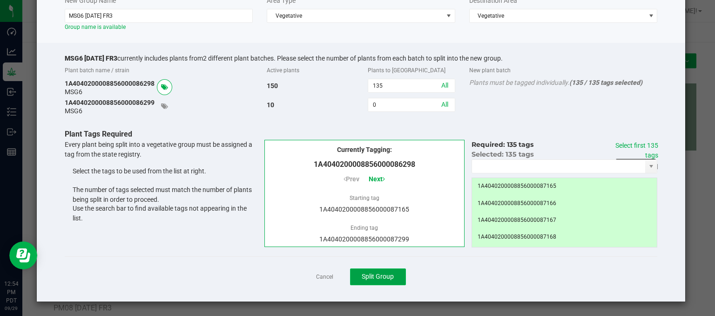
click at [376, 278] on span "Split Group" at bounding box center [378, 275] width 32 height 7
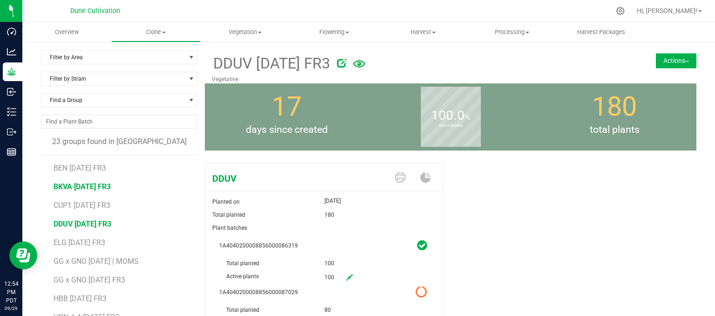
click at [91, 185] on span "BKVA [DATE] FR3" at bounding box center [82, 186] width 57 height 9
click at [668, 56] on button "Actions" at bounding box center [676, 60] width 40 height 15
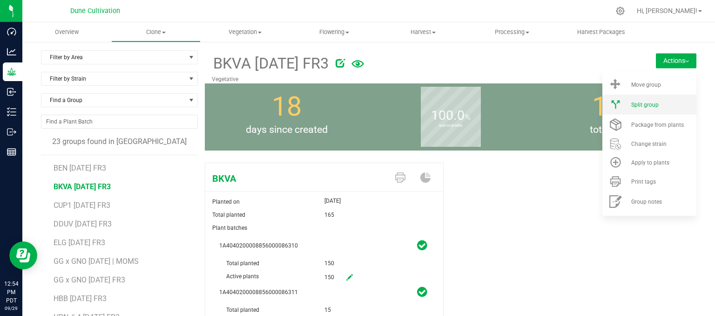
click at [640, 105] on span "Split group" at bounding box center [644, 104] width 27 height 7
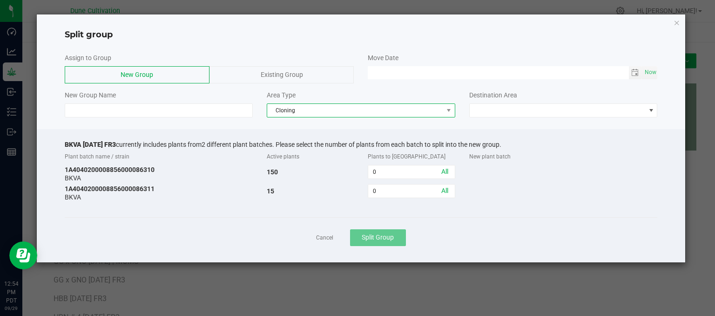
click at [296, 114] on span "Cloning" at bounding box center [355, 110] width 176 height 13
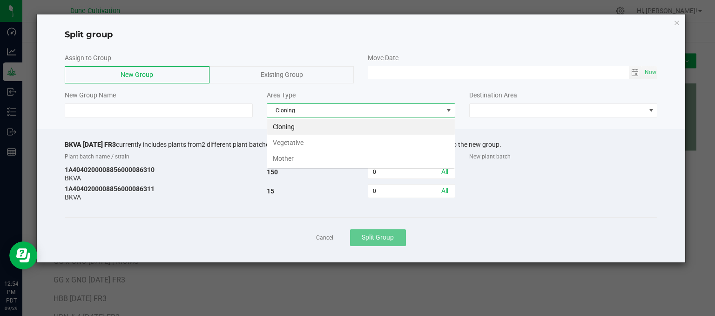
scroll to position [13, 188]
click at [306, 143] on li "Vegetative" at bounding box center [361, 143] width 188 height 16
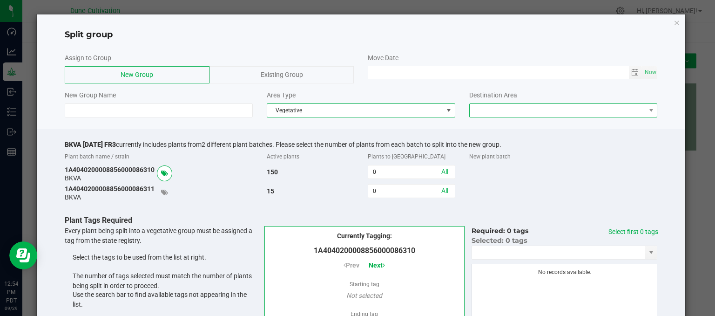
click at [546, 112] on span at bounding box center [558, 110] width 176 height 13
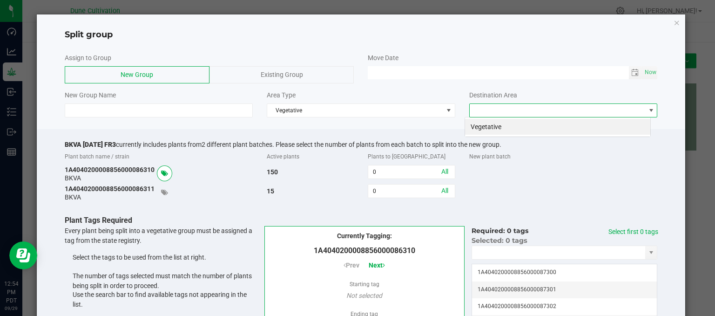
scroll to position [13, 186]
click at [498, 134] on li "Vegetative" at bounding box center [557, 127] width 185 height 16
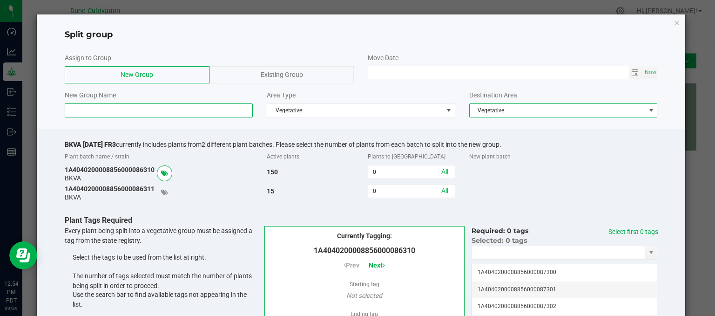
click at [139, 115] on input at bounding box center [159, 110] width 189 height 14
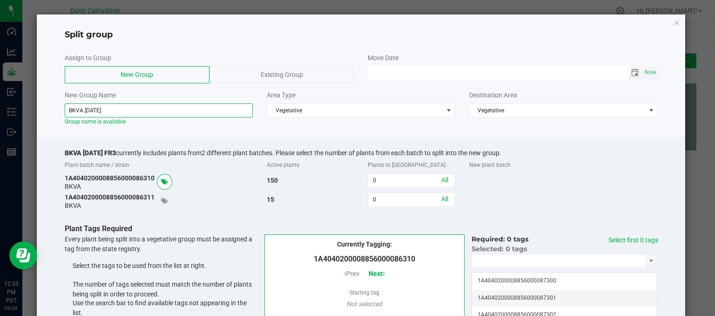
click at [632, 71] on span "Toggle calendar" at bounding box center [634, 72] width 7 height 7
type input "BKVA 09.25.2025"
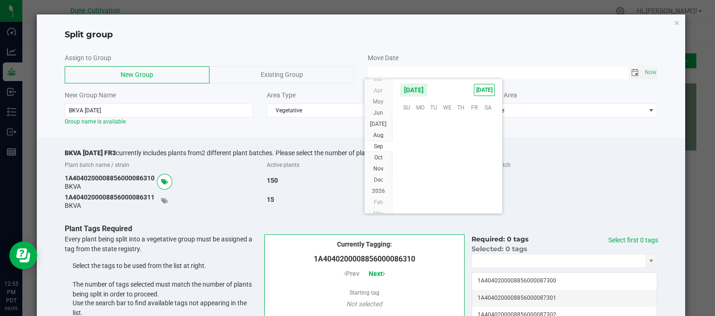
scroll to position [150986, 0]
click at [460, 162] on span "25" at bounding box center [460, 164] width 13 height 14
type input "[DATE] 12:00 AM"
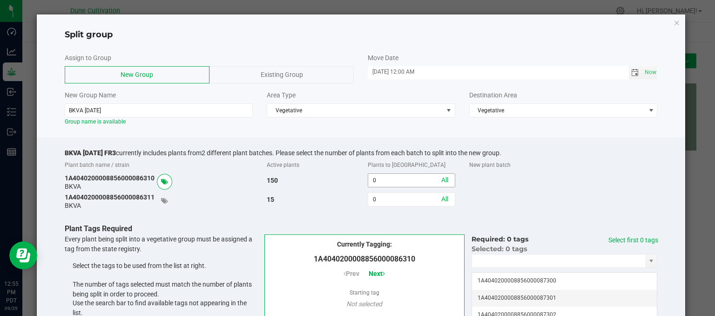
click at [390, 180] on input "0" at bounding box center [411, 180] width 86 height 13
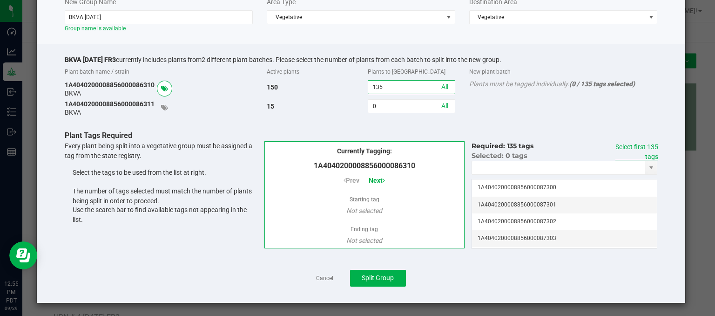
type input "135"
click at [630, 146] on link "Select first 135 tags" at bounding box center [636, 151] width 43 height 17
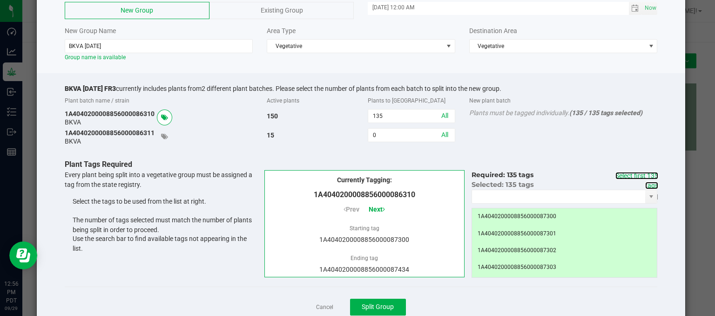
scroll to position [94, 0]
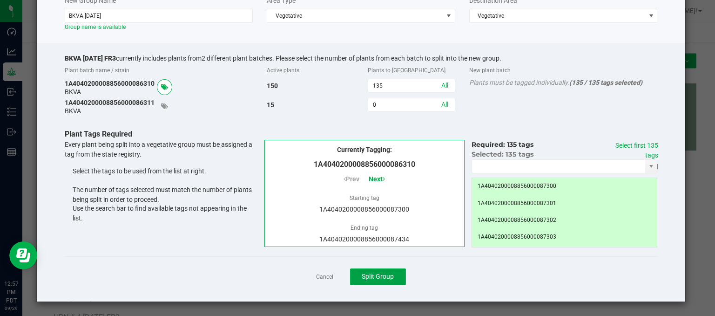
click at [366, 279] on span "Split Group" at bounding box center [378, 275] width 32 height 7
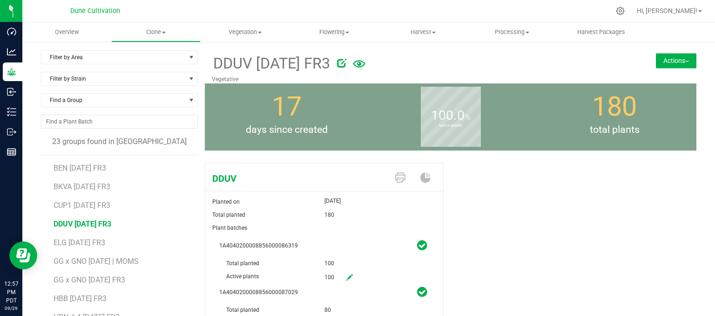
click at [659, 64] on button "Actions" at bounding box center [676, 60] width 40 height 15
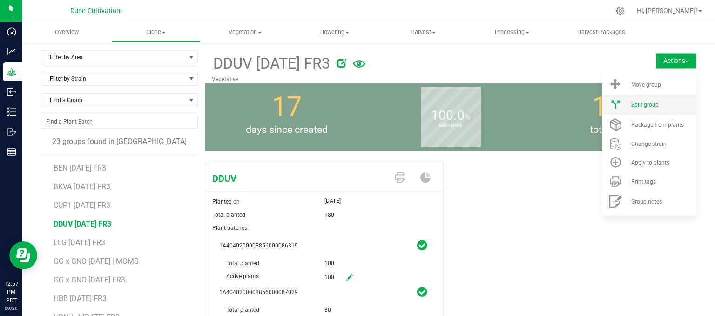
click at [644, 103] on span "Split group" at bounding box center [644, 104] width 27 height 7
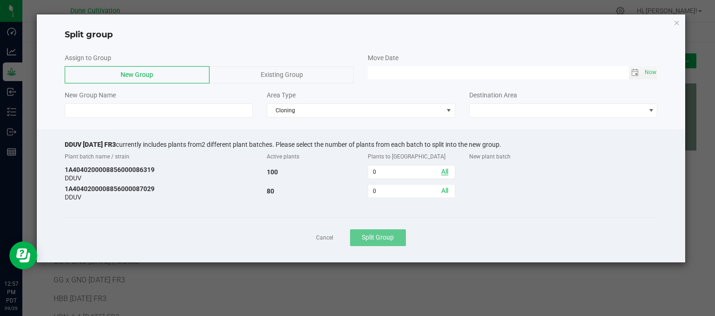
click at [446, 172] on link "All" at bounding box center [444, 171] width 7 height 7
type input "100"
click at [445, 192] on link "All" at bounding box center [444, 190] width 7 height 7
type input "80"
click at [445, 192] on link "All" at bounding box center [444, 190] width 7 height 7
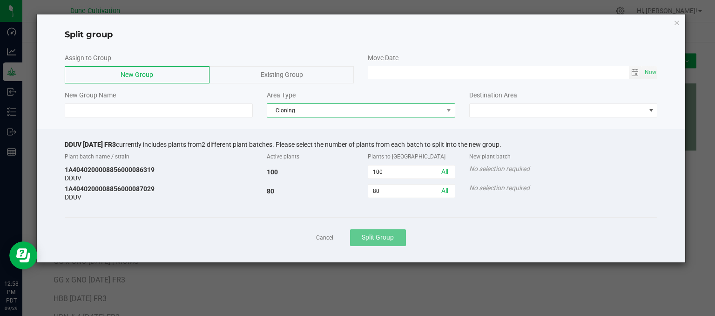
click at [396, 116] on span "Cloning" at bounding box center [355, 110] width 176 height 13
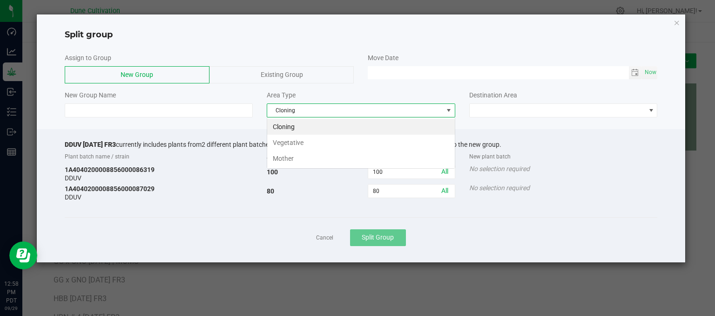
scroll to position [13, 188]
click at [326, 139] on li "Vegetative" at bounding box center [361, 143] width 188 height 16
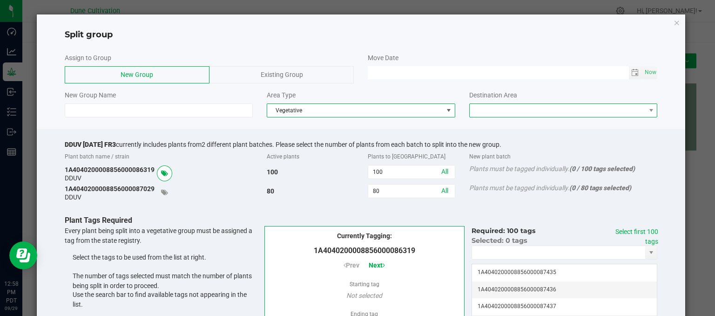
drag, startPoint x: 572, startPoint y: 109, endPoint x: 549, endPoint y: 111, distance: 22.5
click at [570, 109] on span at bounding box center [558, 110] width 176 height 13
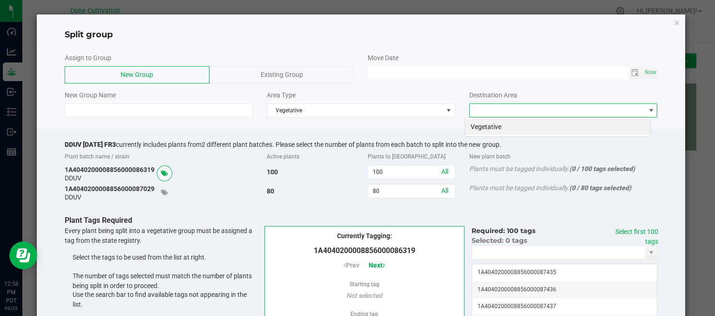
scroll to position [13, 186]
click at [503, 124] on li "Vegetative" at bounding box center [557, 127] width 185 height 16
click at [631, 71] on span "Toggle calendar" at bounding box center [634, 72] width 7 height 7
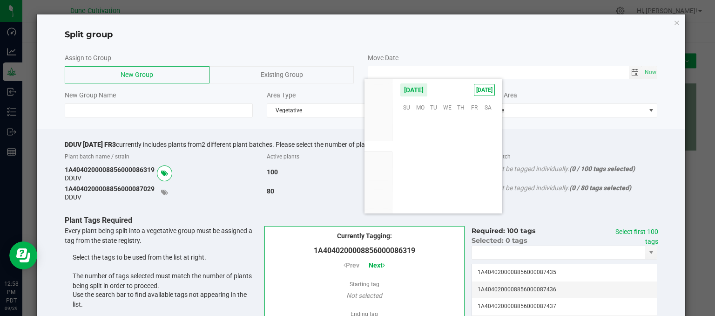
scroll to position [150986, 0]
click at [464, 162] on span "25" at bounding box center [460, 164] width 13 height 14
type input "[DATE] 12:00 AM"
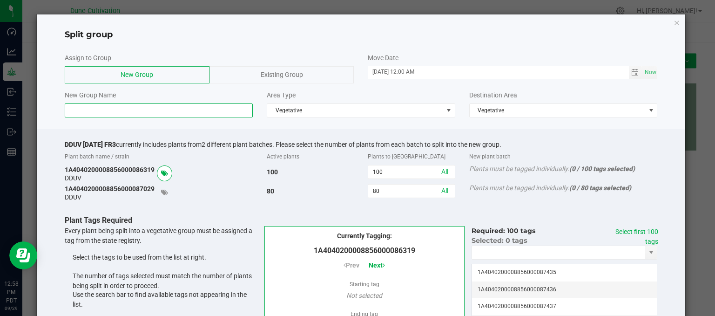
click at [110, 105] on input at bounding box center [159, 110] width 189 height 14
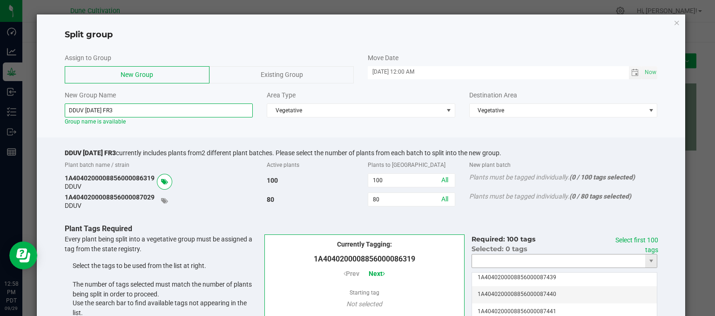
scroll to position [140, 0]
type input "DDUV 09.25.25 FR3"
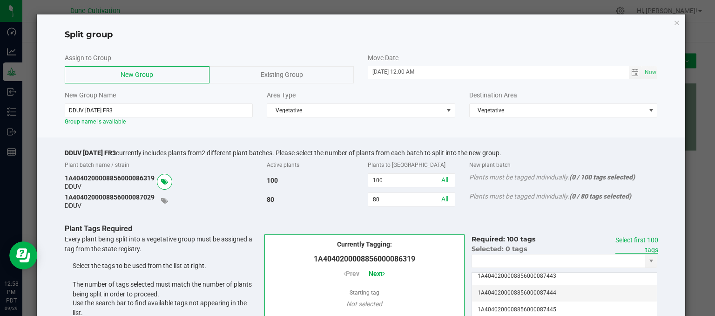
click at [644, 239] on link "Select first 100 tags" at bounding box center [636, 244] width 43 height 17
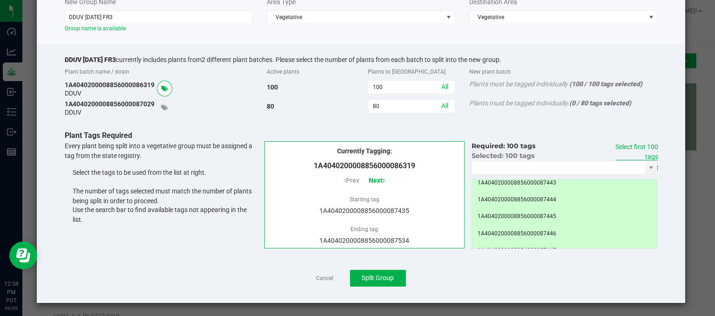
scroll to position [94, 0]
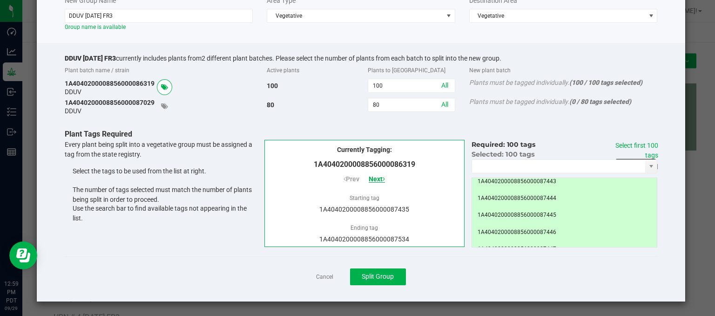
click at [370, 180] on span "Next" at bounding box center [377, 178] width 16 height 7
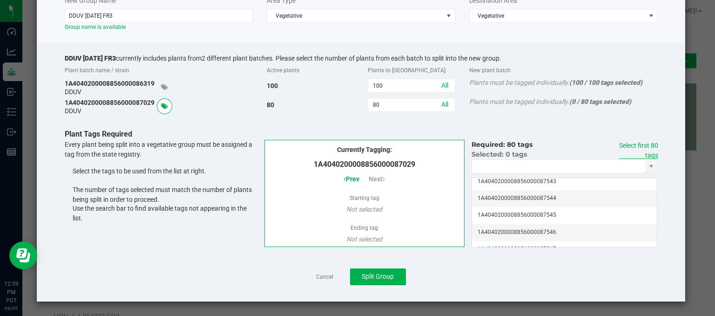
click at [622, 144] on link "Select first 80 tags" at bounding box center [638, 150] width 39 height 17
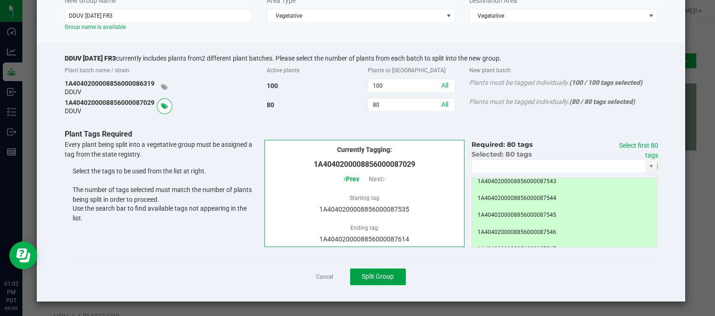
click at [389, 276] on span "Split Group" at bounding box center [378, 275] width 32 height 7
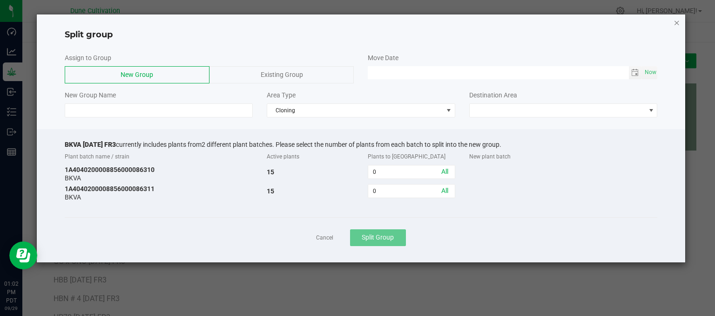
click at [675, 22] on icon "button" at bounding box center [677, 22] width 7 height 11
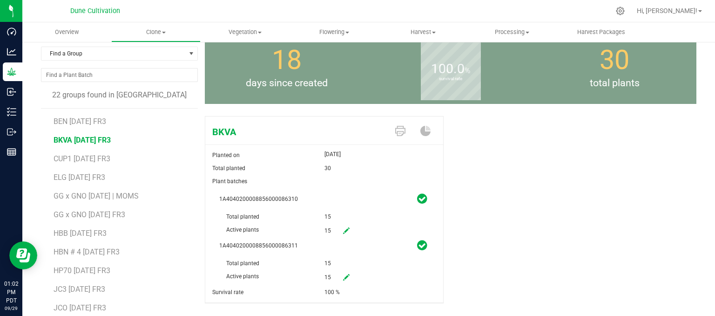
scroll to position [81, 0]
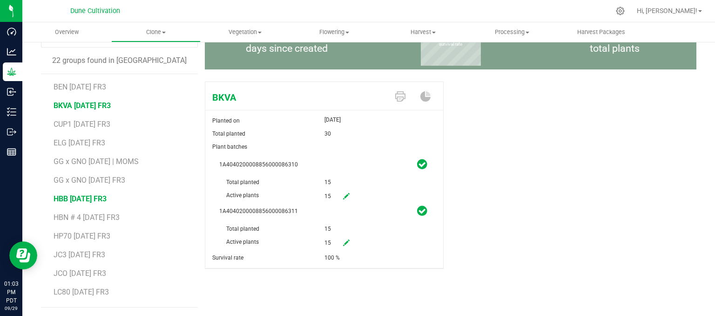
click at [80, 198] on span "HBB [DATE] FR3" at bounding box center [80, 198] width 53 height 9
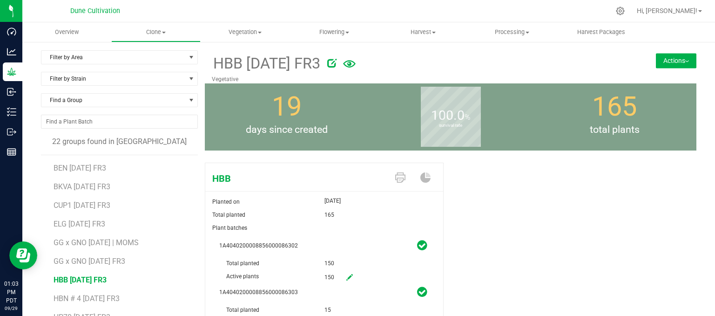
click at [662, 54] on button "Actions" at bounding box center [676, 60] width 40 height 15
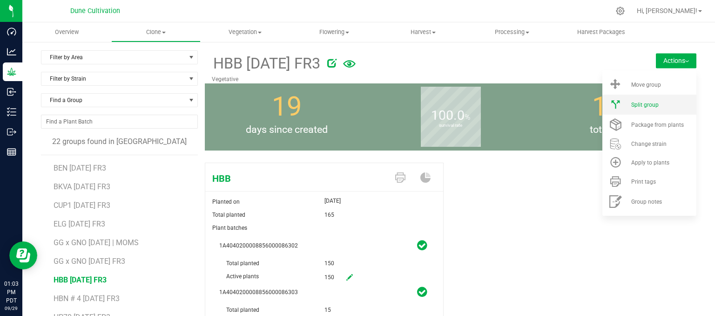
click at [638, 98] on li "Split group" at bounding box center [649, 104] width 94 height 20
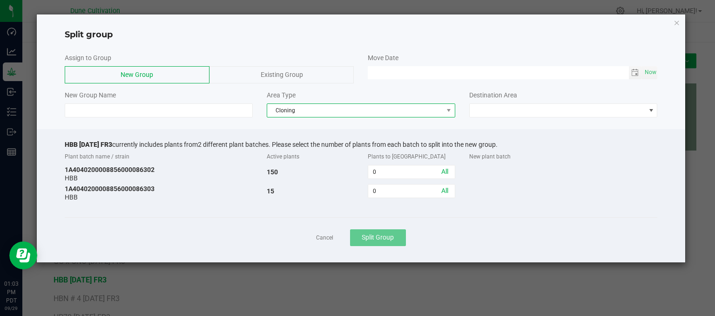
click at [301, 112] on span "Cloning" at bounding box center [355, 110] width 176 height 13
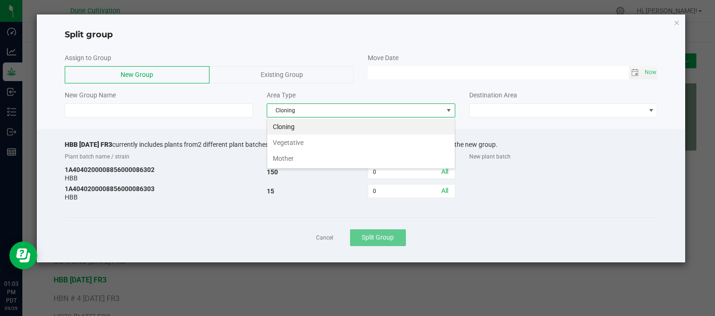
scroll to position [13, 188]
click at [292, 144] on li "Vegetative" at bounding box center [361, 143] width 188 height 16
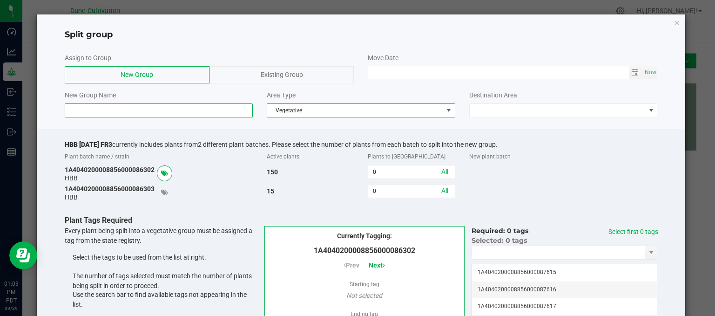
click at [207, 113] on input at bounding box center [159, 110] width 189 height 14
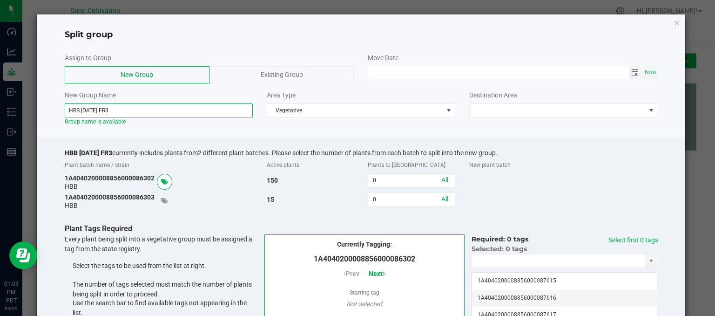
click at [631, 70] on span "Toggle calendar" at bounding box center [634, 72] width 7 height 7
type input "HBB 09.25.25 FR3"
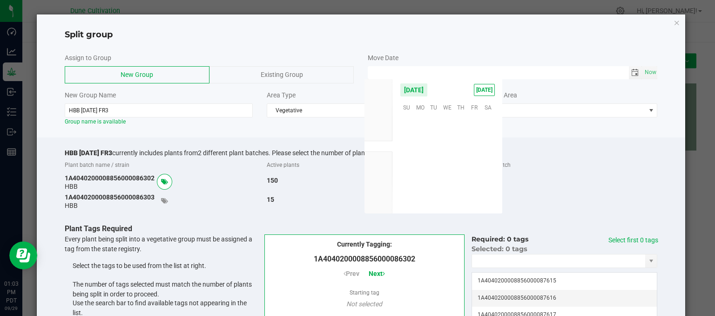
scroll to position [150986, 0]
click at [462, 163] on span "25" at bounding box center [460, 164] width 13 height 14
type input "[DATE] 12:00 AM"
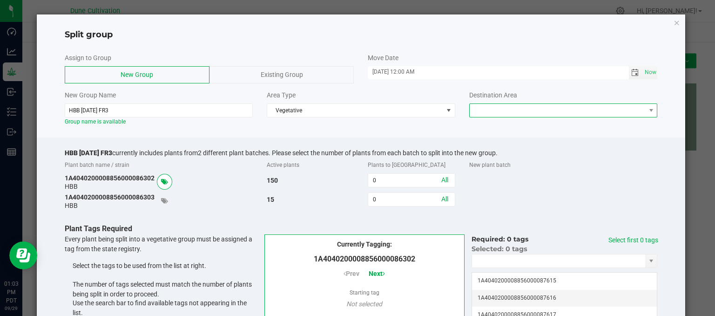
click at [526, 108] on span at bounding box center [558, 110] width 176 height 13
click at [501, 126] on li "Vegetative" at bounding box center [557, 127] width 185 height 16
drag, startPoint x: 399, startPoint y: 180, endPoint x: 399, endPoint y: 175, distance: 5.6
click at [398, 180] on input "0" at bounding box center [411, 180] width 86 height 13
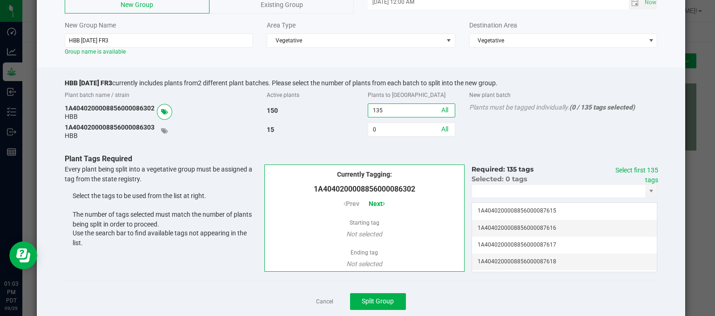
scroll to position [94, 0]
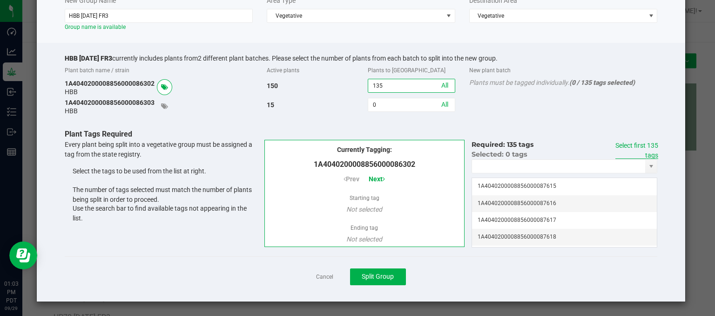
type input "135"
click at [637, 146] on link "Select first 135 tags" at bounding box center [636, 150] width 43 height 17
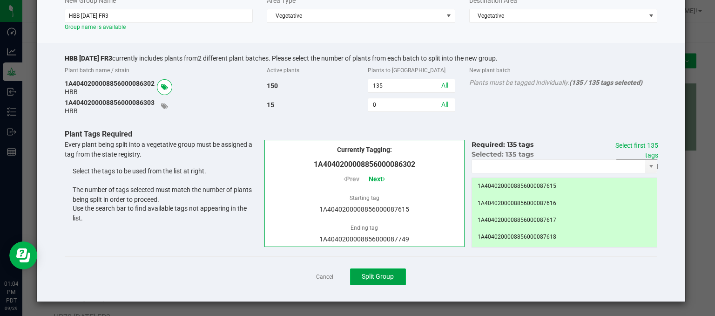
click at [366, 273] on span "Split Group" at bounding box center [378, 275] width 32 height 7
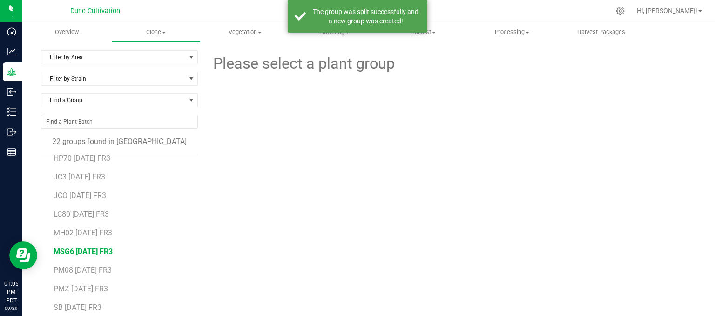
scroll to position [138, 0]
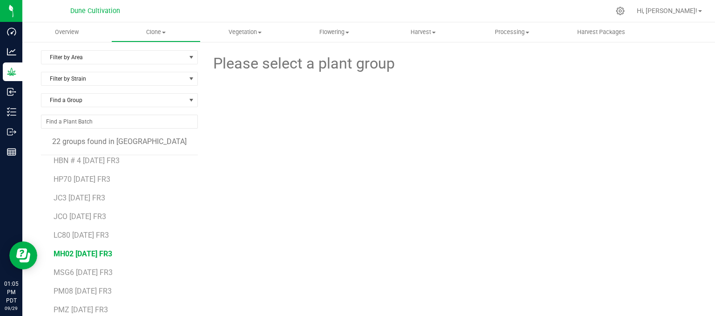
click at [86, 254] on span "MH02 [DATE] FR3" at bounding box center [83, 253] width 59 height 9
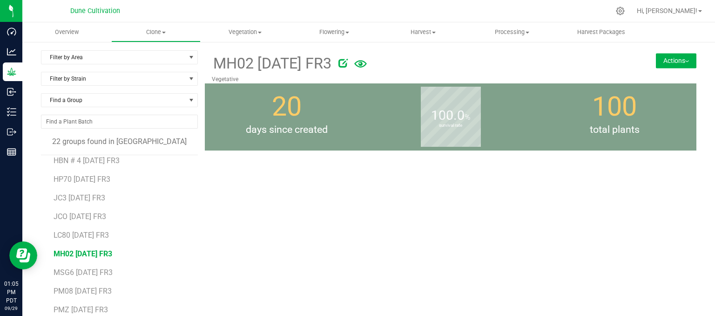
click at [80, 254] on span "MH02 [DATE] FR3" at bounding box center [83, 253] width 59 height 9
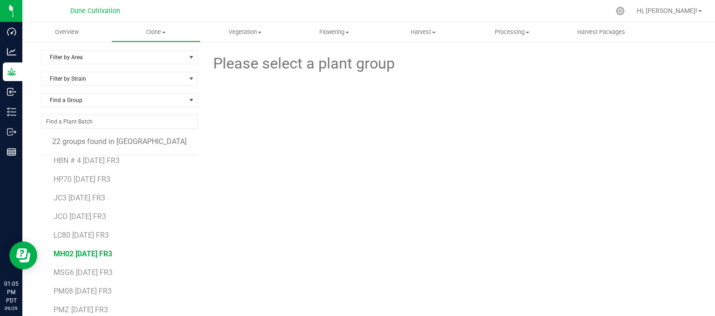
click at [102, 253] on span "MH02 [DATE] FR3" at bounding box center [83, 253] width 59 height 9
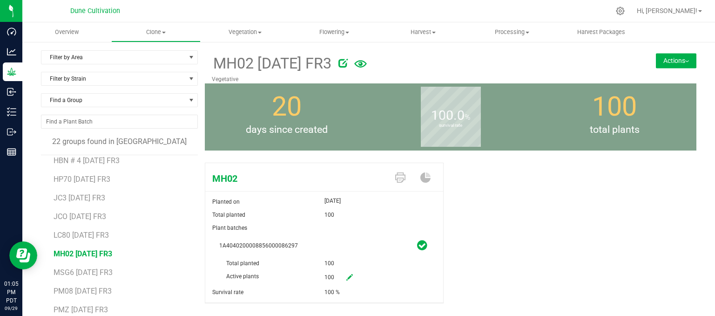
click at [656, 58] on button "Actions" at bounding box center [676, 60] width 40 height 15
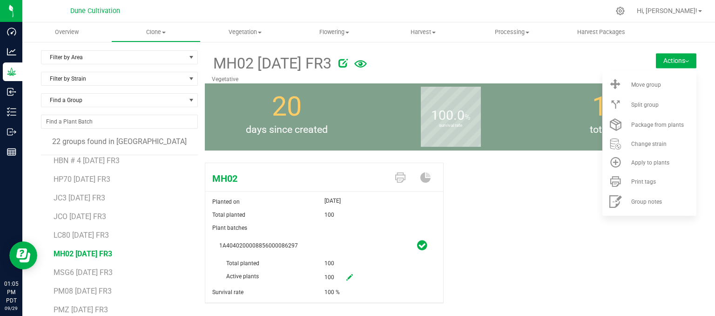
click at [536, 179] on div "MH02 Planted on Sep 9, 2025 Total planted 100 Plant batches 1A40402000088560000…" at bounding box center [451, 243] width 492 height 168
drag, startPoint x: 525, startPoint y: 220, endPoint x: 532, endPoint y: 189, distance: 32.0
click at [525, 216] on div "MH02 Planted on Sep 9, 2025 Total planted 100 Plant batches 1A40402000088560000…" at bounding box center [451, 243] width 492 height 168
click at [161, 29] on span "Clone" at bounding box center [156, 32] width 88 height 8
click at [143, 53] on span "Create plants" at bounding box center [144, 56] width 66 height 8
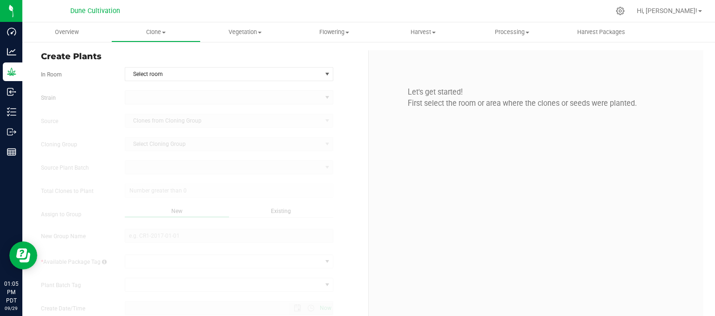
type input "9/29/2025 1:05 PM"
click at [148, 75] on span "Select room" at bounding box center [223, 73] width 196 height 13
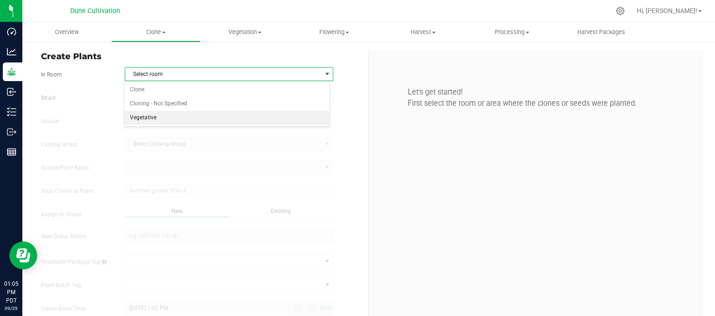
click at [143, 118] on li "Vegetative" at bounding box center [227, 118] width 206 height 14
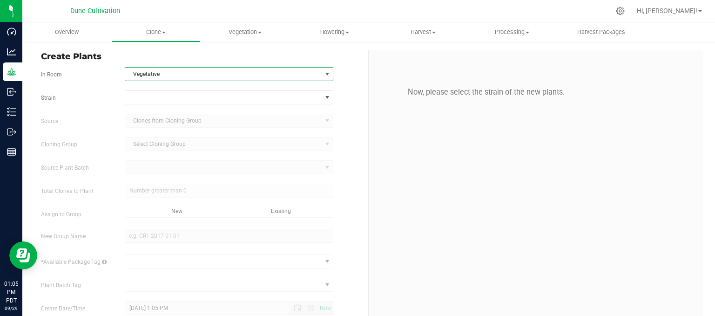
click at [148, 105] on div "Strain Source Clones from Cloning Group Cloning Group Select Cloning Group Sele…" at bounding box center [201, 216] width 320 height 252
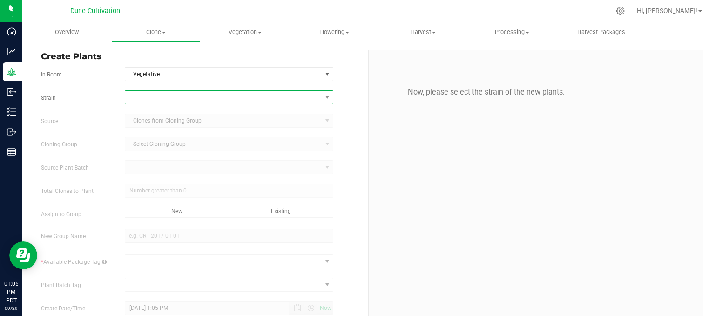
click at [155, 94] on span at bounding box center [223, 97] width 196 height 13
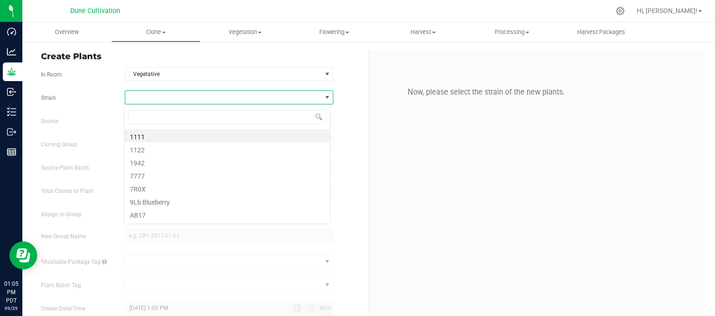
scroll to position [13, 206]
type input "MH"
click at [135, 131] on li "MH02" at bounding box center [227, 135] width 206 height 13
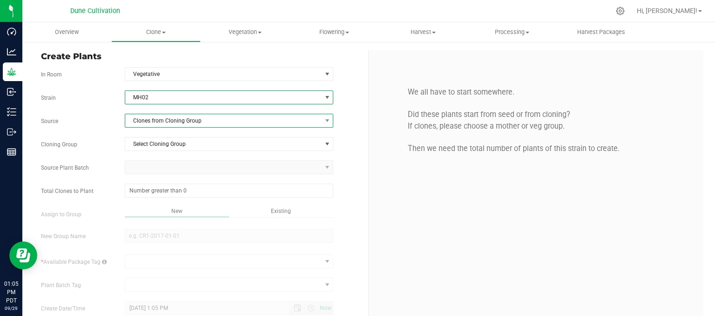
click at [165, 117] on span "Clones from Cloning Group" at bounding box center [223, 120] width 196 height 13
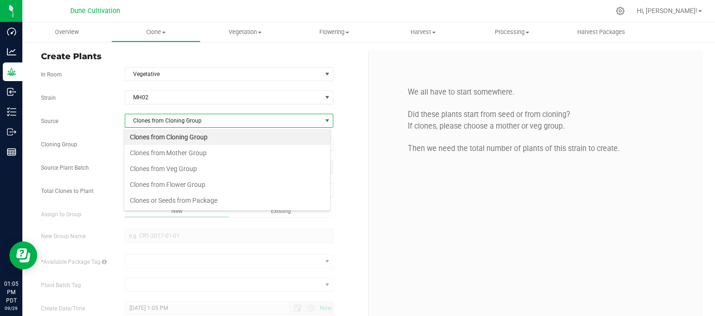
scroll to position [13, 206]
click at [168, 154] on li "Clones from Mother Group" at bounding box center [227, 153] width 206 height 16
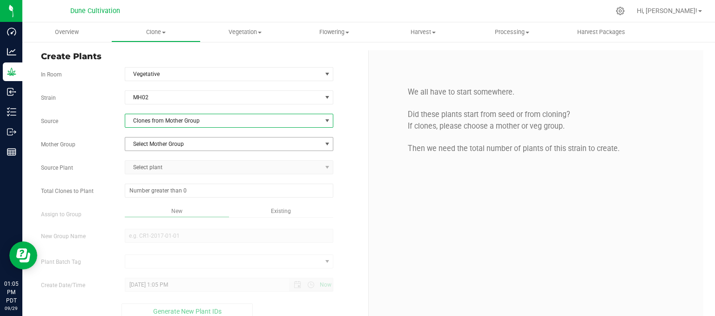
click at [169, 144] on span "Select Mother Group" at bounding box center [223, 143] width 196 height 13
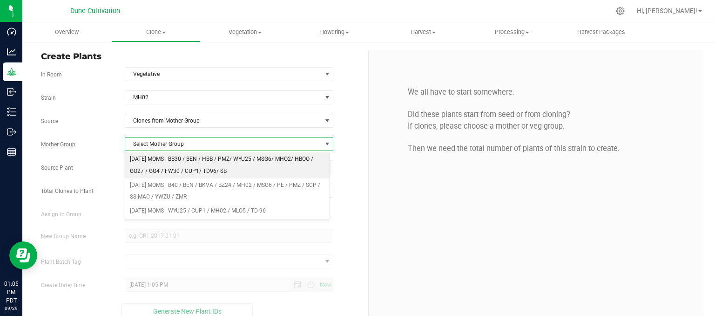
click at [171, 157] on li "[DATE] MOMS | BB30 / BEN / HBB / PMZ/ WYU25 / MSG6/ MHO2/ HBOO / GO27 / GG4 / F…" at bounding box center [227, 165] width 206 height 26
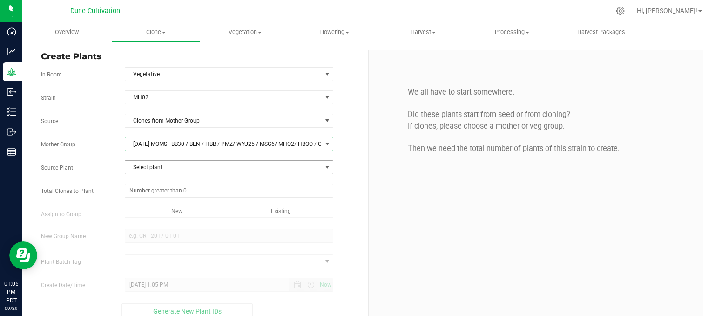
click at [161, 167] on span "Select plant" at bounding box center [223, 167] width 196 height 13
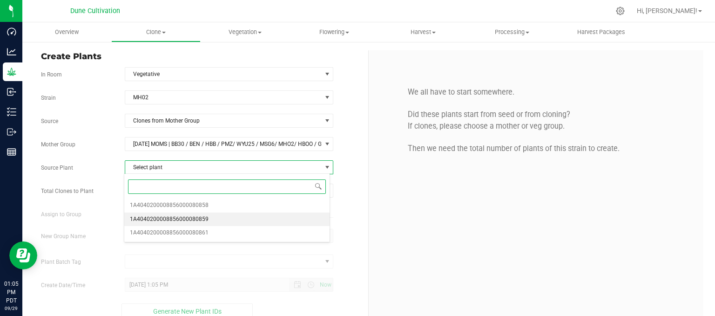
click at [166, 213] on span "1A4040200008856000080859" at bounding box center [169, 219] width 79 height 12
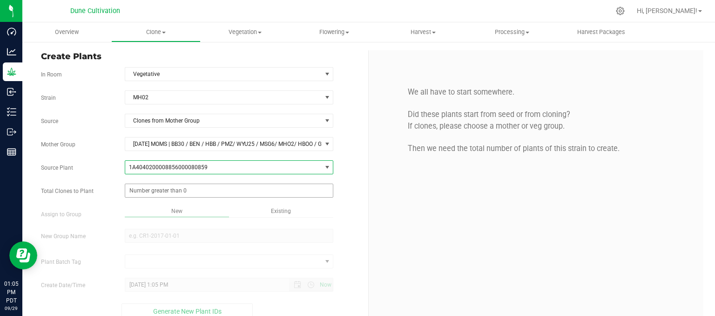
click at [195, 189] on span at bounding box center [229, 190] width 209 height 14
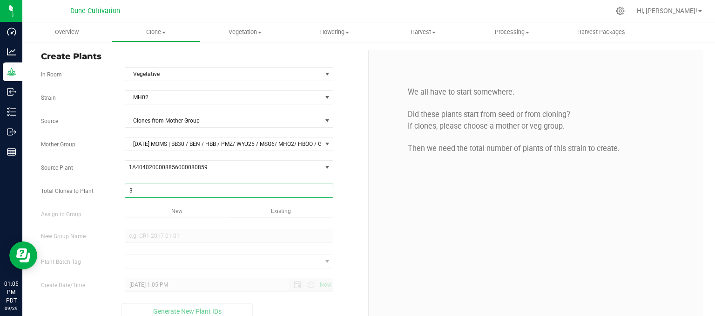
type input "35"
click at [204, 229] on div "Overview Clone Create plants Cloning groups Cloning plant batches Apply to plan…" at bounding box center [368, 168] width 693 height 293
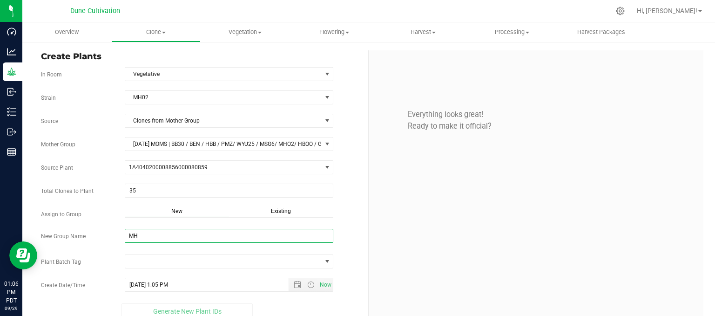
type input "M"
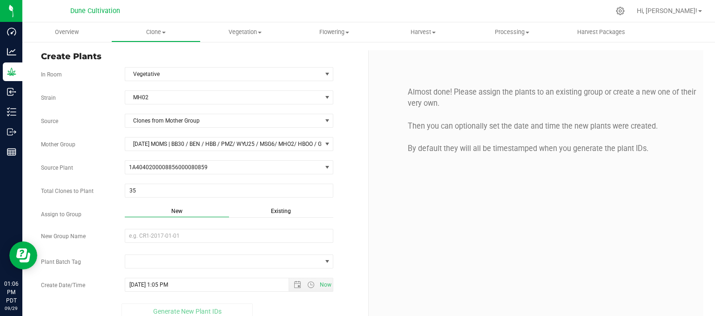
click at [256, 212] on div "Existing" at bounding box center [281, 212] width 104 height 11
click at [182, 237] on span "Select Plant Group" at bounding box center [223, 235] width 196 height 13
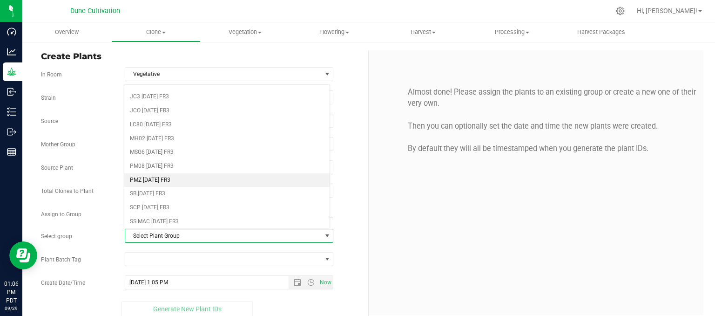
scroll to position [67, 0]
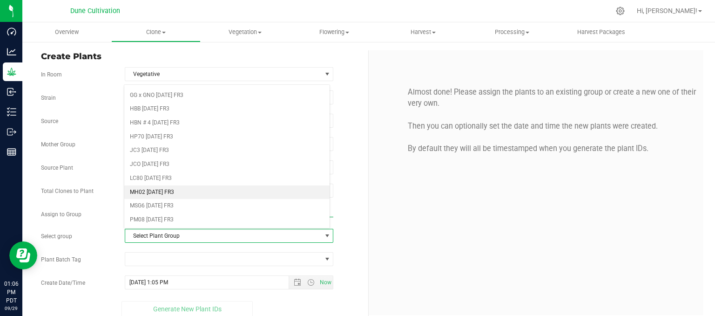
click at [168, 191] on li "MH02 [DATE] FR3" at bounding box center [227, 192] width 206 height 14
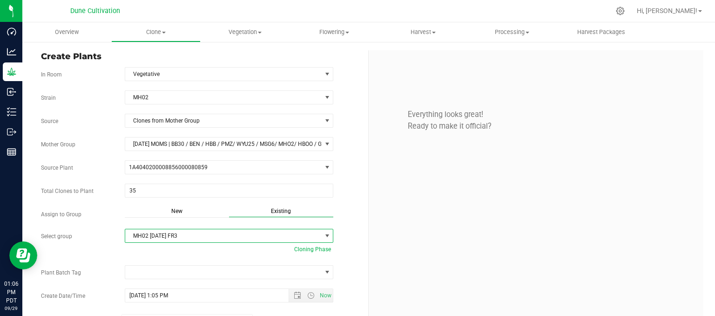
click at [194, 280] on div "Strain MH02 Source Clones from Mother Group Mother Group 07.15.25 MOMS | BB30 /…" at bounding box center [201, 209] width 320 height 239
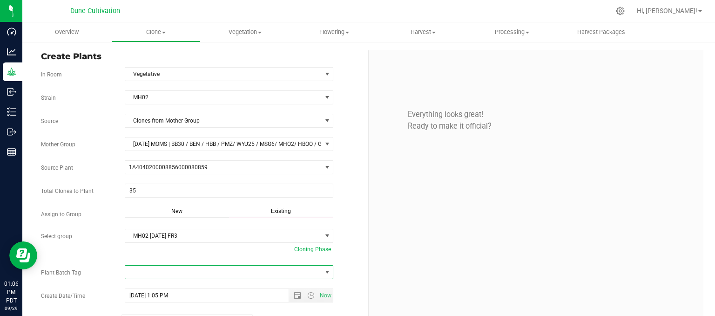
click at [192, 270] on span at bounding box center [223, 271] width 196 height 13
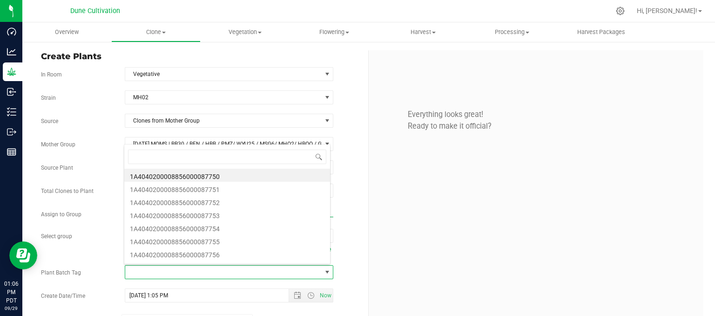
scroll to position [13, 204]
click at [218, 172] on li "1A4040200008856000087750" at bounding box center [227, 175] width 206 height 13
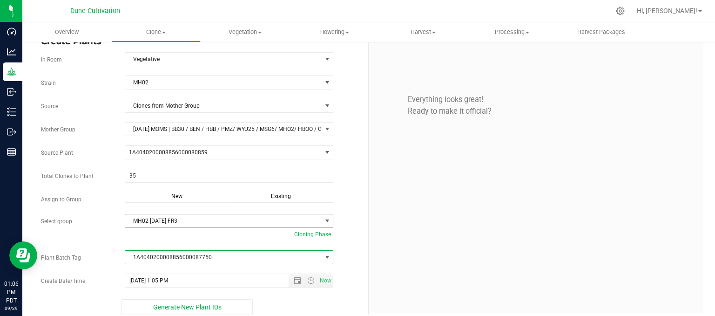
scroll to position [21, 0]
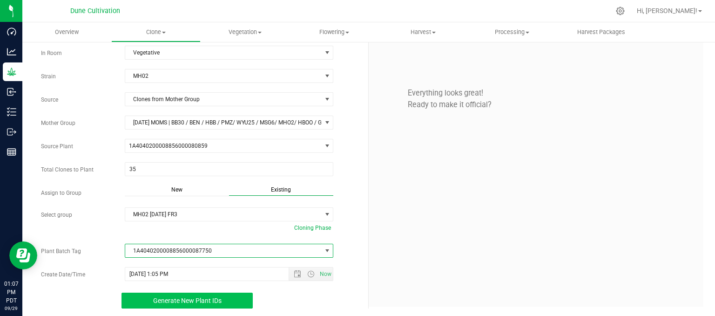
click at [221, 300] on button "Generate New Plant IDs" at bounding box center [187, 300] width 132 height 16
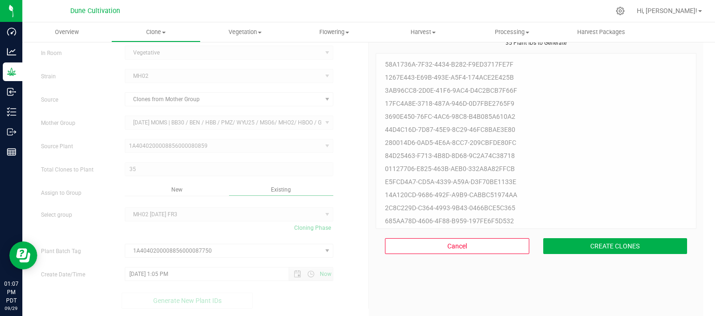
scroll to position [28, 0]
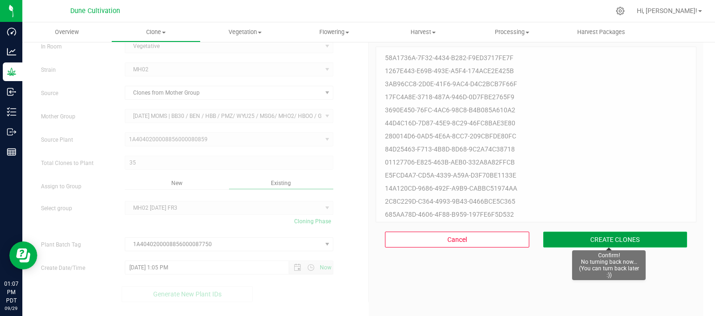
click at [586, 238] on button "CREATE CLONES" at bounding box center [615, 239] width 144 height 16
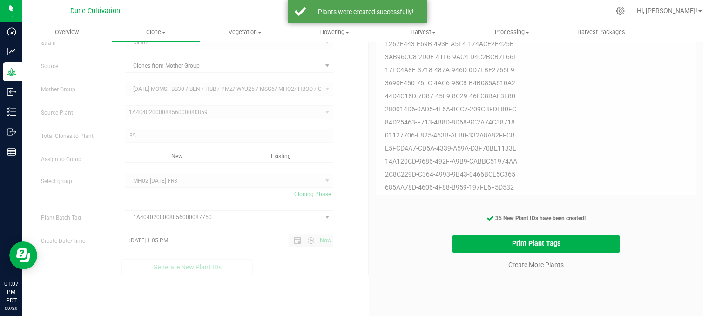
scroll to position [69, 0]
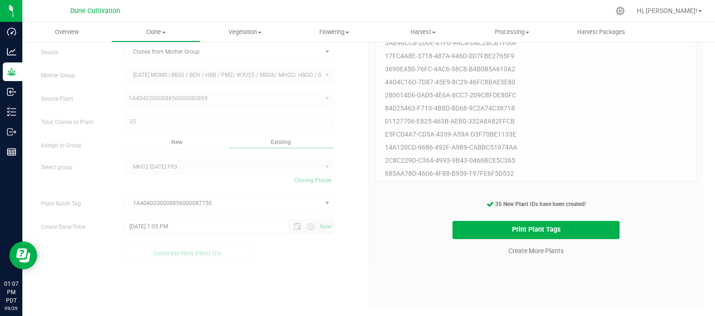
drag, startPoint x: 496, startPoint y: 263, endPoint x: 492, endPoint y: 267, distance: 5.9
click at [493, 266] on div "35 Plant IDs to Generate 58a1736a-7f32-4434-b282-f9ed3717fe7f 1267e443-e69b-493…" at bounding box center [536, 149] width 321 height 316
click at [427, 235] on div "Print Plant Tags" at bounding box center [536, 230] width 335 height 18
click at [237, 30] on span "Vegetation" at bounding box center [245, 32] width 88 height 8
click at [187, 36] on uib-tab-heading "Clone Create plants Cloning groups Cloning plant batches Apply to plants" at bounding box center [156, 32] width 88 height 19
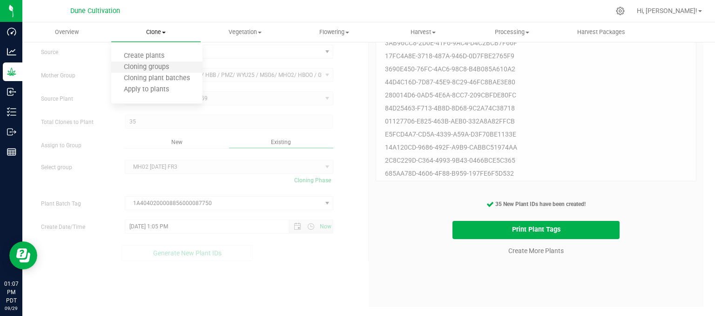
click at [163, 63] on li "Cloning groups" at bounding box center [156, 67] width 91 height 11
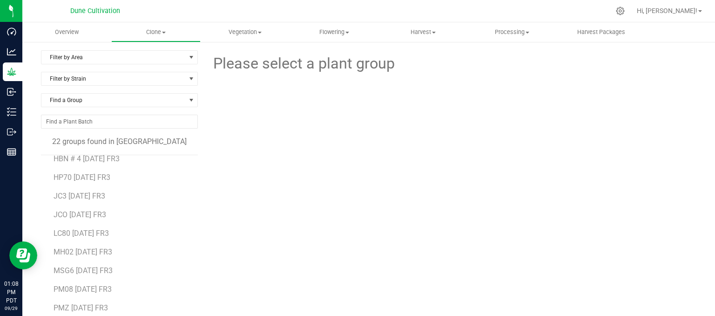
scroll to position [184, 0]
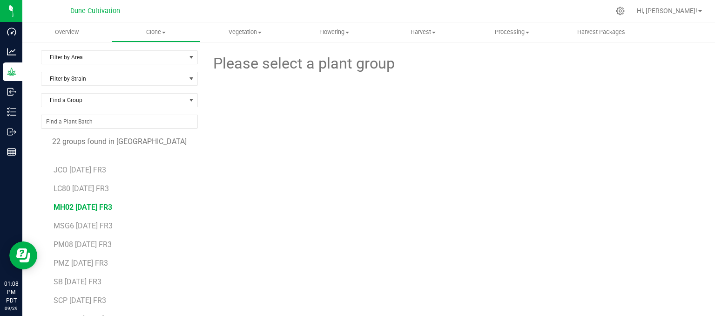
click at [92, 205] on span "MH02 [DATE] FR3" at bounding box center [83, 206] width 59 height 9
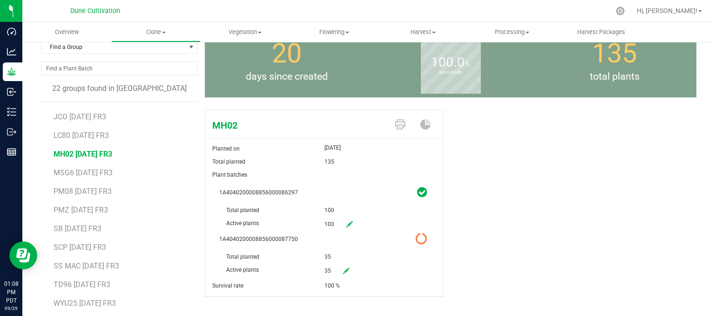
scroll to position [81, 0]
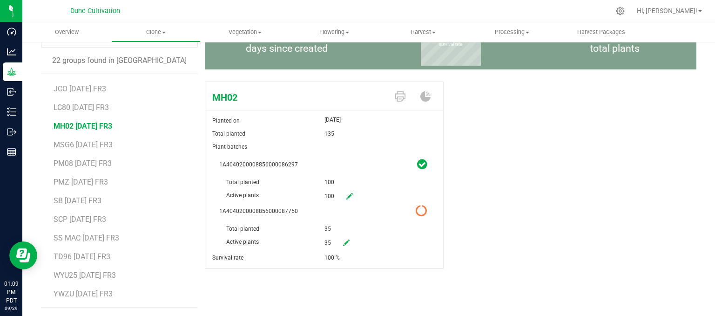
click at [100, 262] on li "WYU25 [DATE] FR3" at bounding box center [123, 271] width 138 height 19
click at [99, 254] on span "TD96 [DATE] FR3" at bounding box center [82, 256] width 56 height 9
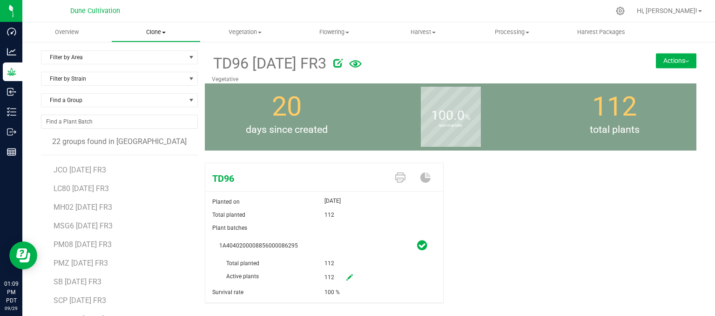
click at [151, 31] on span "Clone" at bounding box center [156, 32] width 88 height 8
click at [157, 56] on span "Create plants" at bounding box center [144, 56] width 66 height 8
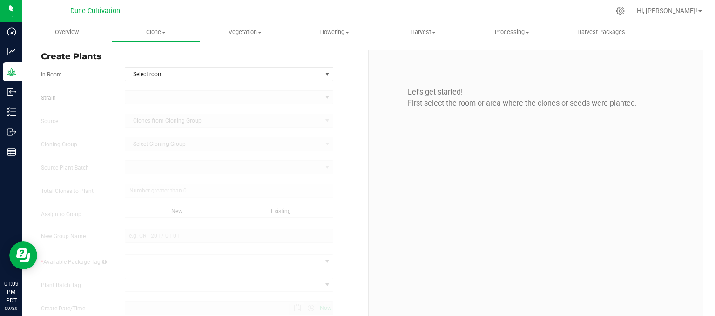
type input "9/29/2025 1:09 PM"
click at [162, 74] on span "Select room" at bounding box center [223, 73] width 196 height 13
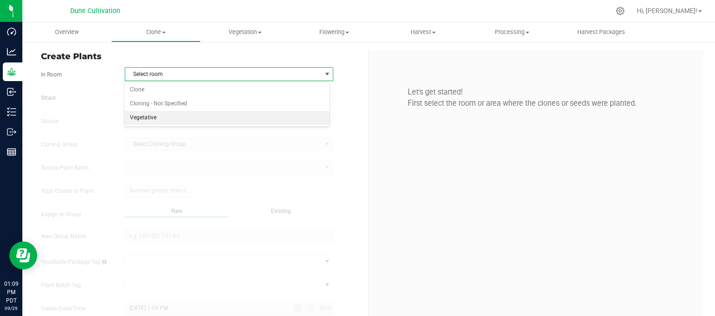
click at [148, 118] on li "Vegetative" at bounding box center [227, 118] width 206 height 14
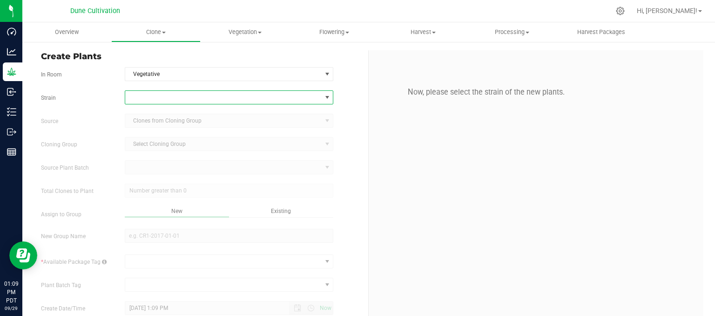
click at [157, 99] on span at bounding box center [223, 97] width 196 height 13
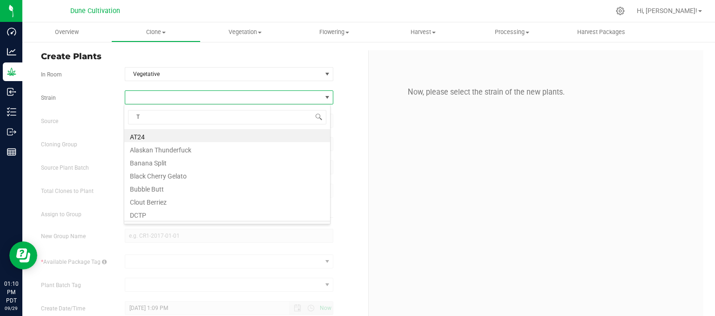
type input "TD"
click at [156, 136] on li "TD96" at bounding box center [227, 135] width 206 height 13
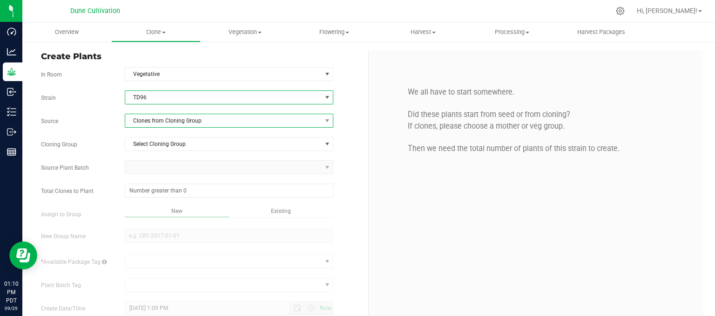
click at [175, 121] on span "Clones from Cloning Group" at bounding box center [223, 120] width 196 height 13
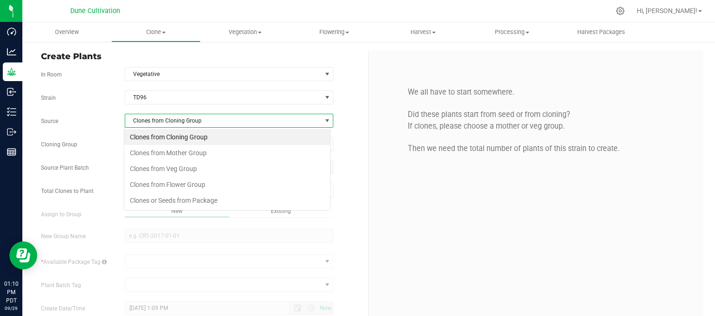
scroll to position [13, 206]
click at [167, 155] on li "Clones from Mother Group" at bounding box center [227, 153] width 206 height 16
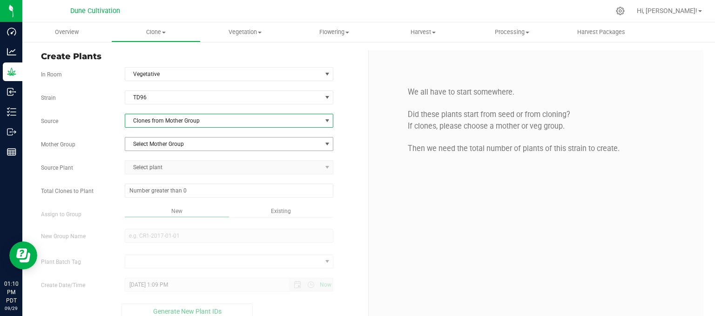
click at [174, 144] on span "Select Mother Group" at bounding box center [223, 143] width 196 height 13
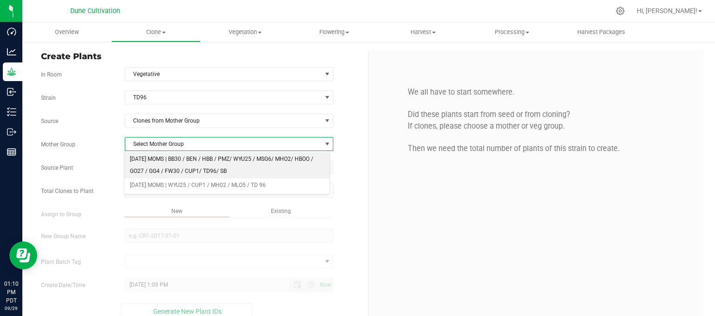
click at [156, 162] on li "[DATE] MOMS | BB30 / BEN / HBB / PMZ/ WYU25 / MSG6/ MHO2/ HBOO / GO27 / GG4 / F…" at bounding box center [227, 165] width 206 height 26
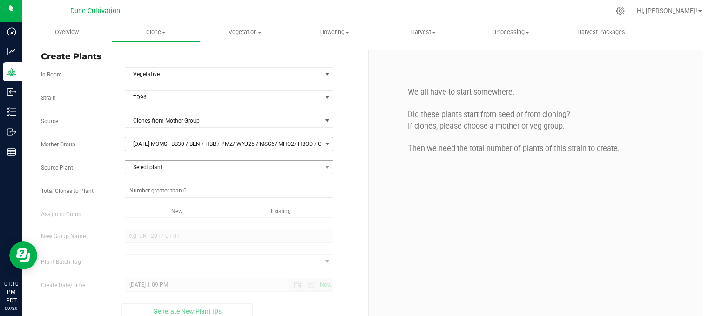
click at [179, 172] on span "Select plant" at bounding box center [223, 167] width 196 height 13
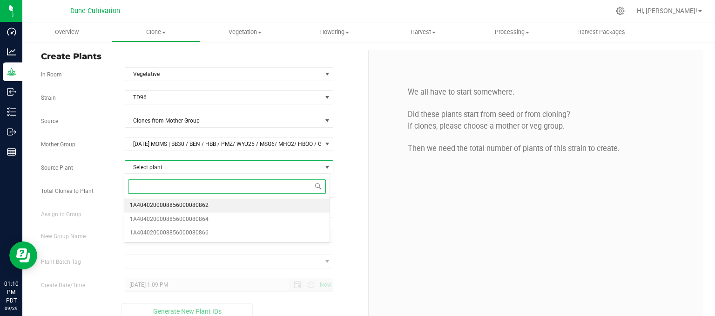
click at [172, 204] on span "1A4040200008856000080862" at bounding box center [169, 205] width 79 height 12
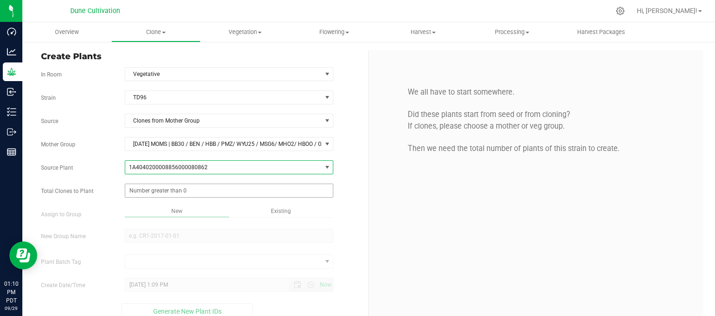
click at [169, 189] on span at bounding box center [229, 190] width 209 height 14
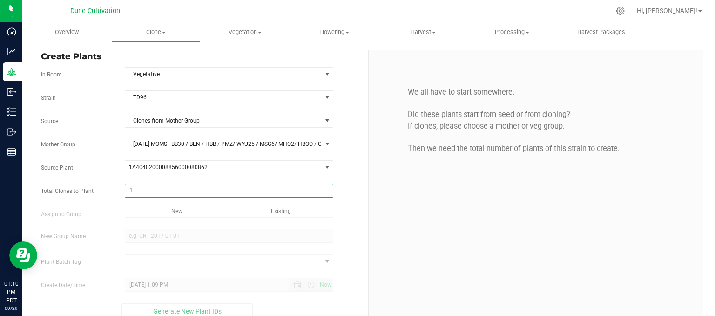
type input "15"
click at [291, 205] on div "Overview Clone Create plants Cloning groups Cloning plant batches Apply to plan…" at bounding box center [368, 168] width 693 height 293
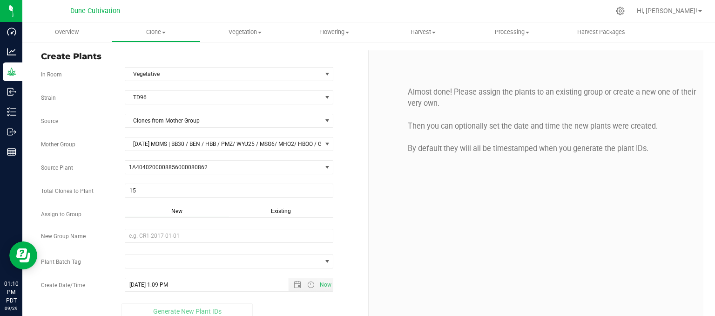
click at [281, 211] on span "Existing" at bounding box center [281, 211] width 20 height 7
click at [261, 233] on span "Select Plant Group" at bounding box center [223, 235] width 196 height 13
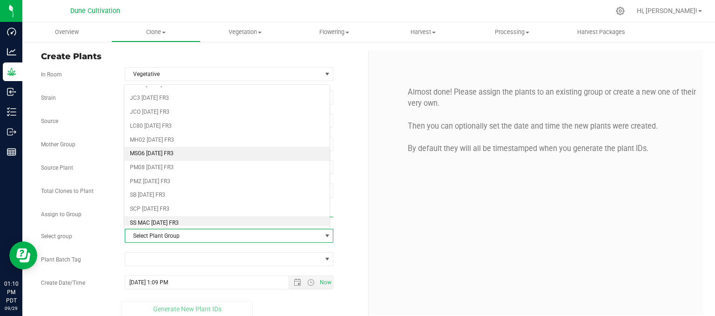
scroll to position [160, 0]
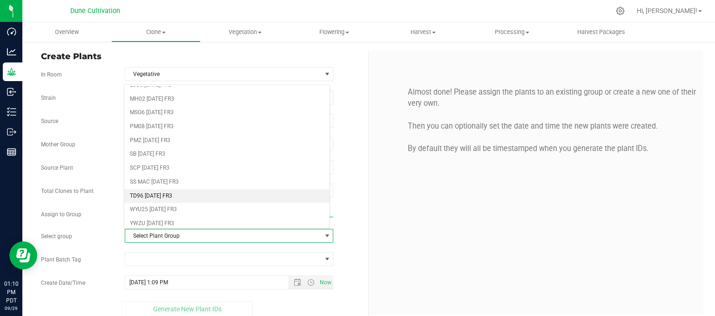
click at [165, 189] on li "TD96 [DATE] FR3" at bounding box center [227, 196] width 206 height 14
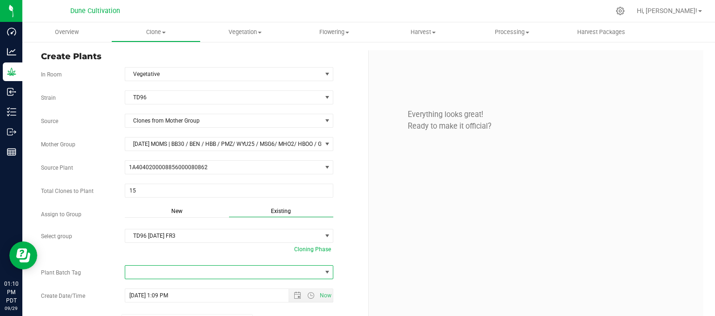
click at [224, 275] on span at bounding box center [223, 271] width 196 height 13
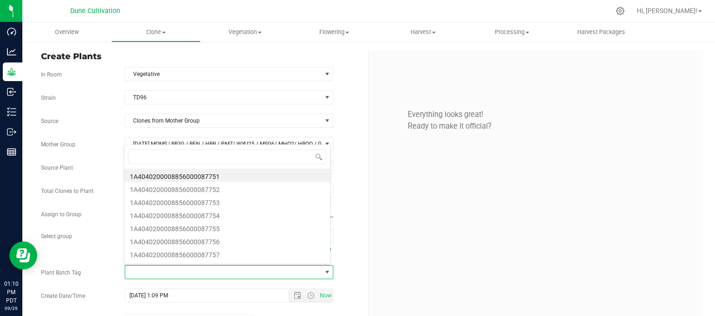
scroll to position [13, 204]
click at [219, 177] on li "1A4040200008856000087751" at bounding box center [227, 175] width 206 height 13
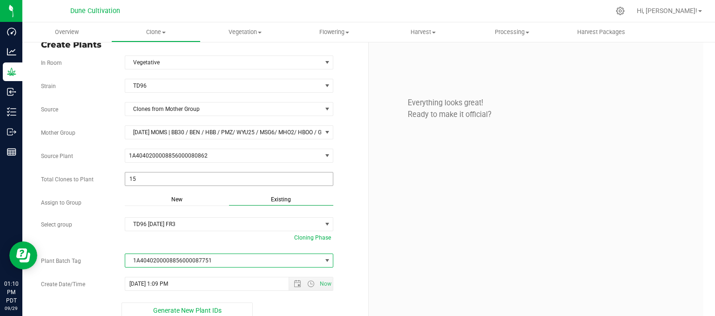
scroll to position [21, 0]
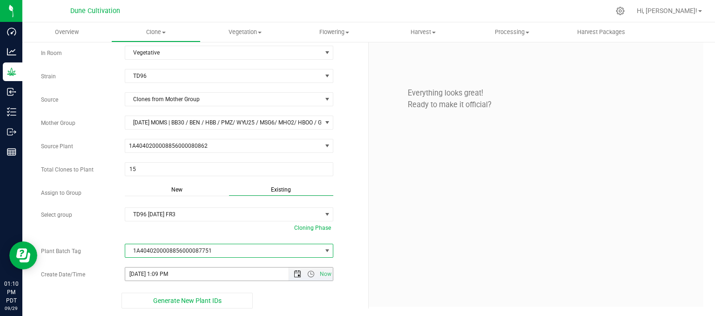
click at [294, 270] on span "Open the date view" at bounding box center [297, 273] width 7 height 7
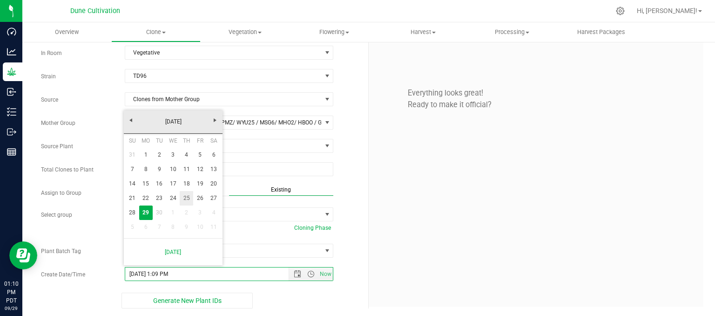
click at [182, 202] on link "25" at bounding box center [186, 198] width 13 height 14
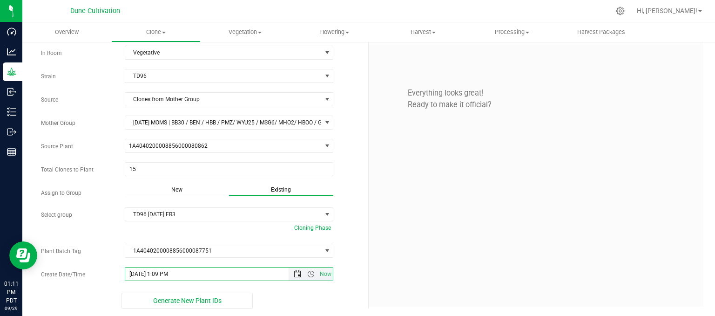
click at [294, 274] on span "Open the date view" at bounding box center [297, 273] width 7 height 7
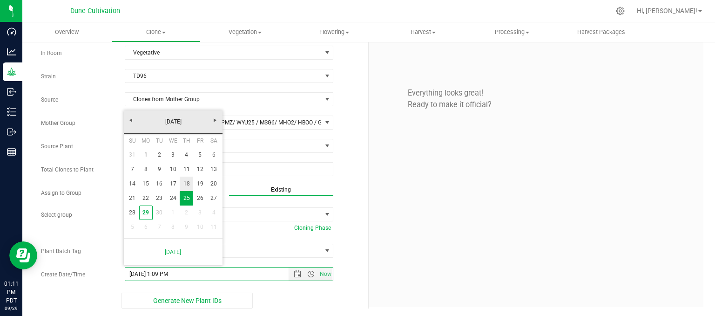
click at [186, 182] on link "18" at bounding box center [186, 183] width 13 height 14
type input "9/18/2025 1:09 PM"
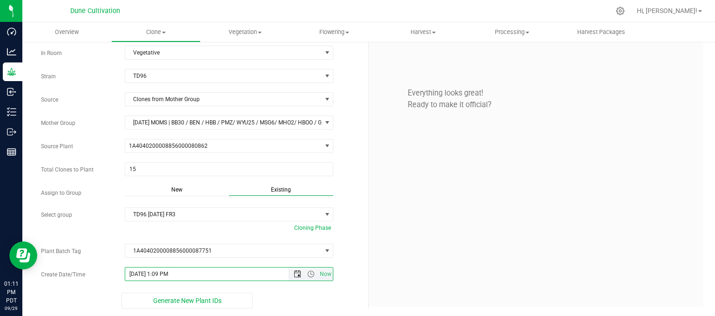
click at [296, 270] on span "Open the date view" at bounding box center [297, 273] width 7 height 7
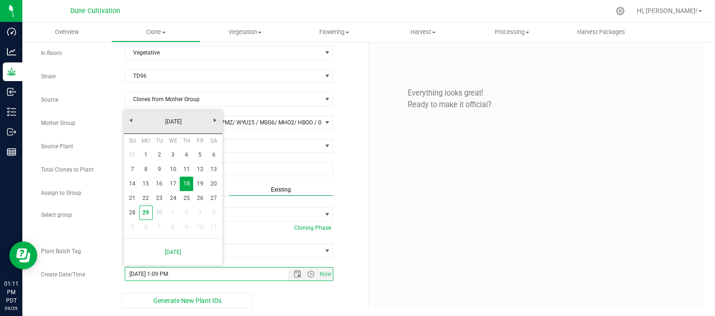
click at [486, 218] on div "Everything looks great! Ready to make it official?" at bounding box center [536, 167] width 335 height 277
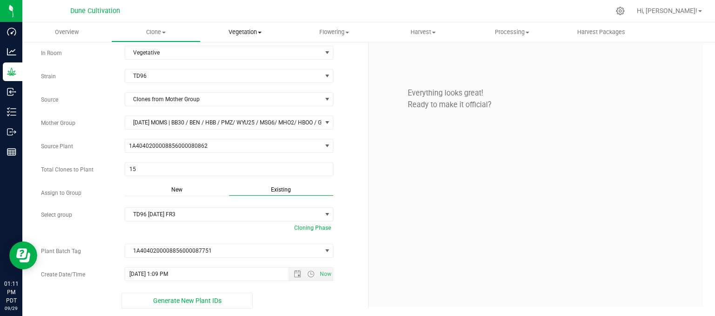
click at [238, 28] on span "Vegetation" at bounding box center [245, 32] width 88 height 8
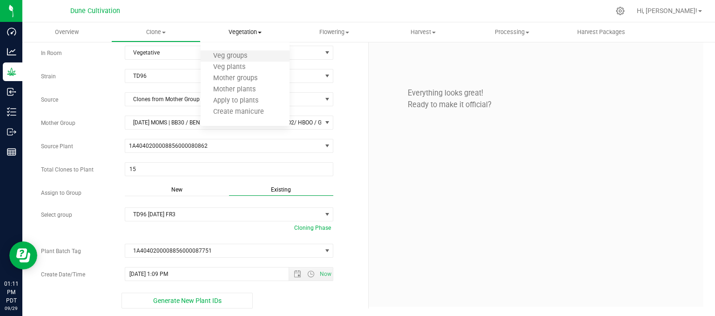
click at [236, 51] on li "Veg groups" at bounding box center [245, 56] width 89 height 11
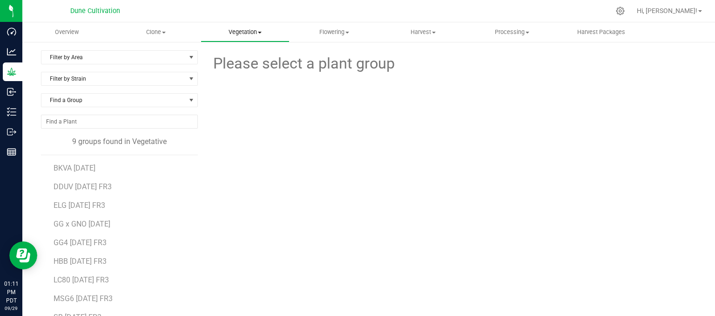
click at [251, 31] on span "Vegetation" at bounding box center [245, 32] width 88 height 8
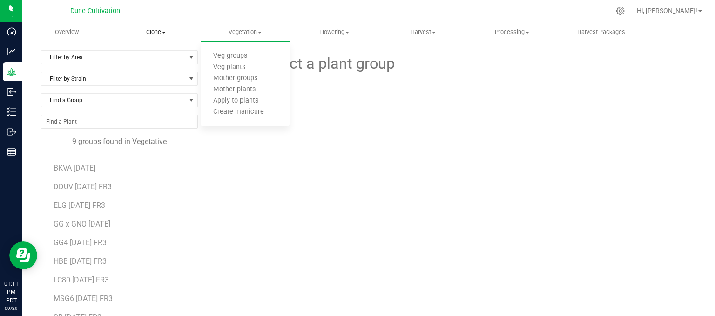
click at [164, 32] on span at bounding box center [164, 33] width 4 height 2
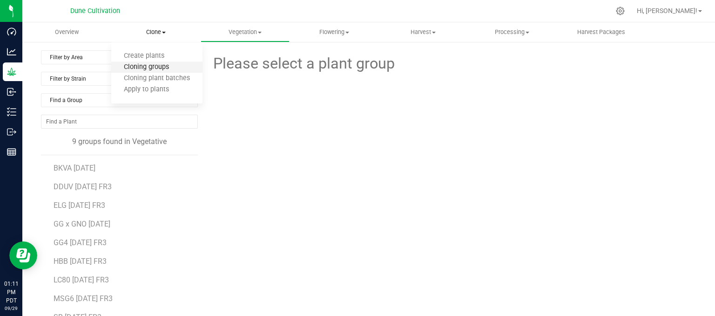
click at [167, 67] on span "Cloning groups" at bounding box center [146, 67] width 70 height 8
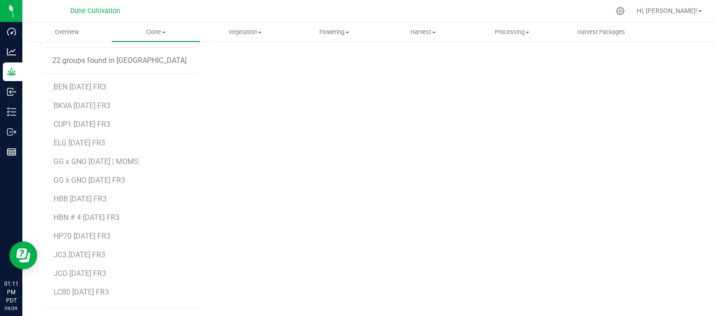
scroll to position [184, 0]
click at [84, 256] on span "TD96 [DATE] FR3" at bounding box center [82, 256] width 56 height 9
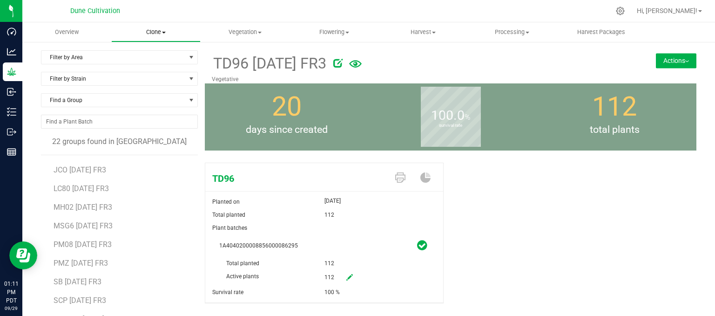
click at [140, 37] on uib-tab-heading "Clone Create plants Cloning groups Cloning plant batches Apply to plants" at bounding box center [156, 32] width 88 height 19
click at [131, 55] on span "Create plants" at bounding box center [144, 56] width 66 height 8
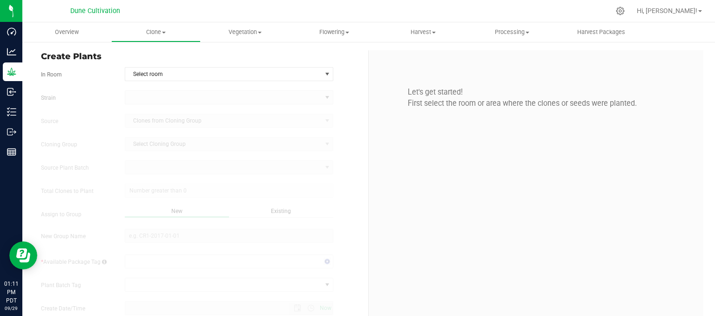
type input "9/29/2025 1:11 PM"
click at [144, 68] on span "Select room" at bounding box center [223, 73] width 196 height 13
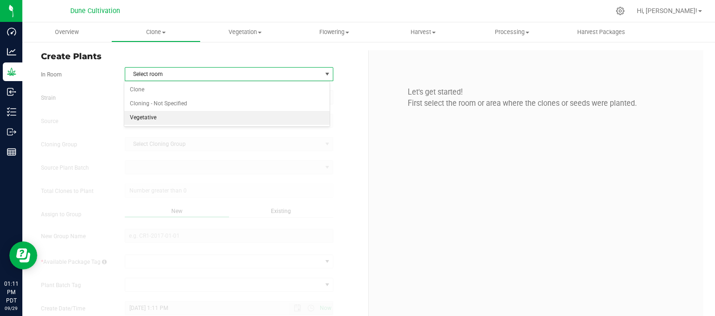
click at [151, 120] on li "Vegetative" at bounding box center [227, 118] width 206 height 14
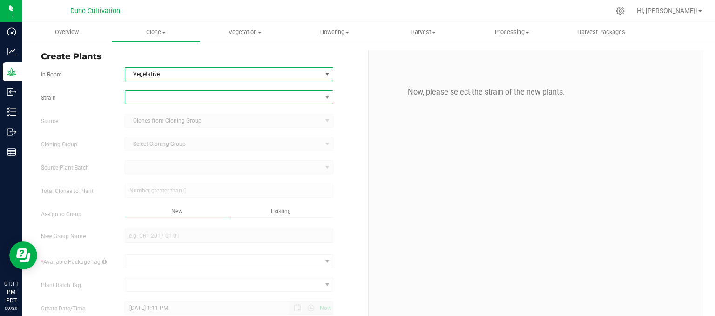
click at [158, 100] on span at bounding box center [223, 97] width 196 height 13
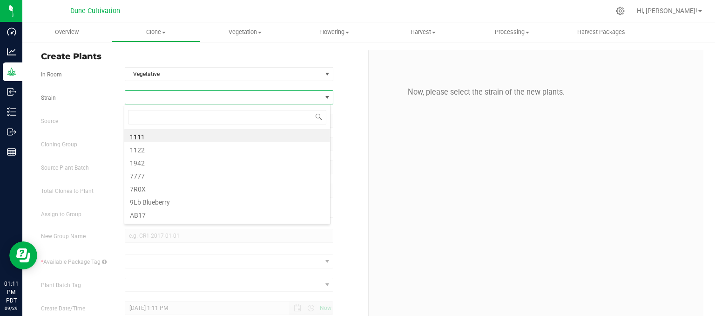
scroll to position [13, 206]
type input "TD"
click at [155, 138] on li "TD96" at bounding box center [227, 135] width 206 height 13
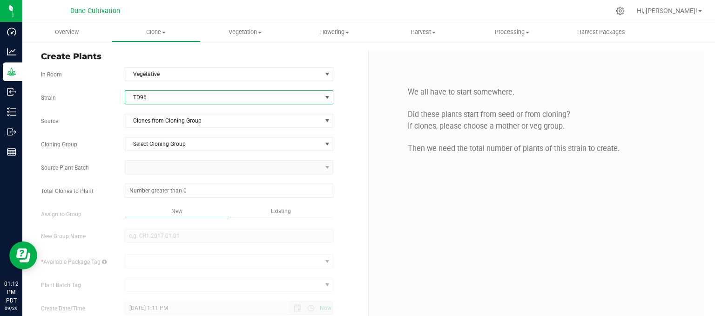
click at [181, 129] on div "Strain TD96 Source Clones from Cloning Group Cloning Group Select Cloning Group…" at bounding box center [201, 216] width 320 height 252
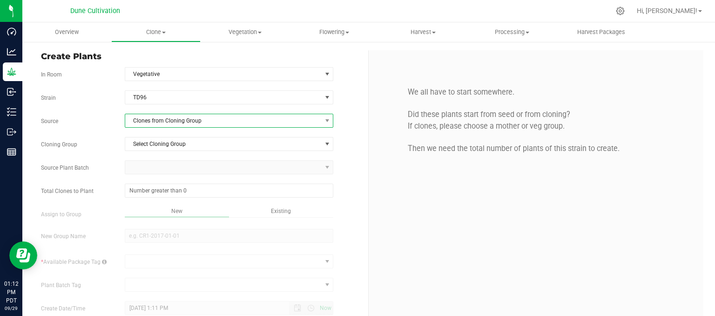
click at [185, 121] on span "Clones from Cloning Group" at bounding box center [223, 120] width 196 height 13
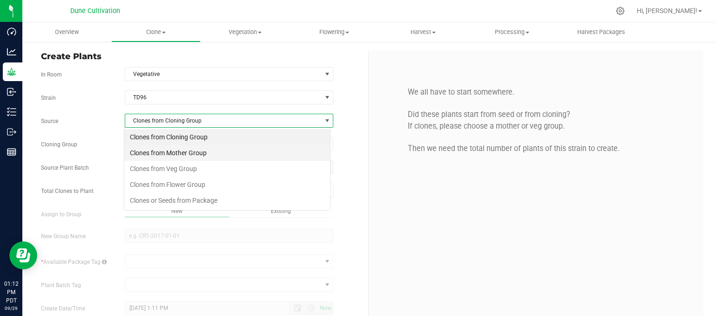
scroll to position [13, 206]
click at [192, 155] on li "Clones from Mother Group" at bounding box center [227, 153] width 206 height 16
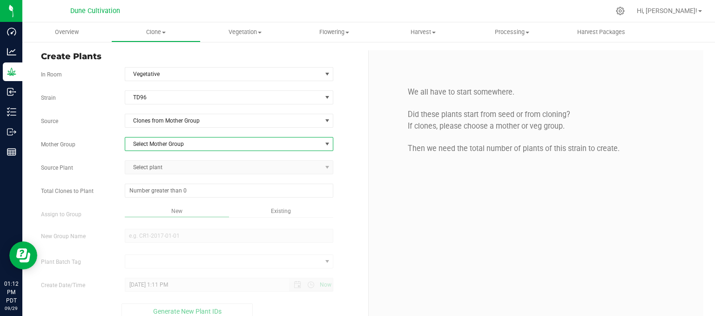
click at [194, 140] on span "Select Mother Group" at bounding box center [223, 143] width 196 height 13
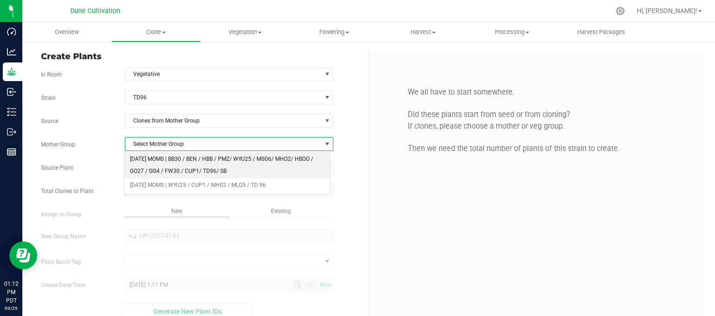
click at [188, 162] on li "[DATE] MOMS | BB30 / BEN / HBB / PMZ/ WYU25 / MSG6/ MHO2/ HBOO / GO27 / GG4 / F…" at bounding box center [227, 165] width 206 height 26
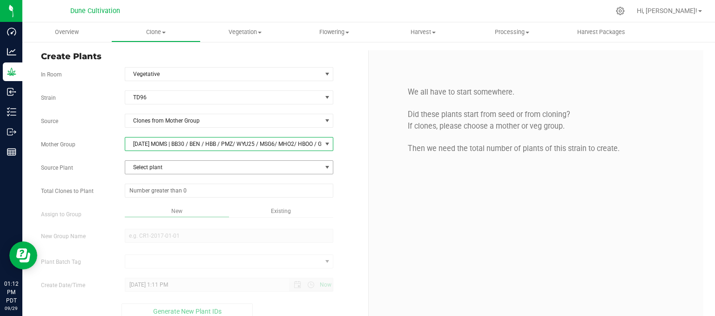
click at [167, 163] on span "Select plant" at bounding box center [223, 167] width 196 height 13
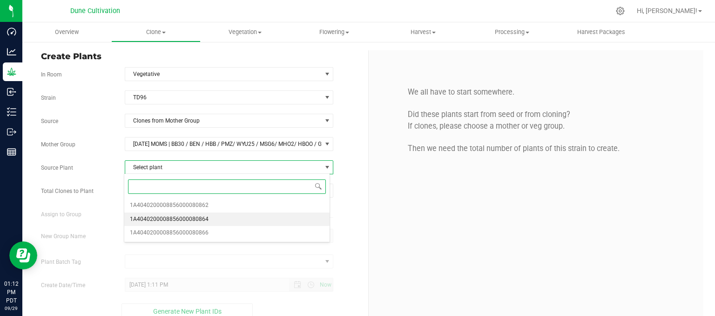
click at [189, 224] on span "1A4040200008856000080864" at bounding box center [169, 219] width 79 height 12
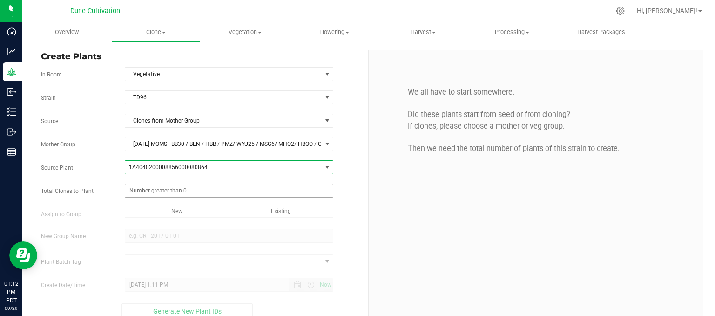
click at [194, 195] on span at bounding box center [229, 190] width 209 height 14
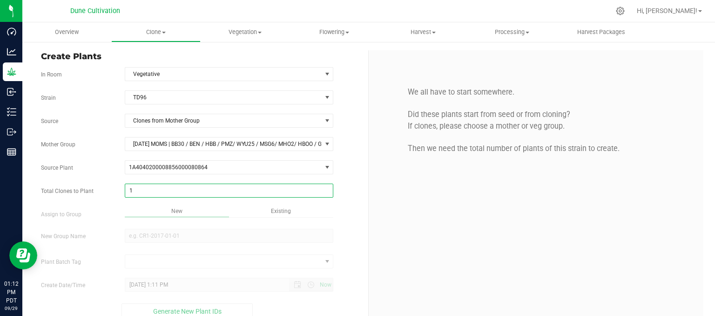
type input "15"
click at [191, 235] on div "Overview Clone Create plants Cloning groups Cloning plant batches Apply to plan…" at bounding box center [368, 168] width 693 height 293
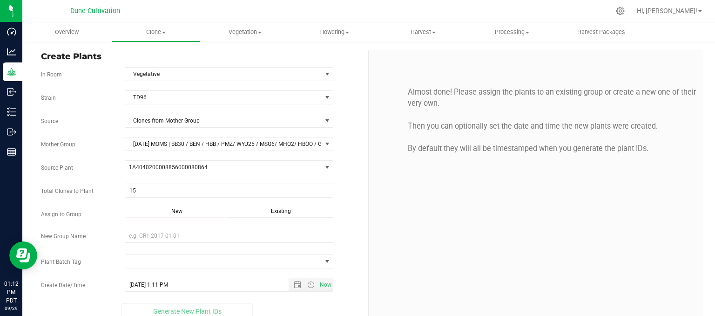
click at [266, 207] on div "Existing" at bounding box center [281, 212] width 104 height 11
click at [277, 238] on span "Select Plant Group" at bounding box center [223, 235] width 196 height 13
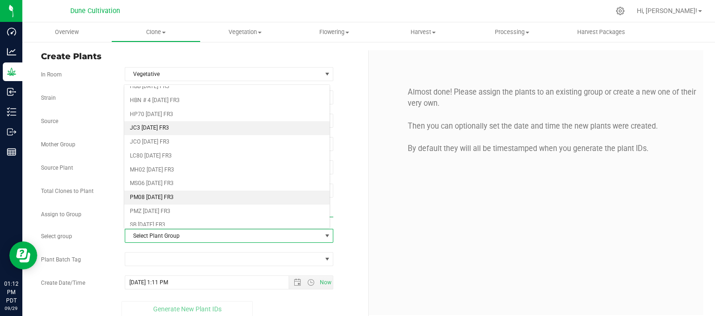
scroll to position [140, 0]
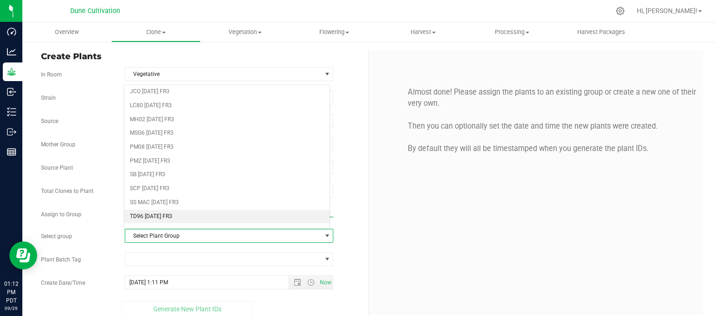
click at [162, 211] on li "TD96 [DATE] FR3" at bounding box center [227, 216] width 206 height 14
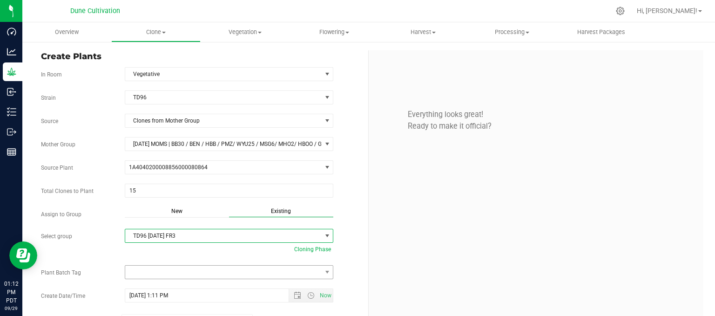
click at [209, 278] on div "Strain TD96 Source Clones from Mother Group Mother Group 07.15.25 MOMS | BB30 /…" at bounding box center [201, 209] width 320 height 239
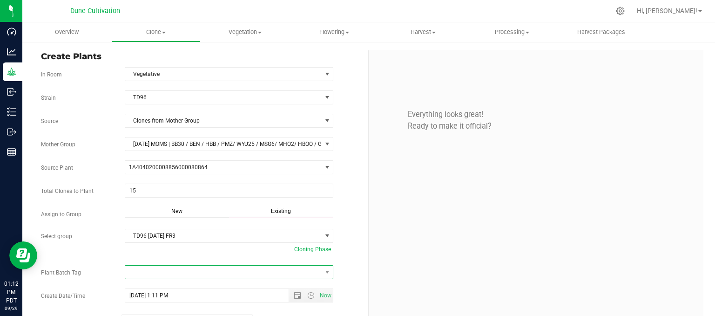
click at [209, 274] on span at bounding box center [223, 271] width 196 height 13
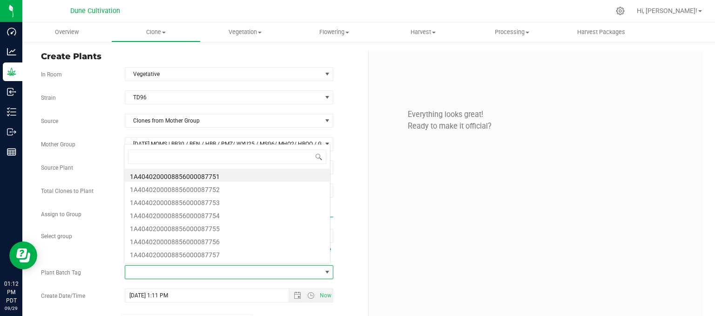
scroll to position [13, 204]
click at [204, 179] on li "1A4040200008856000087751" at bounding box center [227, 175] width 206 height 13
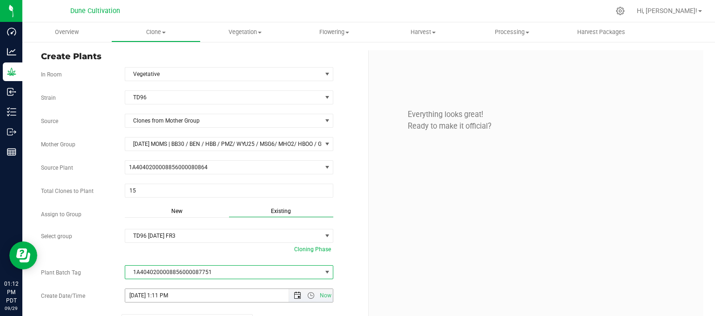
click at [298, 297] on span "Open the date view" at bounding box center [298, 294] width 16 height 7
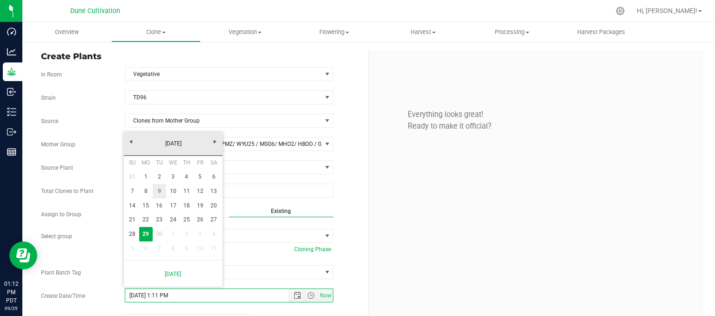
click at [156, 194] on link "9" at bounding box center [159, 191] width 13 height 14
type input "9/9/2025 1:11 PM"
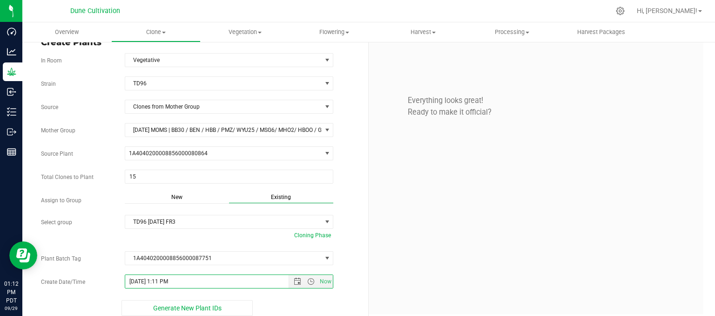
scroll to position [21, 0]
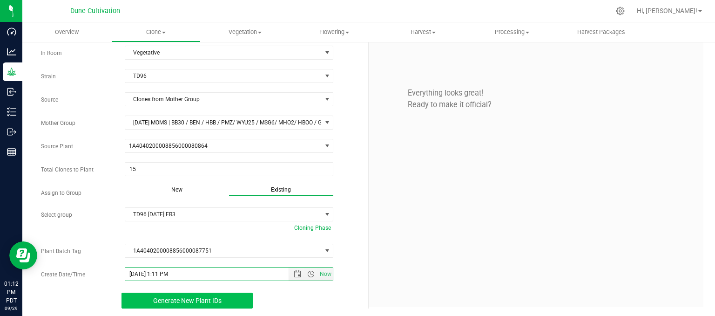
click at [238, 298] on button "Generate New Plant IDs" at bounding box center [187, 300] width 132 height 16
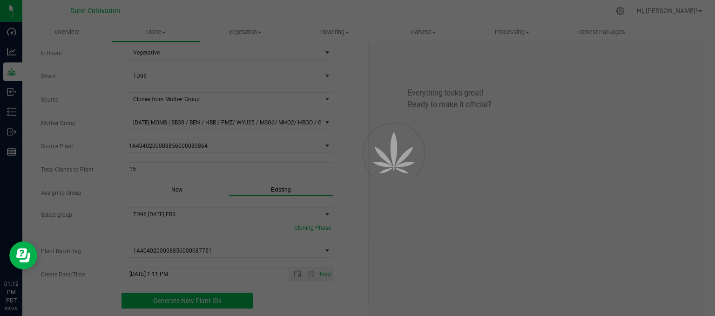
scroll to position [28, 0]
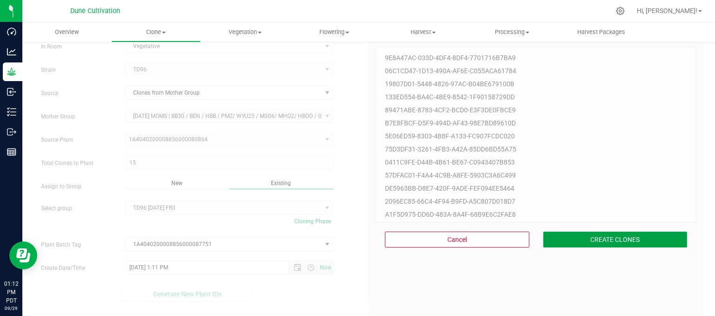
click at [616, 244] on button "CREATE CLONES" at bounding box center [615, 239] width 144 height 16
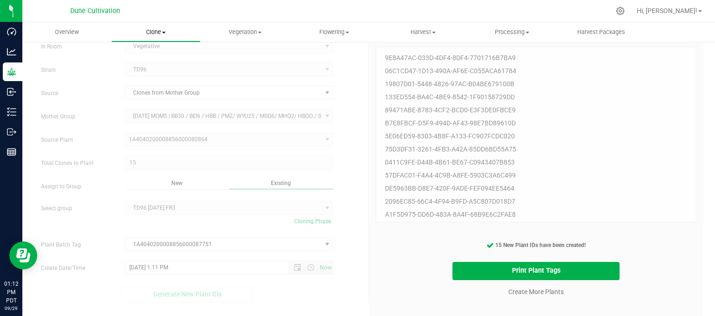
click at [156, 29] on span "Clone" at bounding box center [156, 32] width 88 height 8
click at [172, 62] on li "Cloning groups" at bounding box center [156, 67] width 91 height 11
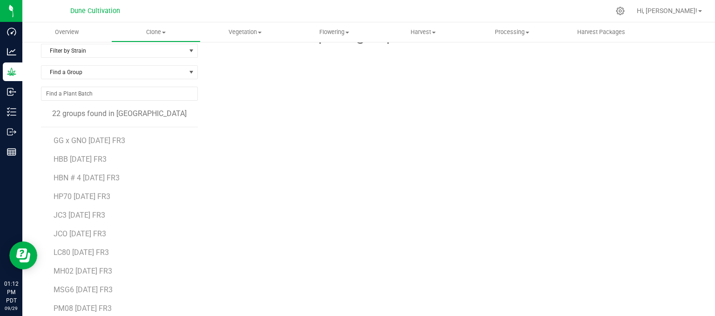
scroll to position [140, 0]
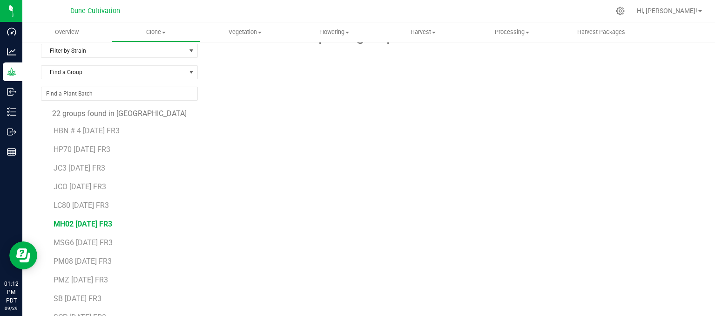
click at [99, 222] on span "MH02 [DATE] FR3" at bounding box center [83, 223] width 59 height 9
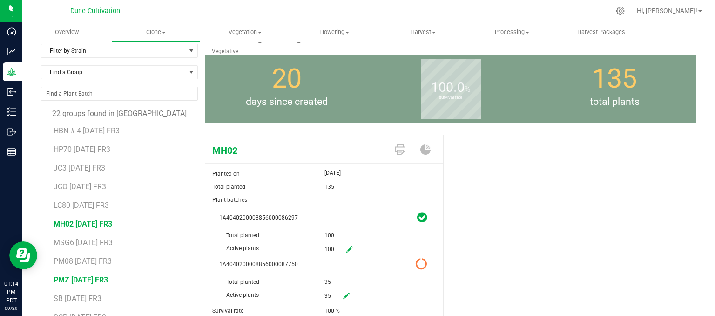
click at [108, 276] on span "PMZ [DATE] FR3" at bounding box center [81, 279] width 54 height 9
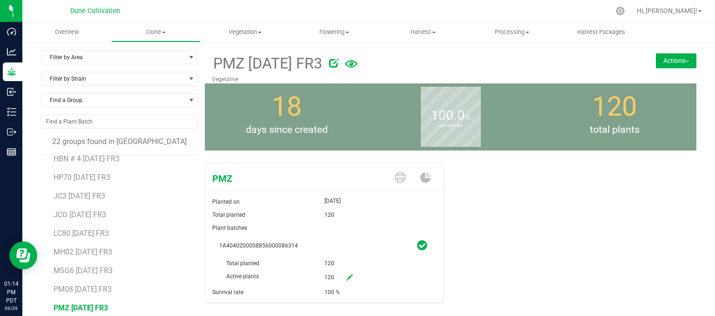
click at [658, 59] on button "Actions" at bounding box center [676, 60] width 40 height 15
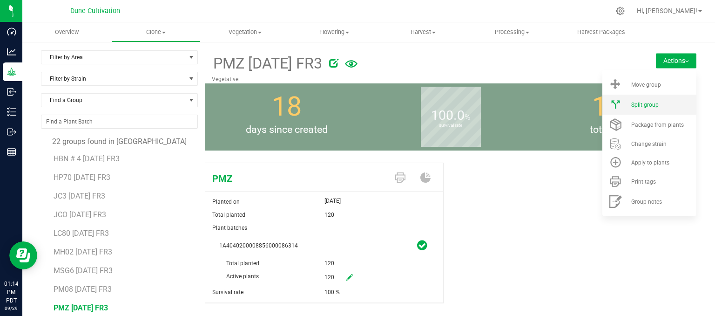
click at [629, 113] on li "Split group" at bounding box center [649, 104] width 94 height 20
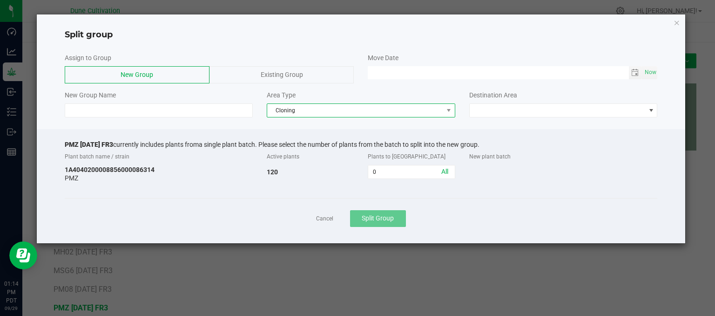
click at [305, 107] on span "Cloning" at bounding box center [355, 110] width 176 height 13
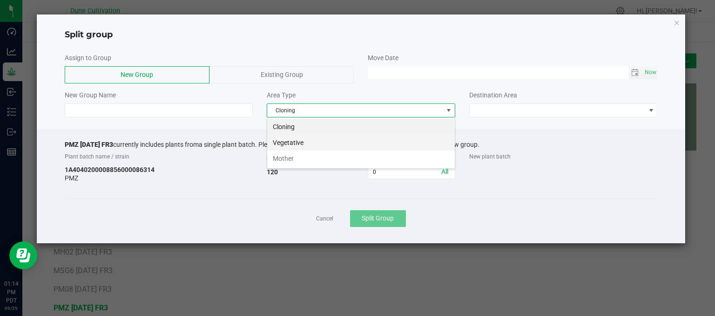
scroll to position [13, 188]
click at [303, 142] on li "Vegetative" at bounding box center [361, 143] width 188 height 16
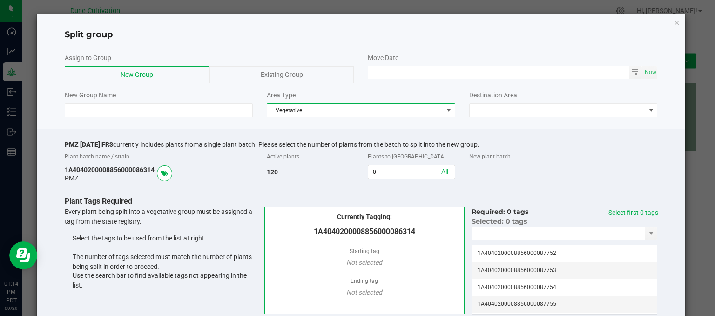
click at [384, 172] on input "0" at bounding box center [411, 171] width 86 height 13
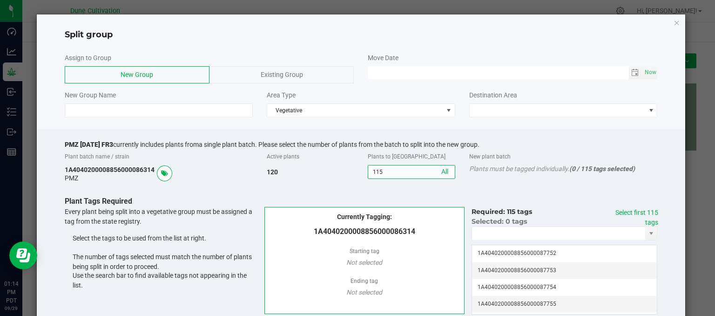
type input "115"
click at [620, 218] on div "Select first 115 tags" at bounding box center [632, 218] width 53 height 20
click at [629, 214] on link "Select first 115 tags" at bounding box center [636, 217] width 43 height 17
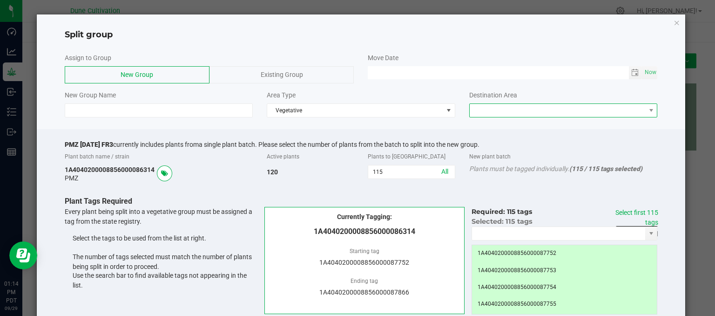
click at [527, 112] on span at bounding box center [558, 110] width 176 height 13
click at [509, 133] on li "Vegetative" at bounding box center [557, 127] width 185 height 16
click at [631, 73] on span "Toggle calendar" at bounding box center [634, 72] width 7 height 7
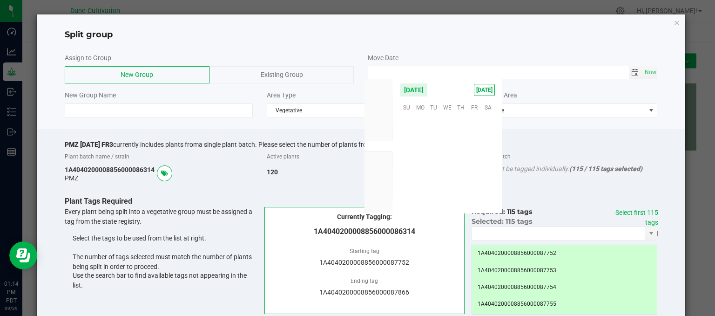
scroll to position [150986, 0]
click at [461, 166] on span "25" at bounding box center [460, 164] width 13 height 14
type input "[DATE] 12:00 AM"
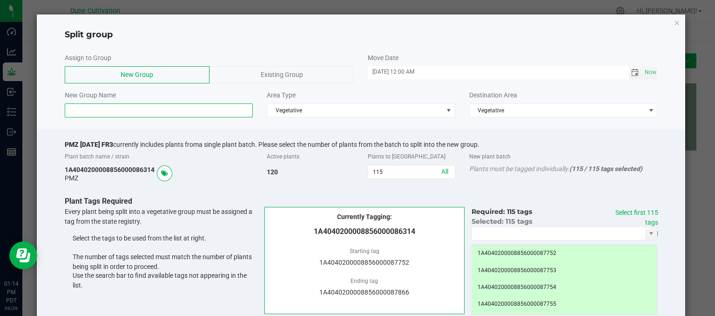
click at [84, 103] on input at bounding box center [159, 110] width 189 height 14
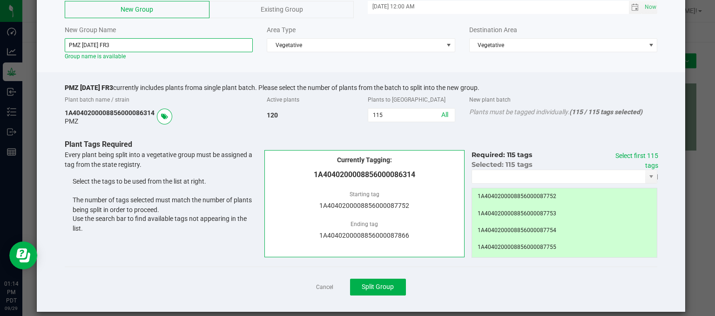
scroll to position [75, 0]
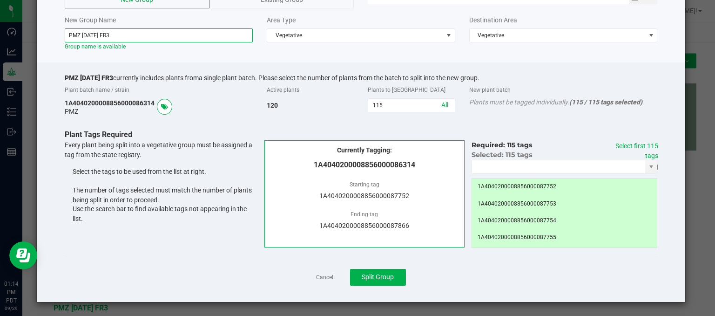
type input "PMZ 09.25.25 FR3"
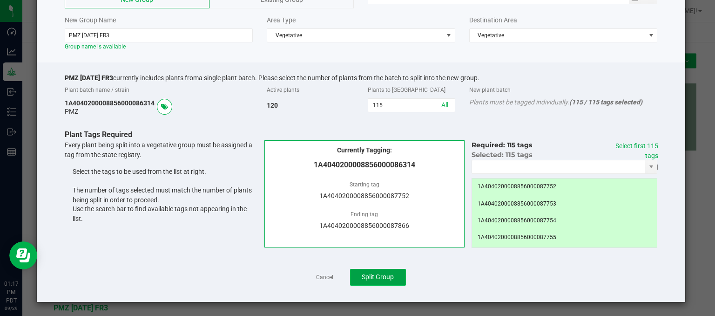
click at [384, 274] on span "Split Group" at bounding box center [378, 276] width 32 height 7
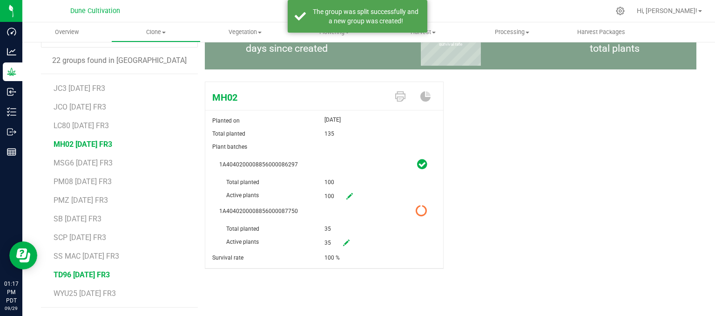
scroll to position [184, 0]
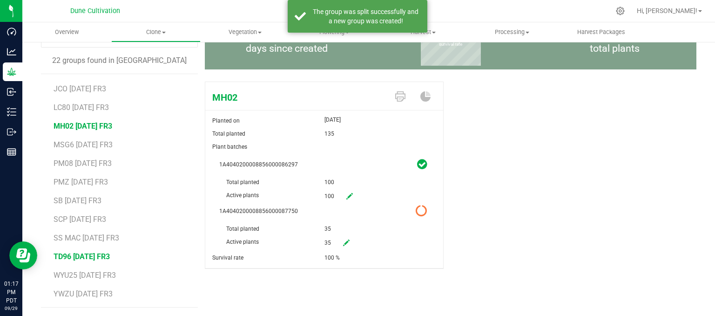
click at [100, 254] on span "TD96 [DATE] FR3" at bounding box center [82, 256] width 56 height 9
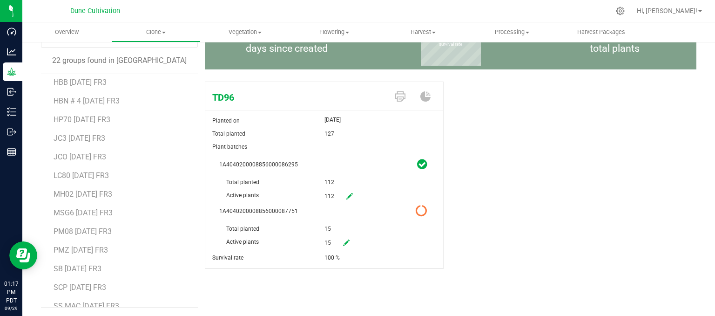
scroll to position [184, 0]
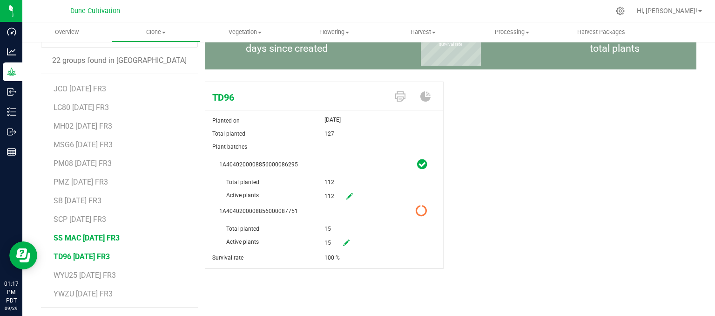
click at [80, 237] on span "SS MAC [DATE] FR3" at bounding box center [87, 237] width 66 height 9
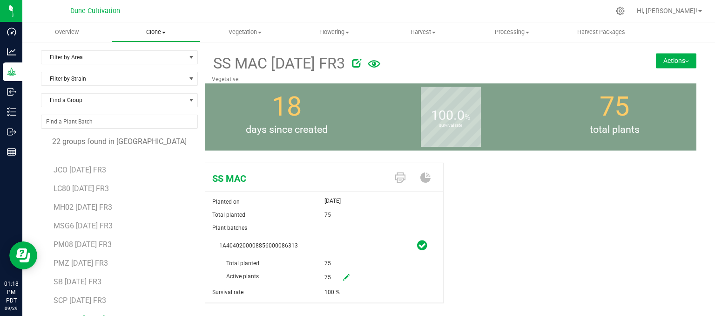
click at [156, 27] on uib-tab-heading "Clone Create plants Cloning groups Cloning plant batches Apply to plants" at bounding box center [156, 32] width 88 height 19
click at [153, 55] on span "Create plants" at bounding box center [144, 56] width 66 height 8
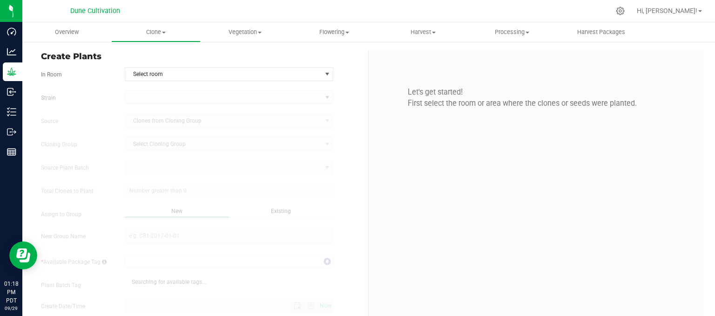
type input "9/29/2025 1:18 PM"
click at [183, 78] on span "Select room" at bounding box center [223, 73] width 196 height 13
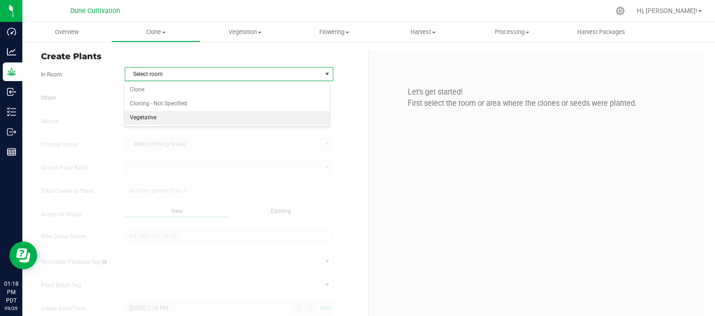
drag, startPoint x: 151, startPoint y: 120, endPoint x: 142, endPoint y: 116, distance: 9.6
click at [149, 119] on li "Vegetative" at bounding box center [227, 118] width 206 height 14
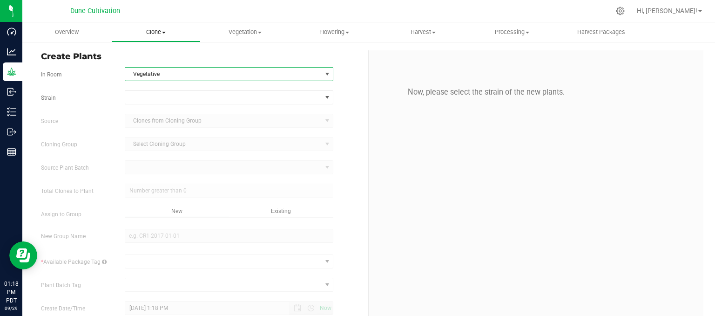
click at [156, 30] on span "Clone" at bounding box center [156, 32] width 88 height 8
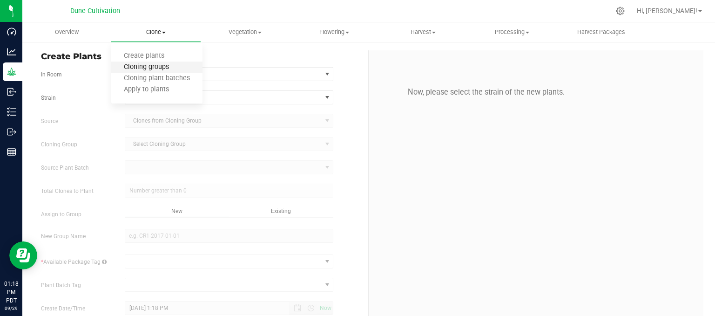
click at [150, 69] on span "Cloning groups" at bounding box center [146, 67] width 70 height 8
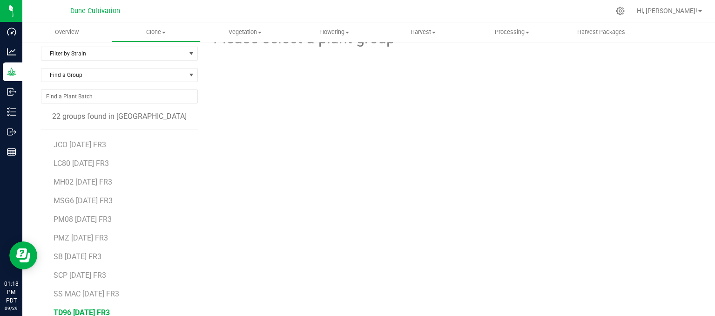
scroll to position [81, 0]
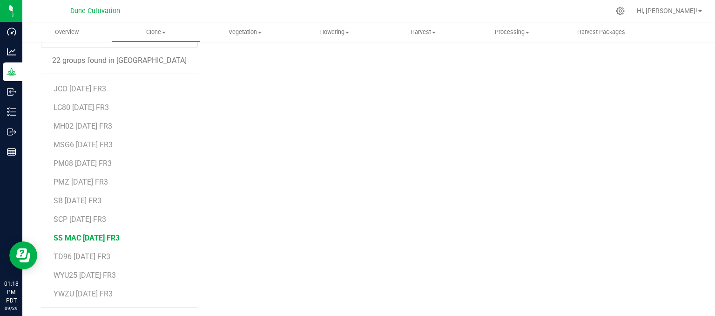
click at [78, 236] on span "SS MAC [DATE] FR3" at bounding box center [87, 237] width 66 height 9
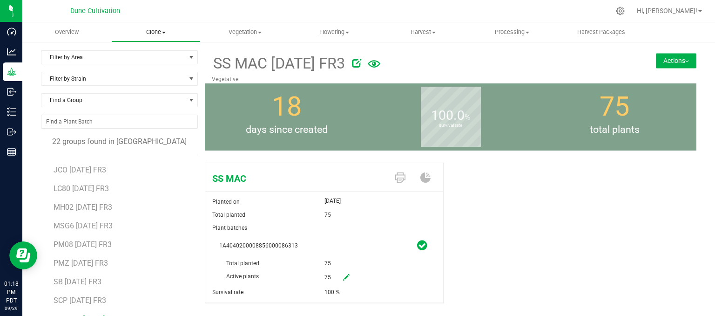
click at [147, 31] on span "Clone" at bounding box center [156, 32] width 88 height 8
click at [159, 54] on span "Create plants" at bounding box center [144, 56] width 66 height 8
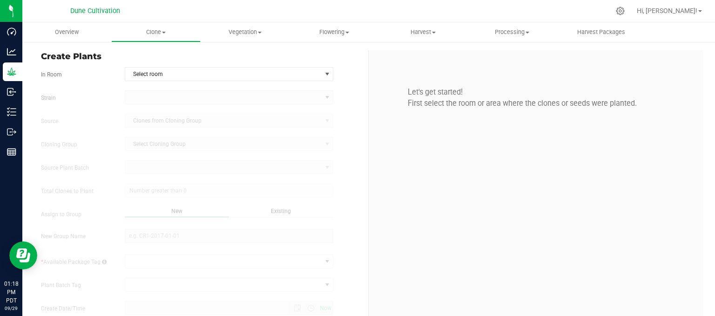
type input "9/29/2025 1:18 PM"
click at [154, 74] on span "Select room" at bounding box center [223, 73] width 196 height 13
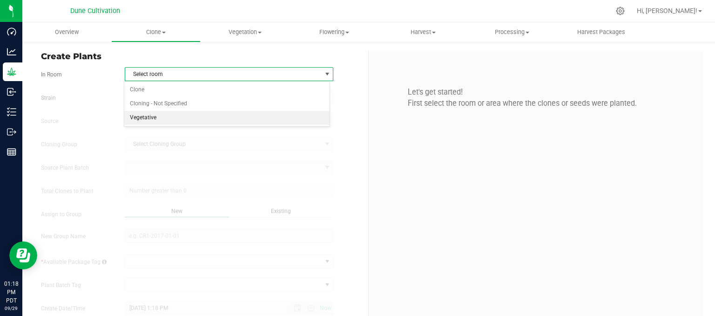
click at [162, 119] on li "Vegetative" at bounding box center [227, 118] width 206 height 14
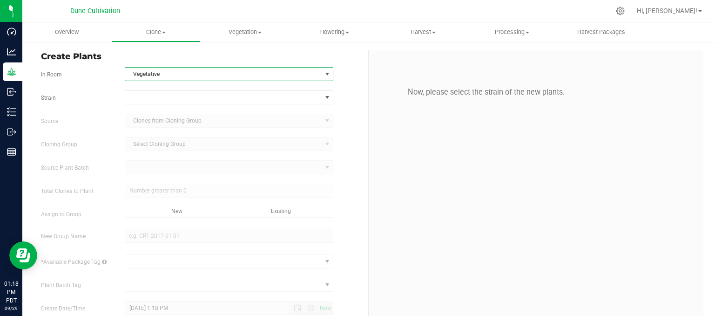
click at [169, 110] on div "Strain Source Clones from Cloning Group Cloning Group Select Cloning Group Sele…" at bounding box center [201, 216] width 320 height 252
click at [175, 88] on form "In Room Vegetative Select room Clone Cloning - Not Specified Vegetative Strain …" at bounding box center [201, 204] width 320 height 275
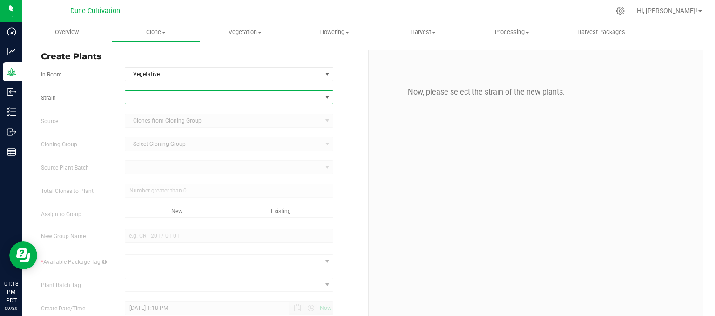
drag, startPoint x: 183, startPoint y: 100, endPoint x: 171, endPoint y: 99, distance: 11.7
click at [181, 100] on span at bounding box center [223, 97] width 196 height 13
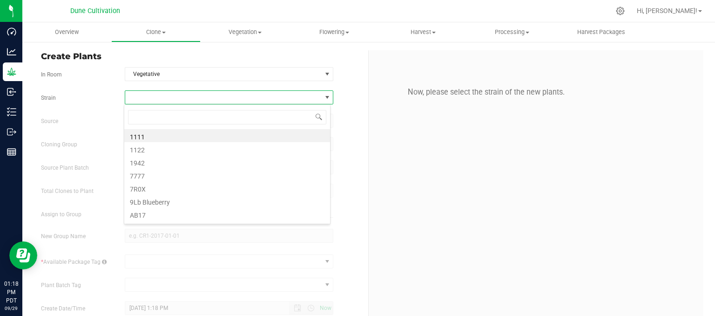
scroll to position [13, 206]
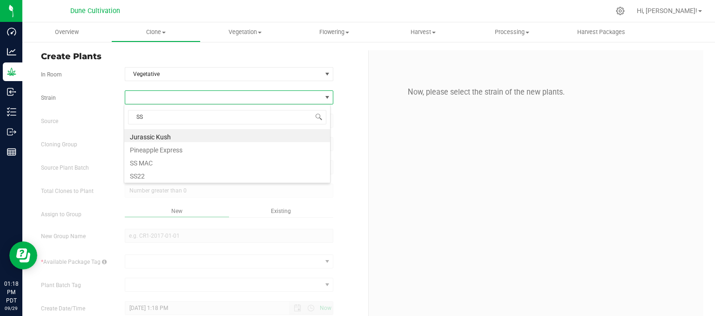
type input "SS M"
click at [148, 137] on li "SS MAC" at bounding box center [227, 135] width 206 height 13
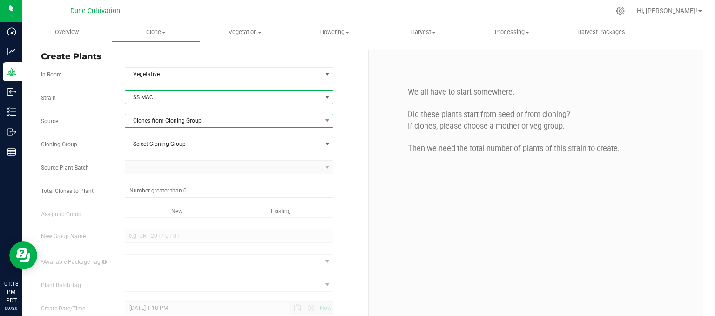
click at [167, 124] on span "Clones from Cloning Group" at bounding box center [223, 120] width 196 height 13
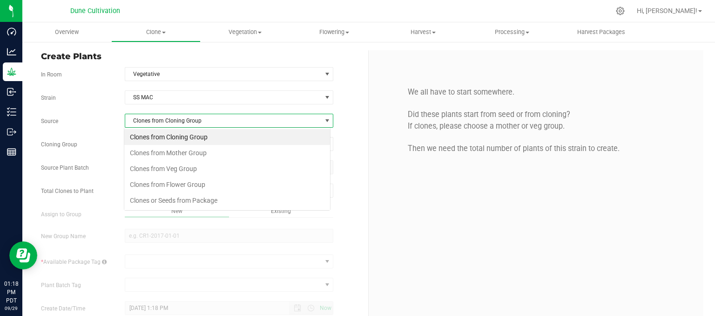
scroll to position [13, 206]
click at [158, 147] on li "Clones from Mother Group" at bounding box center [227, 153] width 206 height 16
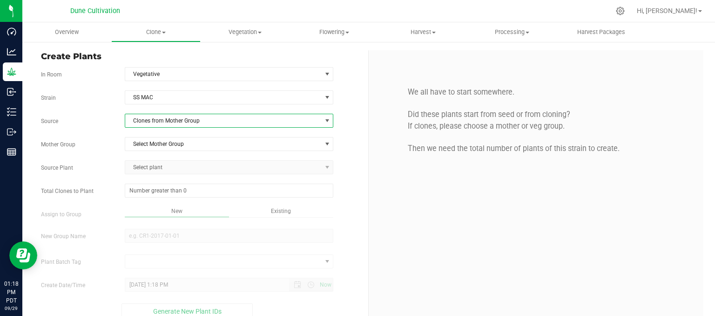
click at [162, 127] on div "Strain SS MAC Source Clones from Mother Group Mother Group Select Mother Group …" at bounding box center [201, 204] width 320 height 229
click at [154, 148] on span "Select Mother Group" at bounding box center [223, 143] width 196 height 13
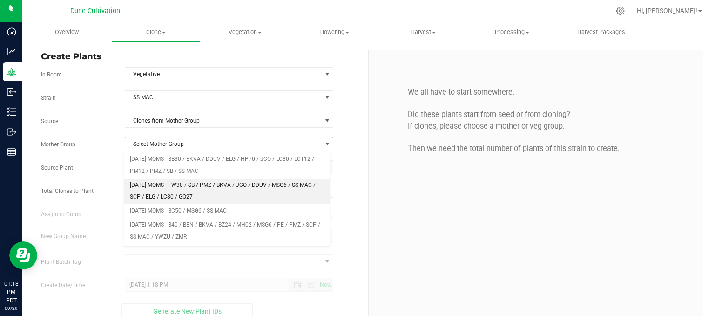
click at [163, 192] on li "[DATE] MOMS | FW30 / SB / PMZ / BKVA / JCO / DDUV / MSG6 / SS MAC / SCP / ELG /…" at bounding box center [227, 191] width 206 height 26
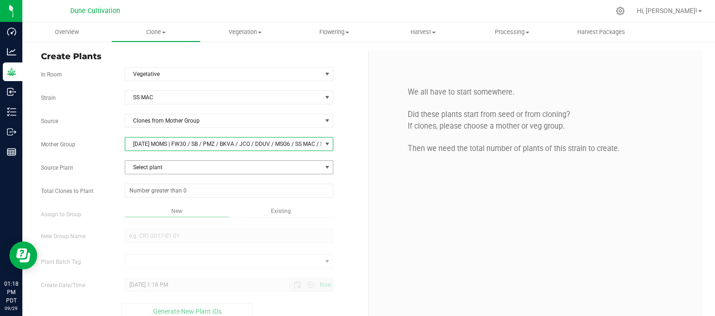
click at [164, 172] on span "Select plant" at bounding box center [223, 167] width 196 height 13
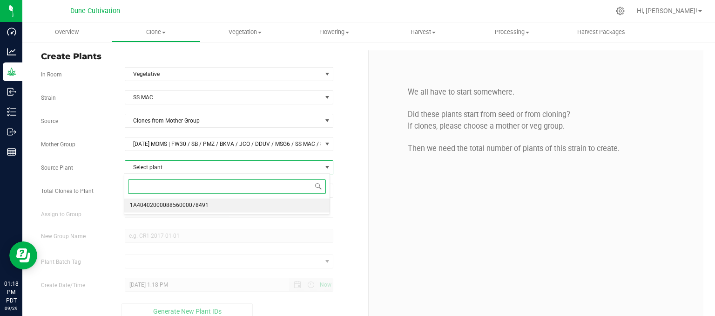
click at [163, 202] on span "1A4040200008856000078491" at bounding box center [169, 205] width 79 height 12
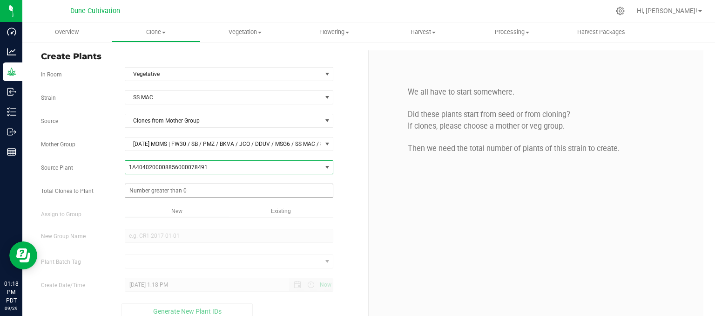
click at [199, 187] on span at bounding box center [229, 190] width 209 height 14
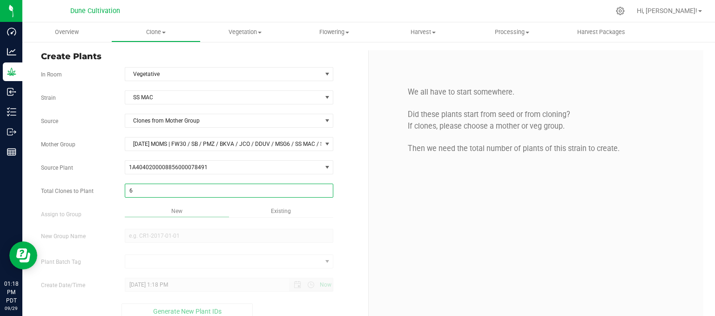
type input "60"
click at [159, 239] on div "Overview Clone Create plants Cloning groups Cloning plant batches Apply to plan…" at bounding box center [368, 168] width 693 height 293
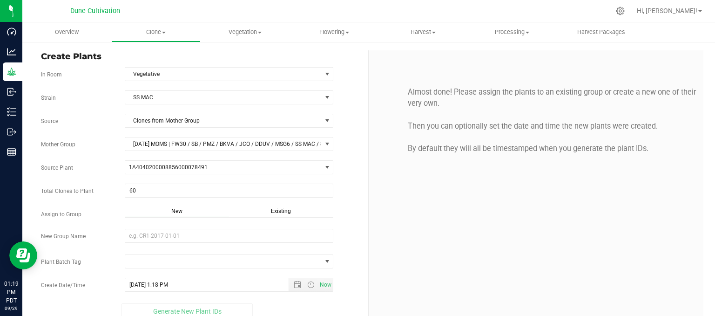
click at [278, 215] on div "Existing" at bounding box center [281, 212] width 104 height 11
click at [204, 238] on span "Select Plant Group" at bounding box center [223, 235] width 196 height 13
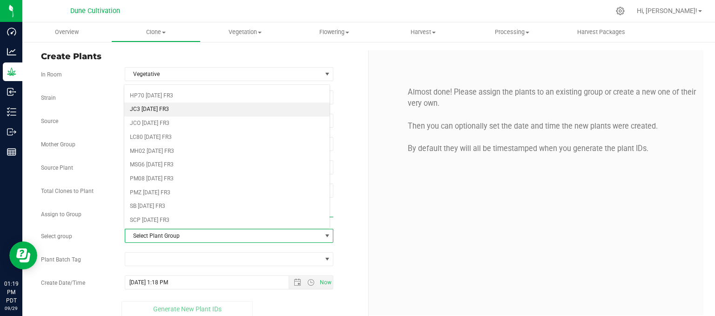
scroll to position [160, 0]
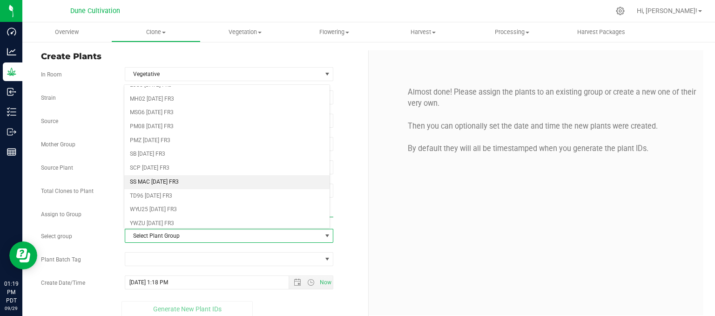
click at [164, 175] on li "SS MAC [DATE] FR3" at bounding box center [227, 182] width 206 height 14
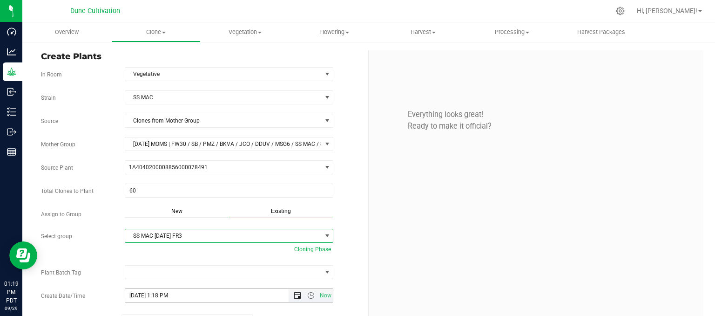
click at [294, 294] on span "Open the date view" at bounding box center [297, 294] width 7 height 7
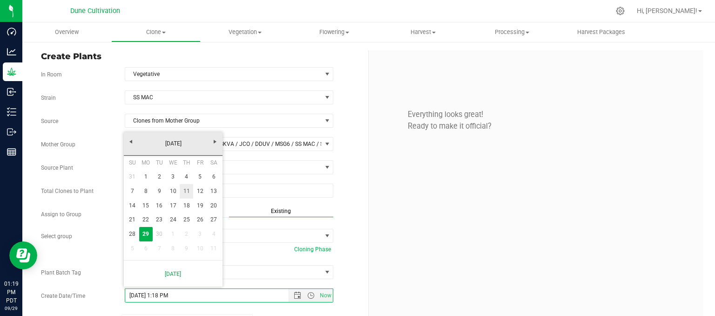
click at [188, 194] on link "11" at bounding box center [186, 191] width 13 height 14
type input "9/11/2025 1:18 PM"
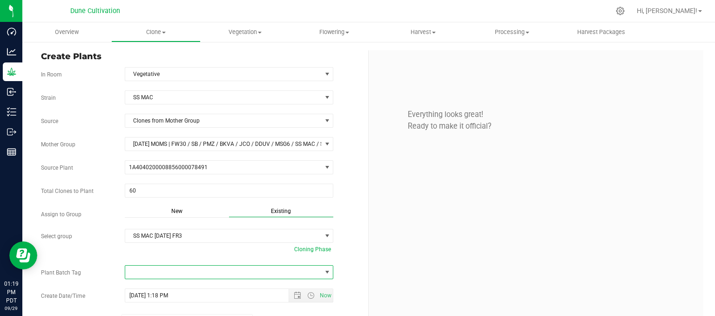
click at [205, 274] on span at bounding box center [223, 271] width 196 height 13
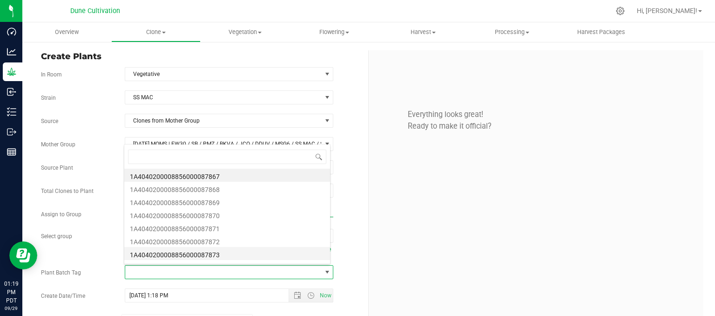
scroll to position [13, 204]
click at [209, 174] on li "1A4040200008856000087867" at bounding box center [227, 175] width 206 height 13
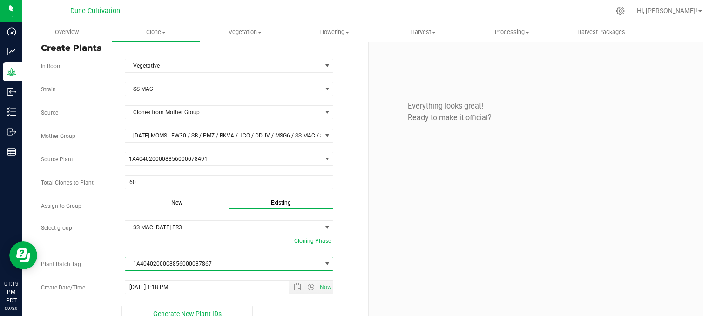
scroll to position [21, 0]
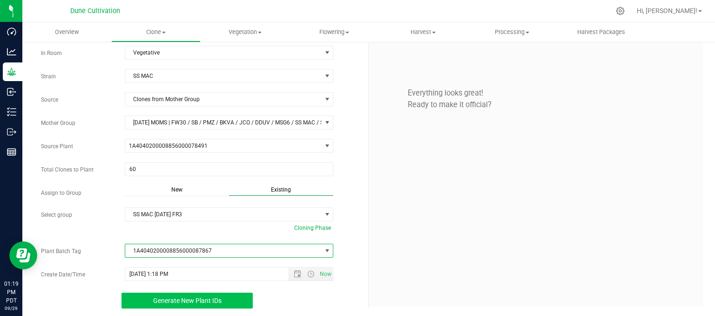
click at [186, 297] on span "Generate New Plant IDs" at bounding box center [187, 300] width 68 height 7
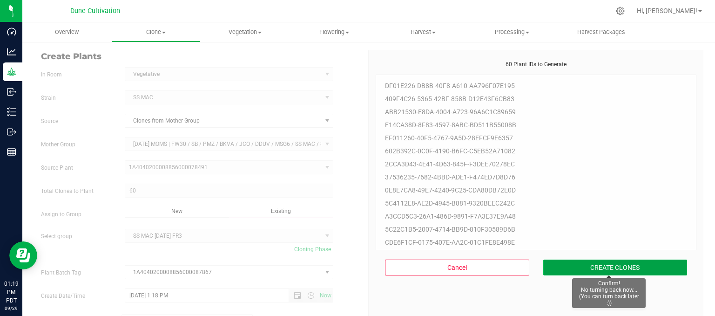
click at [588, 264] on button "CREATE CLONES" at bounding box center [615, 267] width 144 height 16
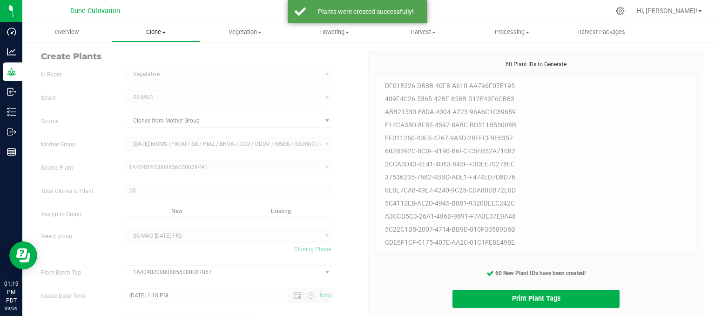
click at [156, 26] on uib-tab-heading "Clone Create plants Cloning groups Cloning plant batches Apply to plants" at bounding box center [156, 32] width 88 height 19
click at [153, 65] on span "Cloning groups" at bounding box center [146, 67] width 70 height 8
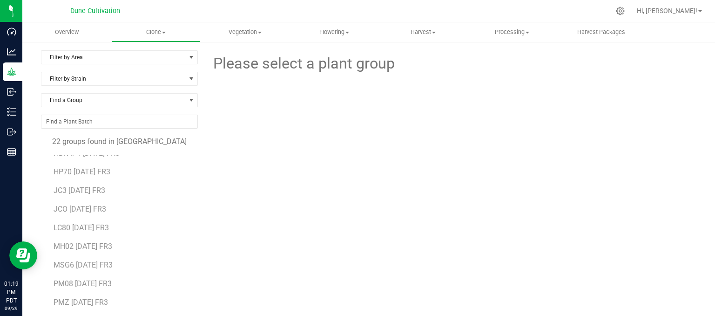
scroll to position [184, 0]
click at [76, 204] on span "MH02 [DATE] FR3" at bounding box center [83, 206] width 59 height 9
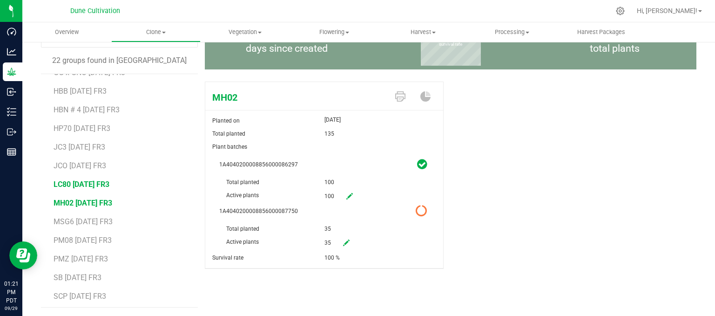
scroll to position [91, 0]
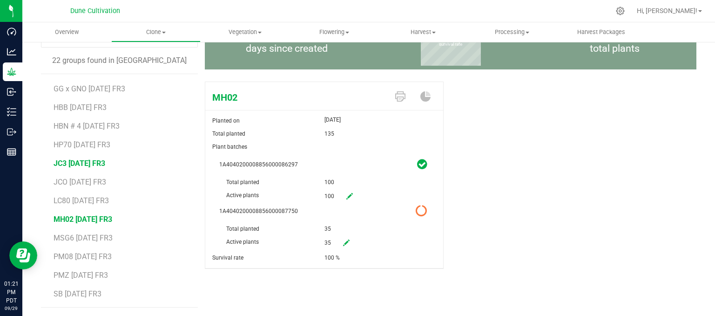
click at [81, 161] on span "JC3 [DATE] FR3" at bounding box center [80, 163] width 52 height 9
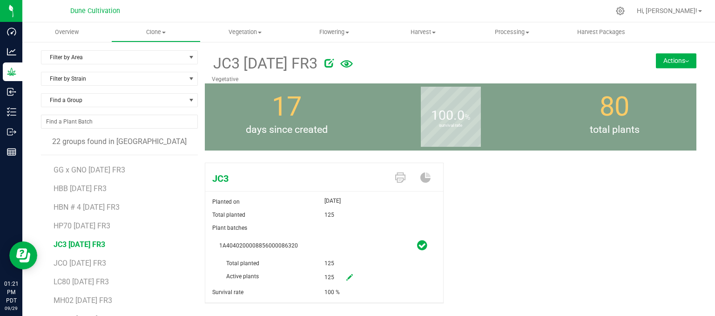
click at [673, 56] on button "Actions" at bounding box center [676, 60] width 40 height 15
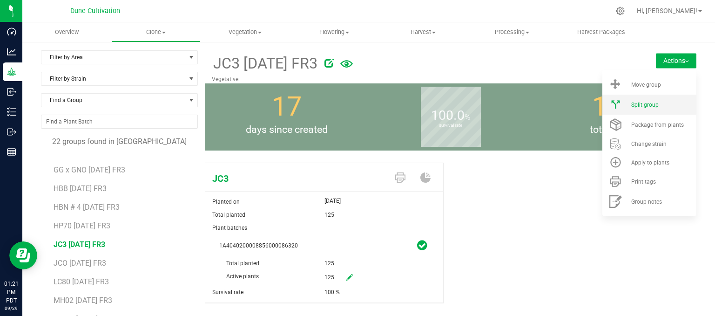
click at [634, 100] on li "Split group" at bounding box center [649, 104] width 94 height 20
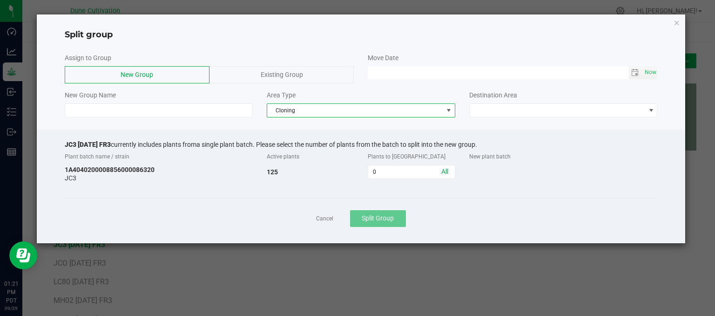
click at [357, 110] on span "Cloning" at bounding box center [355, 110] width 176 height 13
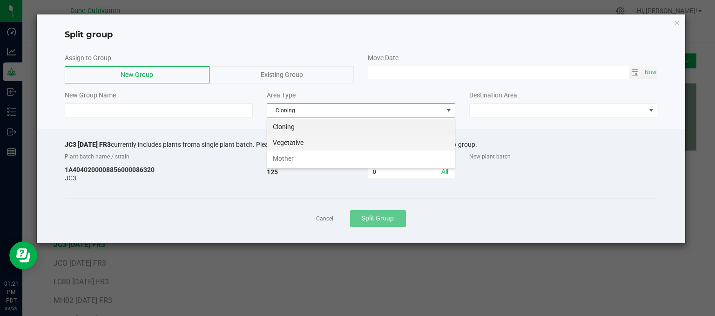
scroll to position [13, 188]
click at [313, 142] on li "Vegetative" at bounding box center [361, 143] width 188 height 16
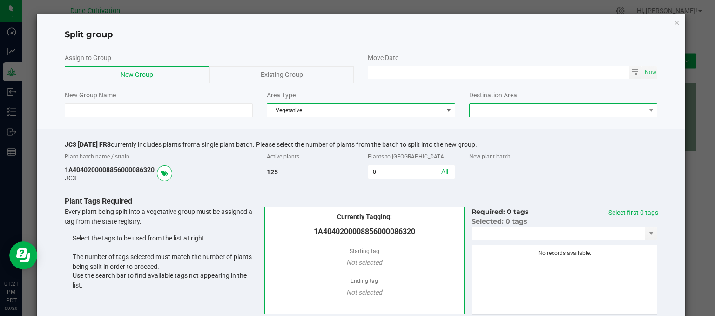
click at [523, 107] on span at bounding box center [558, 110] width 176 height 13
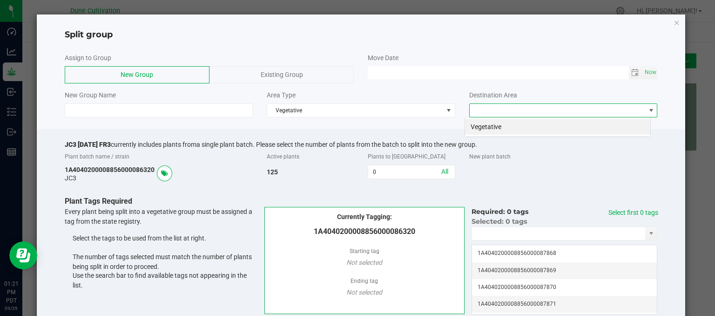
scroll to position [13, 186]
click at [470, 129] on li "Vegetative" at bounding box center [557, 127] width 185 height 16
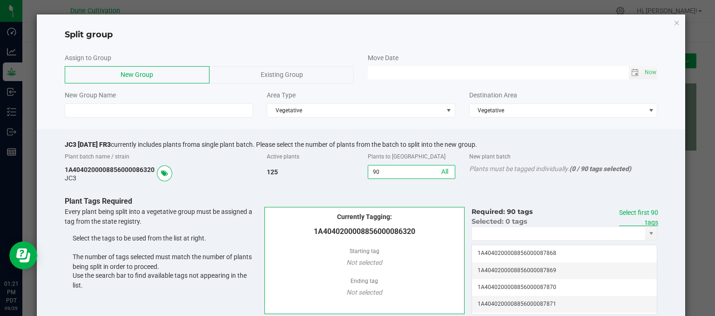
type input "90"
click at [642, 211] on link "Select first 90 tags" at bounding box center [638, 217] width 39 height 17
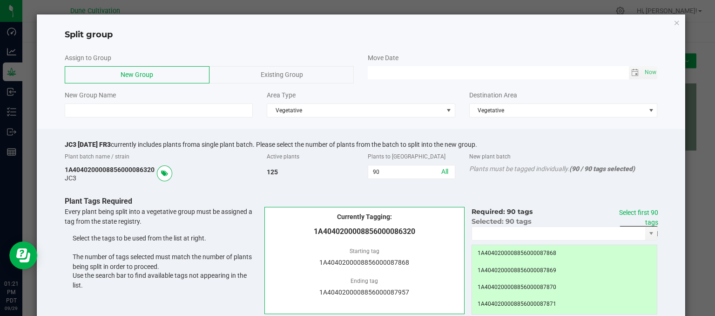
click at [626, 59] on div "Move Date" at bounding box center [513, 58] width 290 height 10
drag, startPoint x: 629, startPoint y: 67, endPoint x: 625, endPoint y: 73, distance: 6.3
click at [629, 67] on span "Toggle calendar" at bounding box center [635, 72] width 13 height 13
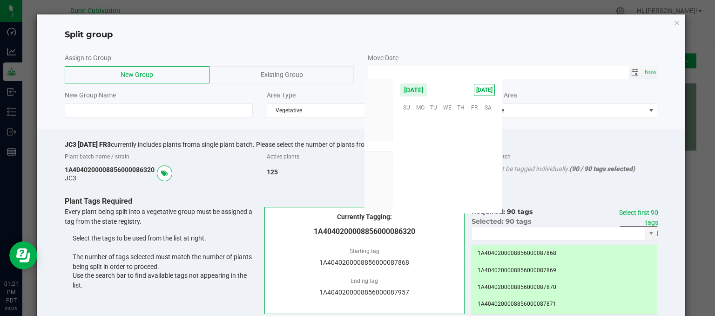
scroll to position [150986, 0]
click at [631, 70] on span "Toggle calendar" at bounding box center [634, 72] width 7 height 7
type input "MM/dd/yy HH:MM AM"
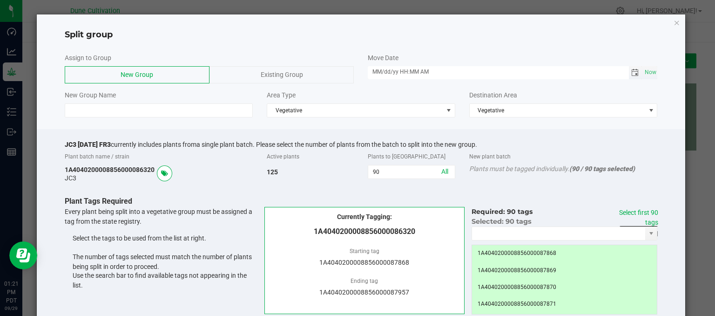
click at [631, 72] on span "Toggle calendar" at bounding box center [634, 72] width 7 height 7
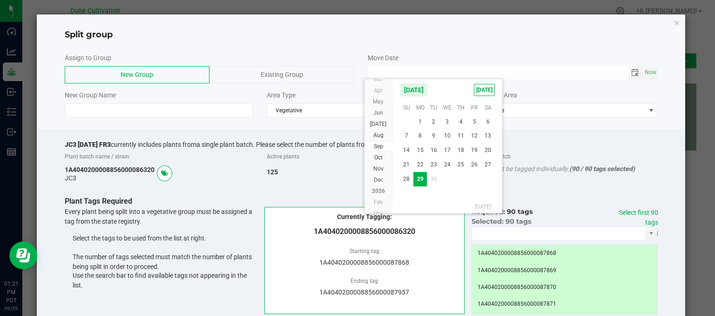
drag, startPoint x: 460, startPoint y: 164, endPoint x: 411, endPoint y: 170, distance: 49.2
click at [460, 164] on span "25" at bounding box center [460, 164] width 13 height 14
type input "[DATE] 12:00 AM"
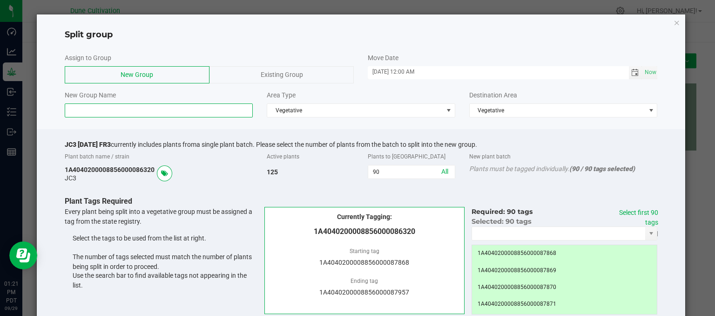
click at [114, 116] on input at bounding box center [159, 110] width 189 height 14
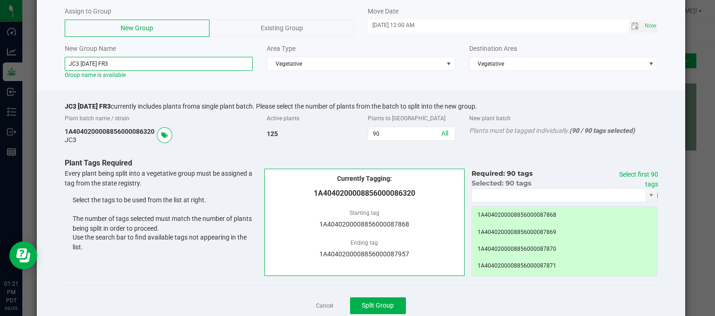
scroll to position [75, 0]
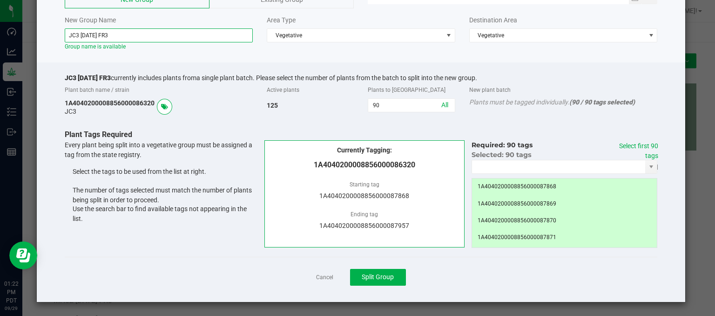
type input "JC3 09.25.25 FR3"
click at [635, 86] on div "New plant batch" at bounding box center [563, 89] width 202 height 17
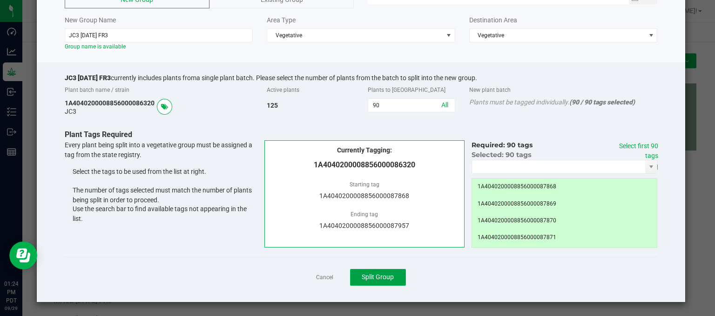
click at [372, 279] on span "Split Group" at bounding box center [378, 276] width 32 height 7
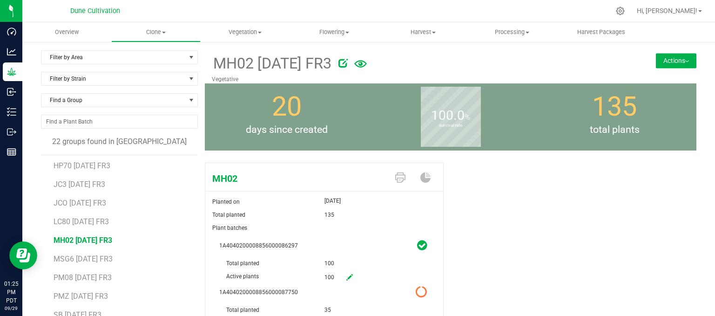
scroll to position [184, 0]
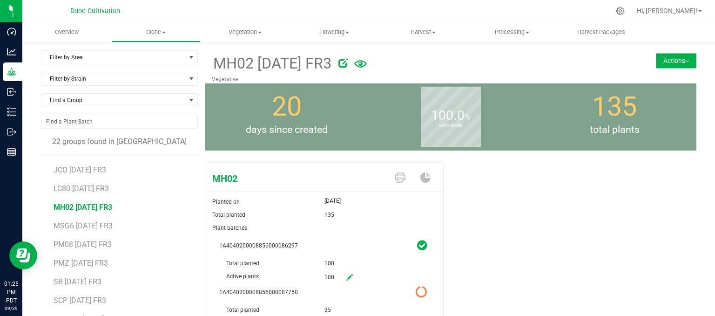
click at [84, 175] on li "LC80 [DATE] FR3" at bounding box center [123, 184] width 138 height 19
click at [86, 166] on span "JCO [DATE] FR3" at bounding box center [80, 169] width 53 height 9
click at [668, 61] on button "Actions" at bounding box center [676, 60] width 40 height 15
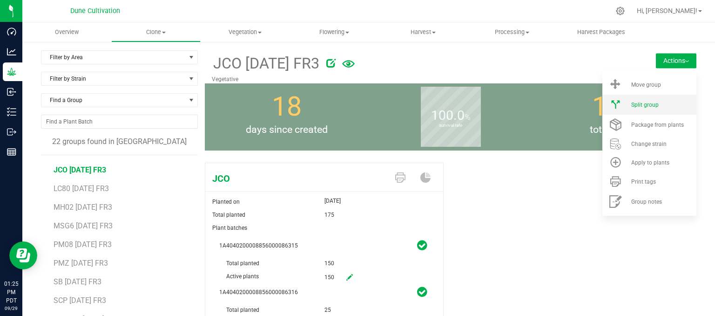
click at [665, 111] on li "Split group" at bounding box center [649, 104] width 94 height 20
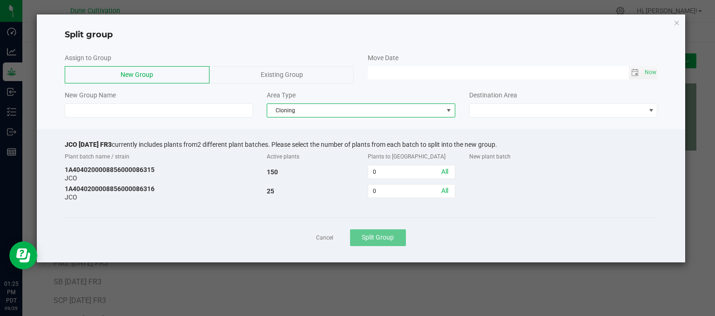
click at [356, 110] on span "Cloning" at bounding box center [355, 110] width 176 height 13
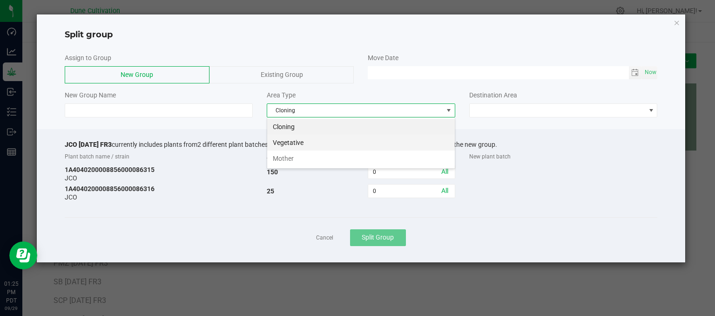
scroll to position [13, 188]
click at [327, 141] on li "Vegetative" at bounding box center [361, 143] width 188 height 16
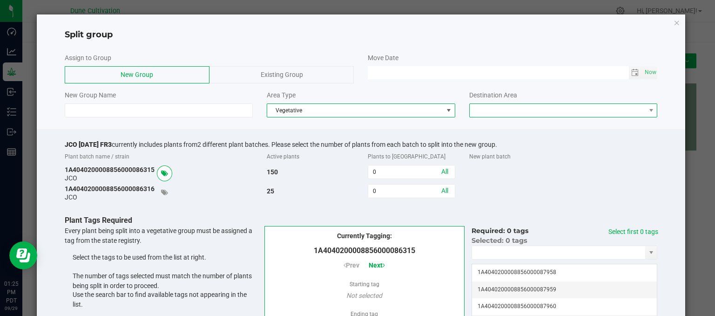
click at [516, 106] on span at bounding box center [558, 110] width 176 height 13
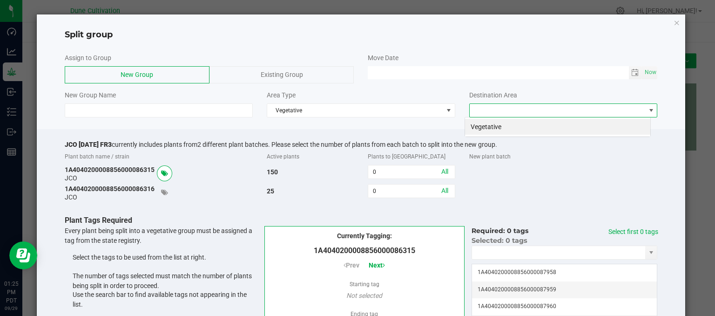
scroll to position [13, 186]
drag, startPoint x: 485, startPoint y: 124, endPoint x: 593, endPoint y: 106, distance: 109.6
click at [488, 124] on li "Vegetative" at bounding box center [557, 127] width 185 height 16
click at [635, 70] on span "Toggle calendar" at bounding box center [635, 72] width 13 height 13
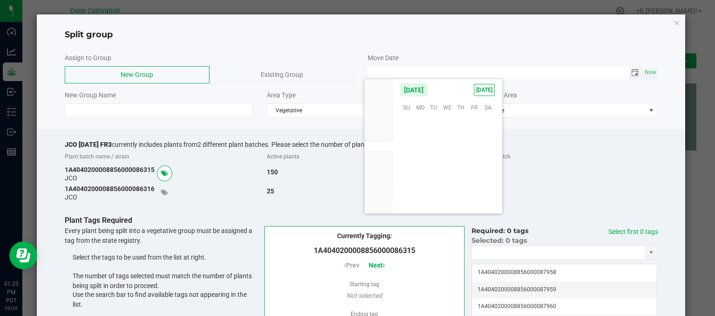
scroll to position [150986, 0]
click at [460, 165] on span "25" at bounding box center [460, 164] width 13 height 14
type input "[DATE] 12:00 AM"
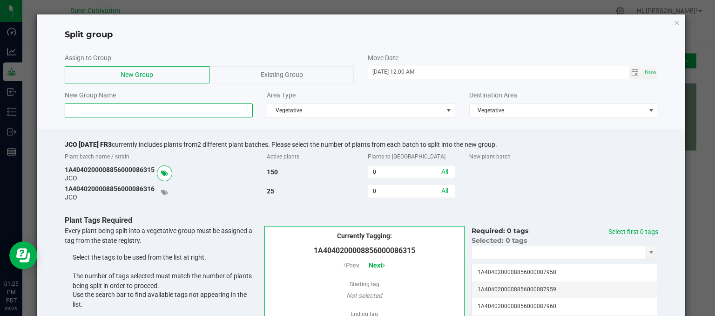
click at [122, 108] on input at bounding box center [159, 110] width 189 height 14
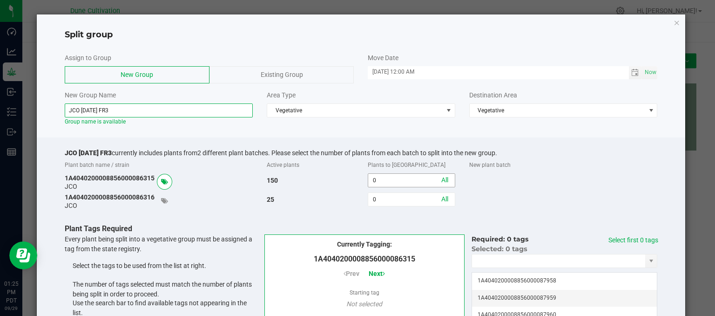
type input "JCO 09.25.25 FR3"
click at [375, 177] on input "0" at bounding box center [411, 180] width 86 height 13
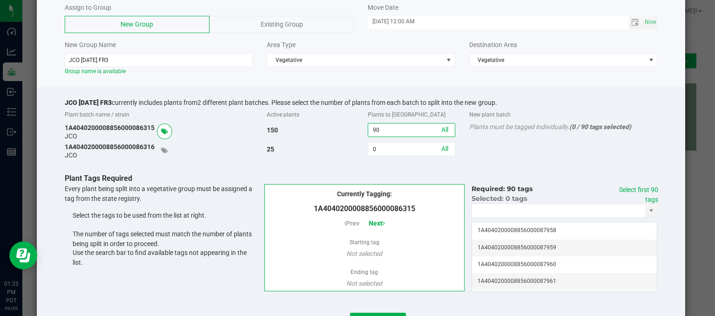
scroll to position [93, 0]
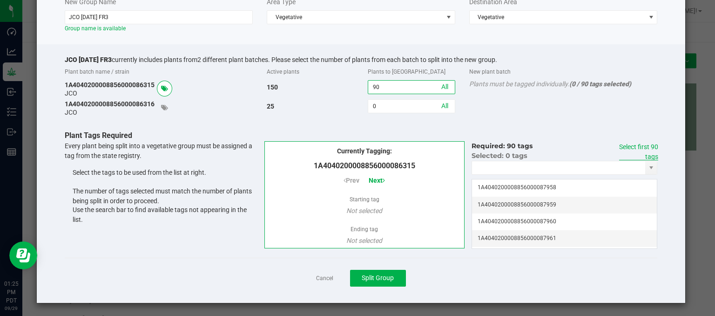
type input "90"
click at [637, 146] on link "Select first 90 tags" at bounding box center [638, 151] width 39 height 17
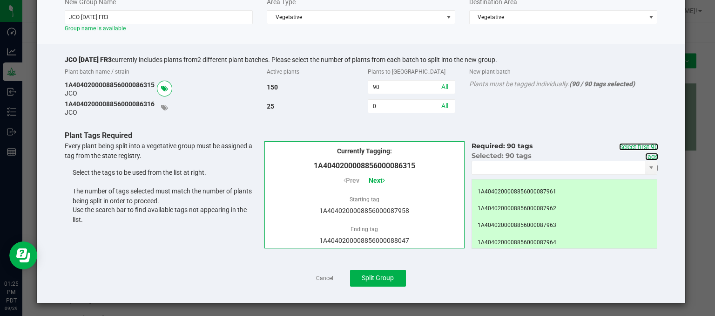
scroll to position [0, 0]
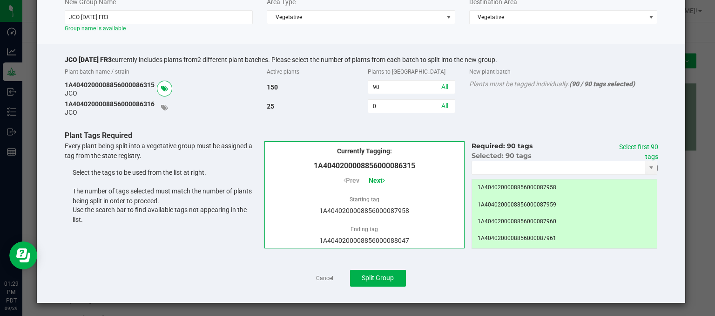
click at [369, 289] on div "Cancel Split Group" at bounding box center [361, 277] width 593 height 40
drag, startPoint x: 397, startPoint y: 280, endPoint x: 391, endPoint y: 278, distance: 5.9
click at [392, 278] on button "Split Group" at bounding box center [378, 278] width 56 height 17
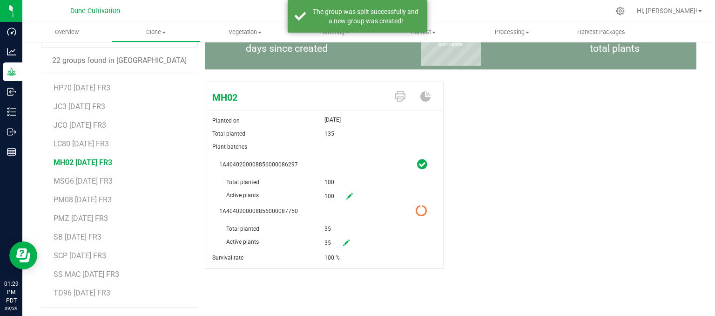
scroll to position [184, 0]
click at [74, 254] on span "TD96 [DATE] FR3" at bounding box center [82, 256] width 56 height 9
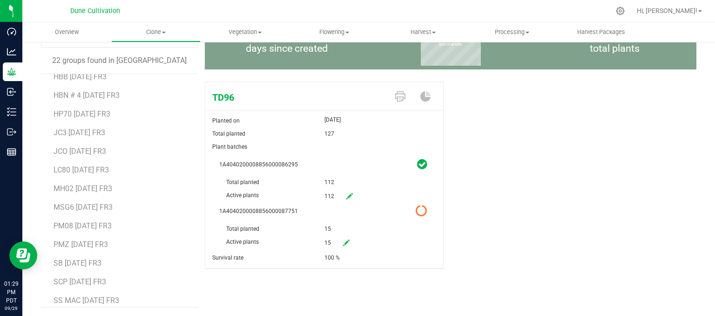
scroll to position [138, 0]
click at [94, 208] on span "PM08 [DATE] FR3" at bounding box center [83, 209] width 58 height 9
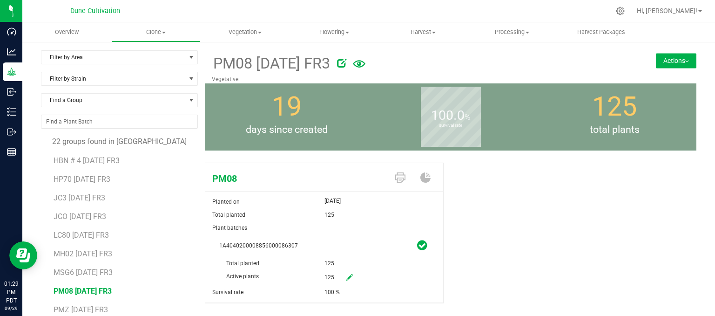
click at [672, 59] on button "Actions" at bounding box center [676, 60] width 40 height 15
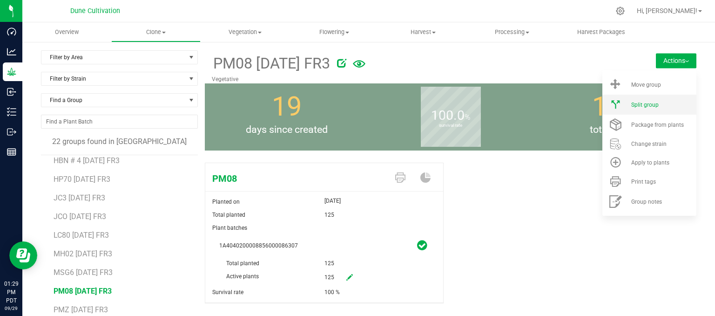
click at [635, 105] on span "Split group" at bounding box center [644, 104] width 27 height 7
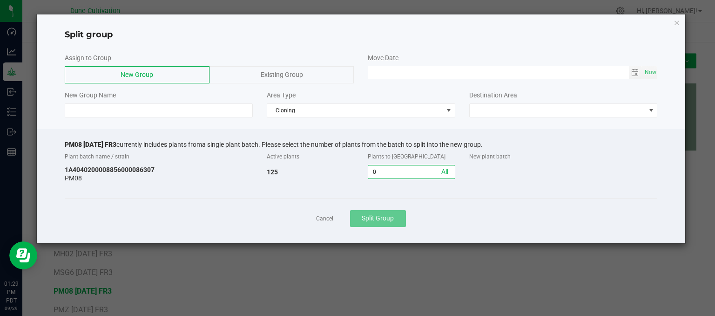
click at [400, 175] on input "0" at bounding box center [411, 171] width 86 height 13
type input "9"
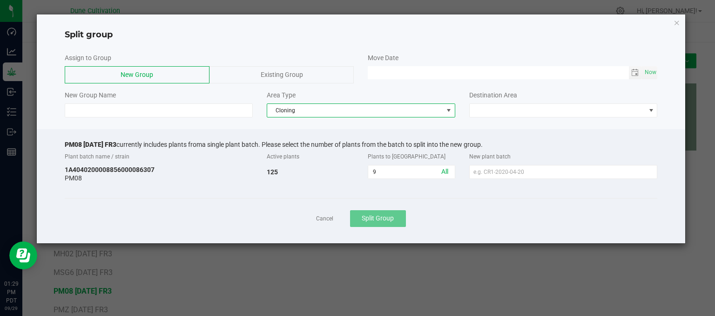
click at [286, 109] on span "Cloning" at bounding box center [355, 110] width 176 height 13
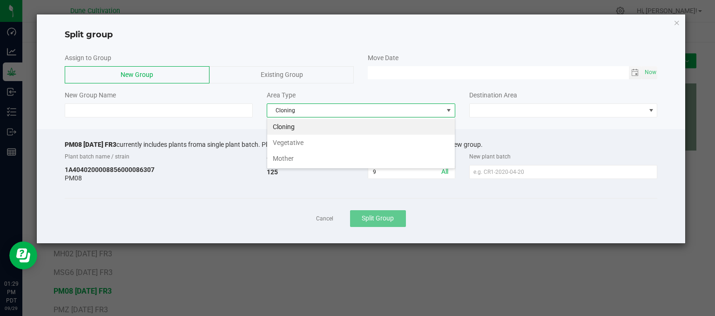
scroll to position [13, 188]
click at [279, 139] on li "Vegetative" at bounding box center [361, 143] width 188 height 16
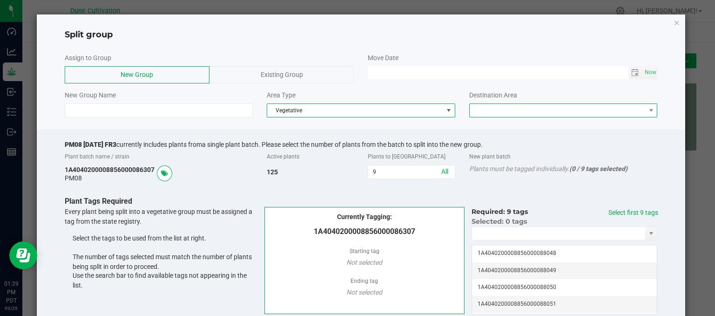
click at [512, 112] on span at bounding box center [558, 110] width 176 height 13
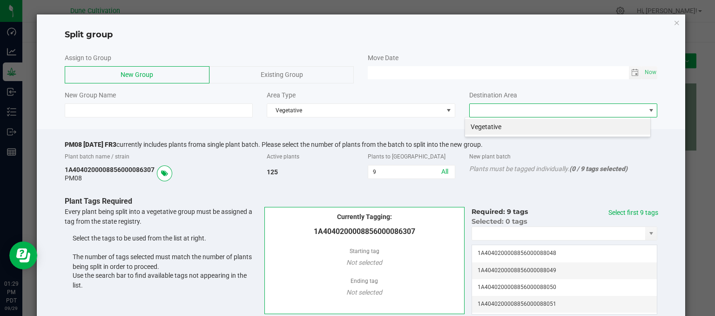
scroll to position [13, 186]
click at [505, 121] on li "Vegetative" at bounding box center [557, 127] width 185 height 16
click at [632, 71] on span "Toggle calendar" at bounding box center [635, 72] width 13 height 13
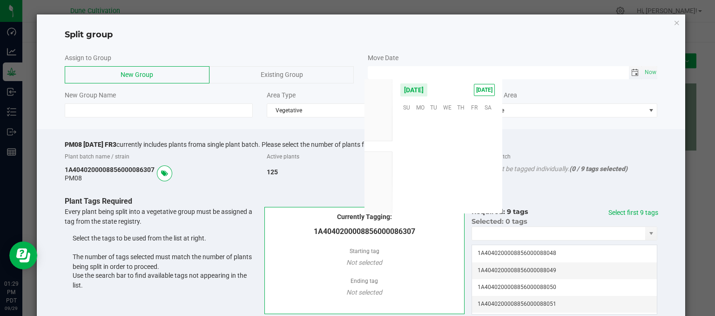
scroll to position [150986, 0]
click at [464, 163] on span "25" at bounding box center [460, 164] width 13 height 14
type input "[DATE] 12:00 AM"
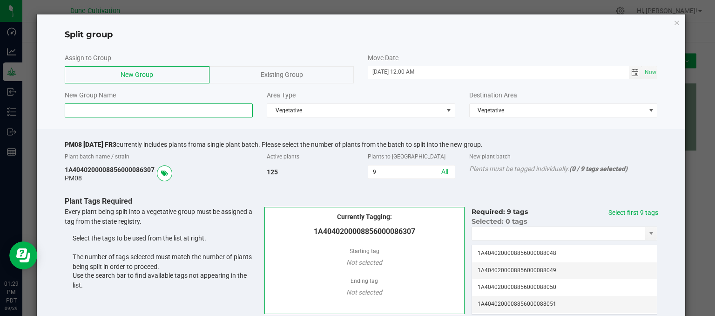
click at [93, 110] on input at bounding box center [159, 110] width 189 height 14
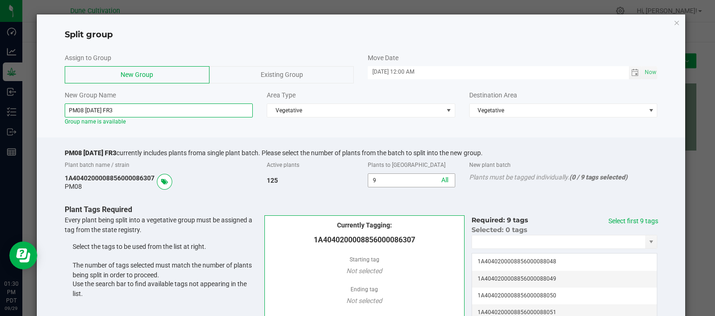
type input "PM08 09.25.25 FR3"
click at [401, 178] on input "9" at bounding box center [411, 180] width 86 height 13
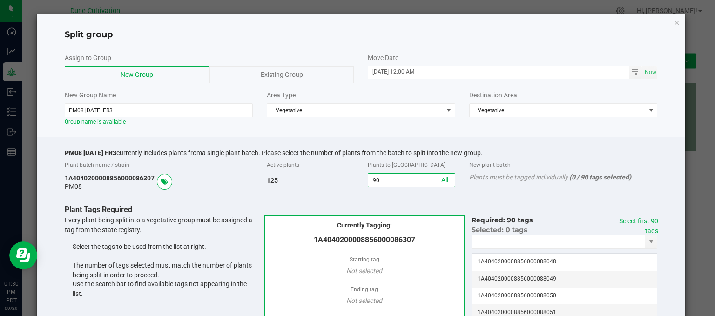
type input "90"
click at [653, 231] on div "Required: 90 tags Select first 90 tags Selected: 0 tags 1A404020000885600008804…" at bounding box center [565, 267] width 200 height 105
click at [637, 219] on link "Select first 90 tags" at bounding box center [638, 225] width 39 height 17
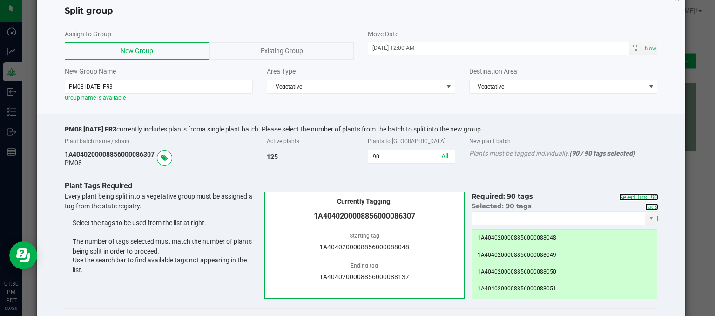
scroll to position [47, 0]
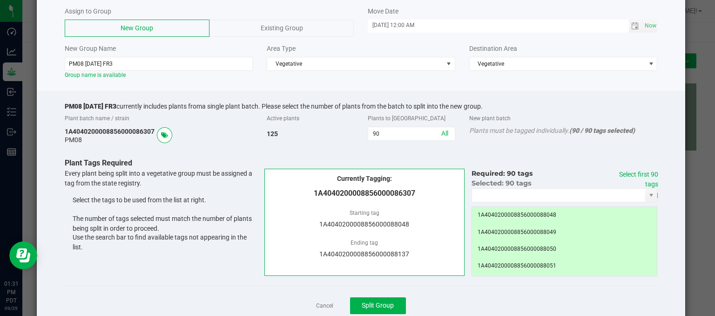
click at [557, 129] on div "Plants must be tagged individually. (90 / 90 tags selected)" at bounding box center [563, 130] width 202 height 7
click at [391, 303] on button "Split Group" at bounding box center [378, 305] width 56 height 17
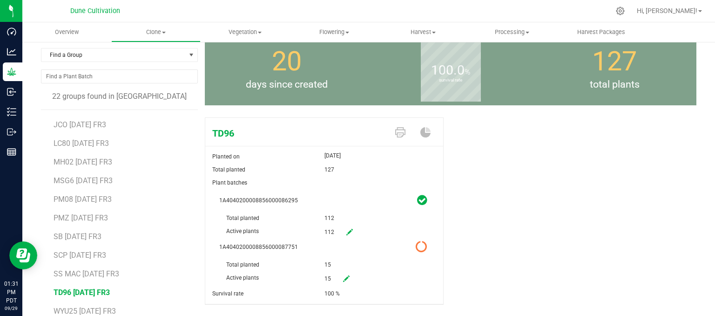
scroll to position [81, 0]
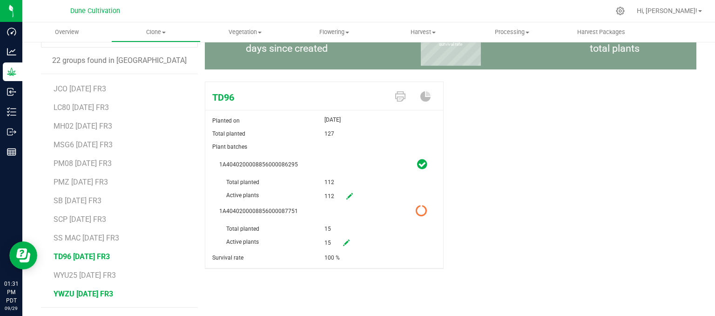
click at [101, 293] on span "YWZU [DATE] FR3" at bounding box center [84, 293] width 60 height 9
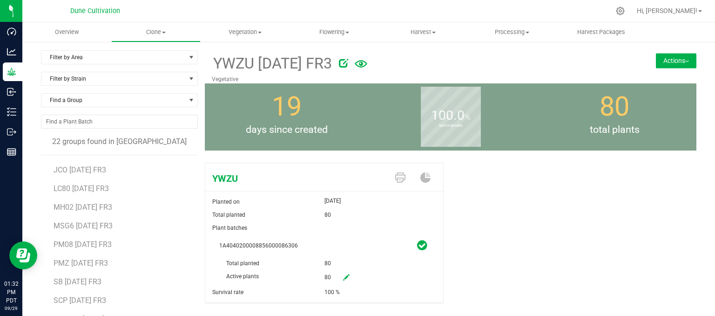
click at [656, 59] on button "Actions" at bounding box center [676, 60] width 40 height 15
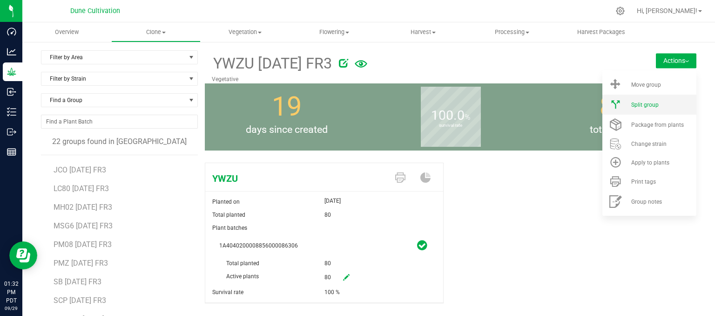
click at [615, 97] on li "Split group" at bounding box center [649, 104] width 94 height 20
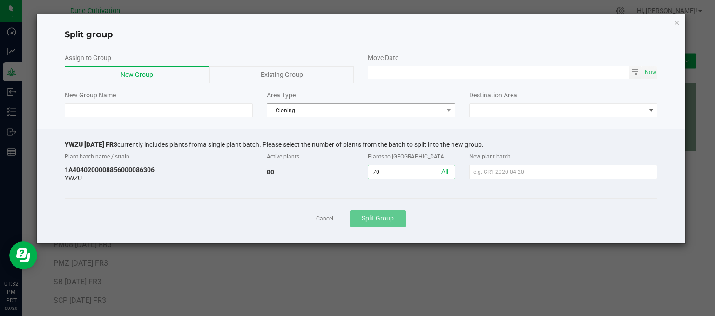
type input "70"
click at [385, 107] on span "Cloning" at bounding box center [355, 110] width 176 height 13
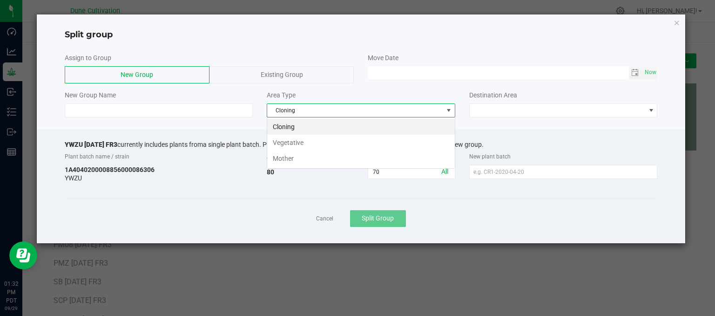
scroll to position [13, 188]
click at [329, 141] on li "Vegetative" at bounding box center [361, 143] width 188 height 16
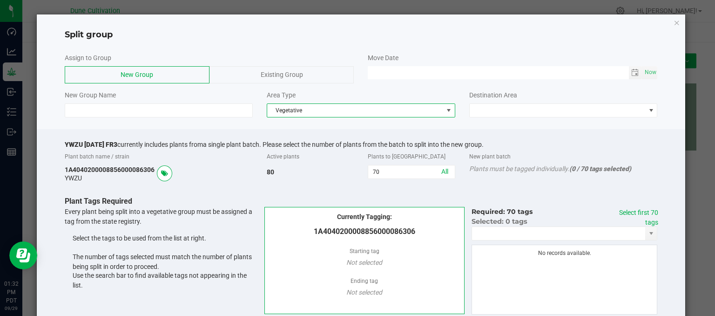
click at [493, 101] on div "Destination Area" at bounding box center [563, 103] width 202 height 27
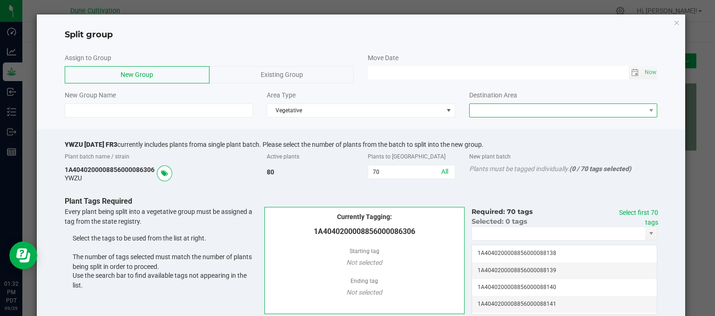
click at [490, 107] on span at bounding box center [558, 110] width 176 height 13
click at [487, 123] on li "Vegetative" at bounding box center [557, 127] width 185 height 16
type input "MM/dd/yy HH:MM AM"
click at [503, 70] on input "MM/dd/yy HH:MM AM" at bounding box center [498, 72] width 261 height 12
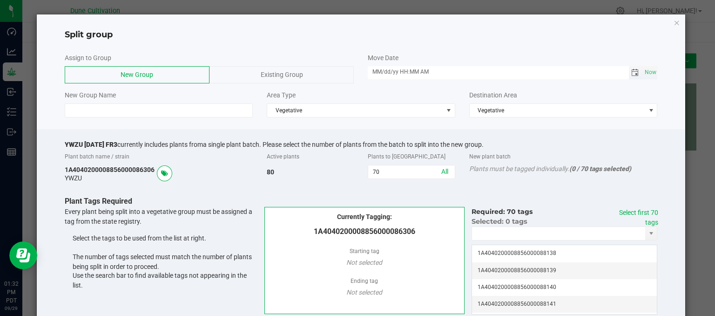
click at [631, 70] on span "Toggle calendar" at bounding box center [634, 72] width 7 height 7
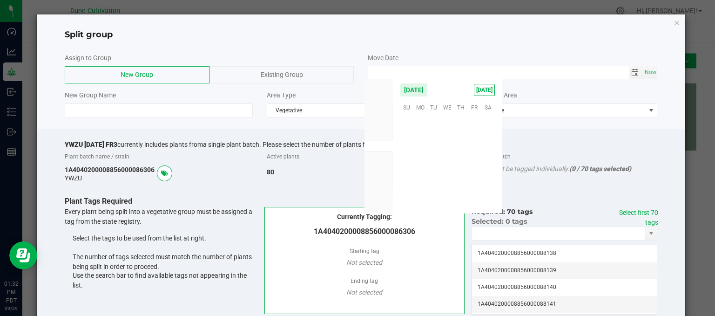
scroll to position [150986, 0]
click at [460, 164] on span "25" at bounding box center [460, 164] width 13 height 14
type input "[DATE] 12:00 AM"
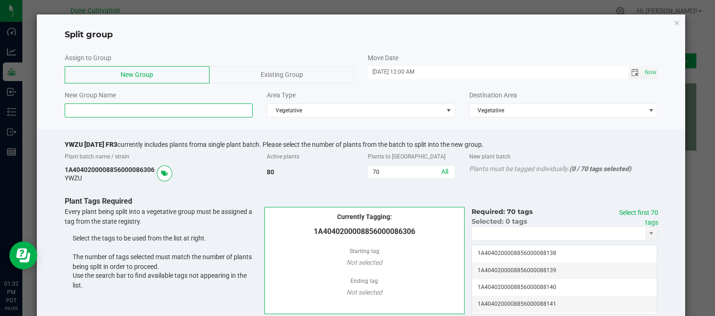
click at [143, 114] on input at bounding box center [159, 110] width 189 height 14
type input "0"
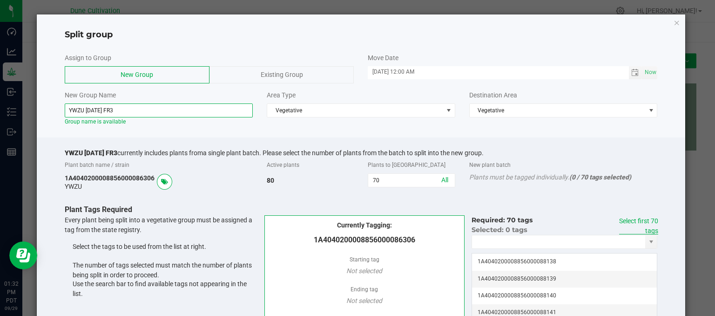
type input "YWZU 09.25.25 FR3"
click at [634, 221] on link "Select first 70 tags" at bounding box center [638, 225] width 39 height 17
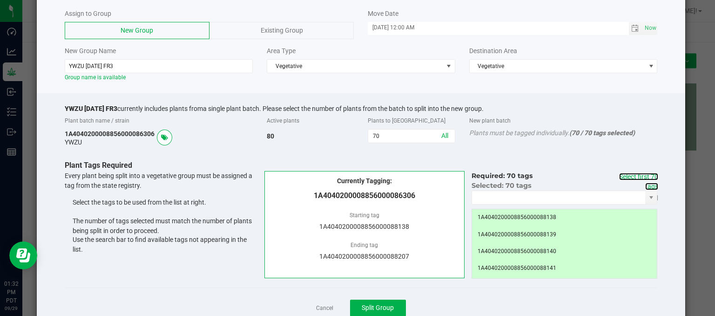
scroll to position [75, 0]
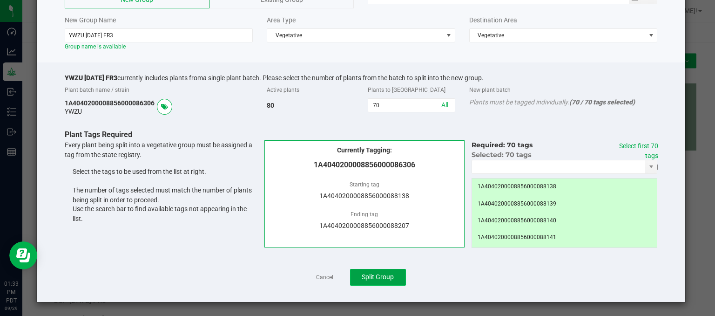
click at [386, 273] on span "Split Group" at bounding box center [378, 276] width 32 height 7
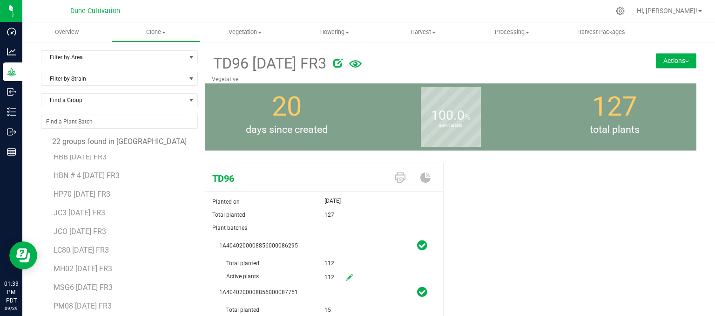
scroll to position [140, 0]
click at [99, 250] on span "MH02 [DATE] FR3" at bounding box center [83, 251] width 59 height 9
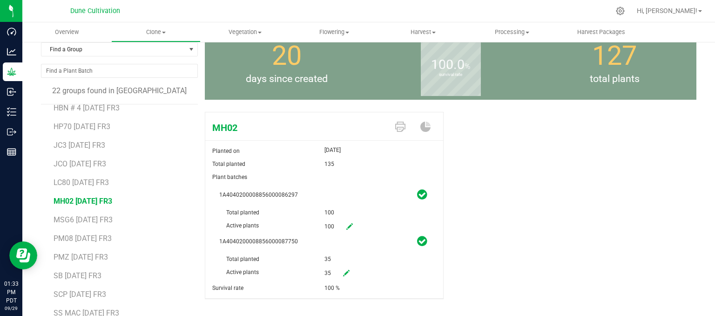
scroll to position [81, 0]
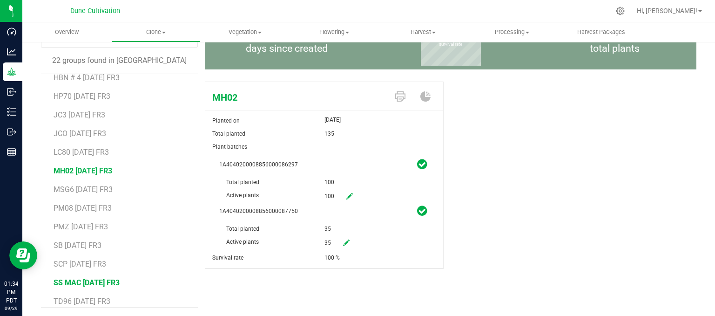
click at [86, 282] on span "SS MAC [DATE] FR3" at bounding box center [87, 282] width 66 height 9
click at [91, 169] on span "MH02 [DATE] FR3" at bounding box center [83, 170] width 59 height 9
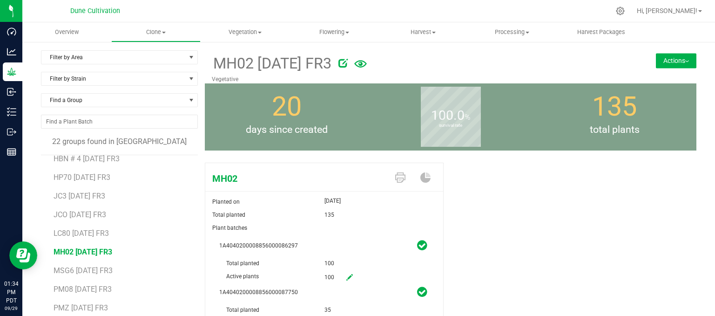
click at [670, 60] on button "Actions" at bounding box center [676, 60] width 40 height 15
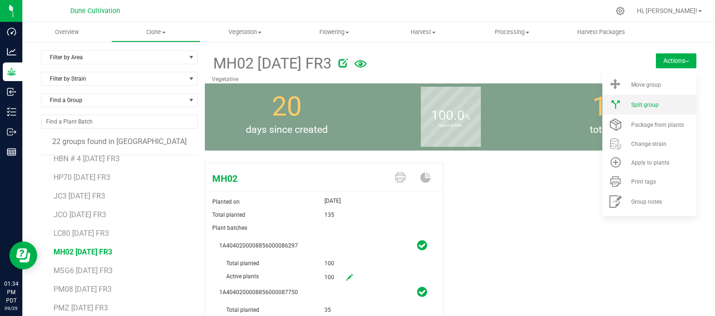
click at [646, 108] on span "Split group" at bounding box center [644, 104] width 27 height 7
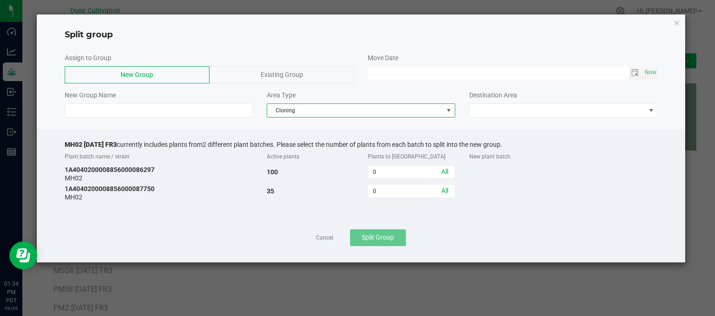
click at [312, 111] on span "Cloning" at bounding box center [355, 110] width 176 height 13
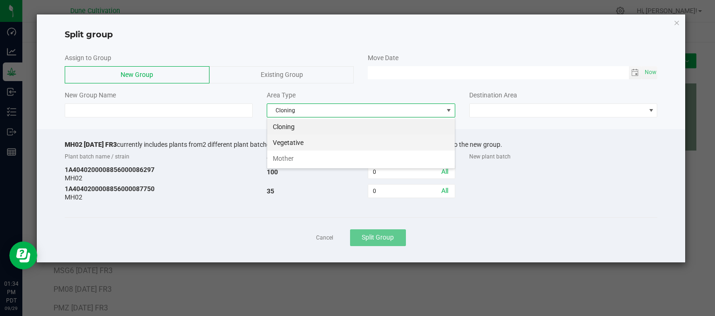
scroll to position [13, 188]
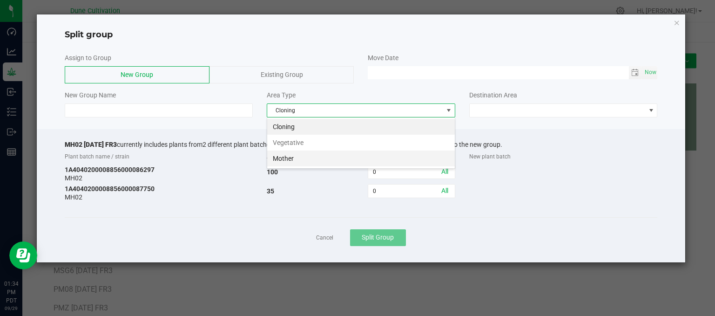
click at [296, 157] on li "Mother" at bounding box center [361, 158] width 188 height 16
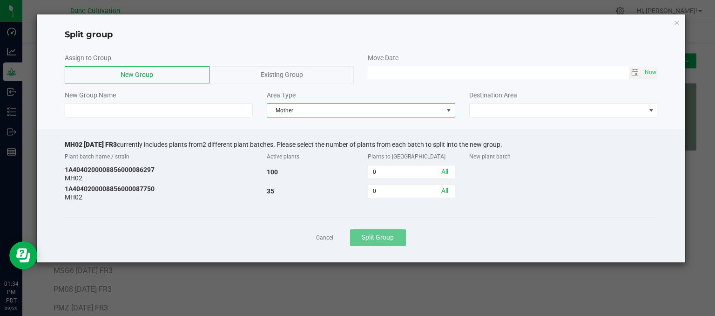
click at [415, 109] on span "Mother" at bounding box center [355, 110] width 176 height 13
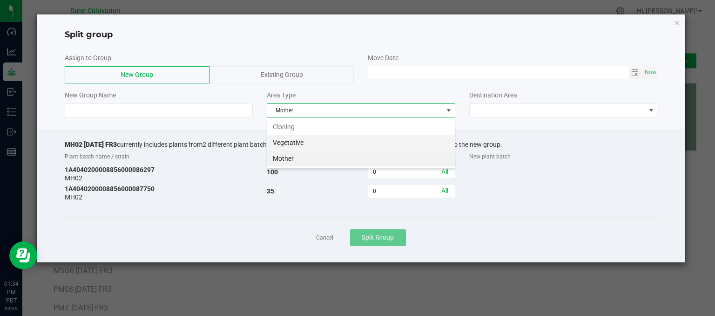
click at [361, 139] on li "Vegetative" at bounding box center [361, 143] width 188 height 16
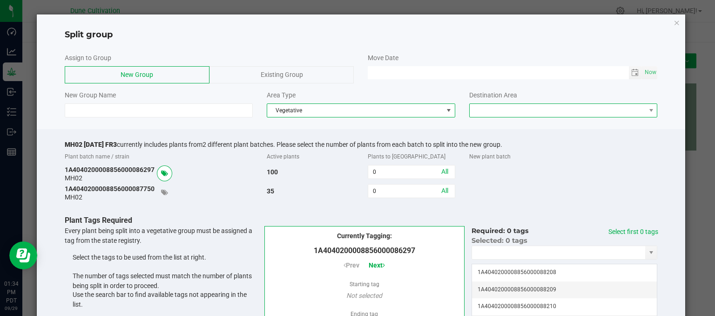
click at [515, 106] on span at bounding box center [558, 110] width 176 height 13
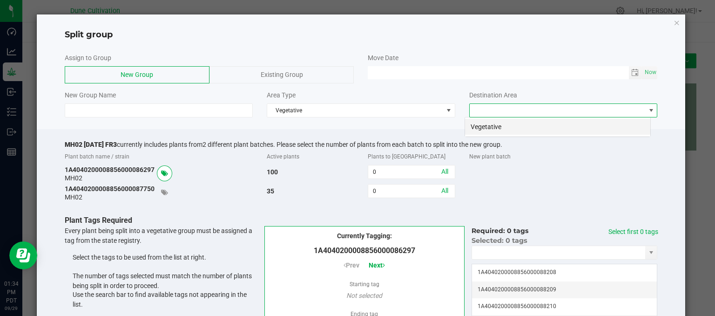
scroll to position [13, 186]
drag, startPoint x: 486, startPoint y: 133, endPoint x: 480, endPoint y: 136, distance: 7.5
click at [486, 134] on li "Vegetative" at bounding box center [557, 127] width 185 height 16
click at [442, 173] on link "All" at bounding box center [444, 171] width 7 height 7
type input "100"
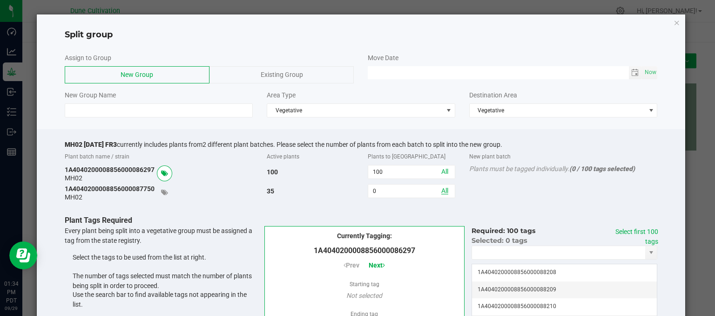
click at [443, 191] on link "All" at bounding box center [444, 190] width 7 height 7
type input "35"
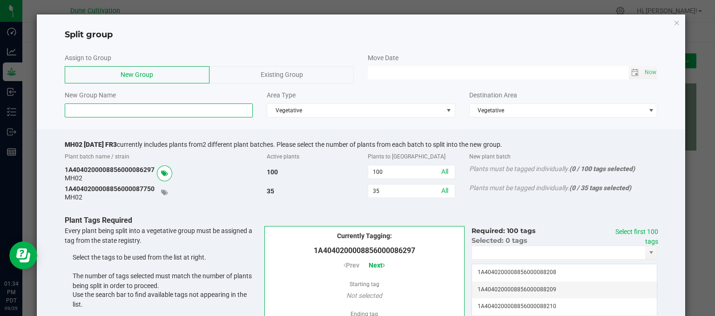
click at [119, 113] on input at bounding box center [159, 110] width 189 height 14
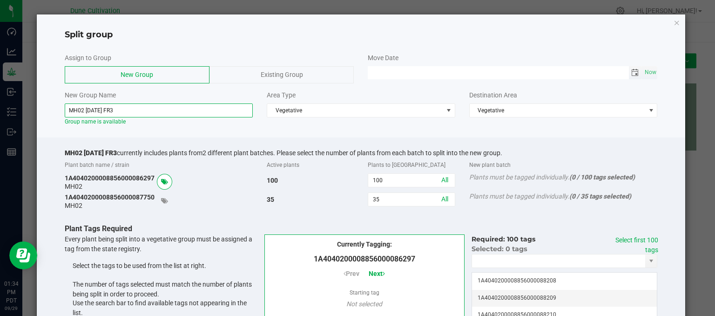
click at [631, 72] on span "Toggle calendar" at bounding box center [634, 72] width 7 height 7
type input "MH02 09.25.25 FR3"
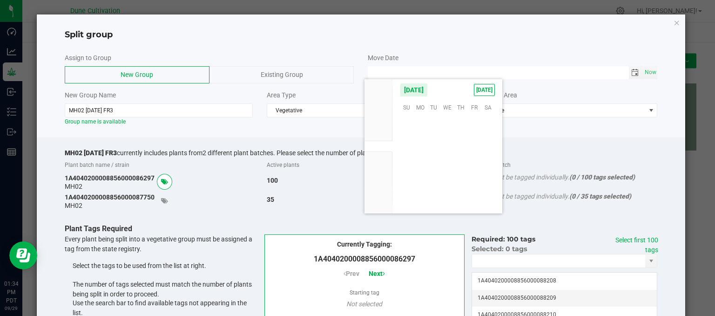
scroll to position [150986, 0]
click at [460, 164] on span "25" at bounding box center [460, 164] width 13 height 14
type input "[DATE] 12:00 AM"
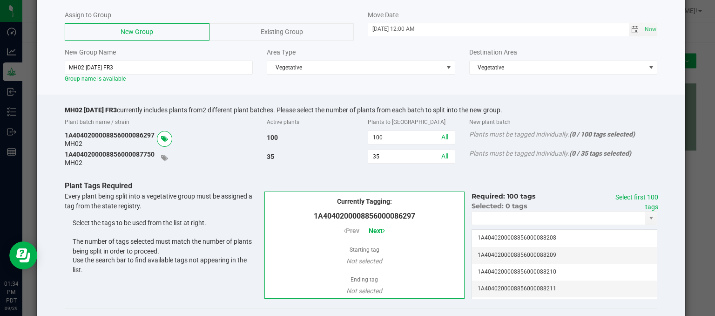
scroll to position [94, 0]
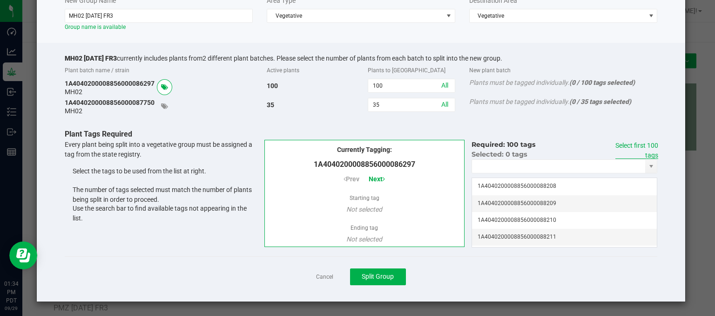
click at [629, 142] on link "Select first 100 tags" at bounding box center [636, 150] width 43 height 17
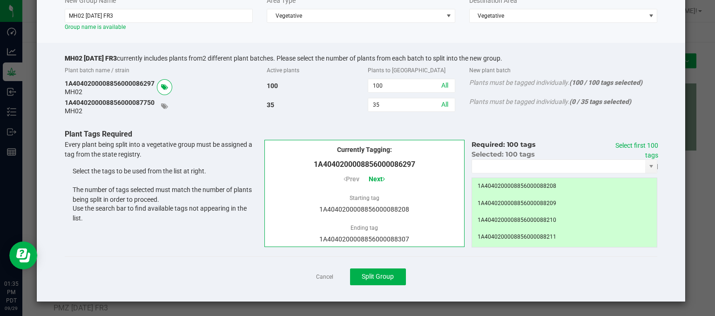
click at [379, 181] on span "Next" at bounding box center [377, 178] width 16 height 7
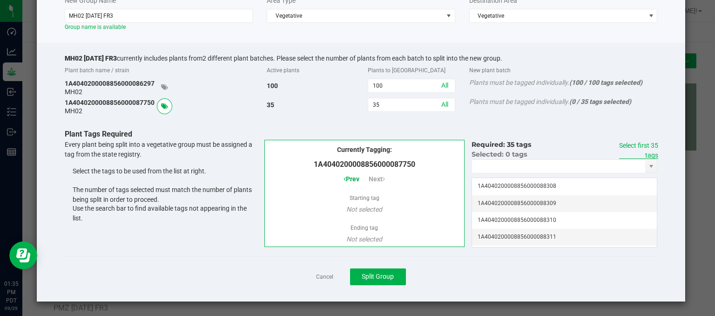
click at [639, 144] on link "Select first 35 tags" at bounding box center [638, 150] width 39 height 17
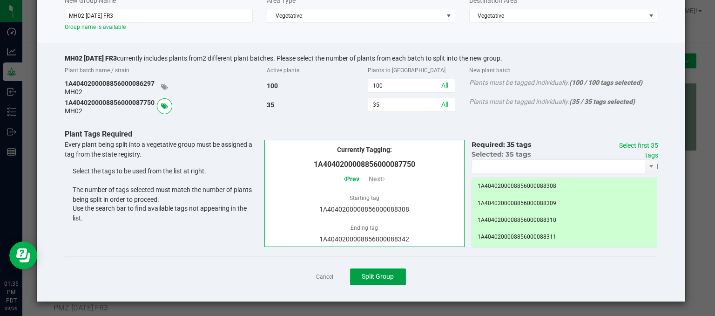
click at [380, 275] on span "Split Group" at bounding box center [378, 275] width 32 height 7
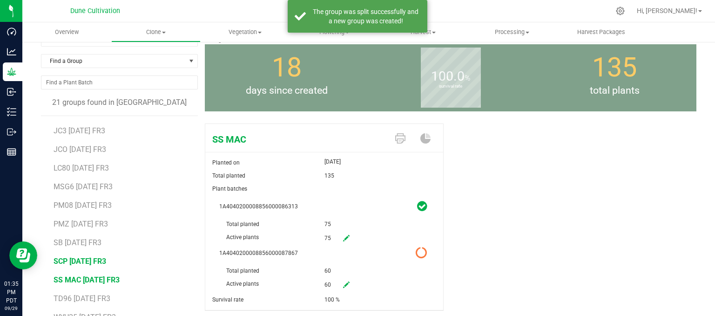
scroll to position [81, 0]
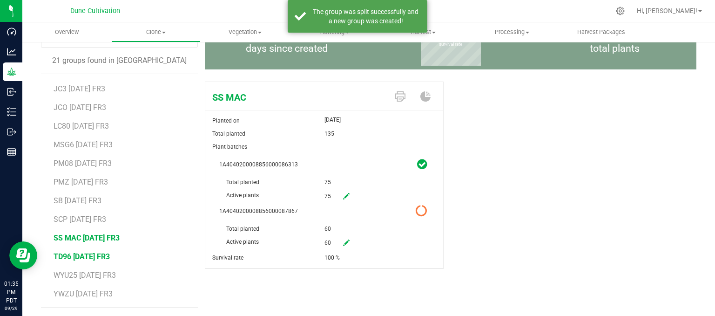
click at [76, 253] on span "TD96 [DATE] FR3" at bounding box center [82, 256] width 56 height 9
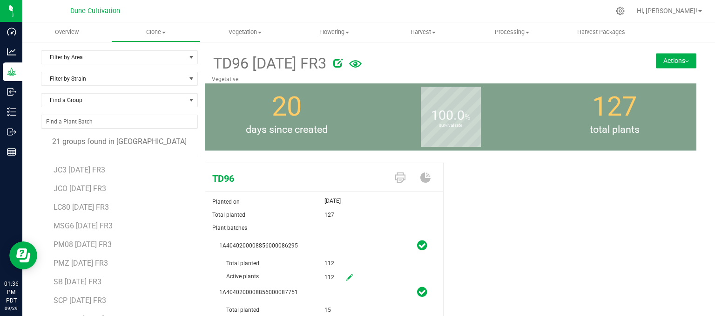
click at [673, 57] on button "Actions" at bounding box center [676, 60] width 40 height 15
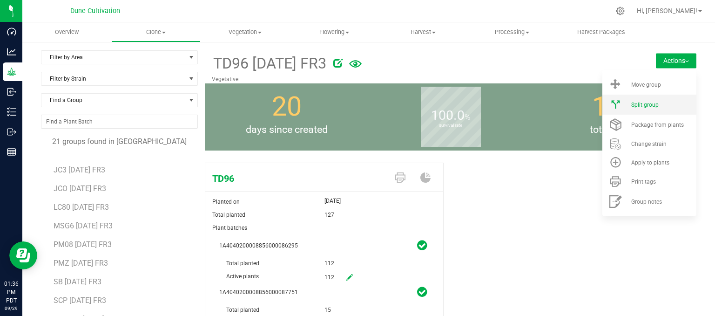
click at [637, 104] on span "Split group" at bounding box center [644, 104] width 27 height 7
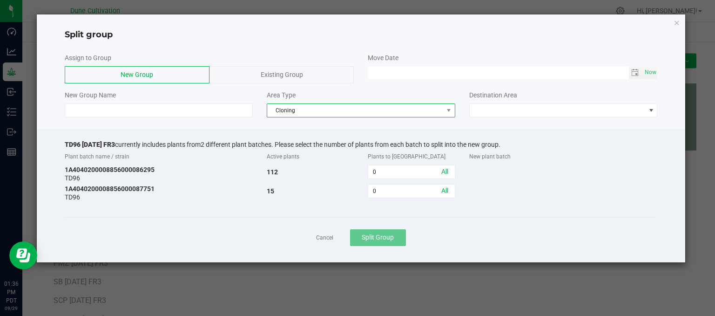
click at [314, 108] on span "Cloning" at bounding box center [355, 110] width 176 height 13
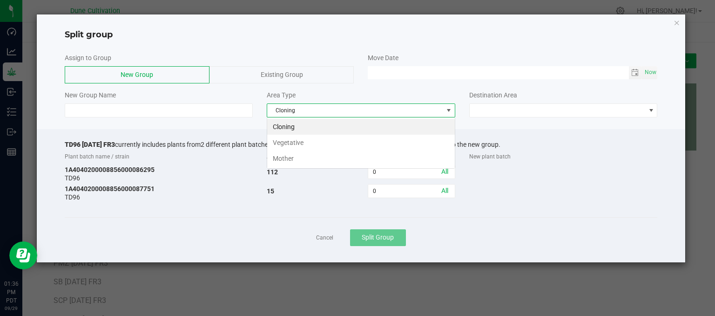
scroll to position [13, 188]
click at [306, 146] on li "Vegetative" at bounding box center [361, 143] width 188 height 16
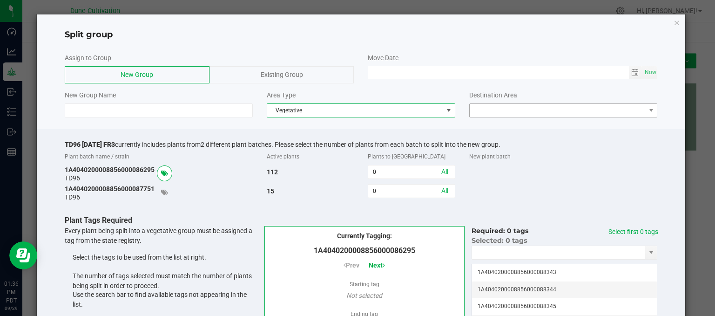
drag, startPoint x: 493, startPoint y: 99, endPoint x: 491, endPoint y: 104, distance: 5.8
click at [492, 101] on div "Destination Area" at bounding box center [563, 103] width 202 height 27
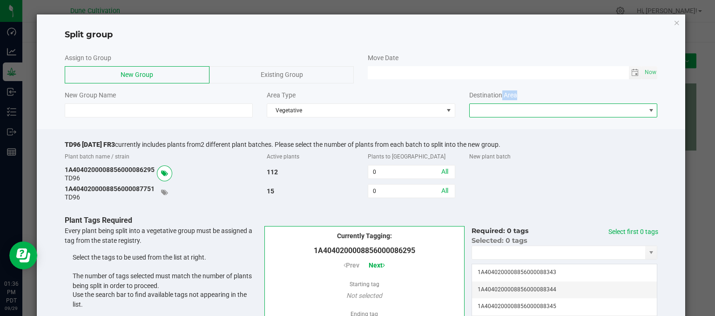
click at [490, 107] on span at bounding box center [558, 110] width 176 height 13
click at [482, 131] on li "Vegetative" at bounding box center [557, 127] width 185 height 16
click at [631, 69] on span "Toggle calendar" at bounding box center [634, 72] width 7 height 7
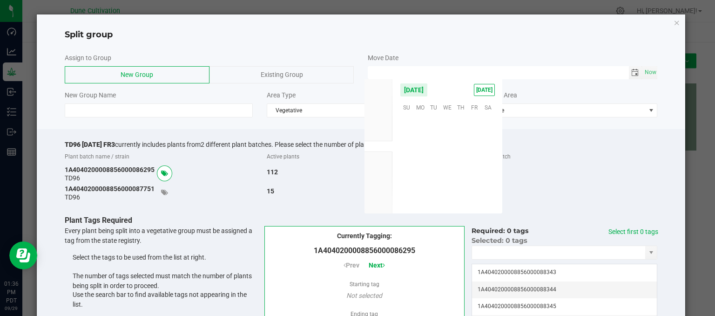
scroll to position [150986, 0]
click at [457, 164] on span "25" at bounding box center [460, 164] width 13 height 14
type input "[DATE] 12:00 AM"
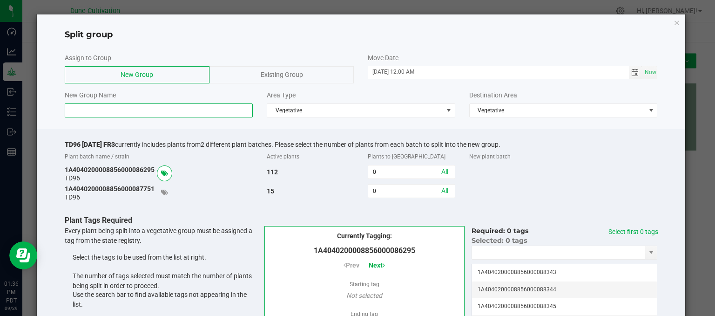
click at [148, 105] on input at bounding box center [159, 110] width 189 height 14
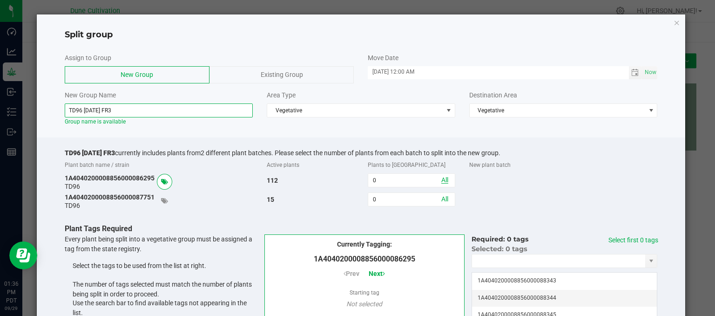
type input "TD96 09.25.25 FR3"
drag, startPoint x: 443, startPoint y: 181, endPoint x: 444, endPoint y: 191, distance: 10.8
click at [442, 182] on link "All" at bounding box center [444, 179] width 7 height 7
type input "112"
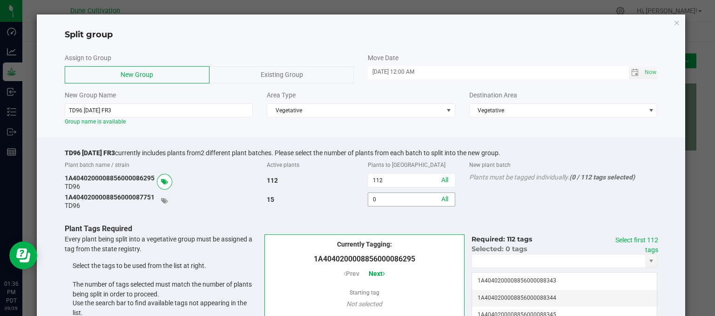
click at [446, 196] on input "0" at bounding box center [411, 199] width 86 height 13
click at [441, 199] on link "All" at bounding box center [444, 198] width 7 height 7
type input "15"
click at [631, 237] on link "Select first 112 tags" at bounding box center [636, 244] width 43 height 17
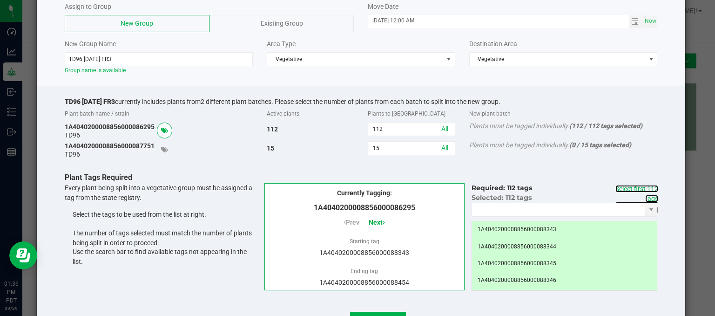
scroll to position [94, 0]
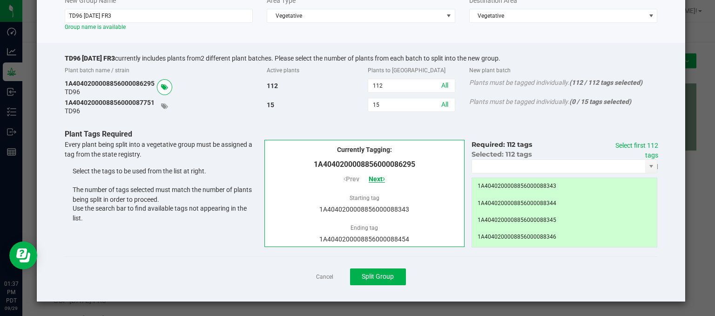
click at [380, 177] on span "Next" at bounding box center [377, 178] width 16 height 7
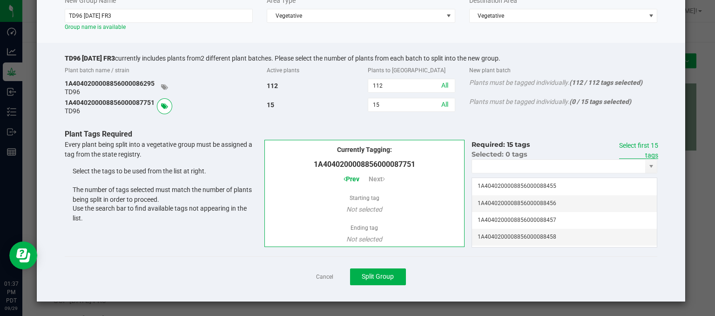
click at [645, 149] on div "Select first 15 tags" at bounding box center [632, 151] width 53 height 20
click at [633, 144] on link "Select first 15 tags" at bounding box center [638, 150] width 39 height 17
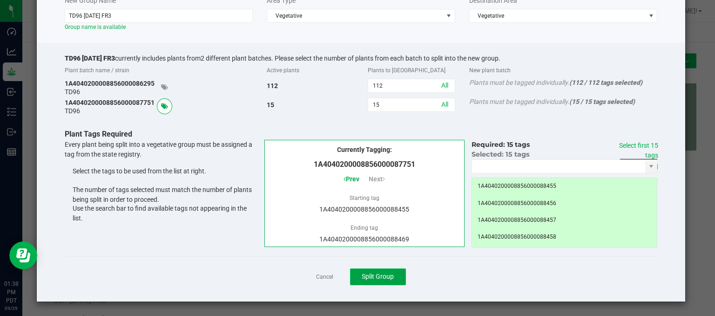
click at [382, 276] on span "Split Group" at bounding box center [378, 275] width 32 height 7
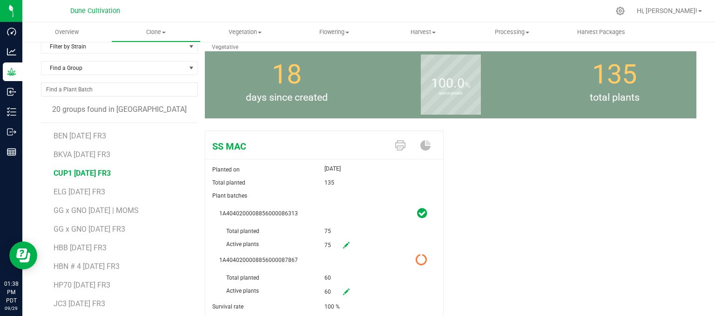
scroll to position [81, 0]
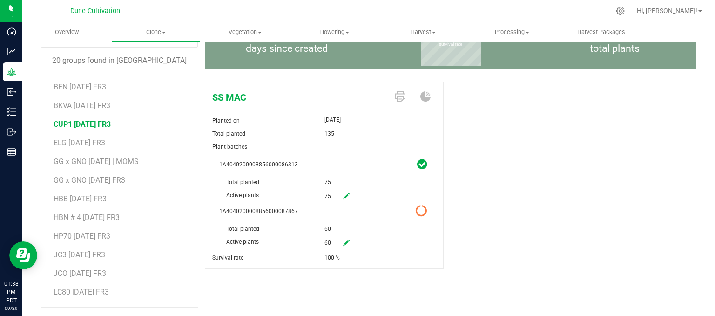
click at [79, 123] on span "CUP1 [DATE] FR3" at bounding box center [82, 124] width 57 height 9
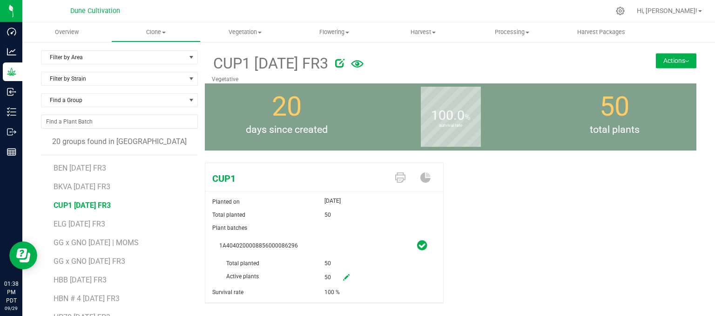
click at [680, 54] on button "Actions" at bounding box center [676, 60] width 40 height 15
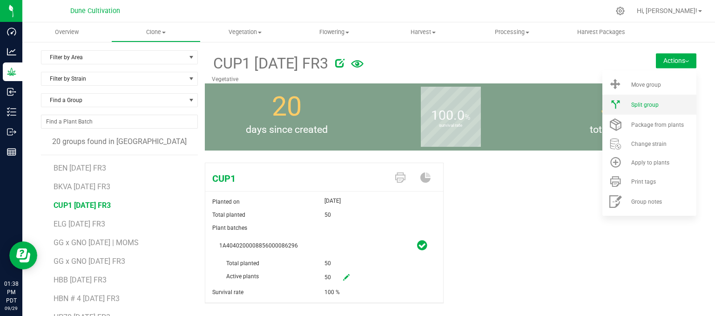
click at [637, 107] on span "Split group" at bounding box center [644, 104] width 27 height 7
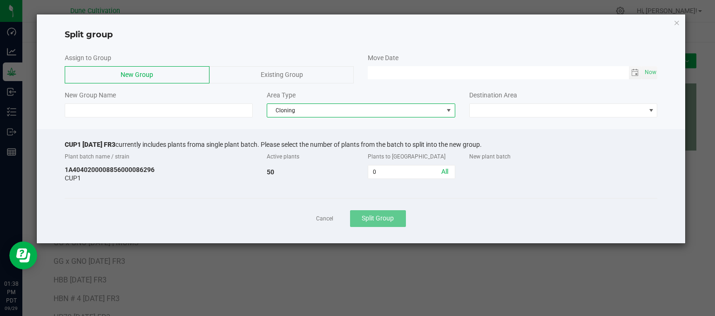
drag, startPoint x: 328, startPoint y: 105, endPoint x: 330, endPoint y: 114, distance: 9.1
click at [329, 105] on span "Cloning" at bounding box center [355, 110] width 176 height 13
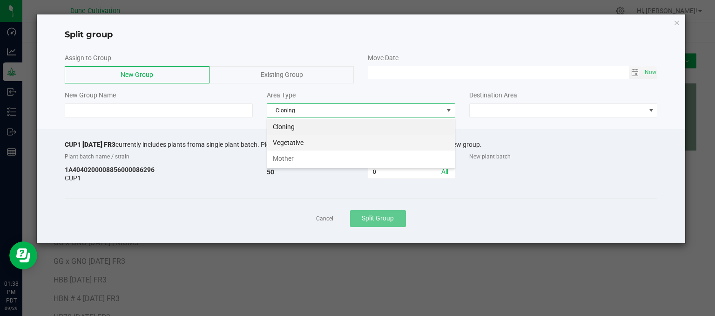
scroll to position [13, 188]
click at [320, 149] on li "Vegetative" at bounding box center [361, 143] width 188 height 16
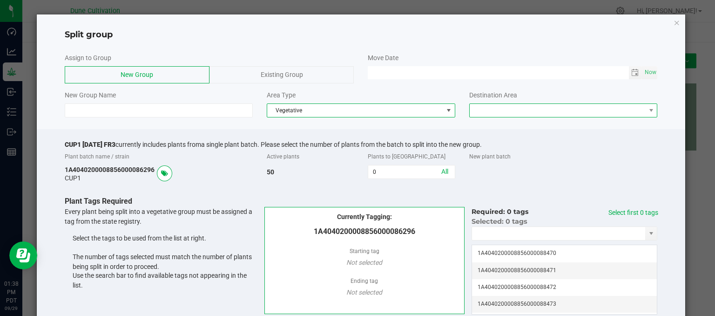
click at [530, 105] on span at bounding box center [558, 110] width 176 height 13
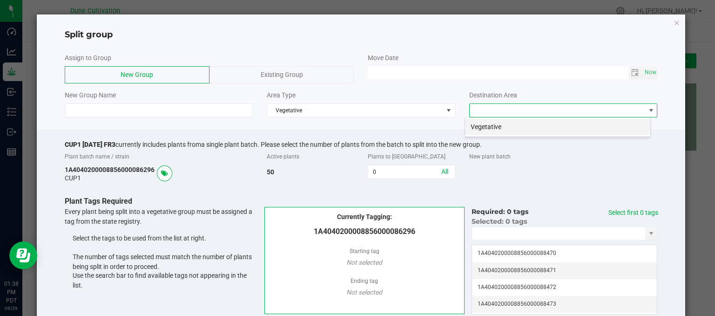
scroll to position [13, 186]
click at [496, 129] on li "Vegetative" at bounding box center [557, 127] width 185 height 16
click at [631, 75] on span "Toggle calendar" at bounding box center [634, 72] width 7 height 7
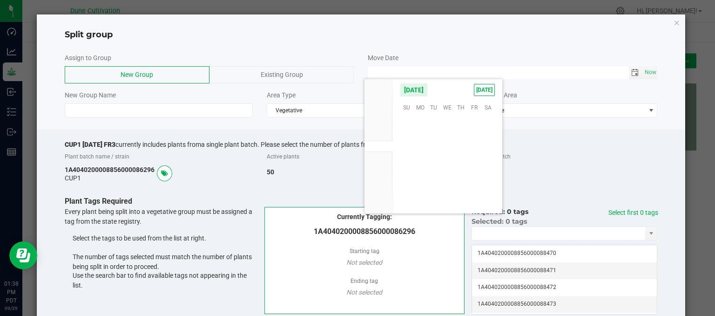
scroll to position [150986, 0]
click at [465, 167] on span "25" at bounding box center [460, 164] width 13 height 14
type input "[DATE] 12:00 AM"
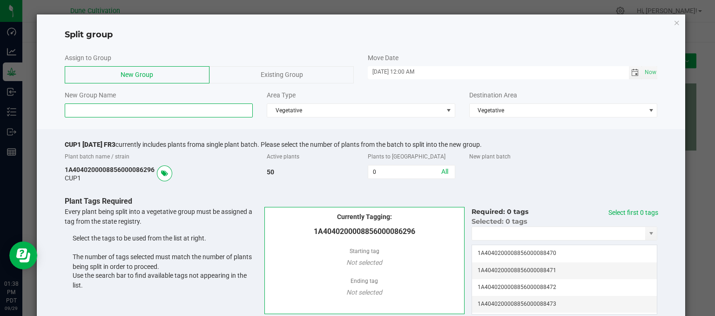
click at [156, 112] on input at bounding box center [159, 110] width 189 height 14
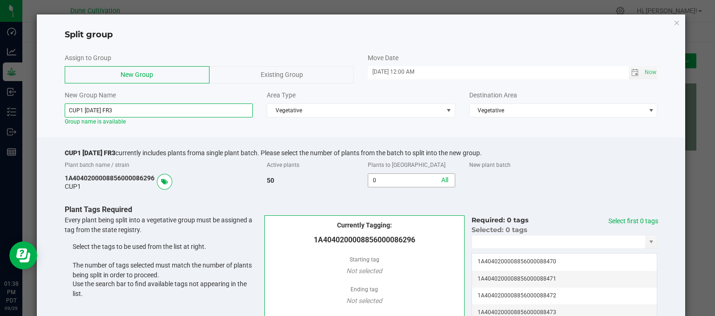
type input "CUP1 09.25.25 FR3"
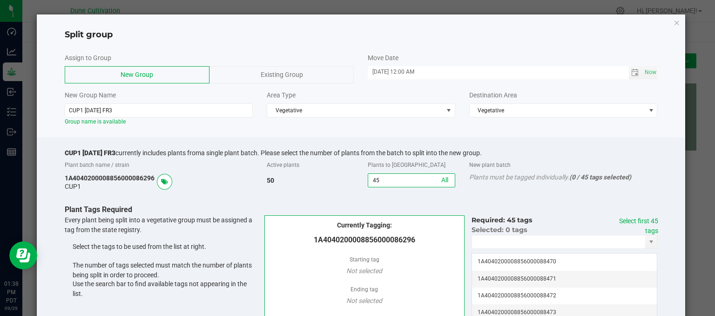
type input "45"
click at [642, 212] on p "Plant Tags Required" at bounding box center [365, 209] width 600 height 11
click at [644, 220] on link "Select first 45 tags" at bounding box center [638, 225] width 39 height 17
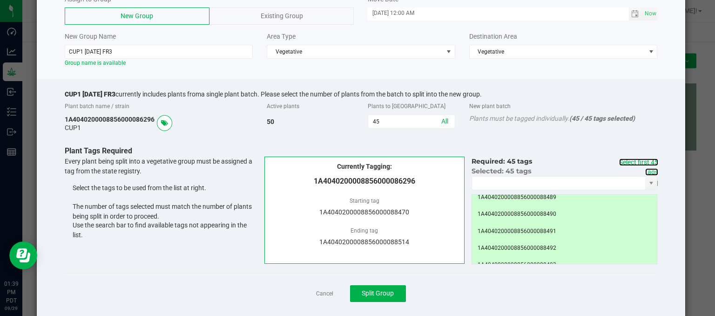
scroll to position [75, 0]
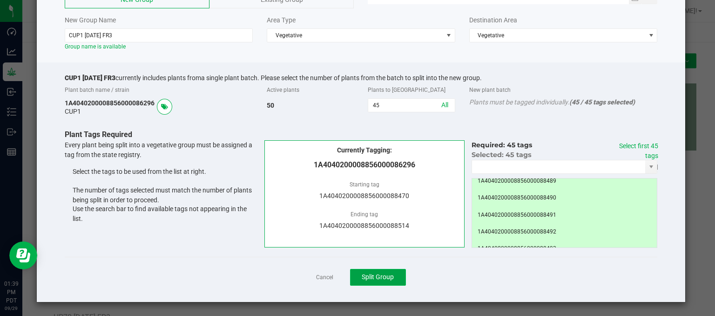
click at [387, 273] on span "Split Group" at bounding box center [378, 276] width 32 height 7
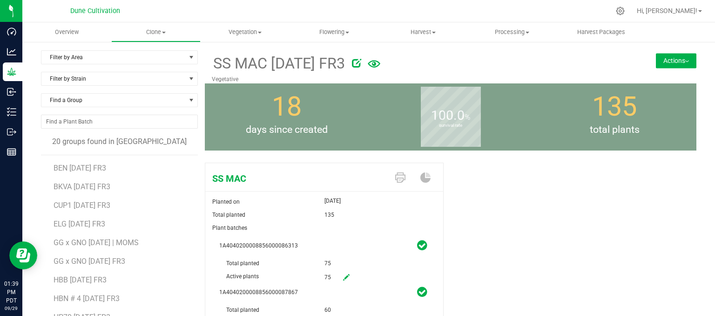
click at [665, 57] on button "Actions" at bounding box center [676, 60] width 40 height 15
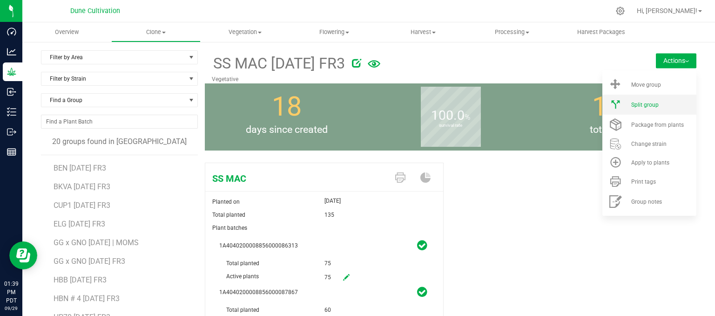
click at [640, 103] on span "Split group" at bounding box center [644, 104] width 27 height 7
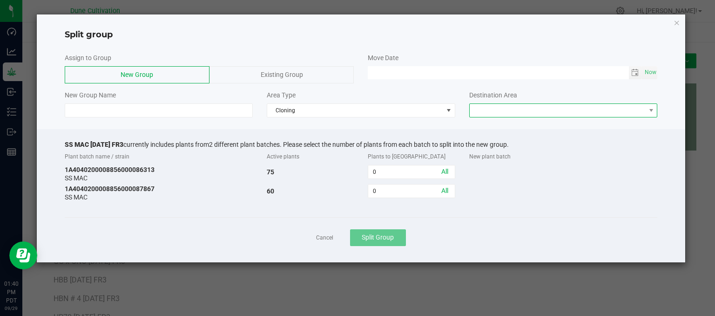
drag, startPoint x: 472, startPoint y: 114, endPoint x: 479, endPoint y: 108, distance: 8.9
click at [476, 111] on span at bounding box center [558, 110] width 176 height 13
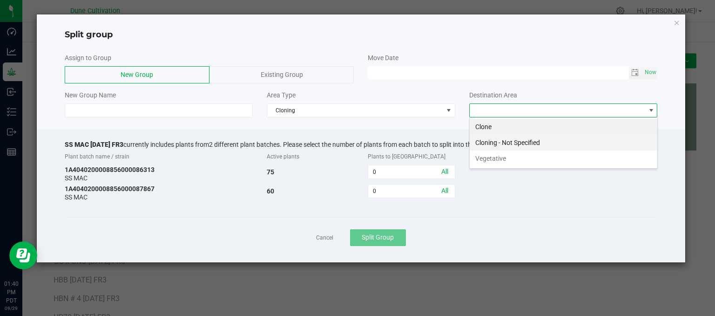
scroll to position [13, 188]
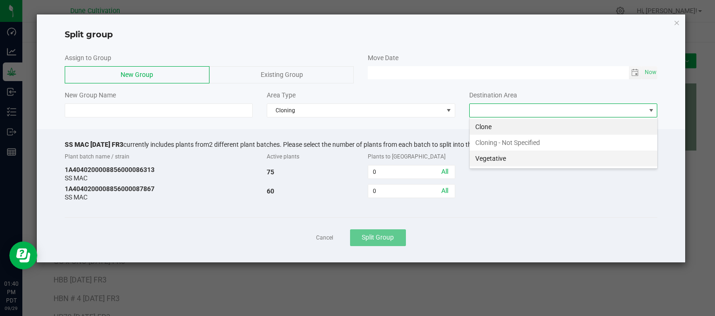
click at [489, 156] on li "Vegetative" at bounding box center [564, 158] width 188 height 16
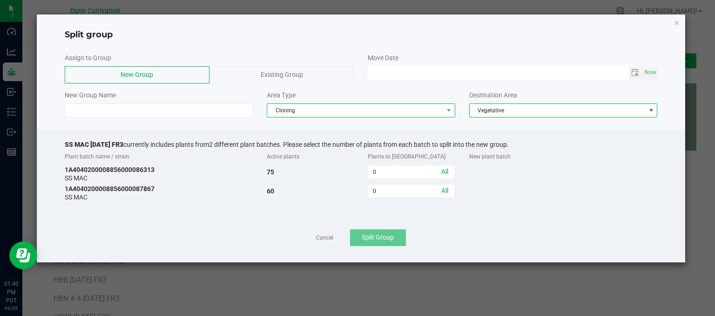
click at [378, 112] on span "Cloning" at bounding box center [355, 110] width 176 height 13
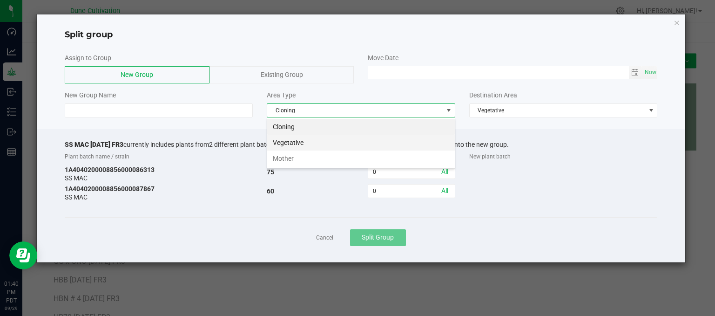
click at [328, 141] on li "Vegetative" at bounding box center [361, 143] width 188 height 16
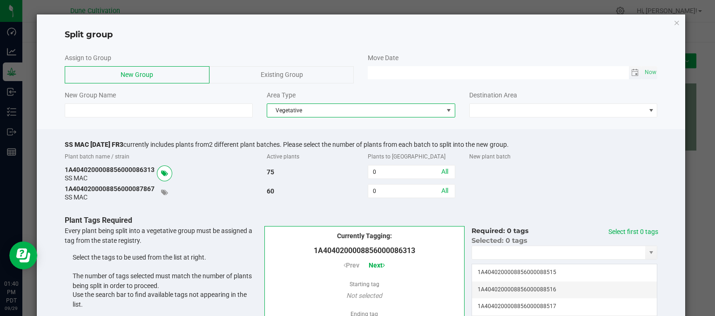
type input "MM/dd/yy HH:MM AM"
click at [404, 74] on input "MM/dd/yy HH:MM AM" at bounding box center [498, 72] width 261 height 12
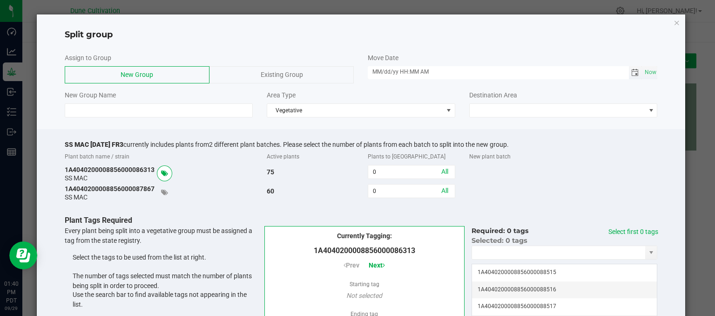
click at [631, 71] on span "Toggle calendar" at bounding box center [634, 72] width 7 height 7
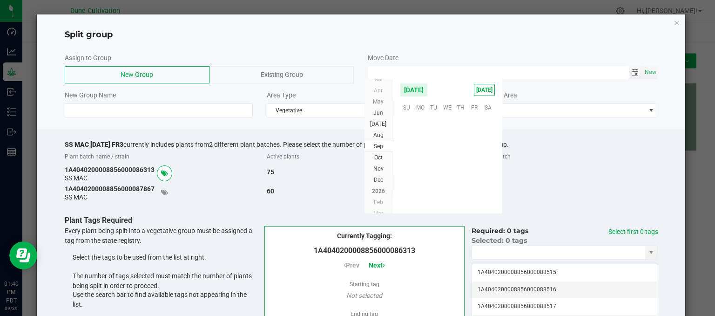
scroll to position [150986, 0]
click at [469, 158] on span "26" at bounding box center [474, 164] width 13 height 14
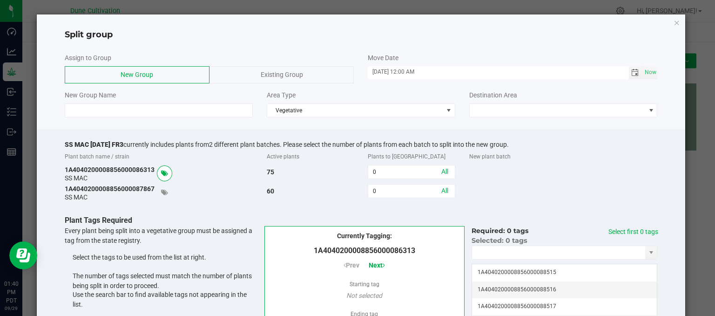
click at [631, 73] on span "Toggle calendar" at bounding box center [634, 72] width 7 height 7
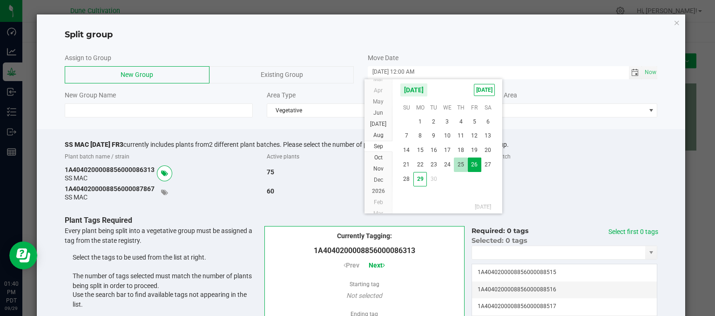
click at [461, 166] on span "25" at bounding box center [460, 164] width 13 height 14
type input "[DATE] 12:00 AM"
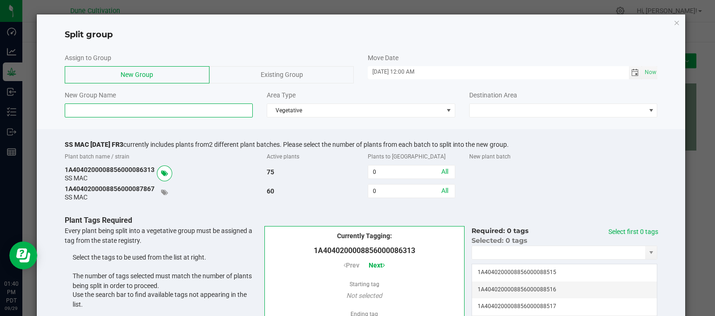
click at [162, 104] on input at bounding box center [159, 110] width 189 height 14
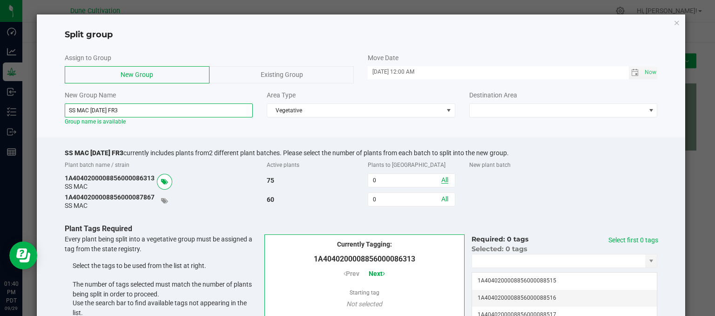
type input "SS MAC 09.25.25 FR3"
click at [441, 181] on link "All" at bounding box center [444, 179] width 7 height 7
type input "75"
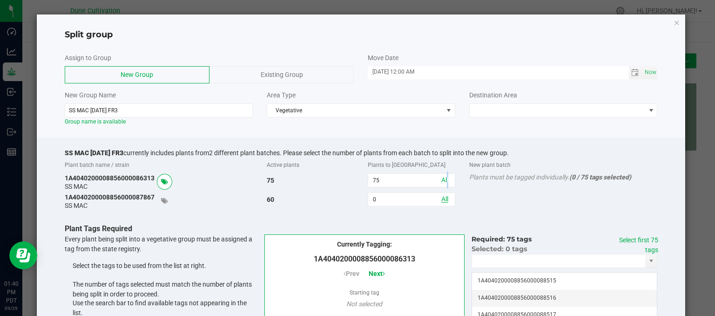
click at [441, 199] on link "All" at bounding box center [444, 198] width 7 height 7
type input "60"
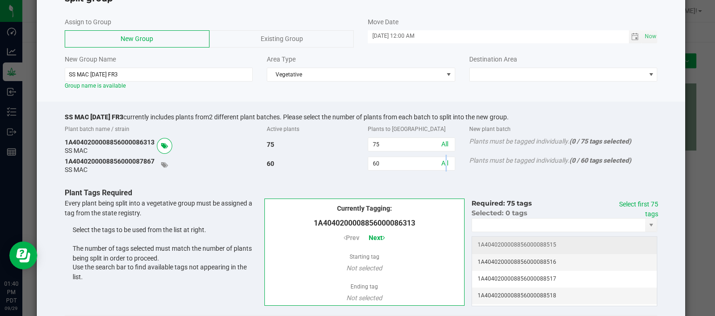
scroll to position [47, 0]
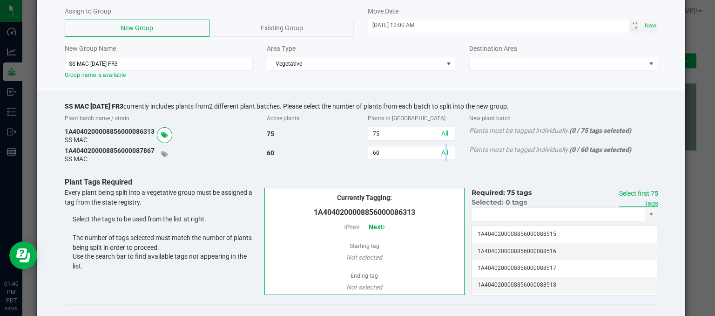
click at [627, 190] on link "Select first 75 tags" at bounding box center [638, 197] width 39 height 17
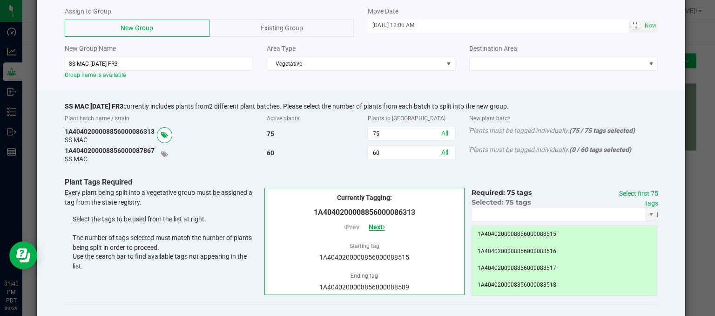
click at [378, 230] on span "Next" at bounding box center [377, 226] width 16 height 7
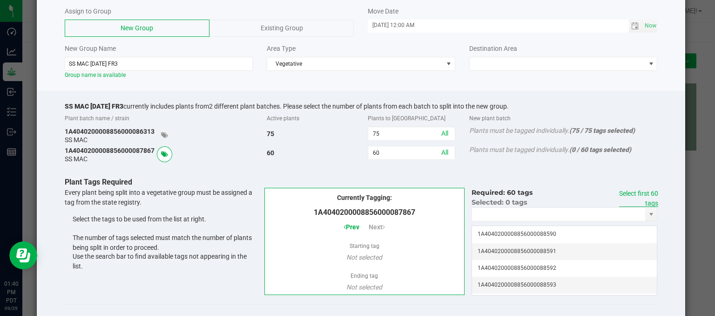
click at [641, 194] on link "Select first 60 tags" at bounding box center [638, 197] width 39 height 17
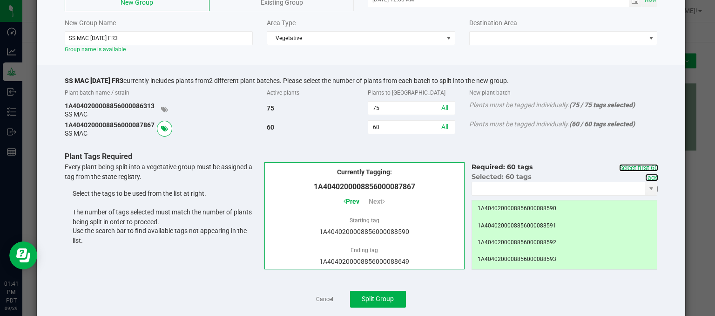
scroll to position [94, 0]
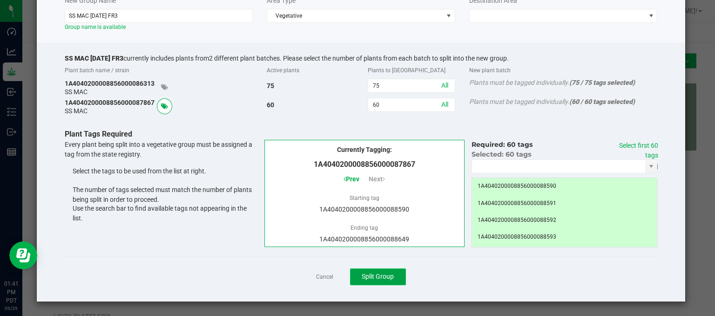
click at [377, 272] on span "Split Group" at bounding box center [378, 275] width 32 height 7
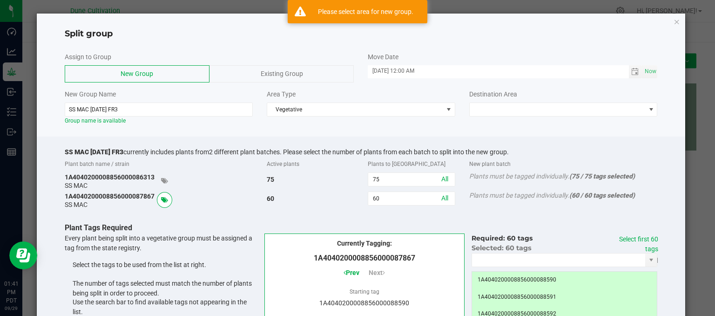
scroll to position [0, 0]
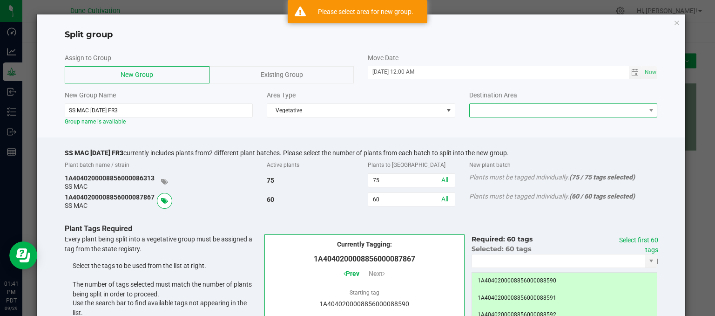
click at [504, 112] on span at bounding box center [558, 110] width 176 height 13
drag, startPoint x: 498, startPoint y: 127, endPoint x: 485, endPoint y: 120, distance: 14.0
click at [489, 121] on li "Vegetative" at bounding box center [557, 127] width 185 height 16
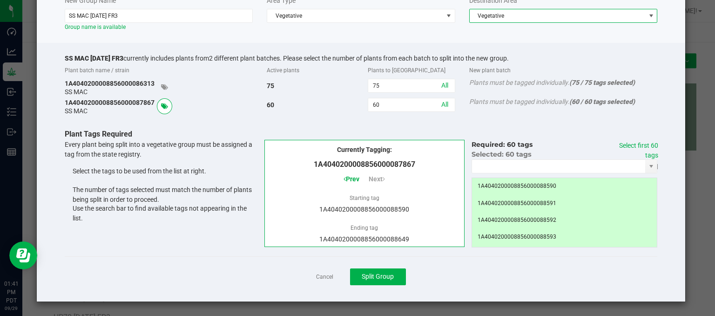
scroll to position [233, 0]
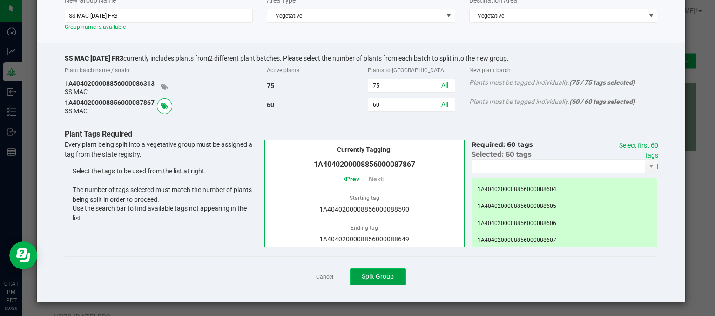
click at [374, 272] on span "Split Group" at bounding box center [378, 275] width 32 height 7
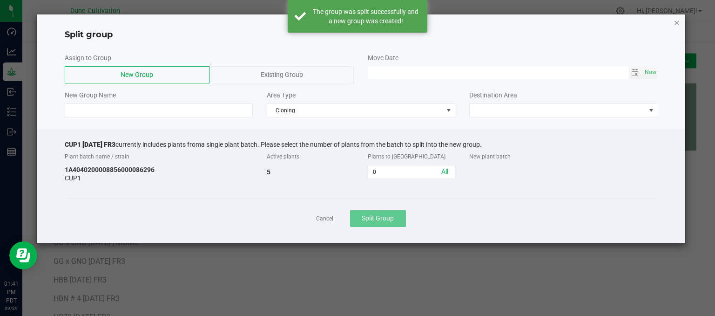
click at [677, 21] on icon "button" at bounding box center [677, 22] width 7 height 11
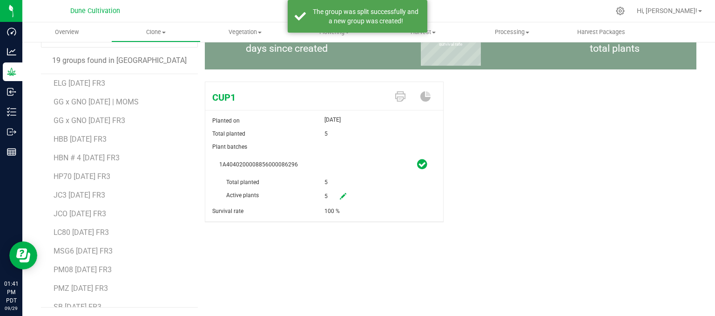
scroll to position [128, 0]
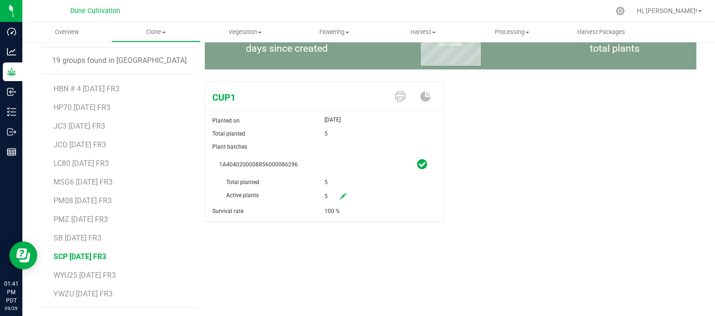
click at [67, 254] on span "SCP [DATE] FR3" at bounding box center [80, 256] width 53 height 9
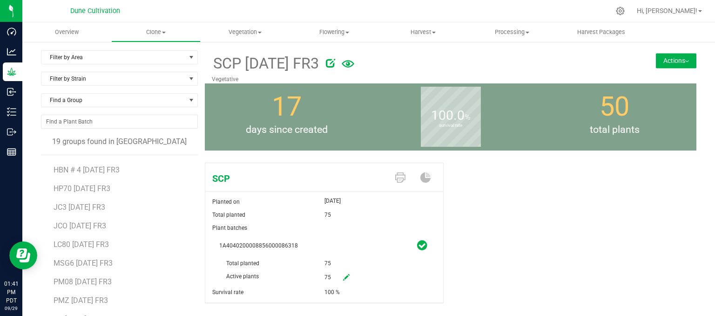
click at [675, 58] on button "Actions" at bounding box center [676, 60] width 40 height 15
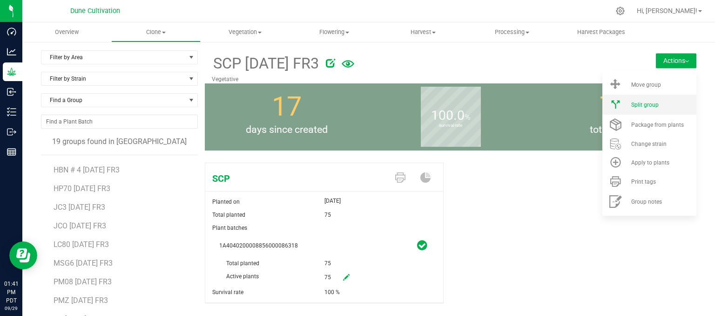
click at [652, 99] on li "Split group" at bounding box center [649, 104] width 94 height 20
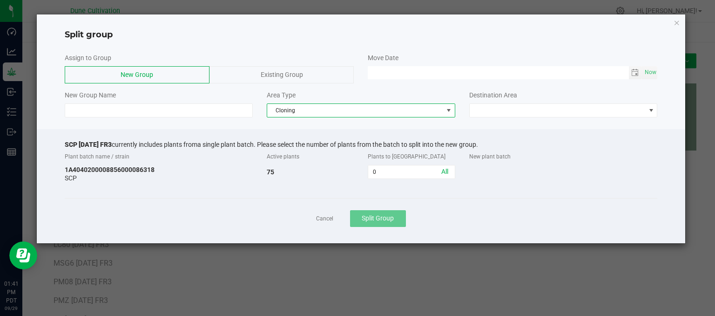
click at [318, 109] on span "Cloning" at bounding box center [355, 110] width 176 height 13
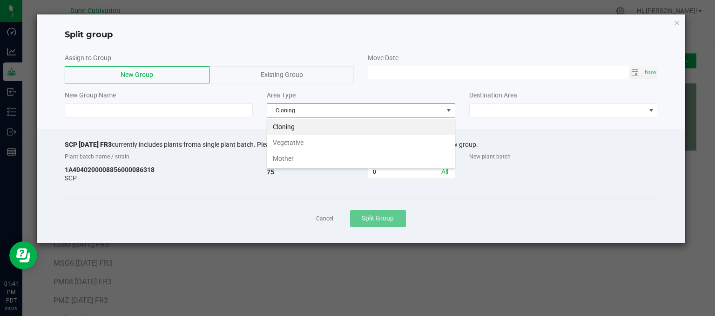
scroll to position [13, 188]
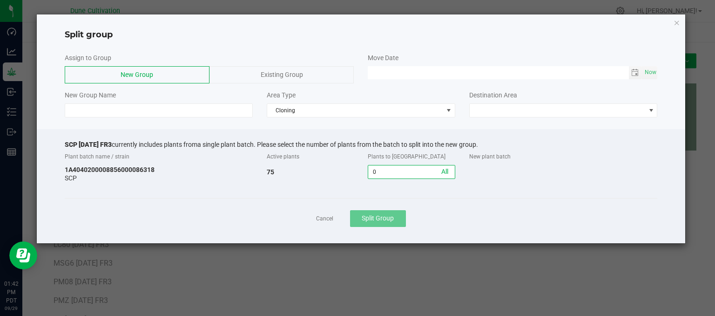
type input "7"
type input "45"
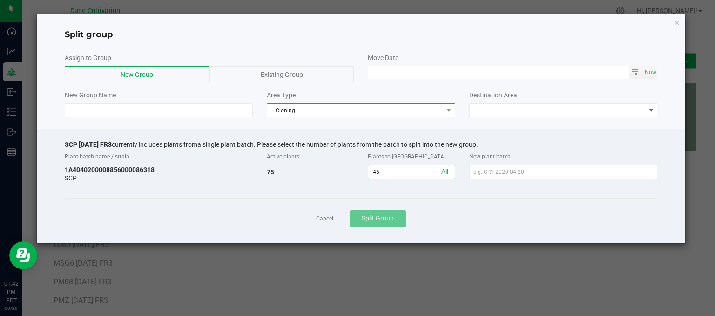
click at [296, 111] on span "Cloning" at bounding box center [355, 110] width 176 height 13
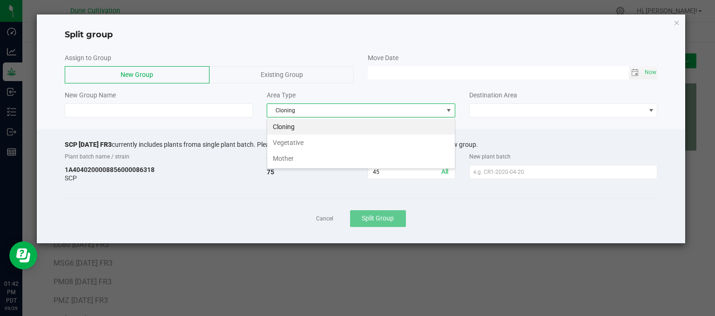
drag, startPoint x: 295, startPoint y: 144, endPoint x: 315, endPoint y: 140, distance: 20.4
click at [294, 143] on li "Vegetative" at bounding box center [361, 143] width 188 height 16
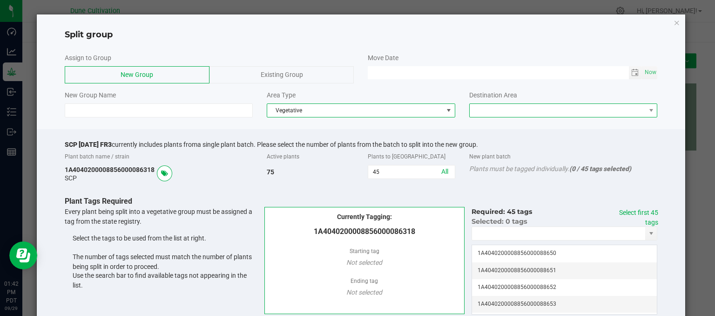
click at [543, 113] on span at bounding box center [558, 110] width 176 height 13
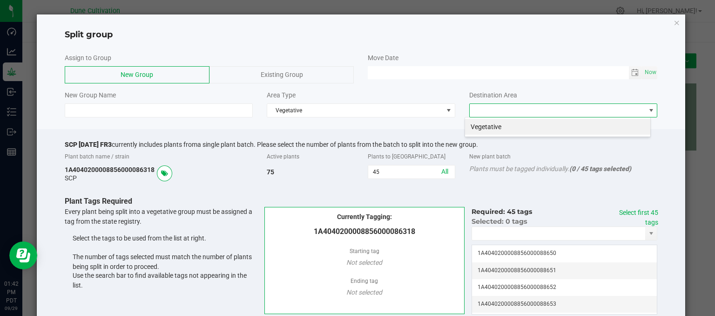
scroll to position [13, 186]
click at [482, 129] on li "Vegetative" at bounding box center [557, 127] width 185 height 16
click at [633, 73] on span "Toggle calendar" at bounding box center [635, 72] width 13 height 13
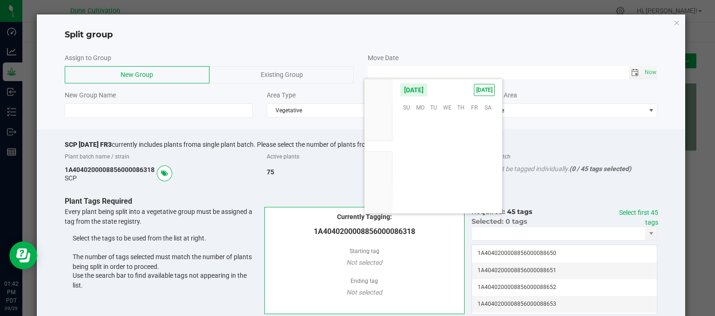
scroll to position [150986, 0]
click at [458, 168] on span "25" at bounding box center [460, 164] width 13 height 14
type input "[DATE] 12:00 AM"
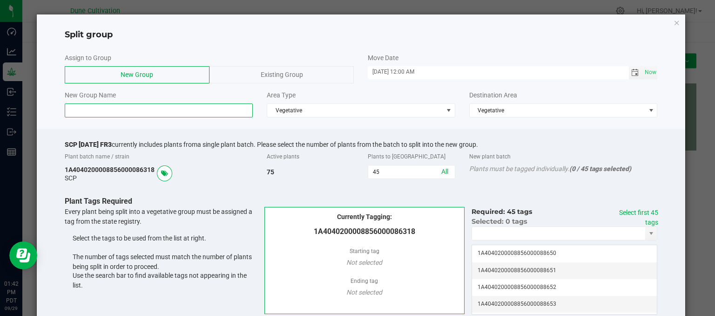
click at [111, 104] on input at bounding box center [159, 110] width 189 height 14
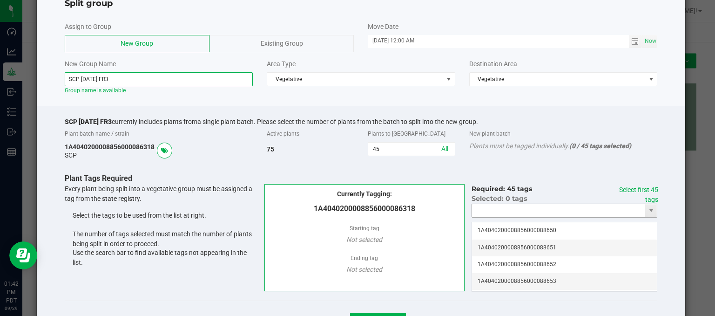
scroll to position [47, 0]
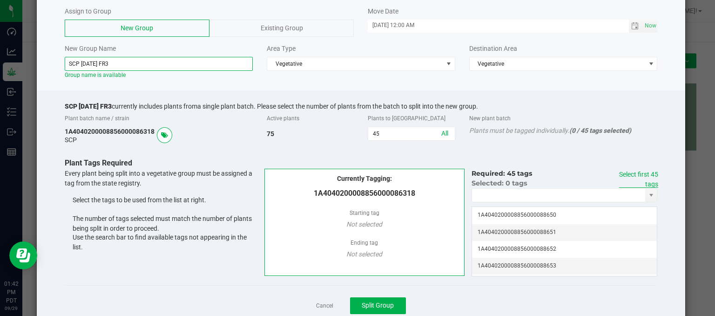
type input "SCP 09.25.25 FR3"
click at [627, 173] on link "Select first 45 tags" at bounding box center [638, 178] width 39 height 17
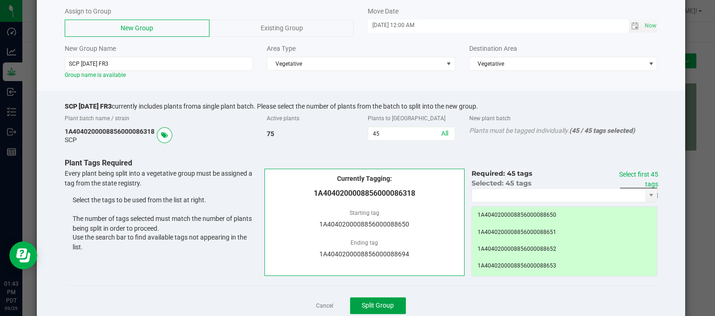
click at [372, 298] on button "Split Group" at bounding box center [378, 305] width 56 height 17
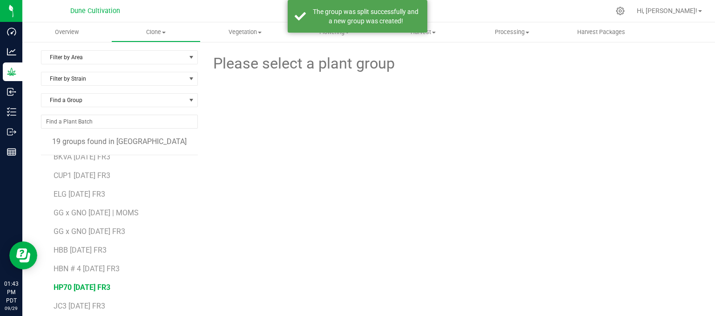
scroll to position [47, 0]
click at [81, 252] on span "HBN # 4 [DATE] FR3" at bounding box center [87, 251] width 66 height 9
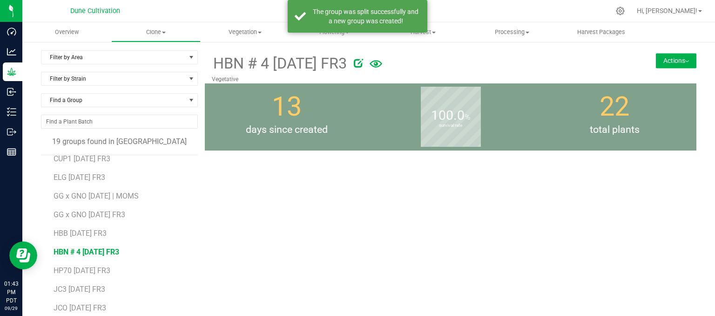
click at [671, 64] on button "Actions" at bounding box center [676, 60] width 40 height 15
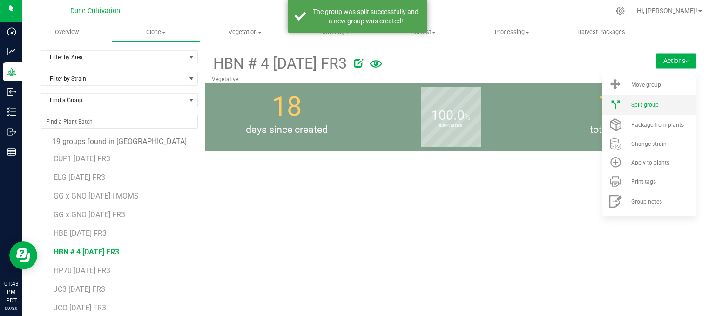
click at [635, 106] on span "Split group" at bounding box center [644, 104] width 27 height 7
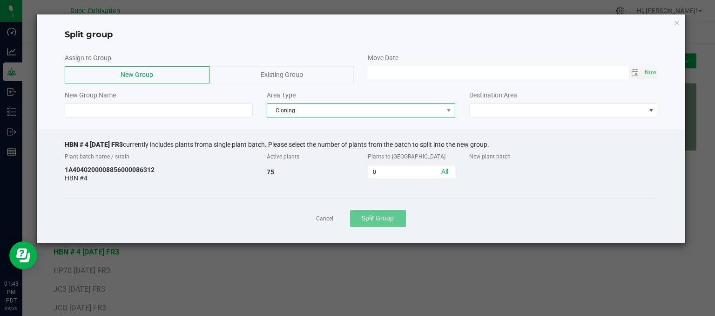
click at [320, 108] on span "Cloning" at bounding box center [355, 110] width 176 height 13
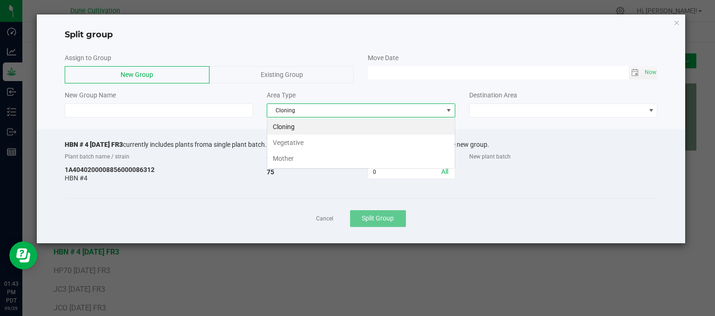
scroll to position [13, 188]
click at [299, 141] on li "Vegetative" at bounding box center [361, 143] width 188 height 16
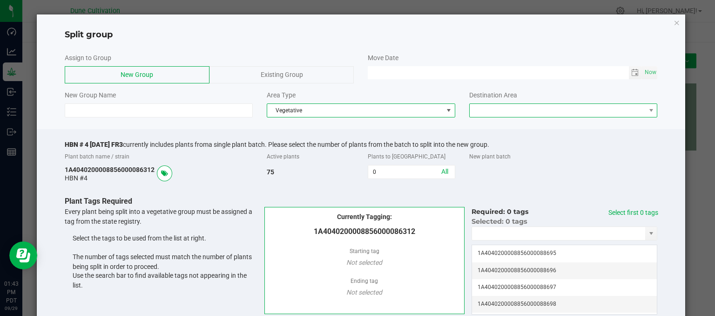
click at [499, 110] on span at bounding box center [558, 110] width 176 height 13
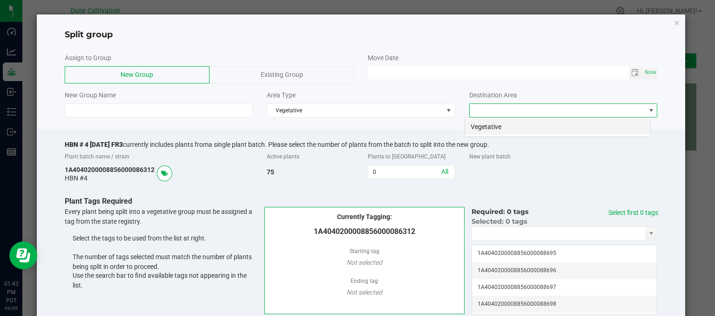
scroll to position [13, 186]
click at [489, 131] on li "Vegetative" at bounding box center [557, 127] width 185 height 16
click at [629, 73] on span "Toggle calendar" at bounding box center [635, 72] width 13 height 13
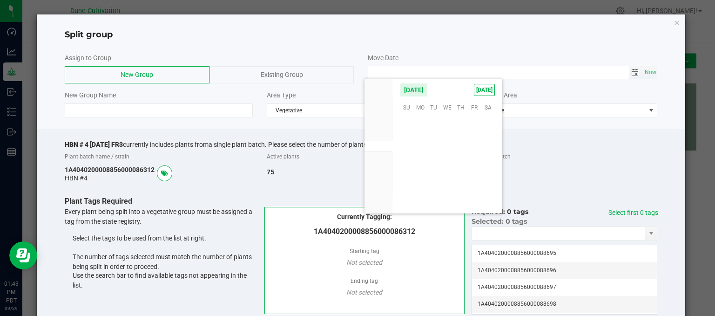
scroll to position [150986, 0]
click at [457, 162] on span "25" at bounding box center [460, 164] width 13 height 14
type input "[DATE] 12:00 AM"
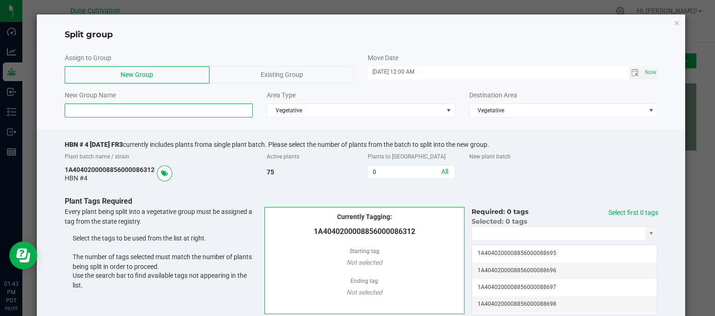
drag, startPoint x: 156, startPoint y: 104, endPoint x: 148, endPoint y: 94, distance: 13.3
click at [157, 106] on input at bounding box center [159, 110] width 189 height 14
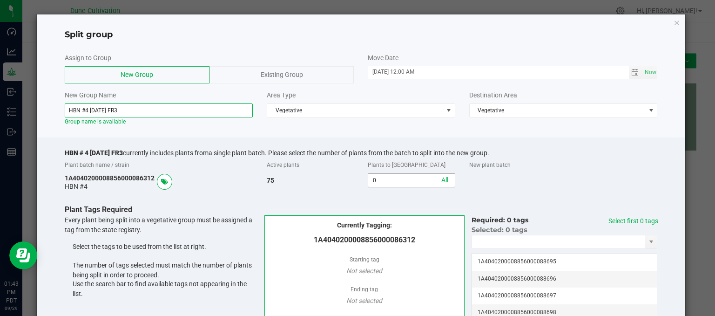
type input "HBN #4 09.25.25 FR3"
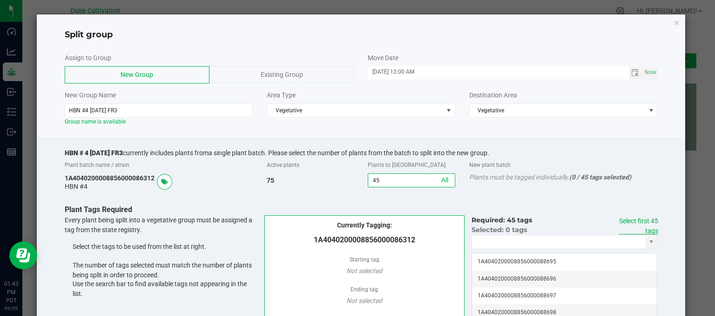
type input "45"
click at [641, 222] on link "Select first 45 tags" at bounding box center [638, 225] width 39 height 17
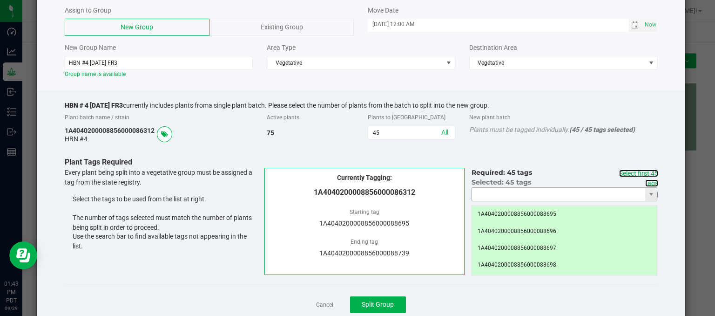
scroll to position [75, 0]
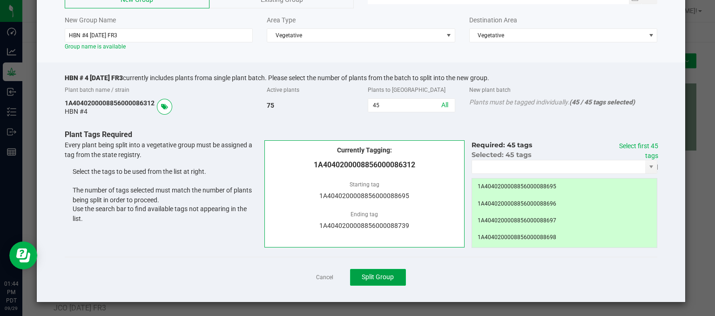
click at [384, 271] on button "Split Group" at bounding box center [378, 277] width 56 height 17
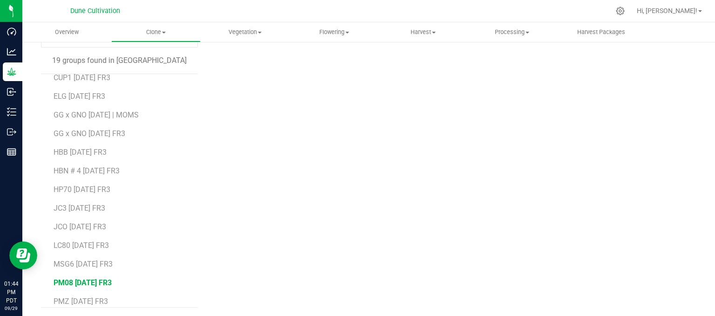
scroll to position [128, 0]
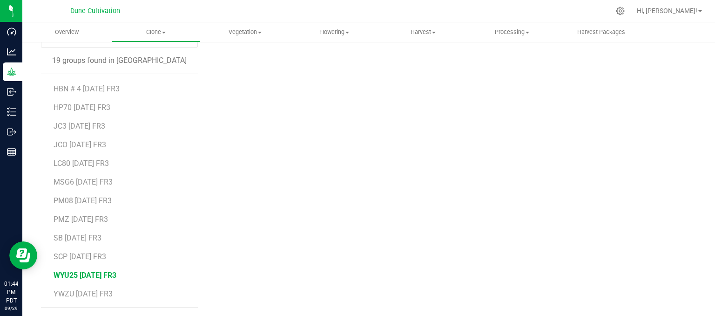
click at [89, 276] on span "WYU25 [DATE] FR3" at bounding box center [85, 274] width 63 height 9
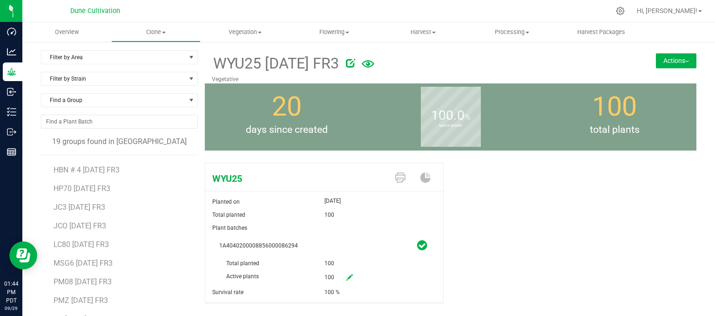
click at [680, 67] on button "Actions" at bounding box center [676, 60] width 40 height 15
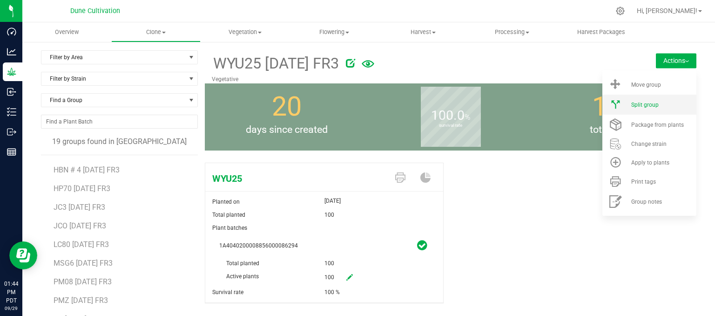
click at [642, 105] on span "Split group" at bounding box center [644, 104] width 27 height 7
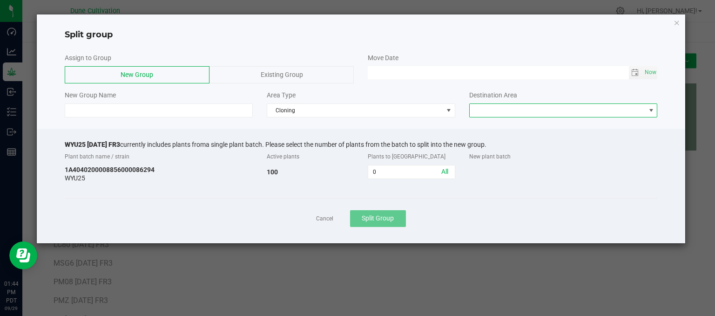
click at [491, 113] on span at bounding box center [558, 110] width 176 height 13
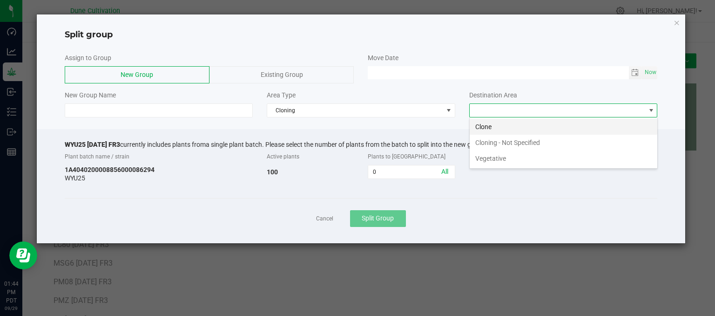
scroll to position [13, 188]
click at [489, 159] on li "Vegetative" at bounding box center [564, 158] width 188 height 16
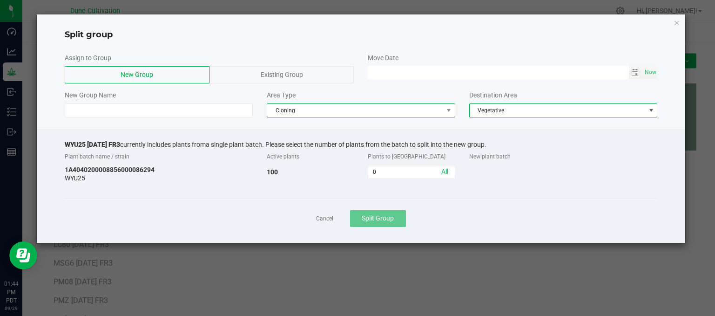
click at [379, 115] on span "Cloning" at bounding box center [355, 110] width 176 height 13
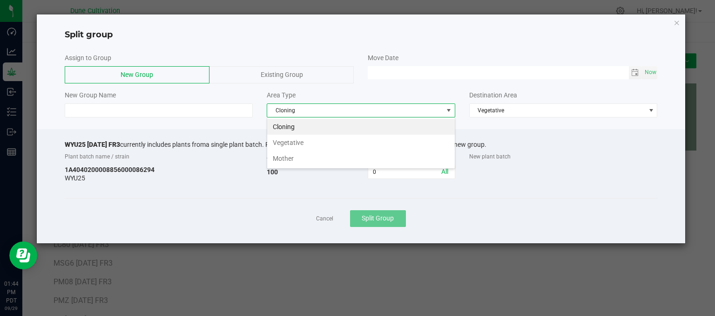
click at [336, 144] on li "Vegetative" at bounding box center [361, 143] width 188 height 16
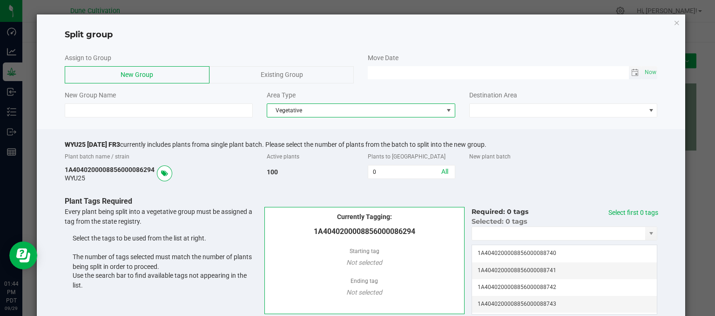
type input "MM/dd/yy HH:MM AM"
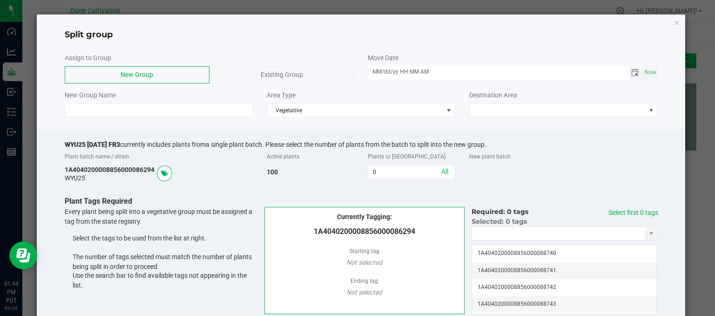
click at [408, 73] on input "MM/dd/yy HH:MM AM" at bounding box center [498, 72] width 261 height 12
click at [631, 74] on span "Toggle calendar" at bounding box center [634, 72] width 7 height 7
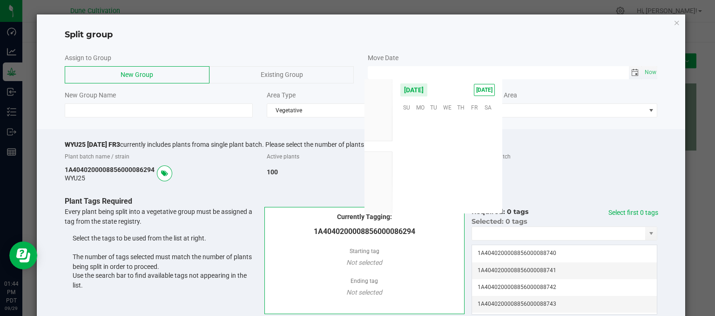
scroll to position [150986, 0]
click at [465, 168] on span "25" at bounding box center [460, 164] width 13 height 14
type input "[DATE] 12:00 AM"
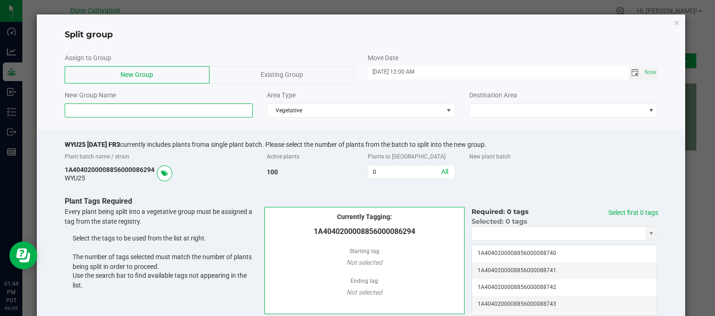
click at [109, 116] on input at bounding box center [159, 110] width 189 height 14
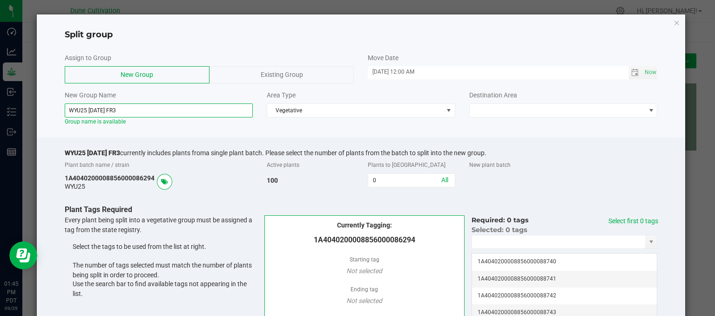
type input "WYU25 09.25.25 FR3"
click at [475, 104] on div "Destination Area" at bounding box center [563, 103] width 202 height 27
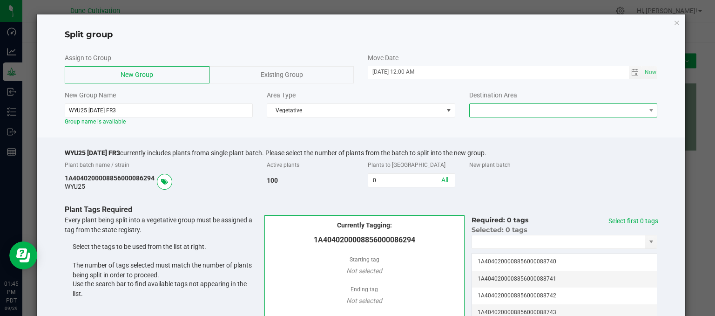
click at [473, 112] on span at bounding box center [558, 110] width 176 height 13
click at [475, 127] on li "Vegetative" at bounding box center [557, 127] width 185 height 16
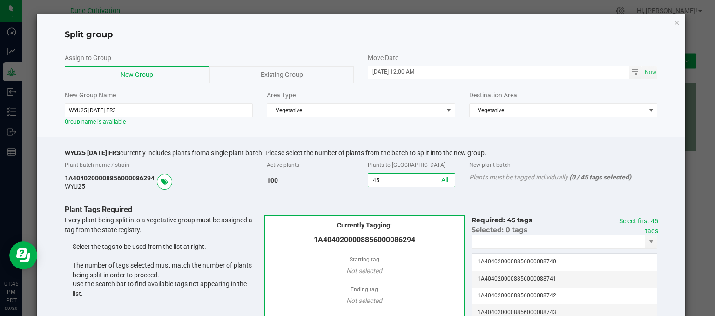
type input "45"
click at [649, 217] on link "Select first 45 tags" at bounding box center [638, 225] width 39 height 17
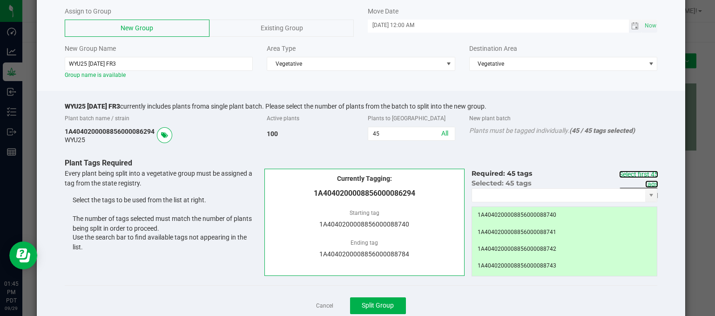
scroll to position [75, 0]
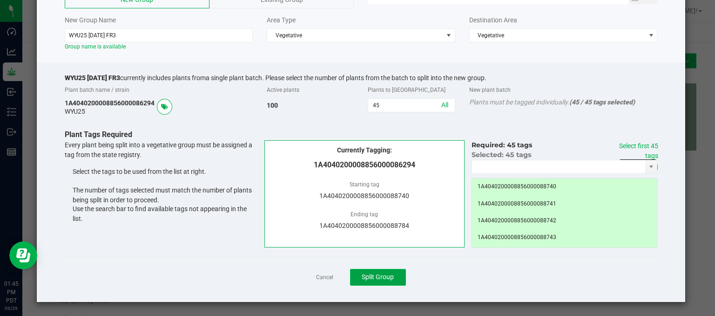
click at [397, 278] on button "Split Group" at bounding box center [378, 277] width 56 height 17
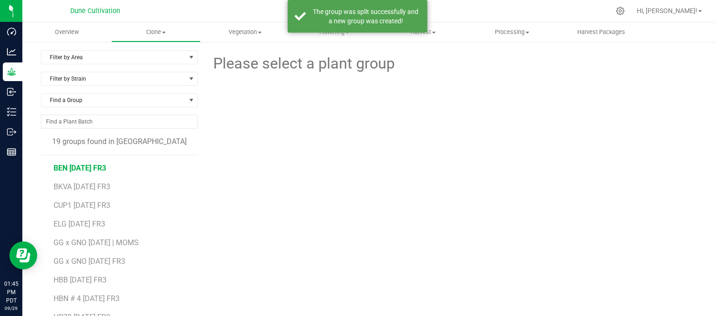
click at [81, 163] on span "BEN [DATE] FR3" at bounding box center [80, 167] width 53 height 9
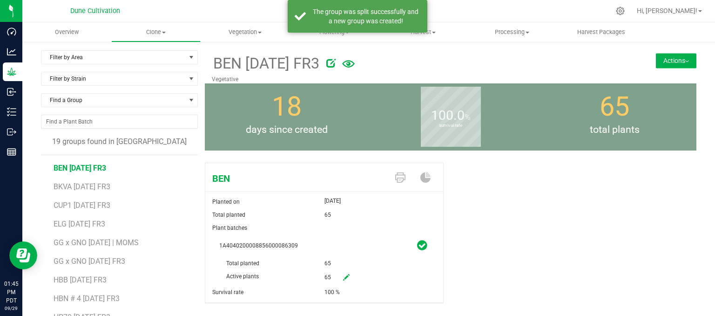
click at [659, 56] on button "Actions" at bounding box center [676, 60] width 40 height 15
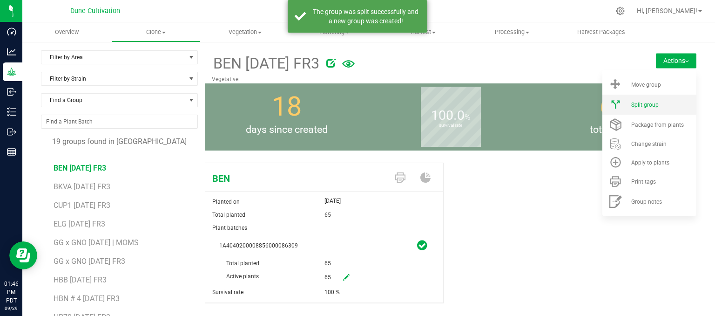
click at [651, 101] on div "Split group" at bounding box center [662, 104] width 63 height 7
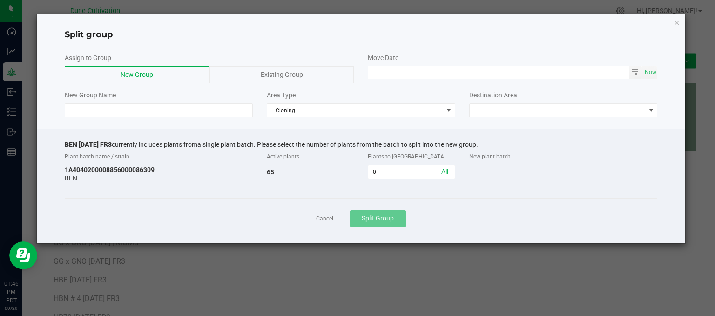
click at [325, 117] on div "Assign to Group New Group Existing Group Move Date Now New Group Name Area Type…" at bounding box center [361, 85] width 649 height 74
click at [331, 112] on span "Cloning" at bounding box center [355, 110] width 176 height 13
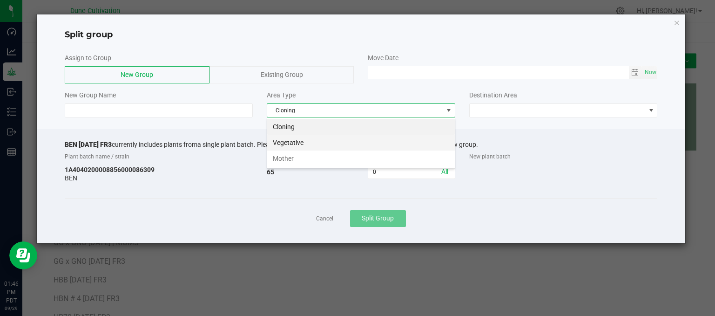
scroll to position [13, 188]
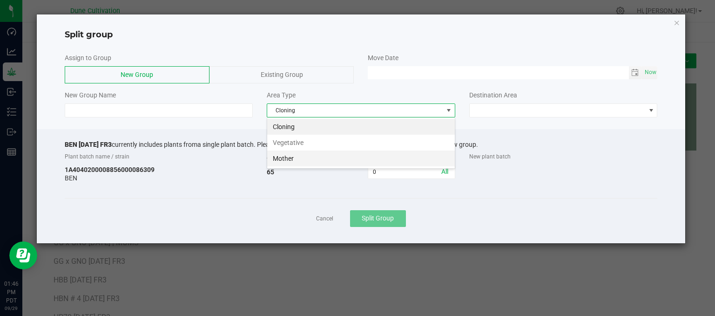
click at [292, 158] on li "Mother" at bounding box center [361, 158] width 188 height 16
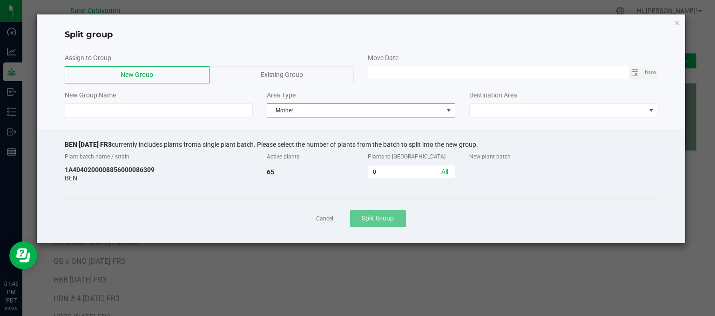
drag, startPoint x: 318, startPoint y: 110, endPoint x: 318, endPoint y: 118, distance: 7.4
click at [318, 118] on div "Assign to Group New Group Existing Group Move Date Now New Group Name Area Type…" at bounding box center [361, 85] width 649 height 74
click at [313, 109] on span "Mother" at bounding box center [355, 110] width 176 height 13
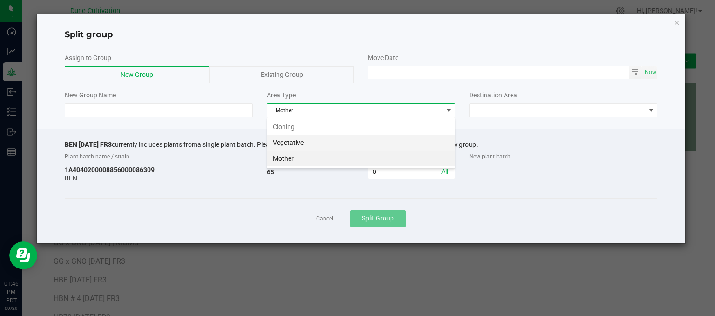
click at [291, 141] on li "Vegetative" at bounding box center [361, 143] width 188 height 16
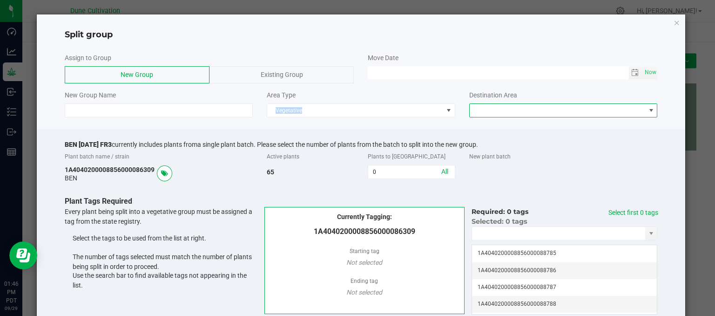
click at [519, 109] on span at bounding box center [558, 110] width 176 height 13
click at [494, 126] on li "Vegetative" at bounding box center [557, 127] width 185 height 16
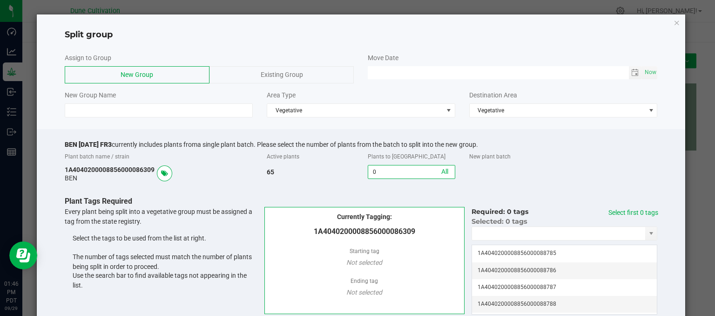
click at [398, 175] on input "0" at bounding box center [411, 171] width 86 height 13
click at [629, 67] on span "Toggle calendar" at bounding box center [635, 72] width 13 height 13
type input "43"
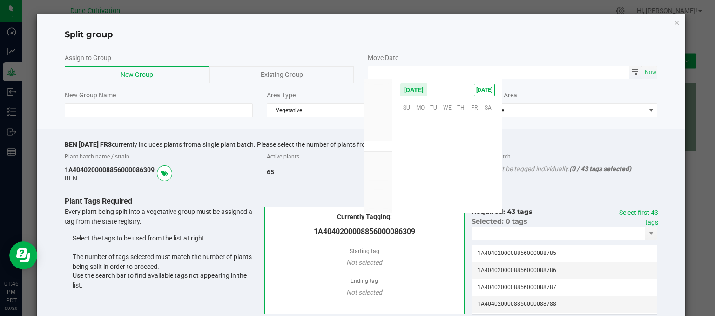
scroll to position [150986, 0]
click at [462, 164] on span "25" at bounding box center [460, 164] width 13 height 14
type input "[DATE] 12:00 AM"
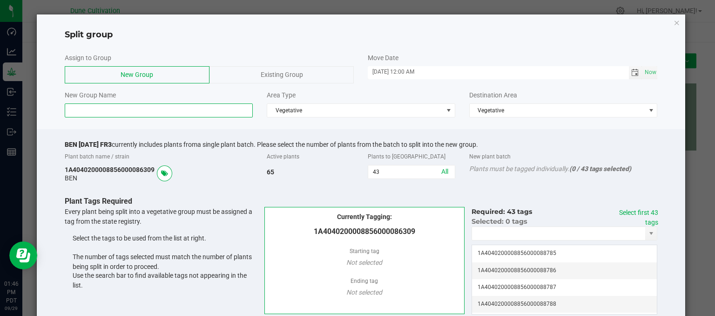
click at [189, 105] on input at bounding box center [159, 110] width 189 height 14
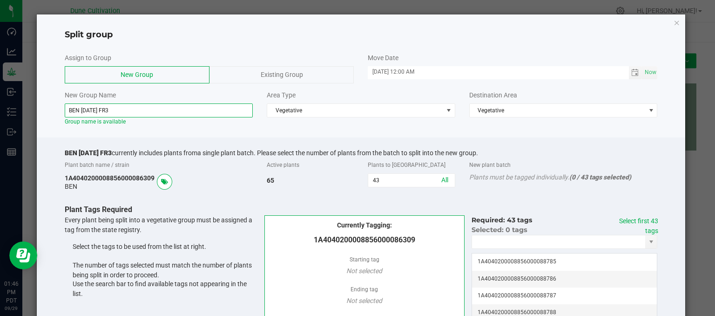
type input "BEN 09.25.25 FR3"
click at [636, 214] on p "Plant Tags Required" at bounding box center [365, 209] width 600 height 11
click at [634, 221] on link "Select first 43 tags" at bounding box center [638, 225] width 39 height 17
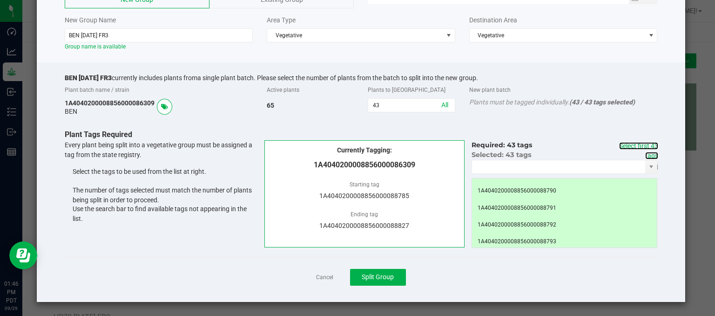
scroll to position [140, 0]
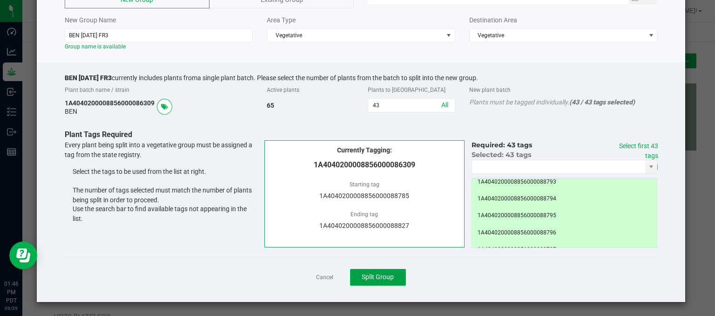
click at [375, 276] on span "Split Group" at bounding box center [378, 276] width 32 height 7
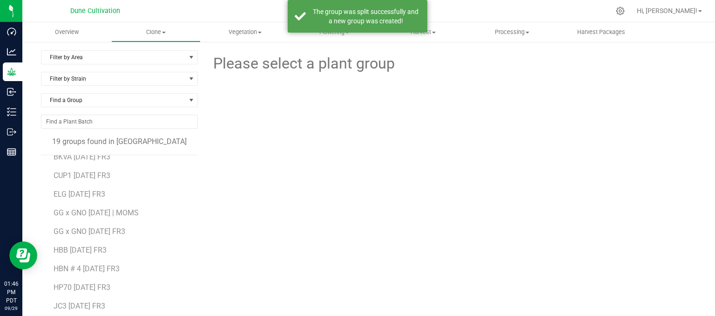
scroll to position [47, 0]
click at [81, 270] on span "HP70 [DATE] FR3" at bounding box center [82, 270] width 57 height 9
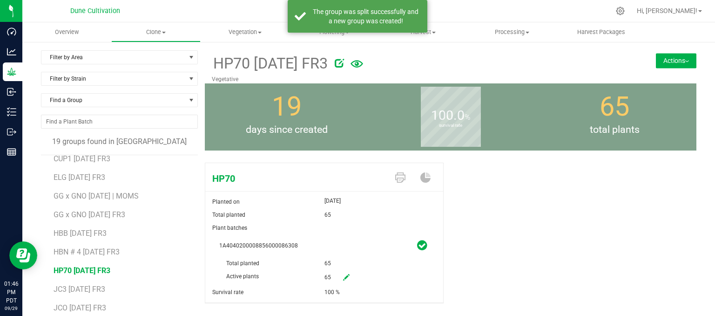
click at [662, 54] on button "Actions" at bounding box center [676, 60] width 40 height 15
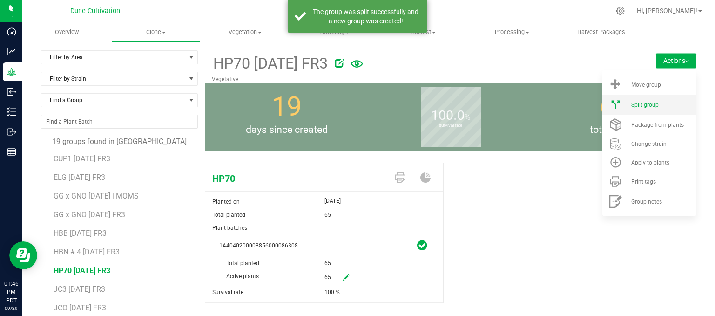
click at [640, 102] on span "Split group" at bounding box center [644, 104] width 27 height 7
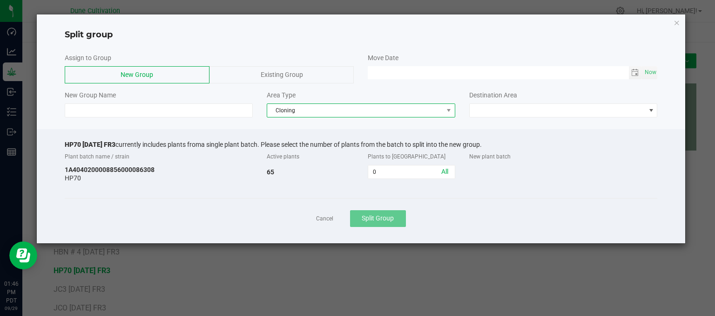
click at [344, 115] on span "Cloning" at bounding box center [355, 110] width 176 height 13
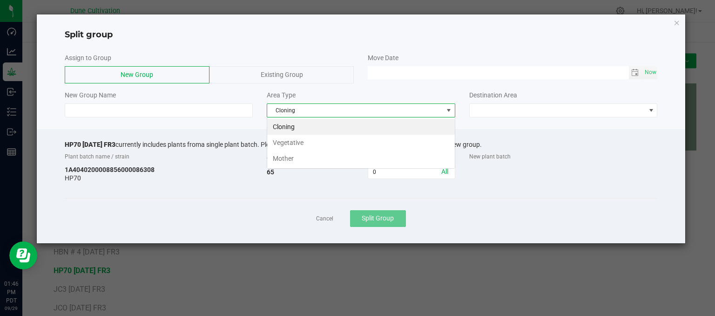
scroll to position [13, 188]
drag, startPoint x: 320, startPoint y: 143, endPoint x: 438, endPoint y: 123, distance: 119.0
click at [320, 143] on li "Vegetative" at bounding box center [361, 143] width 188 height 16
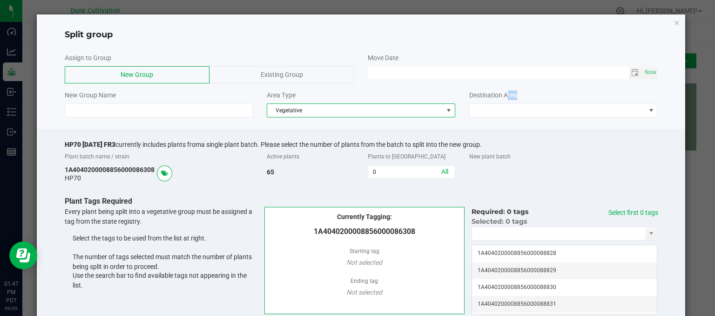
click at [502, 101] on div "Destination Area" at bounding box center [563, 103] width 202 height 27
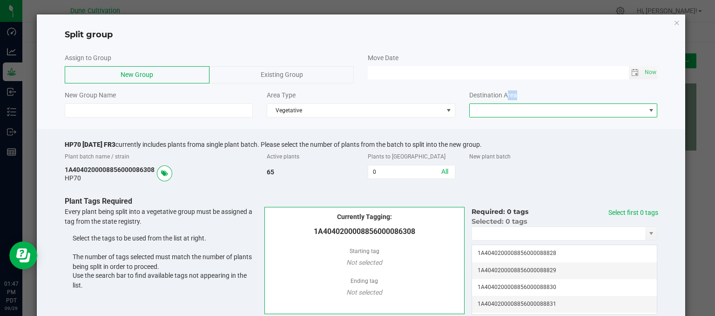
drag, startPoint x: 499, startPoint y: 107, endPoint x: 497, endPoint y: 115, distance: 9.1
click at [499, 107] on span at bounding box center [558, 110] width 176 height 13
click at [490, 134] on li "Vegetative" at bounding box center [557, 127] width 185 height 16
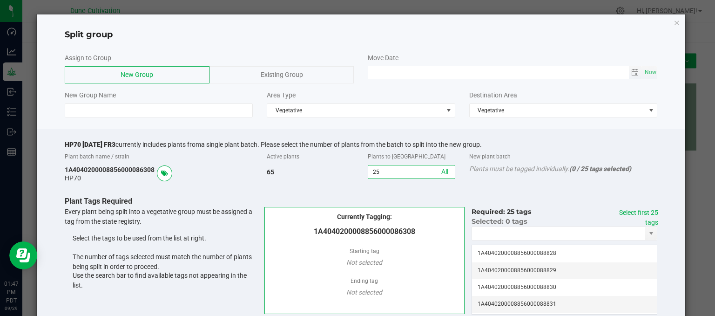
type input "25"
type input "MM/dd/yy HH:MM AM"
click at [485, 70] on input "MM/dd/yy HH:MM AM" at bounding box center [498, 72] width 261 height 12
click at [631, 73] on span "Toggle calendar" at bounding box center [634, 72] width 7 height 7
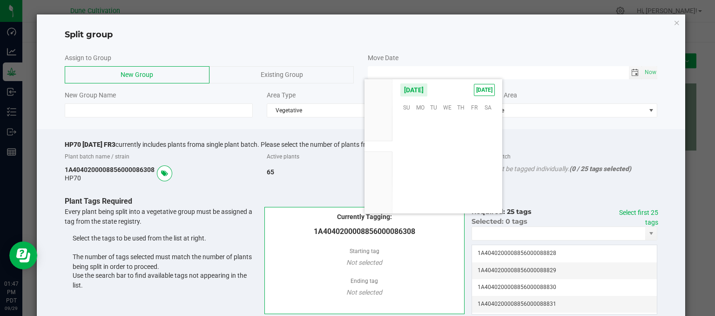
scroll to position [150986, 0]
click at [462, 167] on span "25" at bounding box center [460, 164] width 13 height 14
type input "[DATE] 12:00 AM"
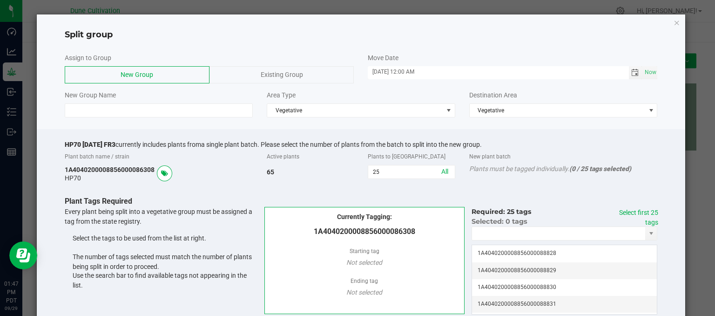
drag, startPoint x: 100, startPoint y: 84, endPoint x: 100, endPoint y: 92, distance: 7.4
click at [100, 85] on div at bounding box center [361, 86] width 593 height 7
click at [96, 108] on input at bounding box center [159, 110] width 189 height 14
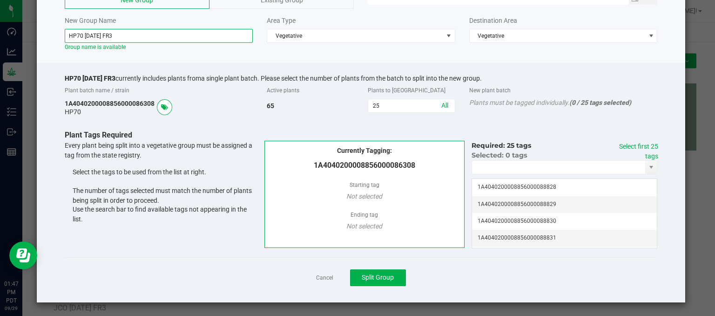
scroll to position [75, 0]
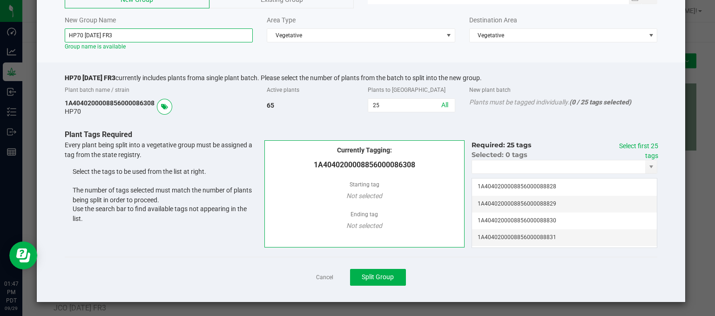
type input "HP70 09.25.25 FR3"
click at [647, 141] on div "Select first 25 tags" at bounding box center [632, 151] width 53 height 20
click at [637, 144] on link "Select first 25 tags" at bounding box center [638, 150] width 39 height 17
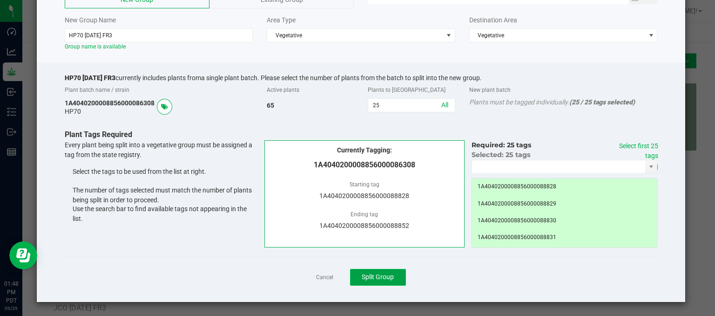
click at [388, 276] on span "Split Group" at bounding box center [378, 276] width 32 height 7
